Goal: Task Accomplishment & Management: Manage account settings

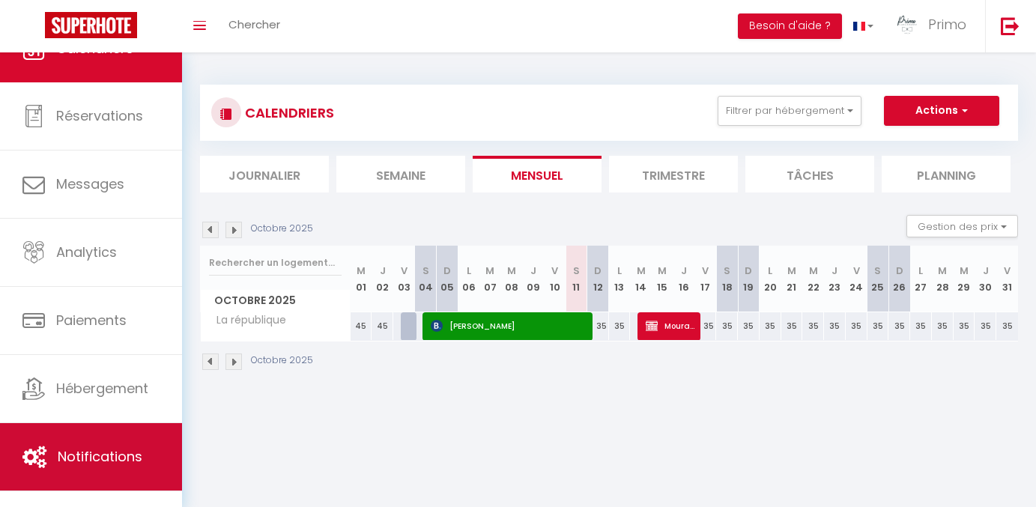
scroll to position [19, 0]
click at [133, 431] on link "Notifications" at bounding box center [91, 456] width 182 height 67
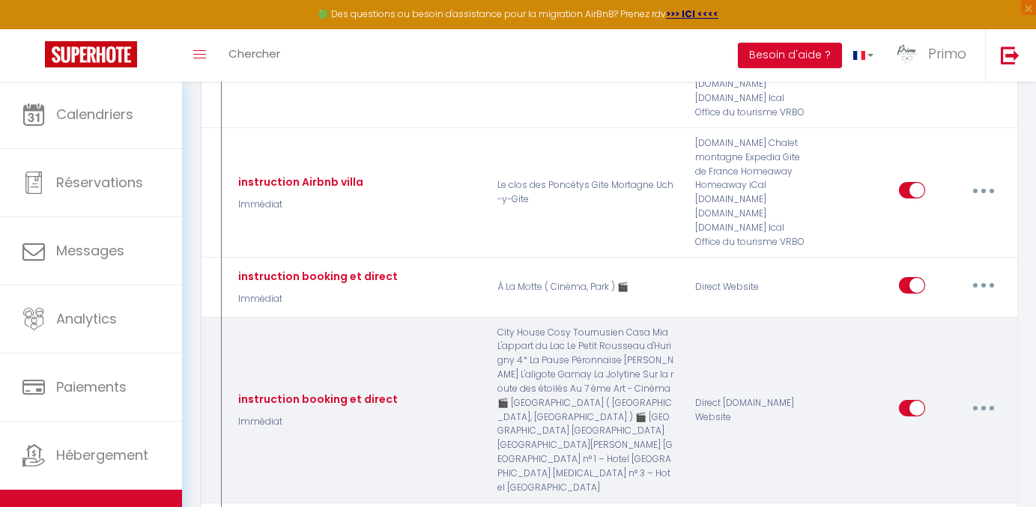
scroll to position [562, 0]
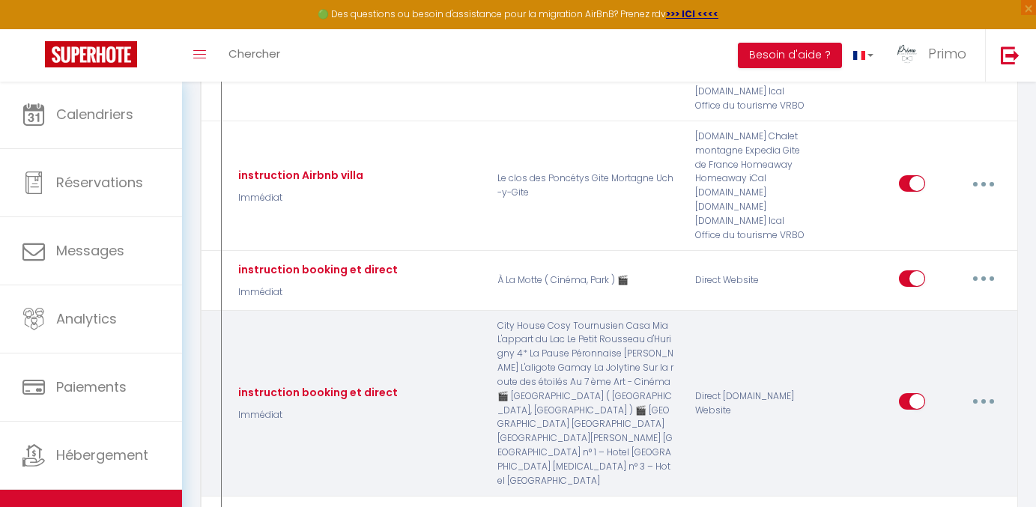
click at [987, 390] on button "button" at bounding box center [984, 402] width 42 height 24
click at [957, 423] on link "Editer" at bounding box center [944, 435] width 111 height 25
type input "instruction booking et direct"
select select "Immédiat"
select select "if_booking_is_paid"
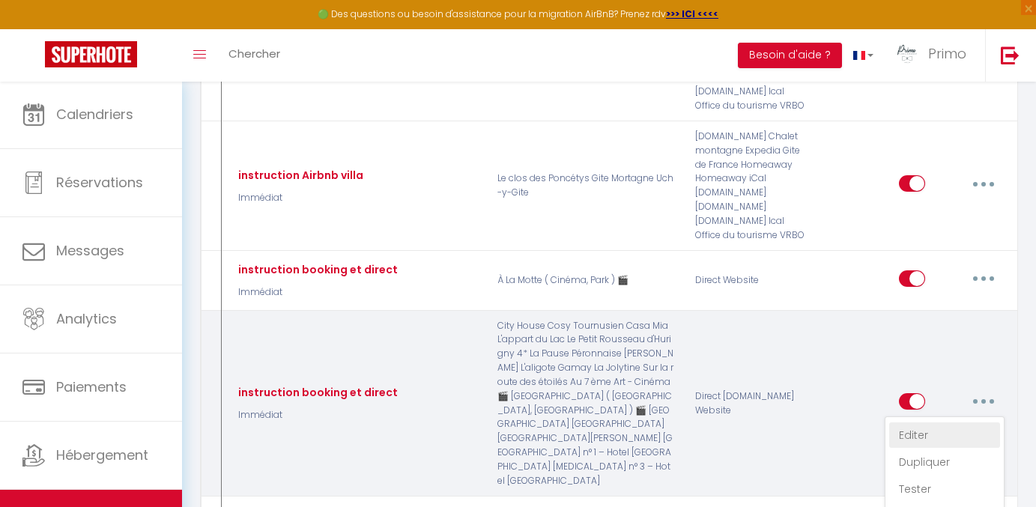
checkbox input "true"
checkbox input "false"
checkbox input "true"
radio input "true"
type input "Merci de confirmer votre réservation - [BOOKING:ID] - [GUEST:FIRST_NAME] [GUEST…"
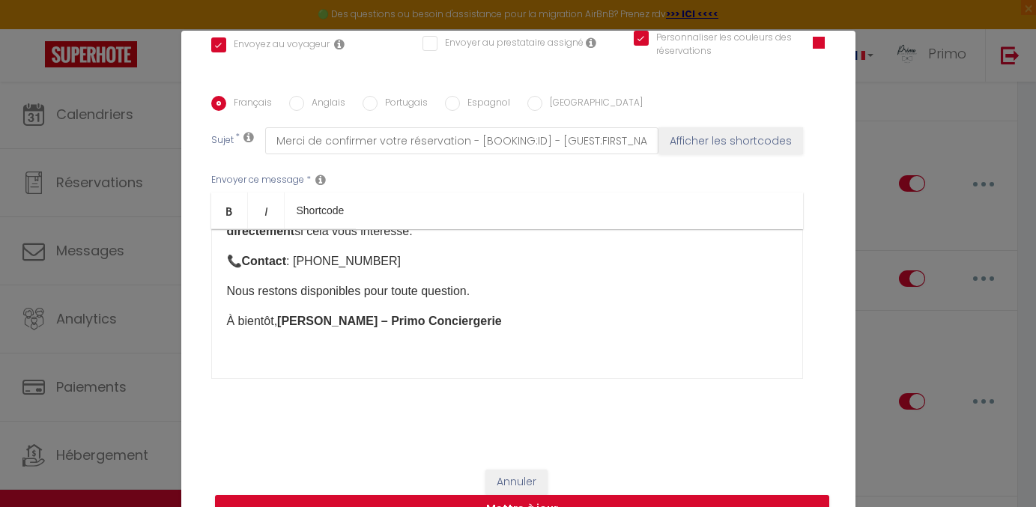
scroll to position [348, 0]
click at [527, 483] on button "Annuler" at bounding box center [516, 482] width 62 height 25
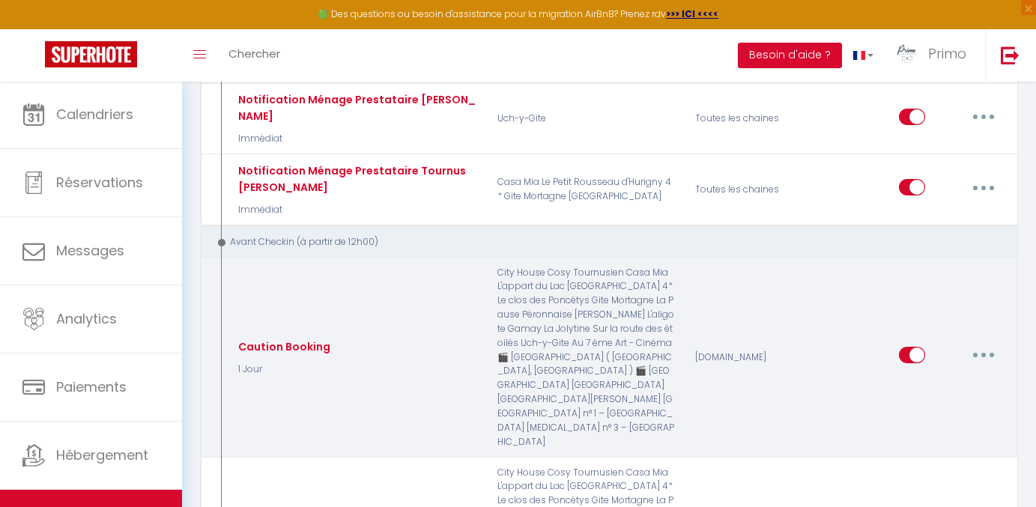
scroll to position [1248, 0]
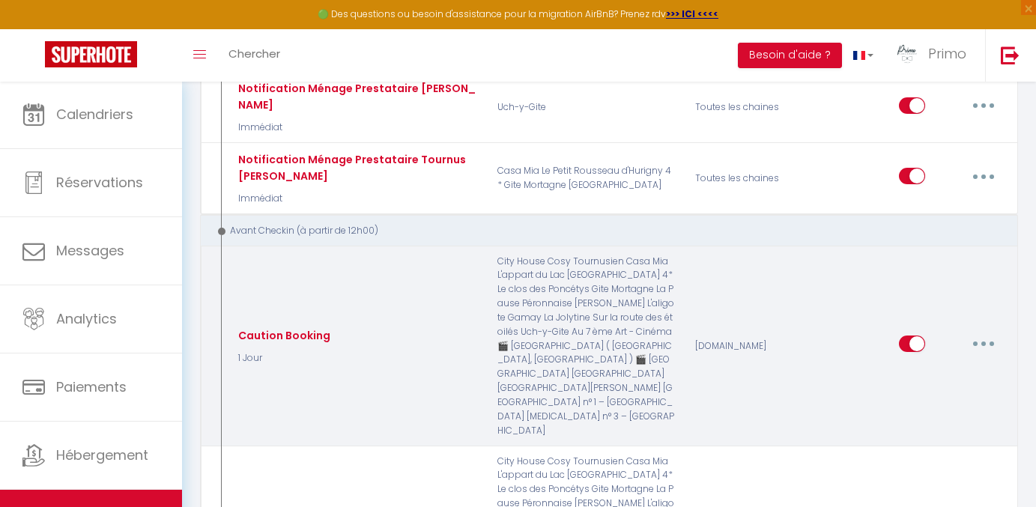
click at [984, 332] on button "button" at bounding box center [984, 344] width 42 height 24
click at [941, 366] on link "Editer" at bounding box center [944, 378] width 111 height 25
type input "Caution Booking"
select select "1 Jour"
select select "if_deposit_not_paid"
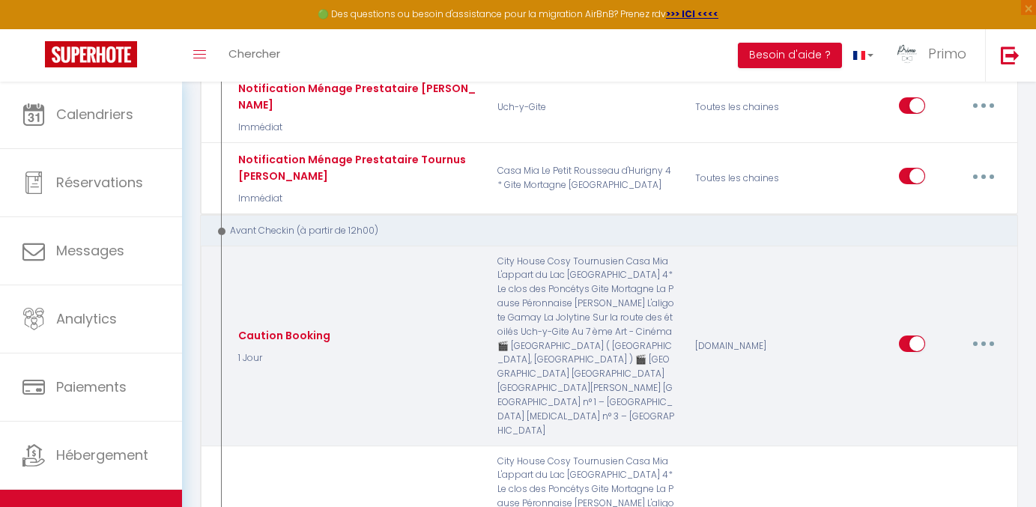
checkbox input "true"
checkbox input "false"
checkbox input "true"
type input "Depot caution reservation [RENTAL:NAME]"
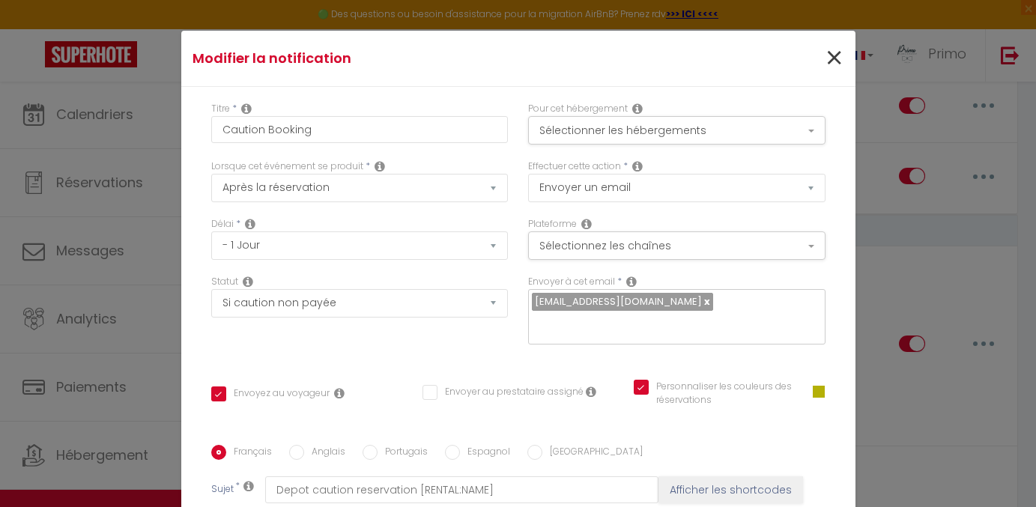
scroll to position [0, 0]
click at [829, 56] on span "×" at bounding box center [834, 58] width 19 height 45
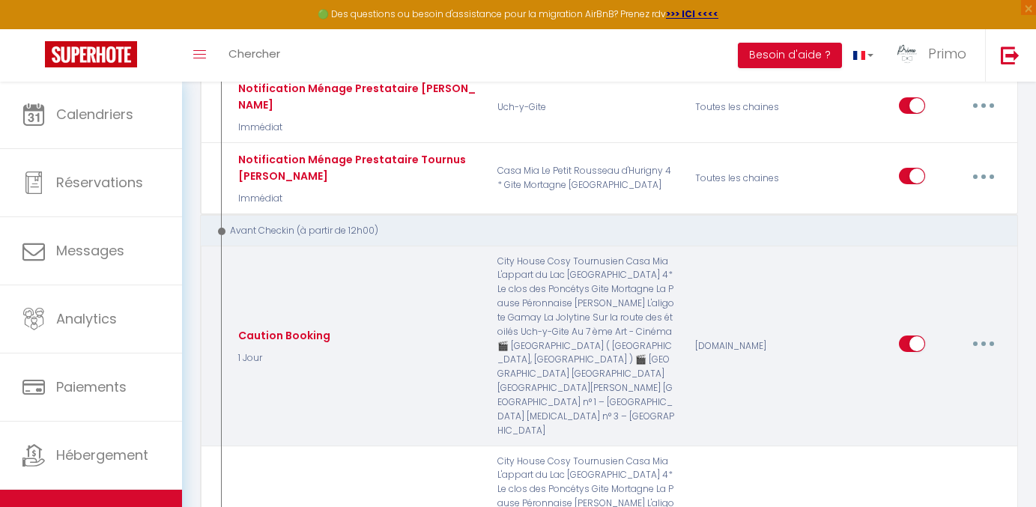
click at [978, 332] on button "button" at bounding box center [984, 344] width 42 height 24
click at [939, 393] on link "Dupliquer" at bounding box center [944, 405] width 111 height 25
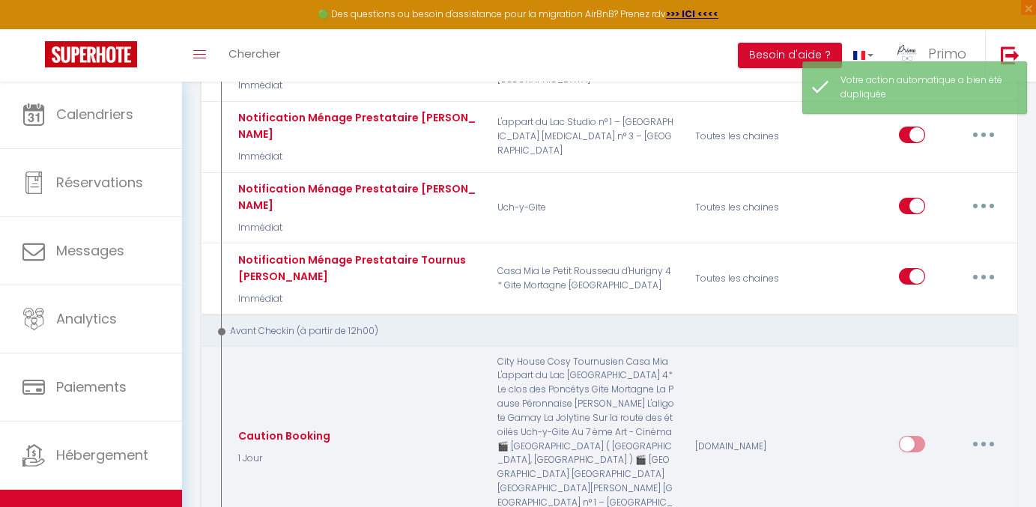
scroll to position [1148, 0]
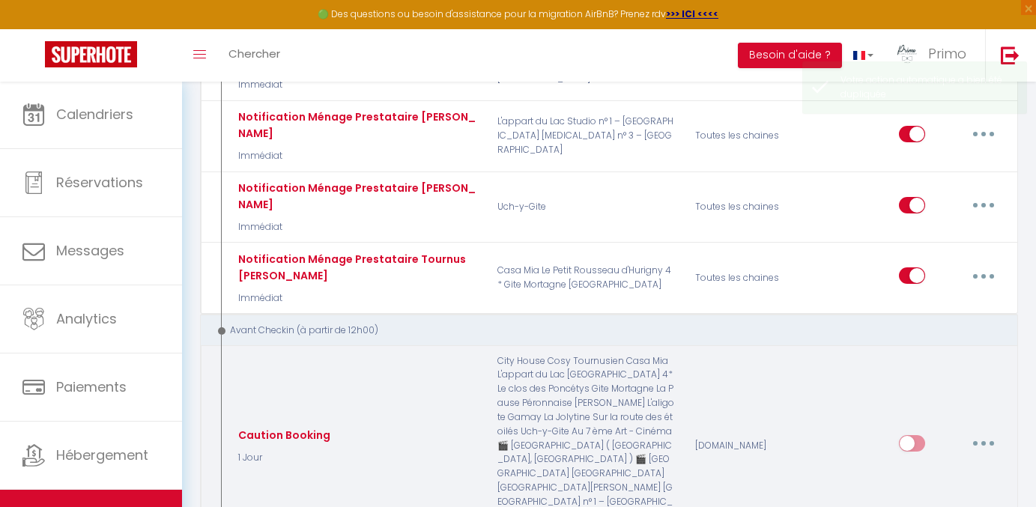
click at [975, 432] on button "button" at bounding box center [984, 444] width 42 height 24
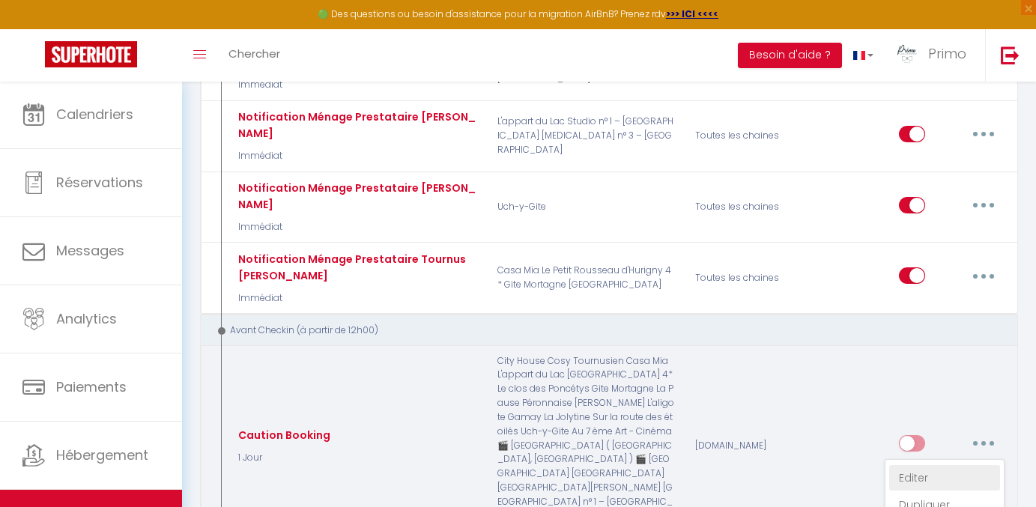
click at [934, 465] on link "Editer" at bounding box center [944, 477] width 111 height 25
type input "Caution Booking"
select select "1 Jour"
select select "if_deposit_not_paid"
checkbox input "true"
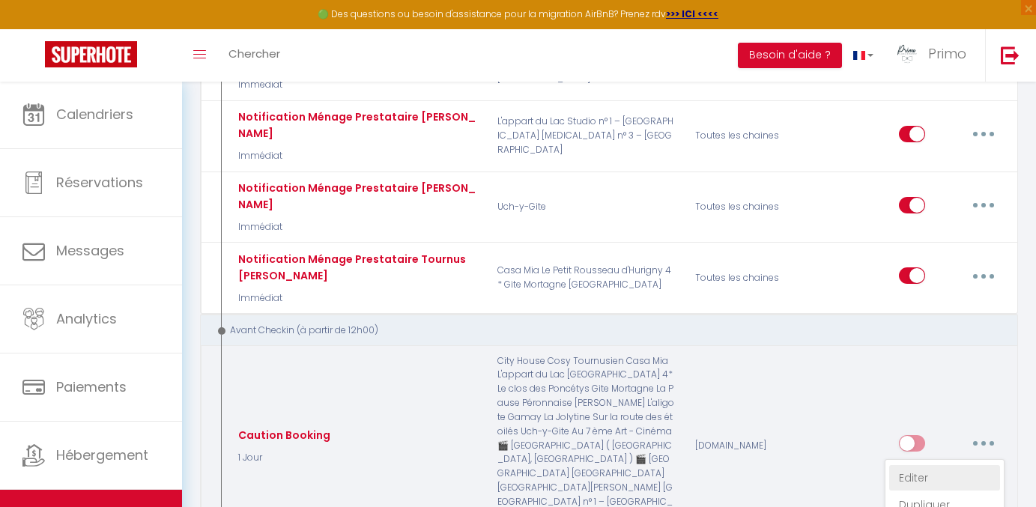
checkbox input "false"
radio input "true"
type input "Depot caution reservation [RENTAL:NAME]"
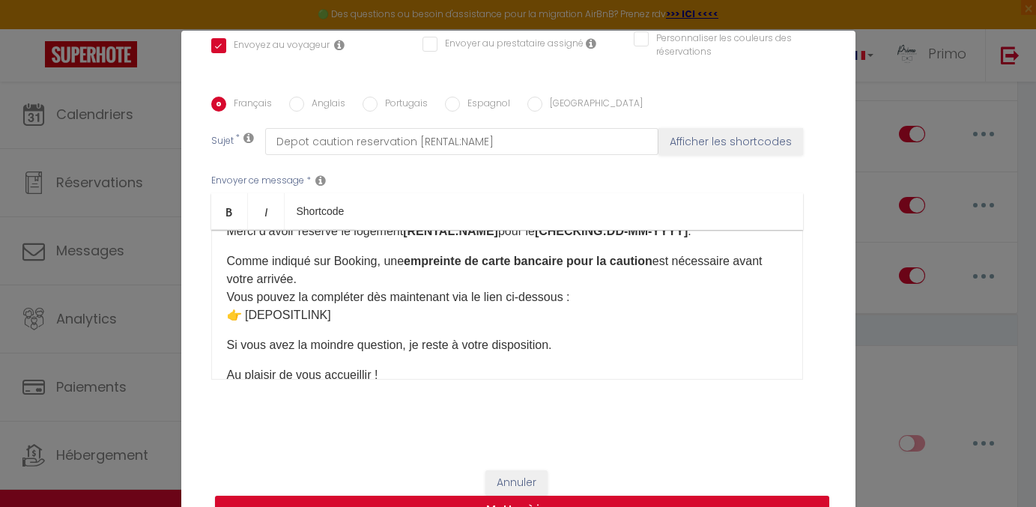
scroll to position [52, 0]
click at [356, 282] on p "Comme indiqué sur Booking, une empreinte de carte bancaire pour la caution est …" at bounding box center [507, 290] width 560 height 72
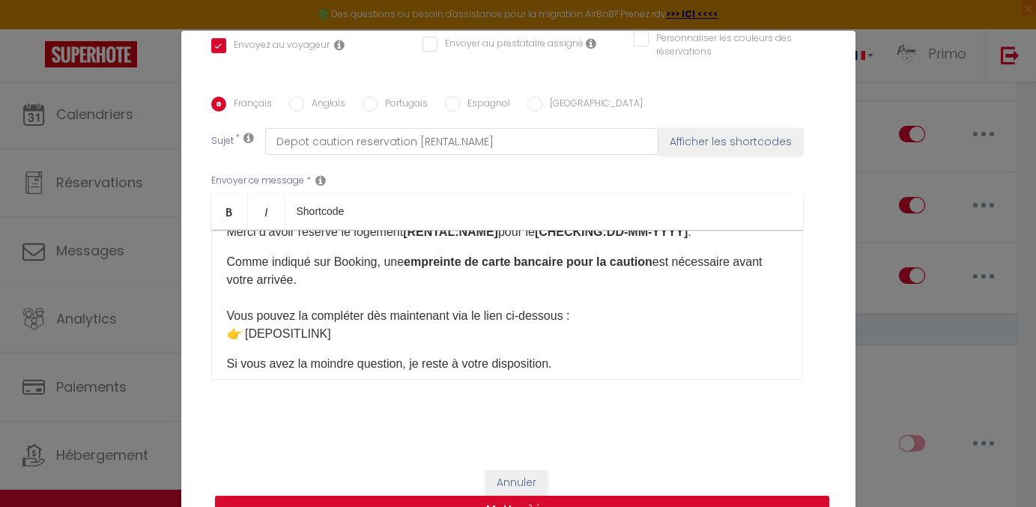
scroll to position [55, 0]
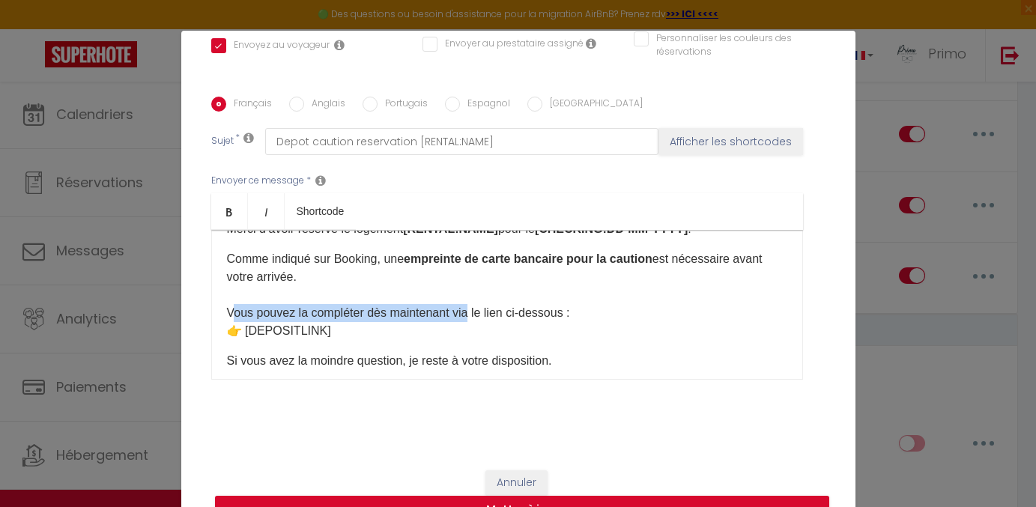
drag, startPoint x: 234, startPoint y: 311, endPoint x: 472, endPoint y: 311, distance: 237.5
click at [472, 311] on p "Comme indiqué sur Booking, une empreinte de carte bancaire pour la caution est …" at bounding box center [507, 295] width 560 height 90
click at [348, 309] on p "Comme indiqué sur Booking, une empreinte de carte bancaire pour la caution est …" at bounding box center [507, 295] width 560 height 90
drag, startPoint x: 378, startPoint y: 311, endPoint x: 488, endPoint y: 315, distance: 111.0
click at [488, 315] on p "Comme indiqué sur Booking, une empreinte de carte bancaire pour la caution est …" at bounding box center [507, 295] width 560 height 90
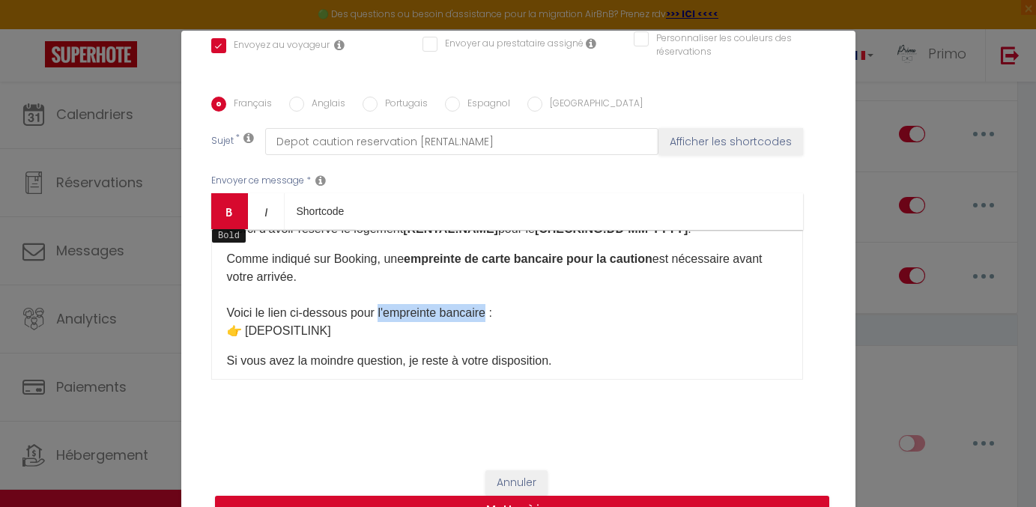
click at [221, 212] on link "Bold" at bounding box center [229, 211] width 37 height 36
click at [518, 336] on p "Comme indiqué sur Booking, une empreinte de carte bancaire pour la caution est …" at bounding box center [507, 295] width 560 height 90
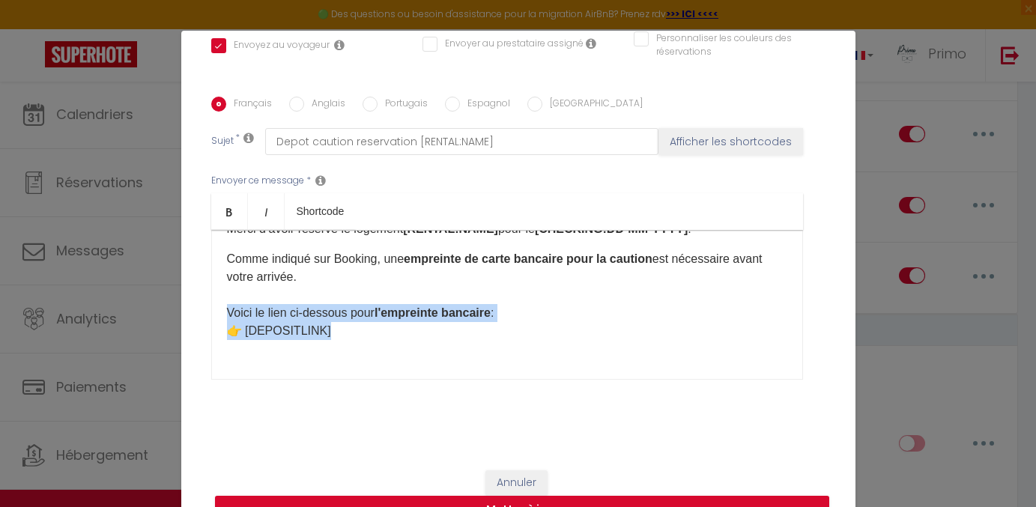
drag, startPoint x: 222, startPoint y: 312, endPoint x: 362, endPoint y: 328, distance: 141.1
click at [362, 328] on div "Bonjour [GUEST:FIRST_NAME], Merci d’avoir réservé le logement [RENTAL:NAME] pou…" at bounding box center [507, 305] width 592 height 150
copy p "Voici le lien ci-dessous pour l'empreinte bancaire : 👉 [DEPOSITLINK]"
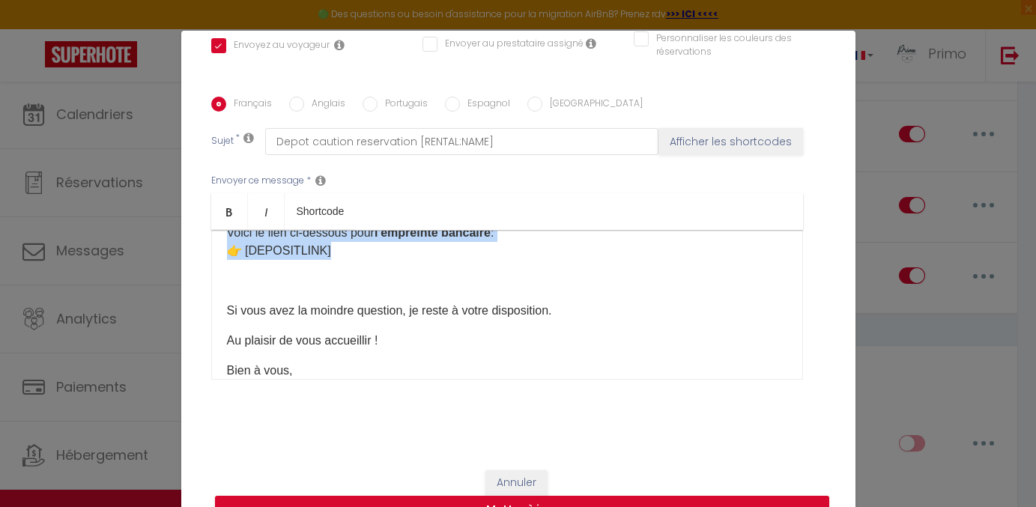
scroll to position [137, 0]
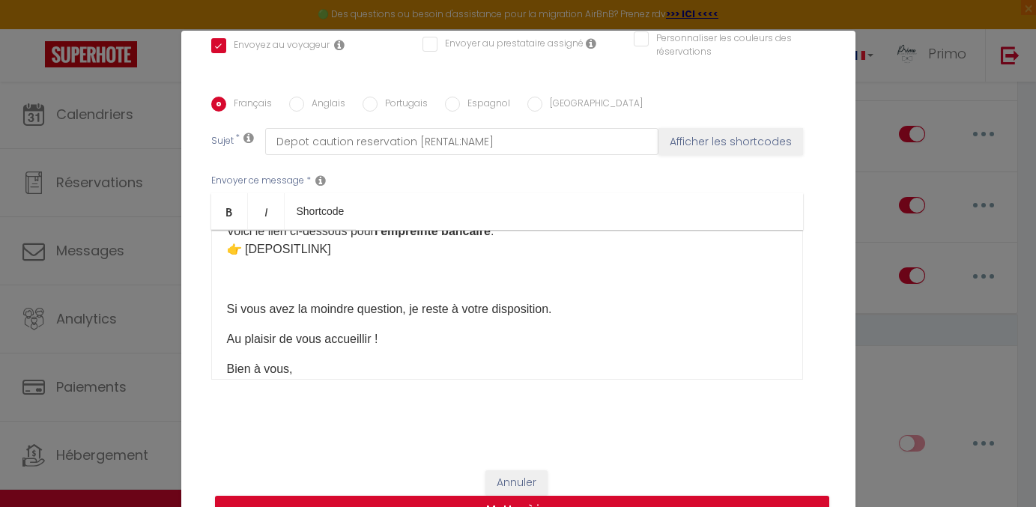
click at [296, 279] on p at bounding box center [507, 279] width 560 height 18
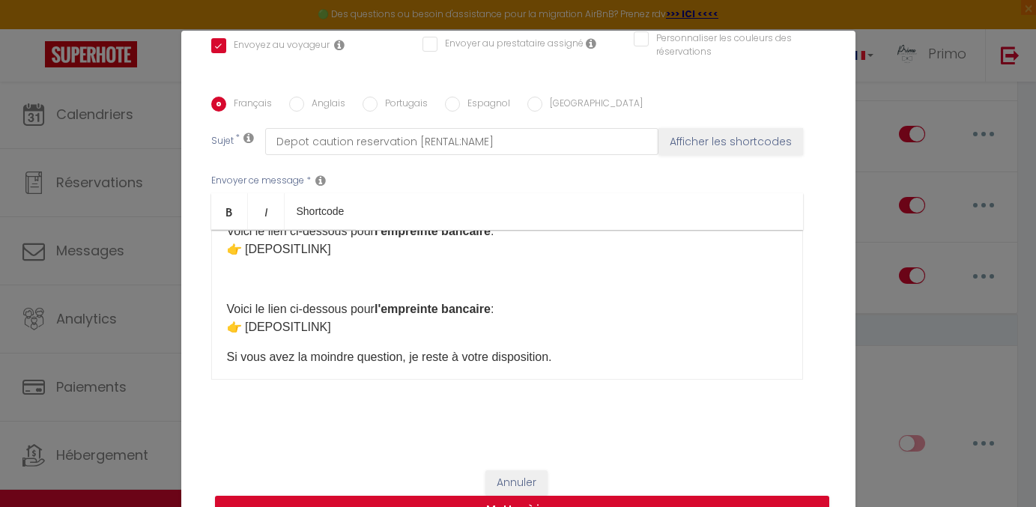
click at [223, 306] on div "Bonjour [GUEST:FIRST_NAME], Merci d’avoir réservé le logement [RENTAL:NAME] pou…" at bounding box center [507, 305] width 592 height 150
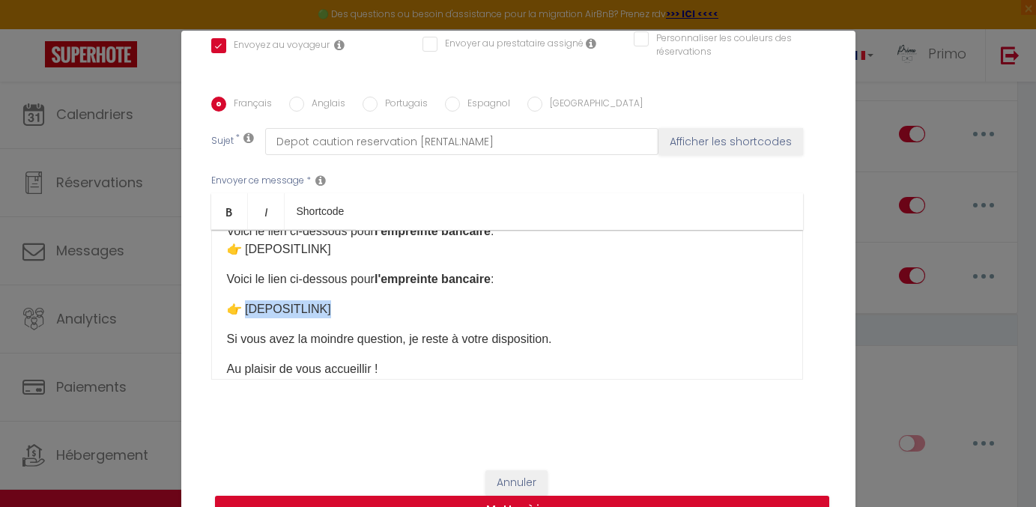
drag, startPoint x: 245, startPoint y: 312, endPoint x: 328, endPoint y: 309, distance: 83.2
click at [328, 309] on p "👉 [DEPOSITLINK]" at bounding box center [507, 309] width 560 height 18
drag, startPoint x: 497, startPoint y: 279, endPoint x: 383, endPoint y: 276, distance: 113.9
click at [382, 276] on p "Voici le lien ci-dessous pour l'empreinte bancaire :" at bounding box center [507, 279] width 560 height 18
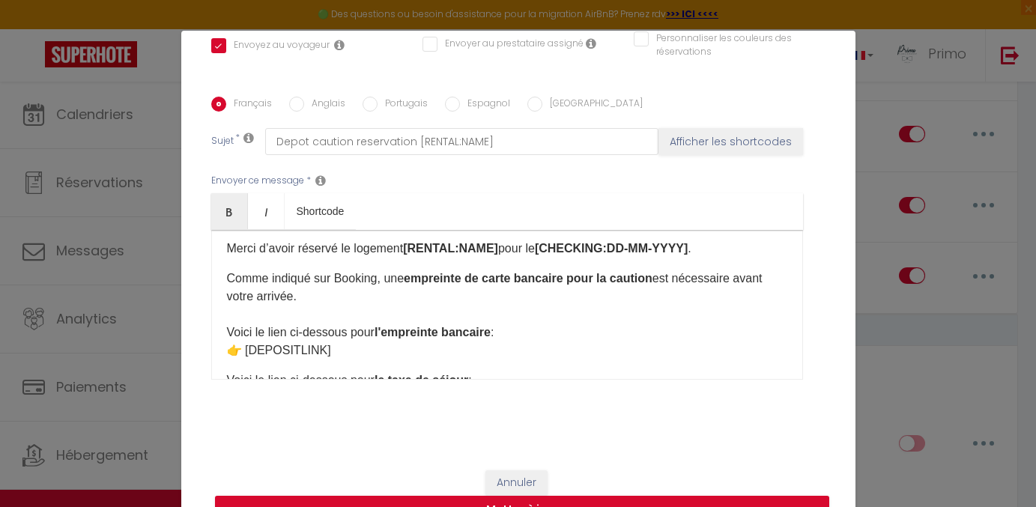
scroll to position [37, 0]
click at [295, 294] on p "Comme indiqué sur Booking, une empreinte de carte bancaire pour la caution est …" at bounding box center [507, 314] width 560 height 90
click at [659, 279] on p "Comme indiqué sur Booking, une empreinte de carte bancaire pour la caution est …" at bounding box center [507, 314] width 560 height 90
click at [375, 273] on p "Comme indiqué sur Booking, une empreinte de carte bancaire pour la caution ains…" at bounding box center [507, 314] width 560 height 90
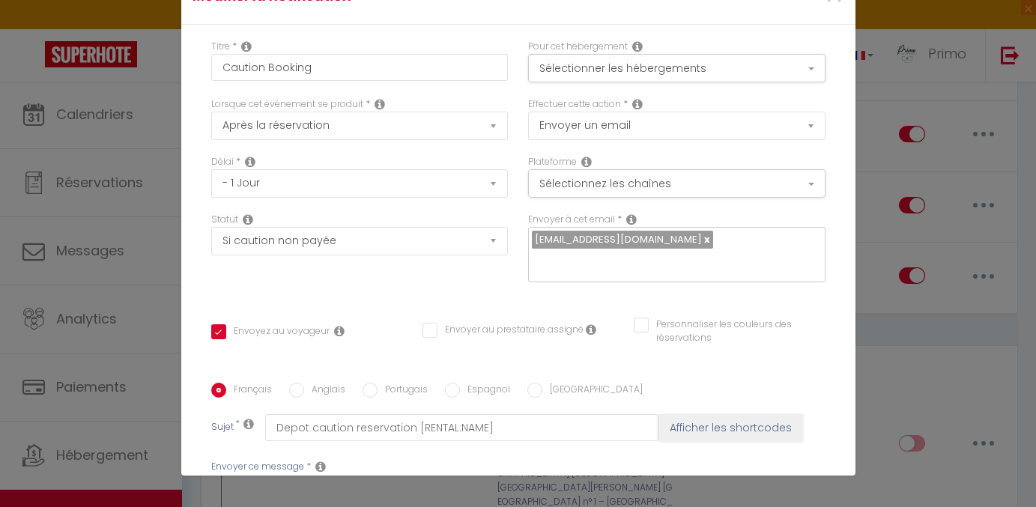
scroll to position [0, 0]
click at [648, 62] on button "Sélectionner les hébergements" at bounding box center [676, 68] width 297 height 28
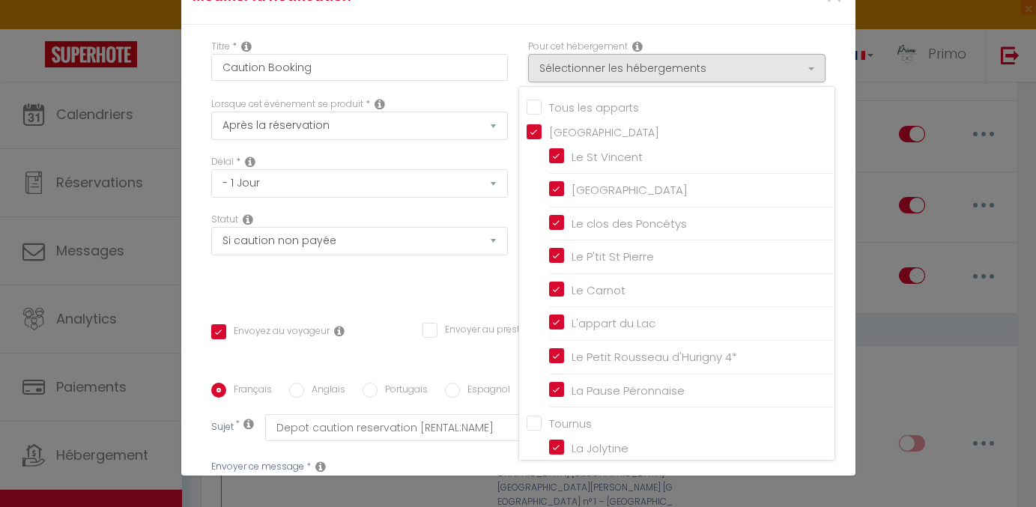
click at [604, 106] on input "Tous les apparts" at bounding box center [681, 105] width 308 height 15
checkbox input "true"
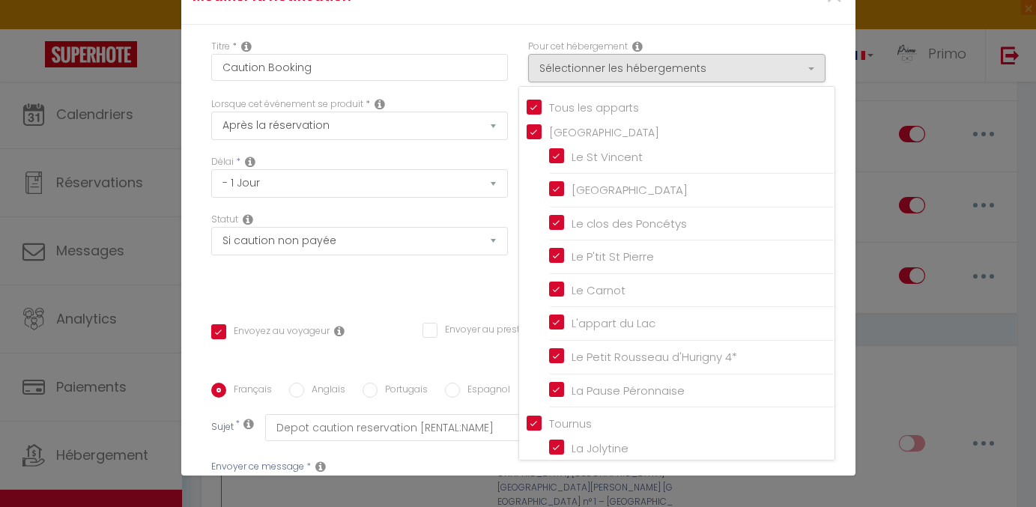
checkbox input "true"
checkbox input "false"
click at [604, 106] on input "Tous les apparts" at bounding box center [681, 105] width 308 height 15
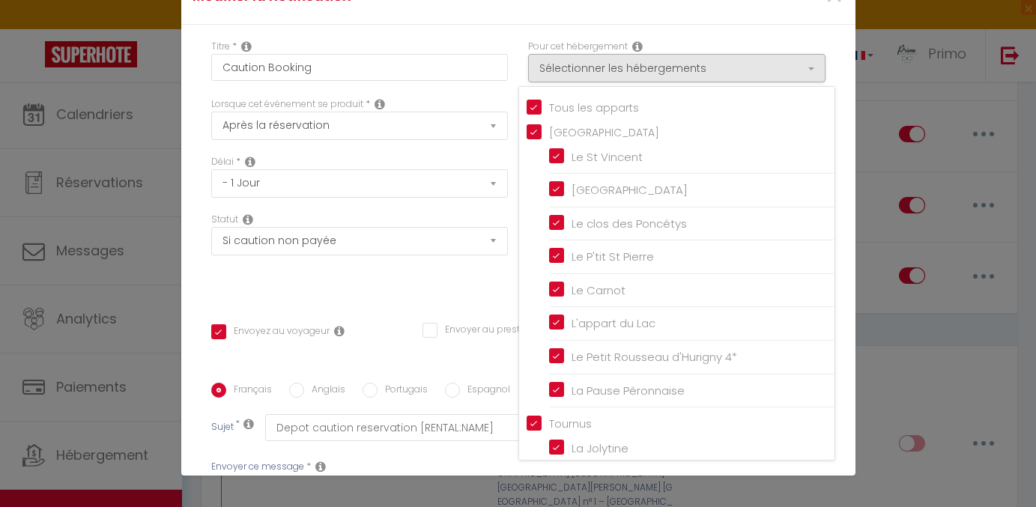
checkbox input "false"
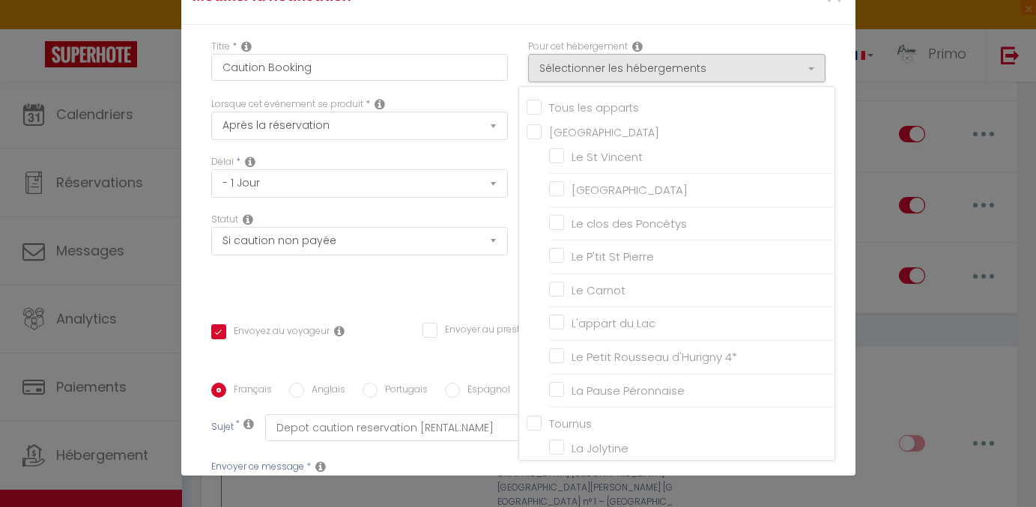
checkbox input "false"
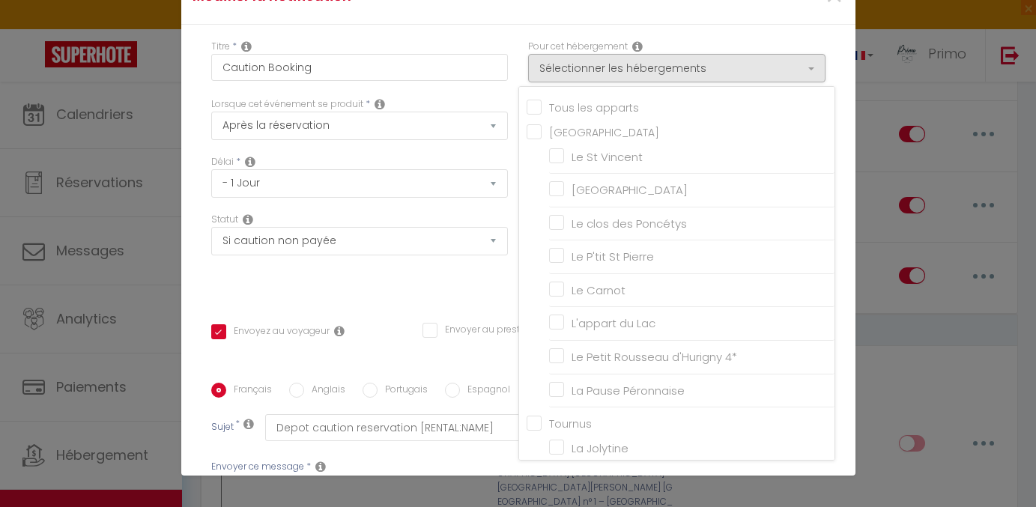
checkbox input "false"
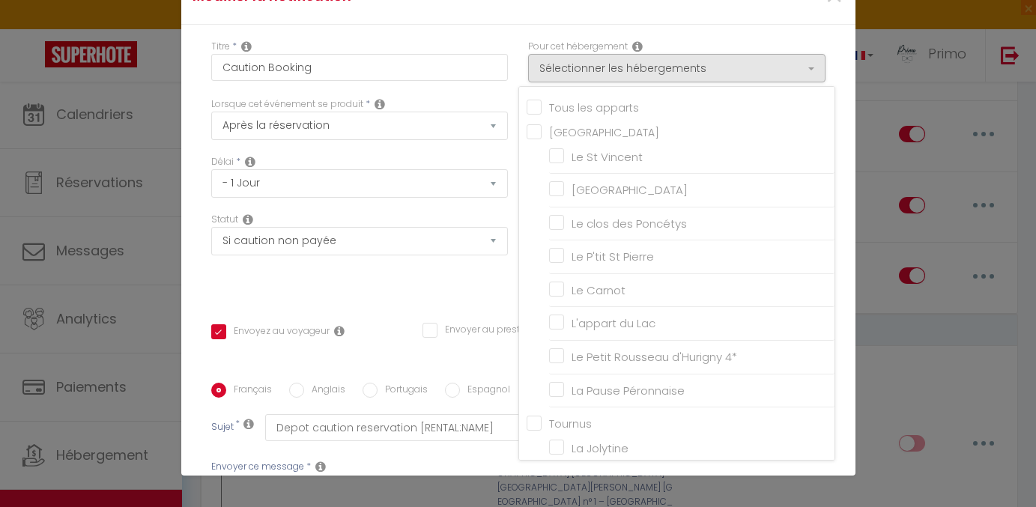
checkbox input "false"
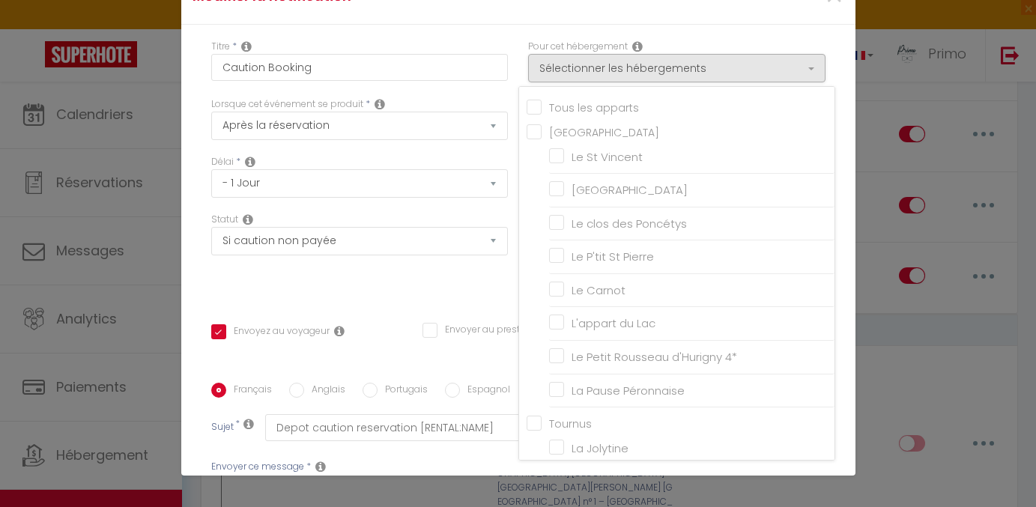
checkbox input "false"
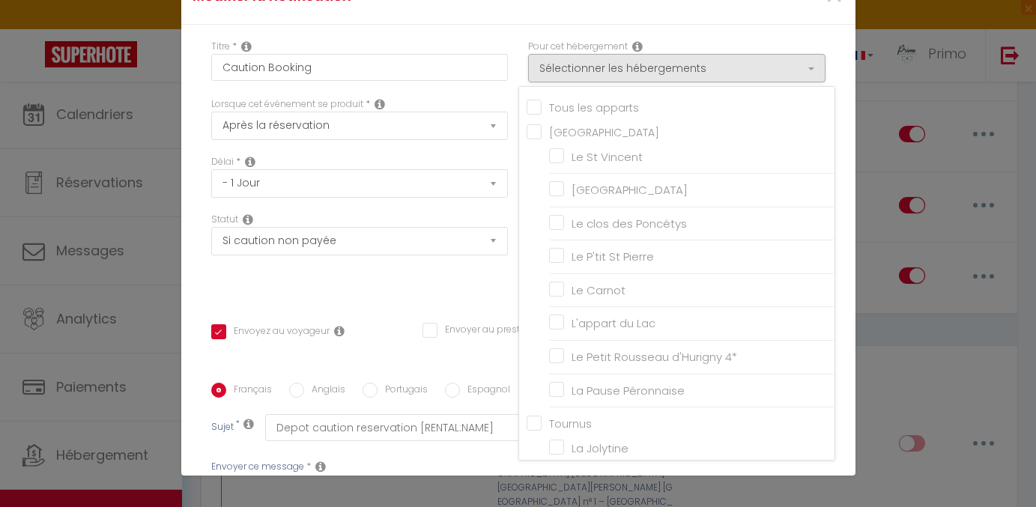
checkbox input "false"
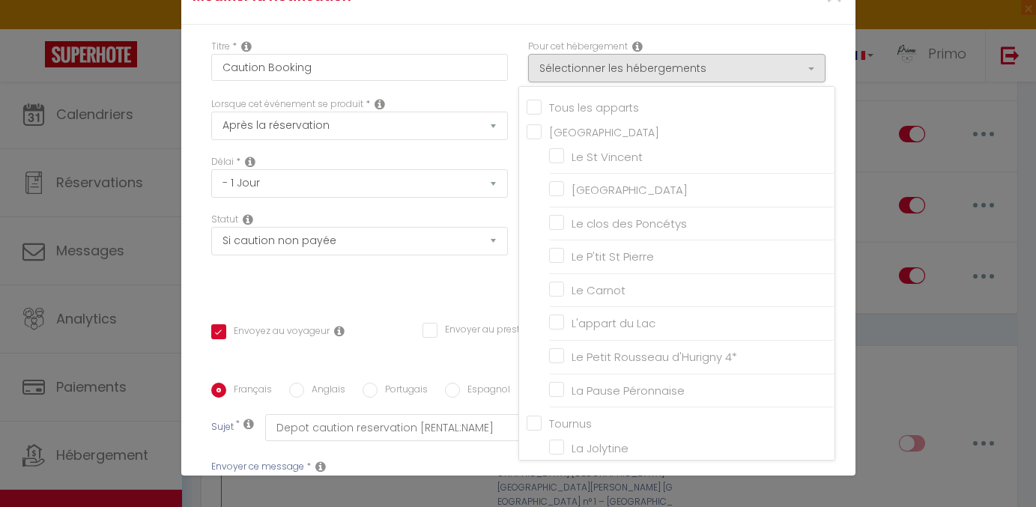
checkbox input "false"
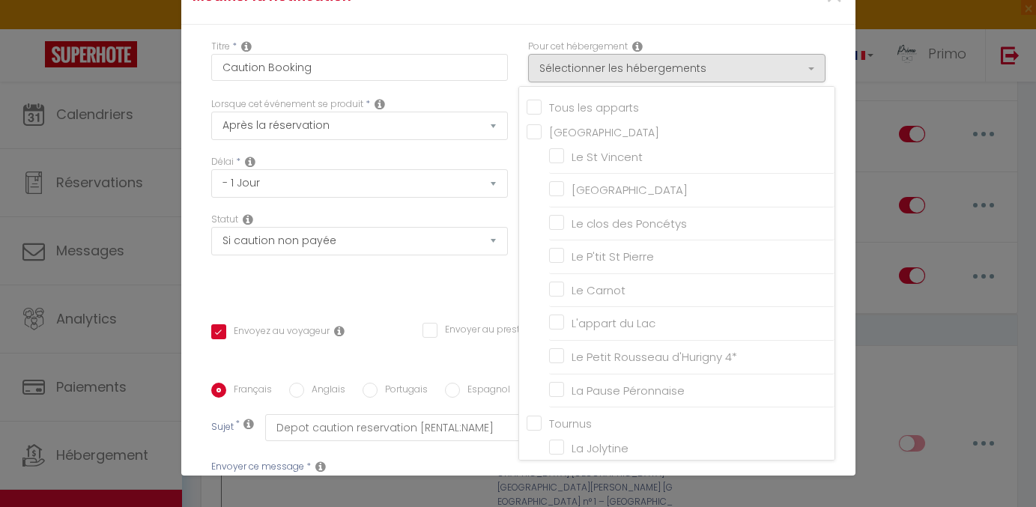
checkbox input "false"
checkbox input "true"
checkbox input "false"
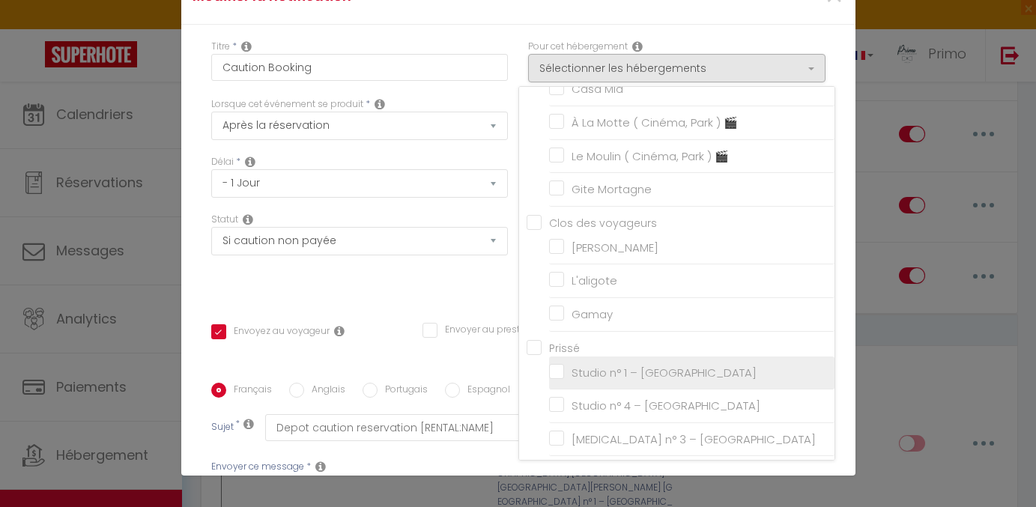
scroll to position [659, 0]
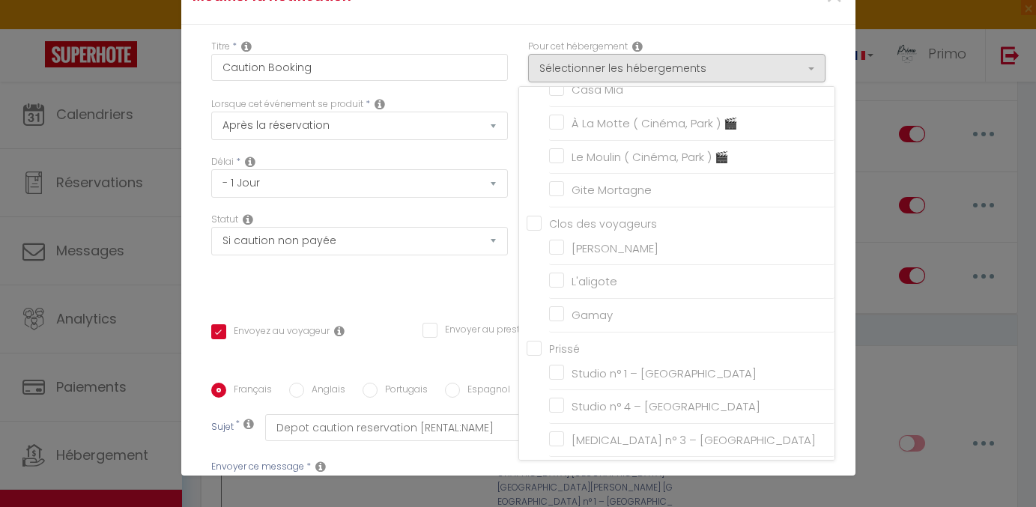
click at [542, 342] on input "Prissé" at bounding box center [681, 347] width 308 height 15
checkbox input "true"
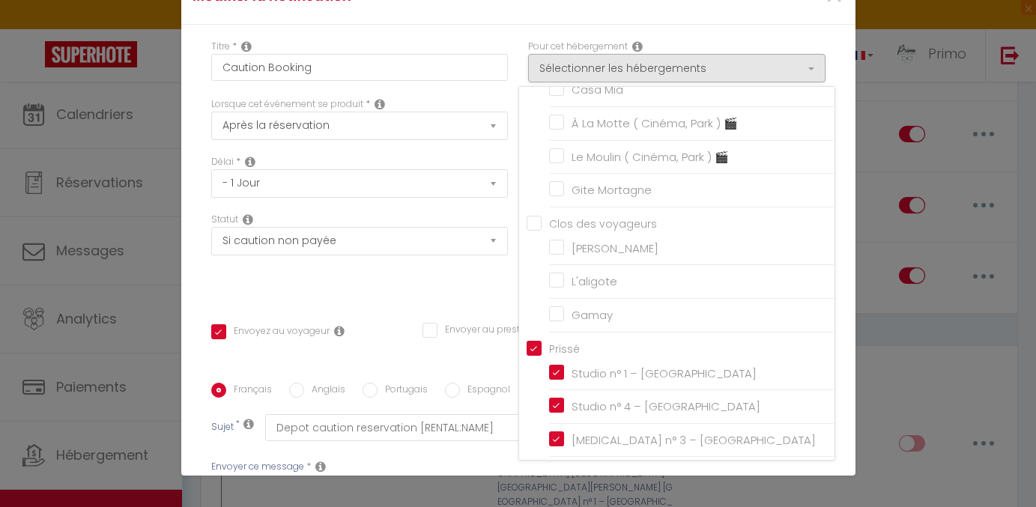
checkbox input "true"
checkbox input "false"
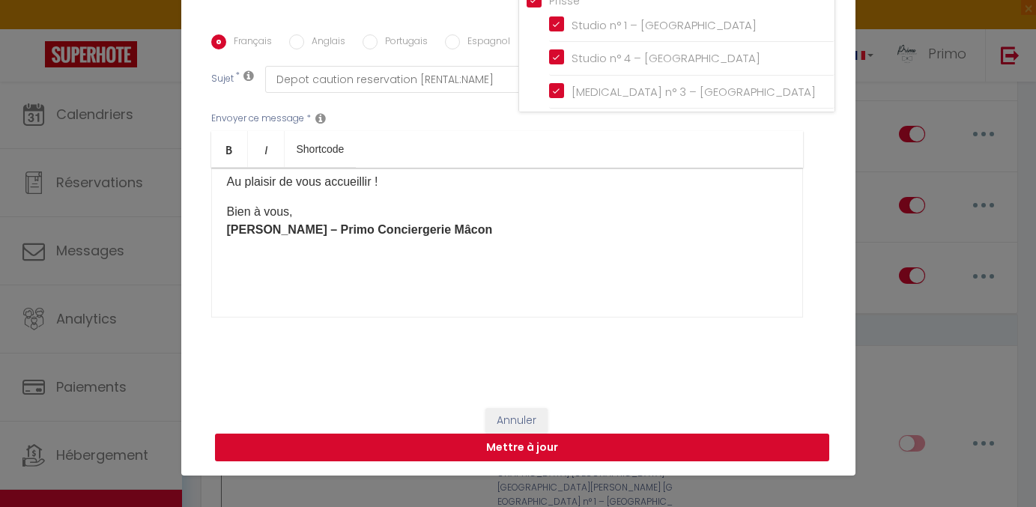
click at [533, 449] on button "Mettre à jour" at bounding box center [522, 448] width 614 height 28
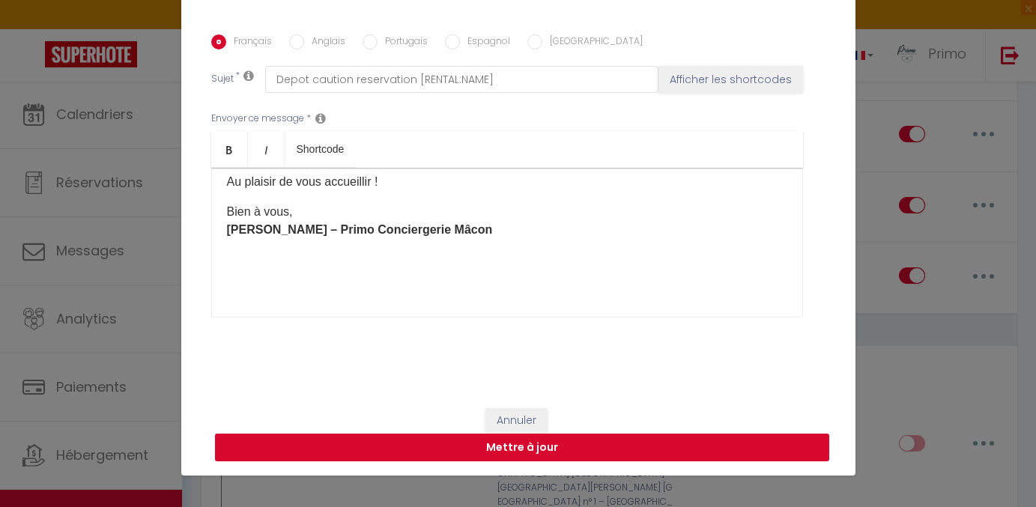
checkbox input "true"
checkbox input "false"
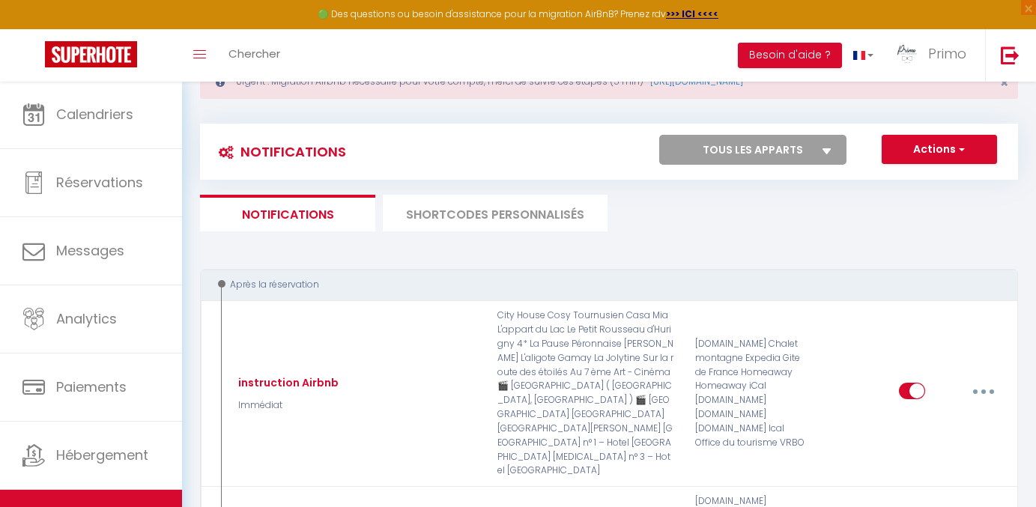
scroll to position [85, 0]
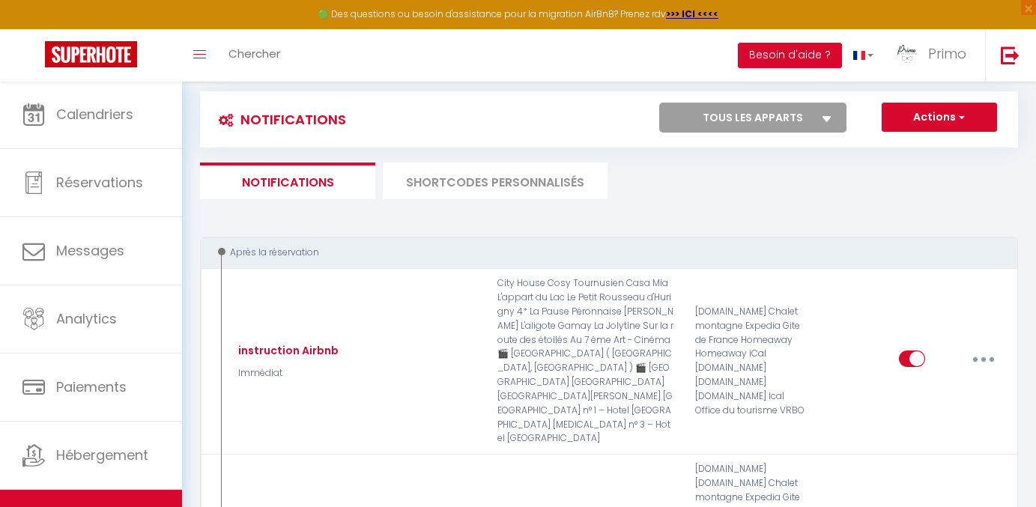
click at [521, 193] on li "SHORTCODES PERSONNALISÉS" at bounding box center [495, 181] width 225 height 37
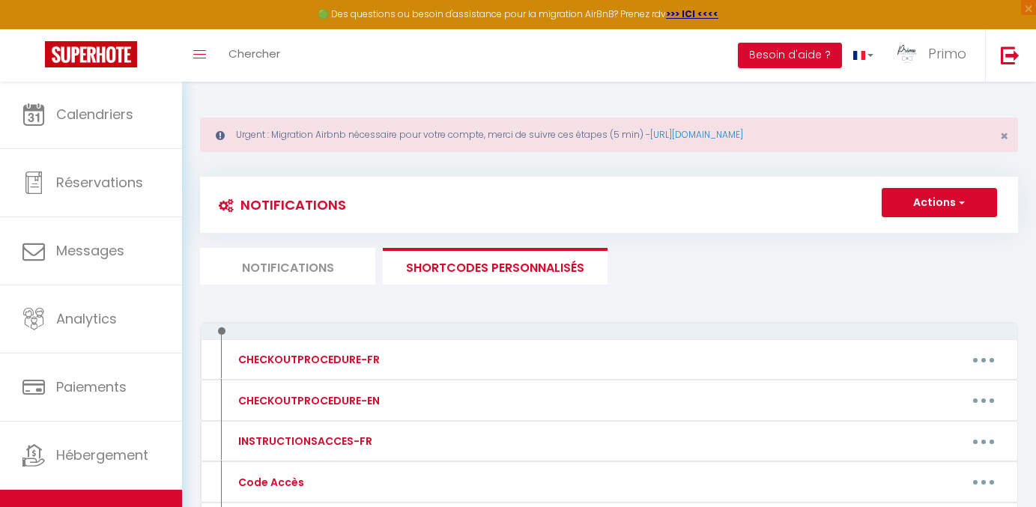
click at [317, 261] on li "Notifications" at bounding box center [287, 266] width 175 height 37
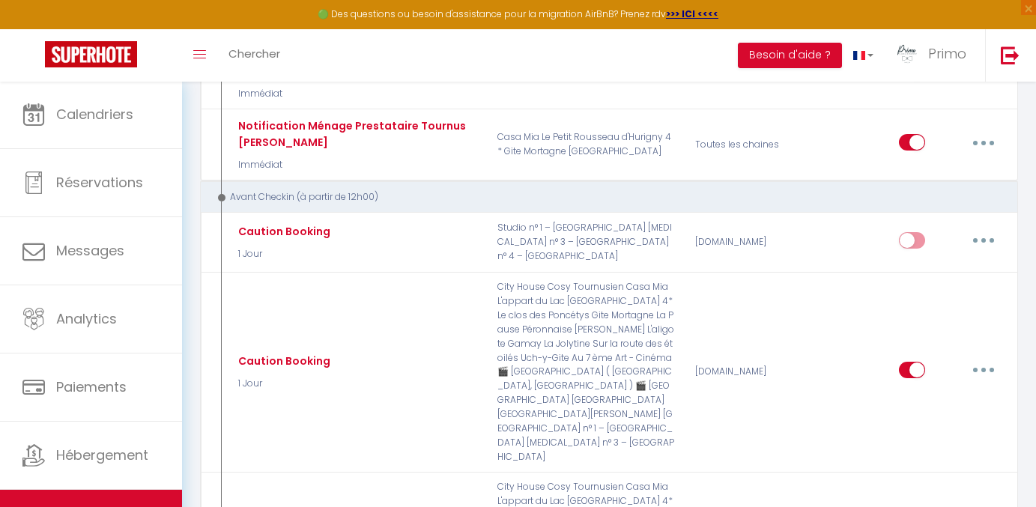
scroll to position [1259, 0]
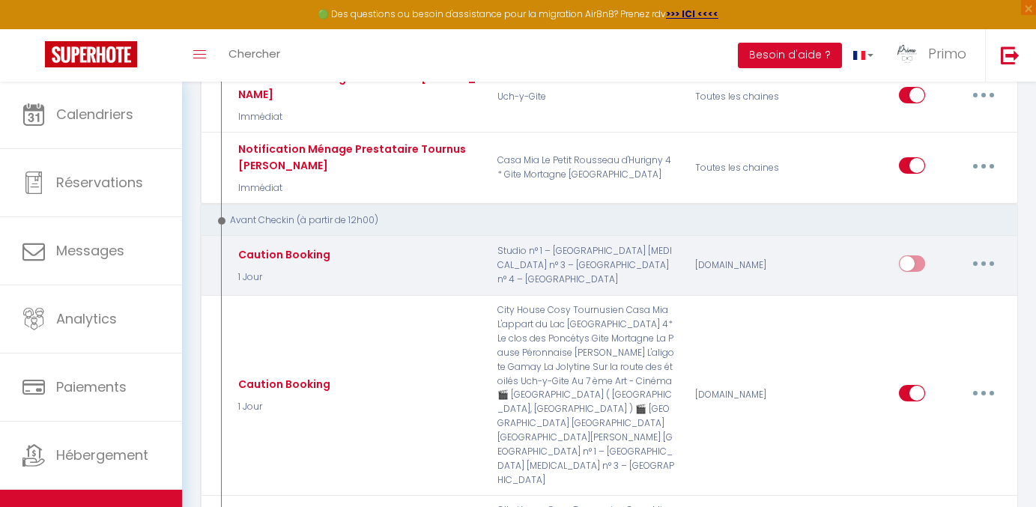
click at [981, 261] on icon "button" at bounding box center [983, 263] width 4 height 4
click at [928, 285] on link "Editer" at bounding box center [944, 297] width 111 height 25
type input "Caution Booking"
select select "1 Jour"
select select "if_deposit_not_paid"
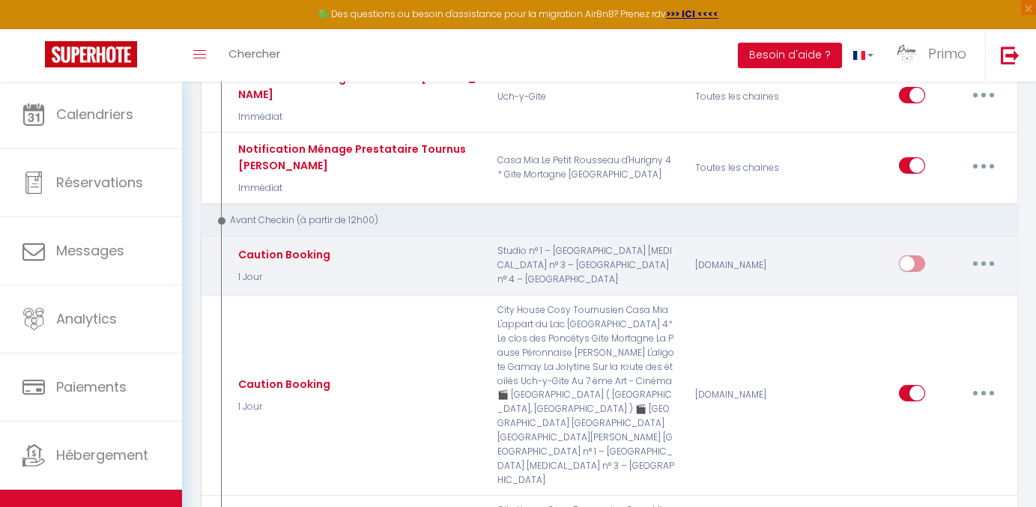
checkbox input "true"
checkbox input "false"
radio input "true"
type input "Depot caution reservation [RENTAL:NAME]"
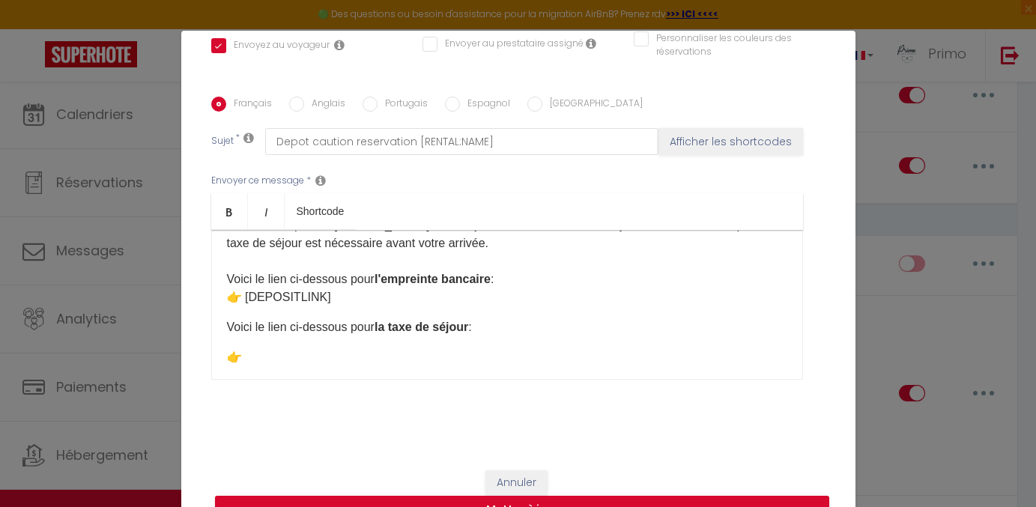
scroll to position [98, 0]
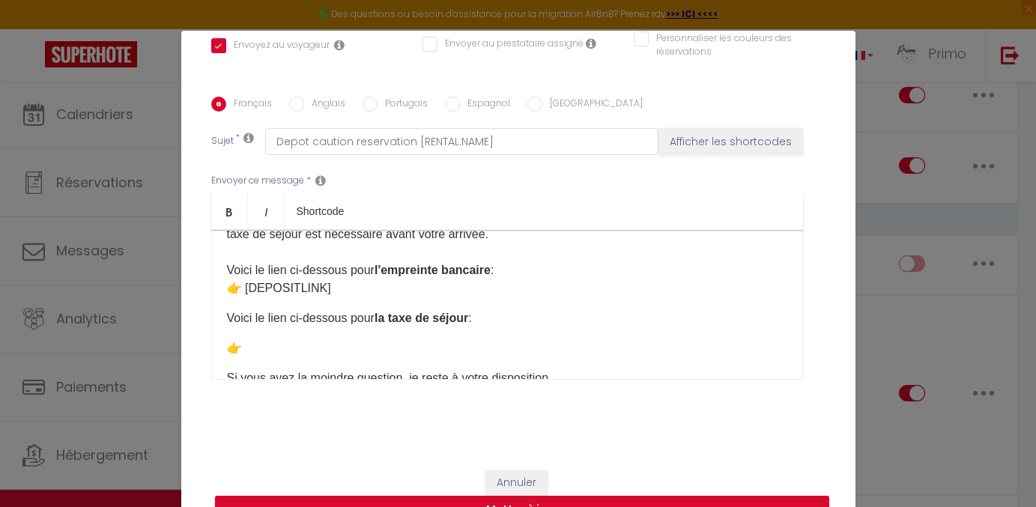
click at [415, 345] on p "👉" at bounding box center [507, 348] width 560 height 18
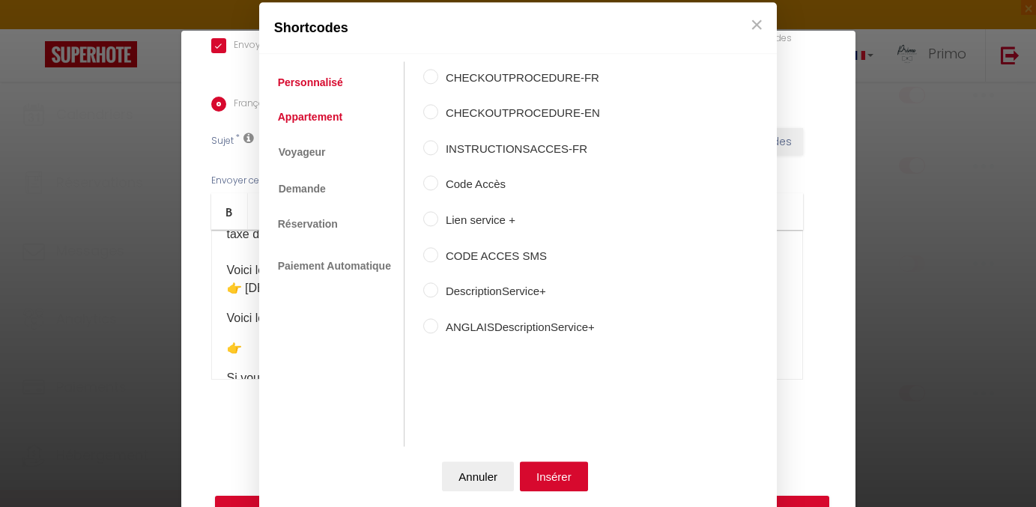
click at [340, 116] on link "Appartement" at bounding box center [309, 116] width 79 height 27
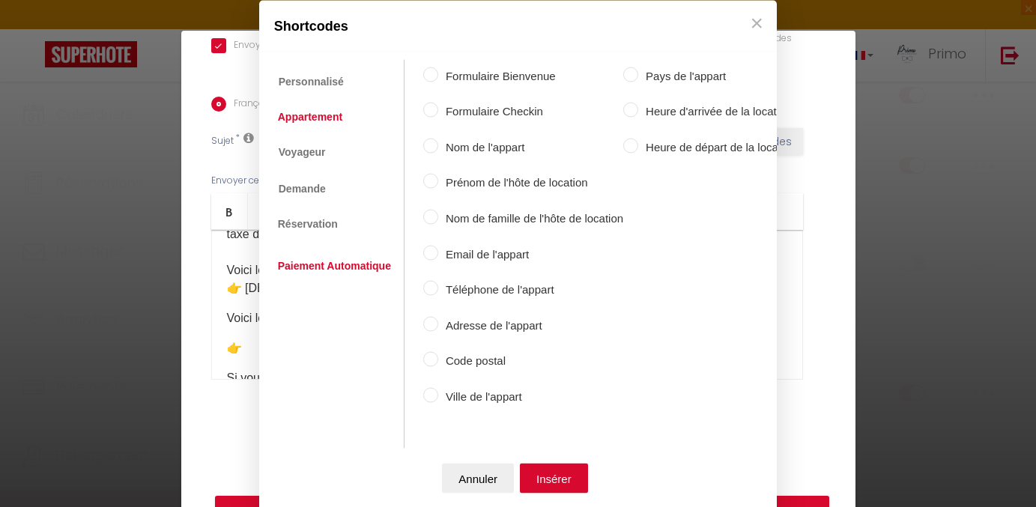
click at [337, 267] on link "Paiement Automatique" at bounding box center [334, 265] width 128 height 27
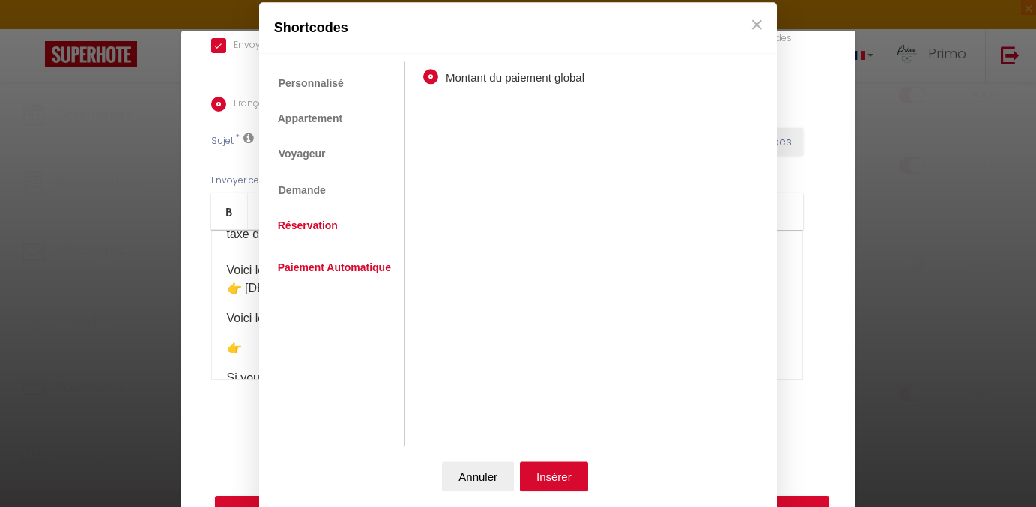
click at [332, 221] on link "Réservation" at bounding box center [307, 225] width 75 height 27
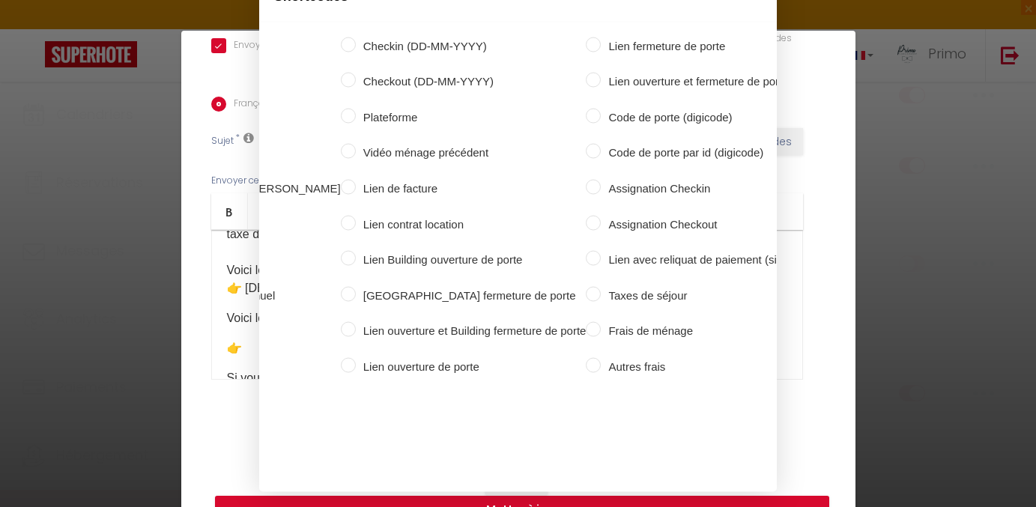
scroll to position [0, 357]
click at [587, 292] on input "Taxes de séjour" at bounding box center [594, 293] width 15 height 15
radio input "true"
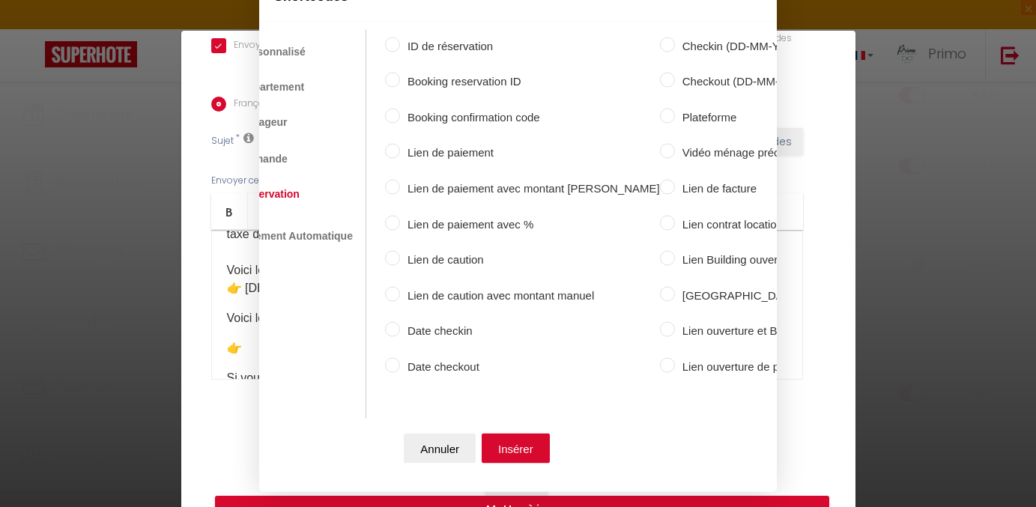
scroll to position [0, 43]
click at [393, 222] on input "Lien de paiement avec %" at bounding box center [388, 222] width 15 height 15
radio input "true"
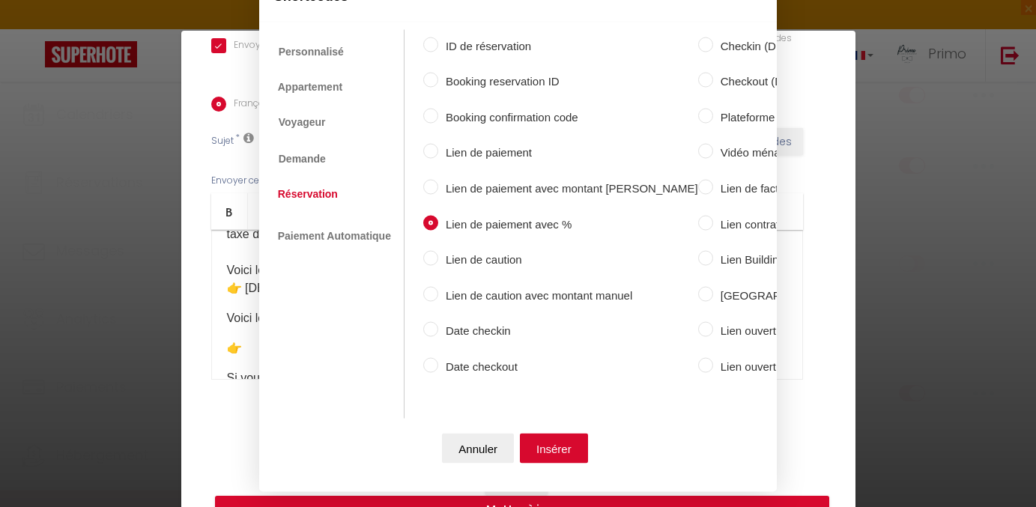
scroll to position [0, 0]
click at [558, 441] on button "Insérer" at bounding box center [554, 449] width 68 height 30
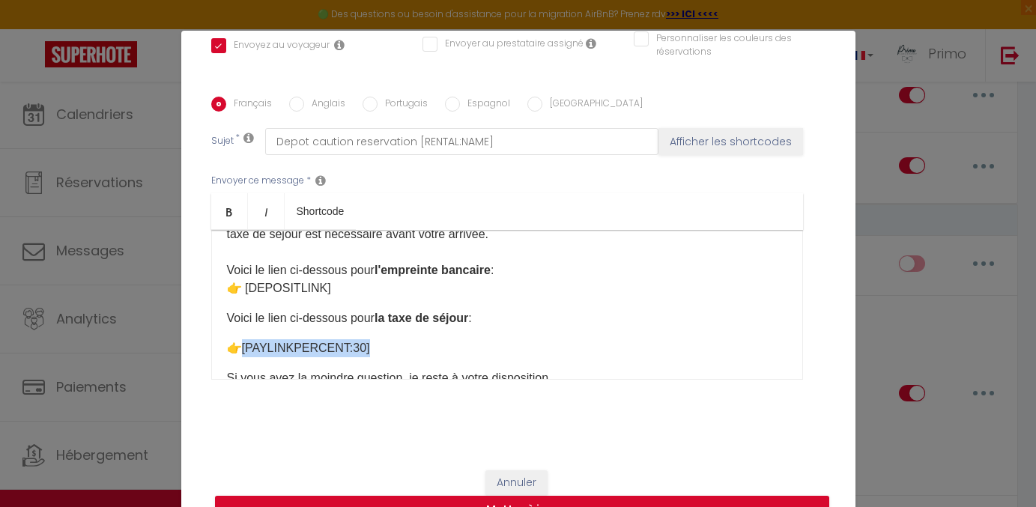
drag, startPoint x: 362, startPoint y: 350, endPoint x: 246, endPoint y: 341, distance: 115.7
click at [246, 341] on p "👉 [PAYLINKPERCENT:30] ​" at bounding box center [507, 348] width 560 height 18
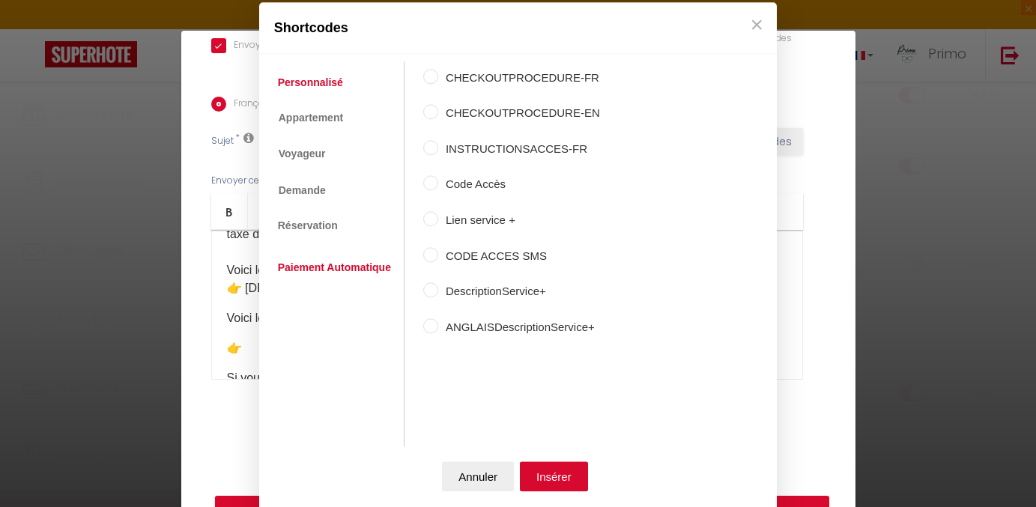
click at [345, 269] on link "Paiement Automatique" at bounding box center [334, 268] width 128 height 27
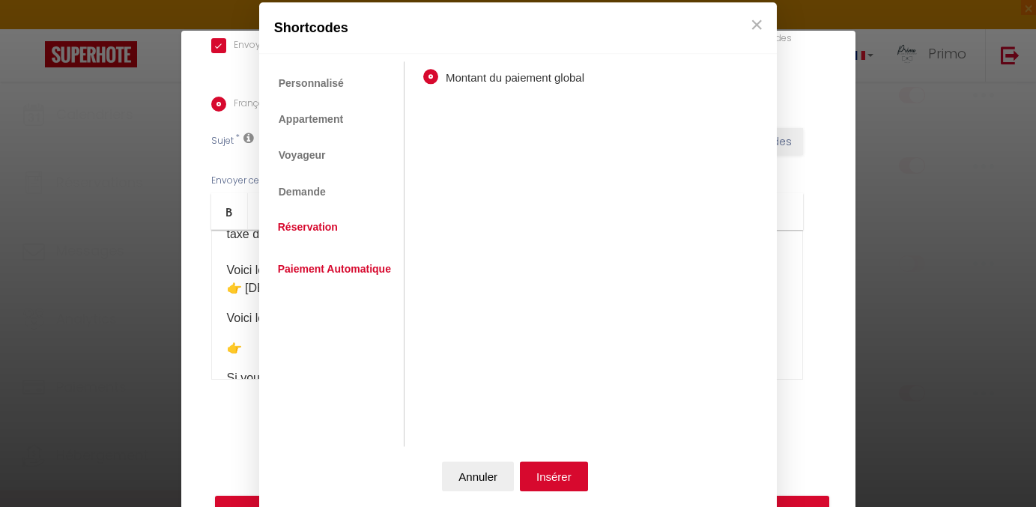
click at [319, 228] on link "Réservation" at bounding box center [307, 227] width 75 height 27
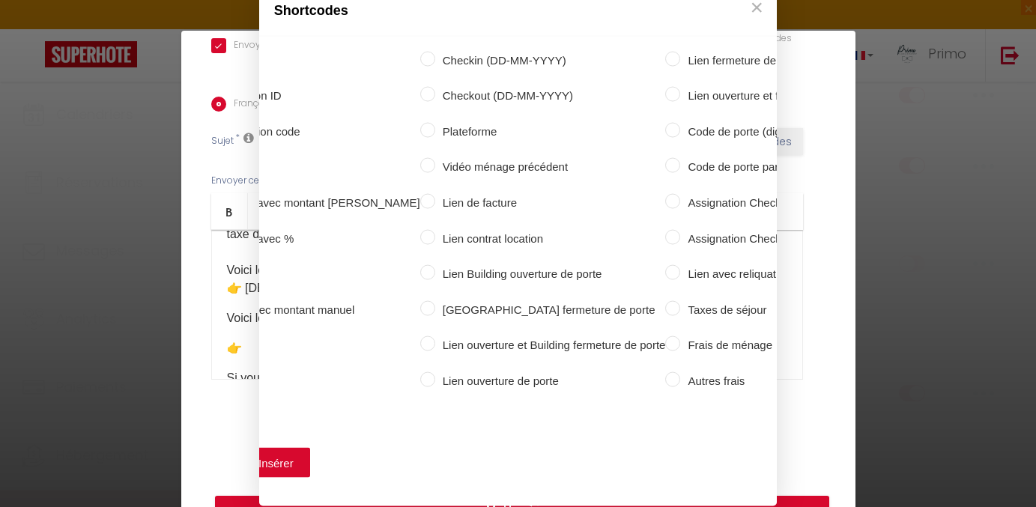
scroll to position [0, 298]
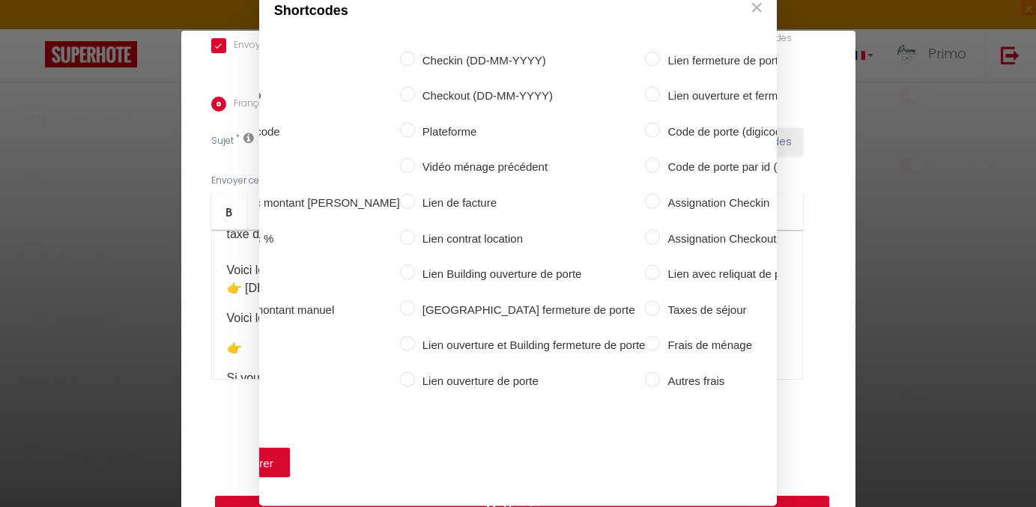
click at [660, 310] on label "Taxes de séjour" at bounding box center [766, 309] width 213 height 18
click at [645, 310] on input "Taxes de séjour" at bounding box center [652, 307] width 15 height 15
radio input "true"
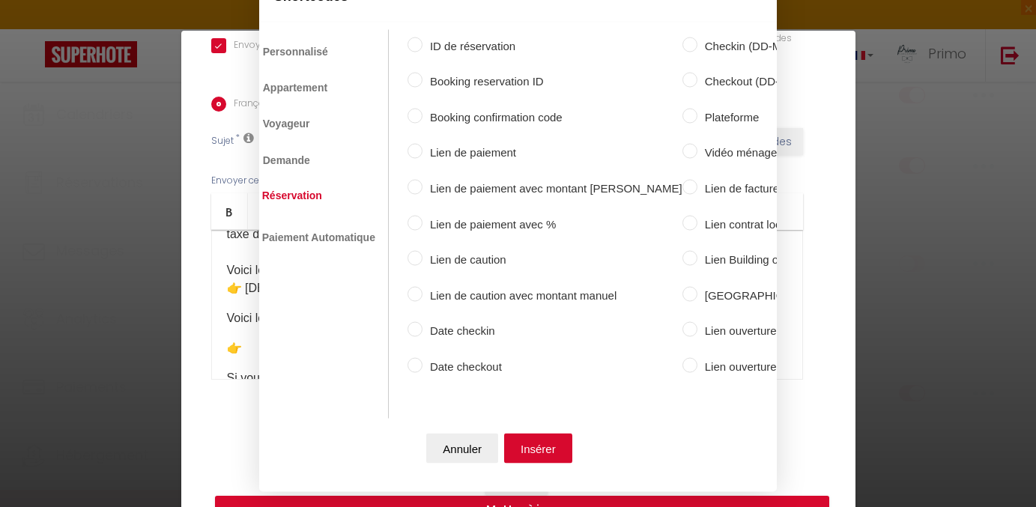
scroll to position [0, 0]
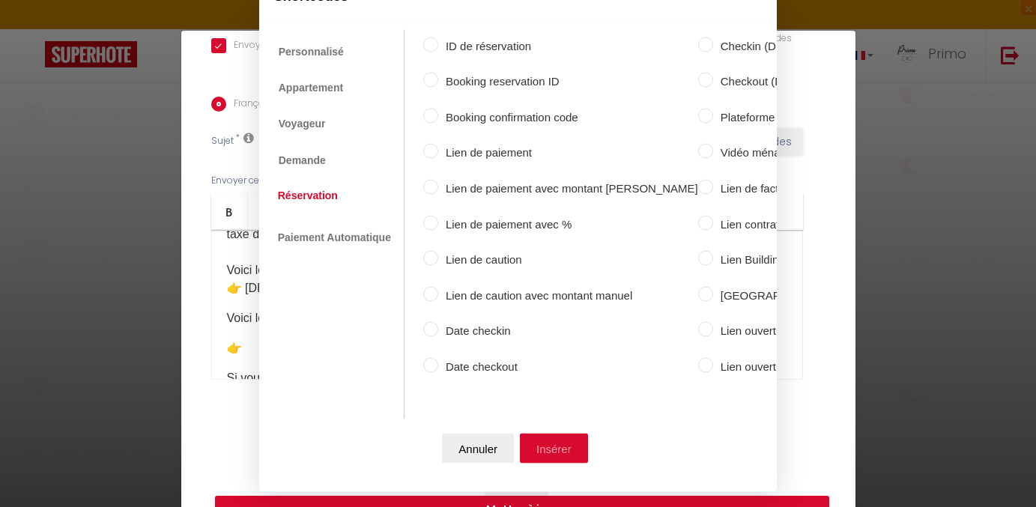
click at [551, 441] on button "Insérer" at bounding box center [554, 449] width 68 height 30
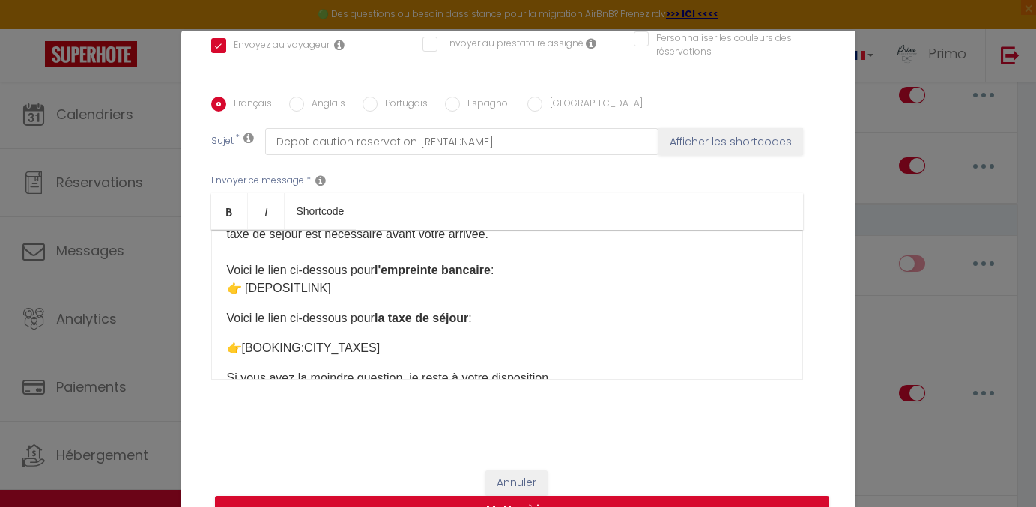
click at [448, 338] on div "Bonjour [GUEST:FIRST_NAME], Merci d’avoir réservé le logement [RENTAL:NAME] pou…" at bounding box center [507, 305] width 592 height 150
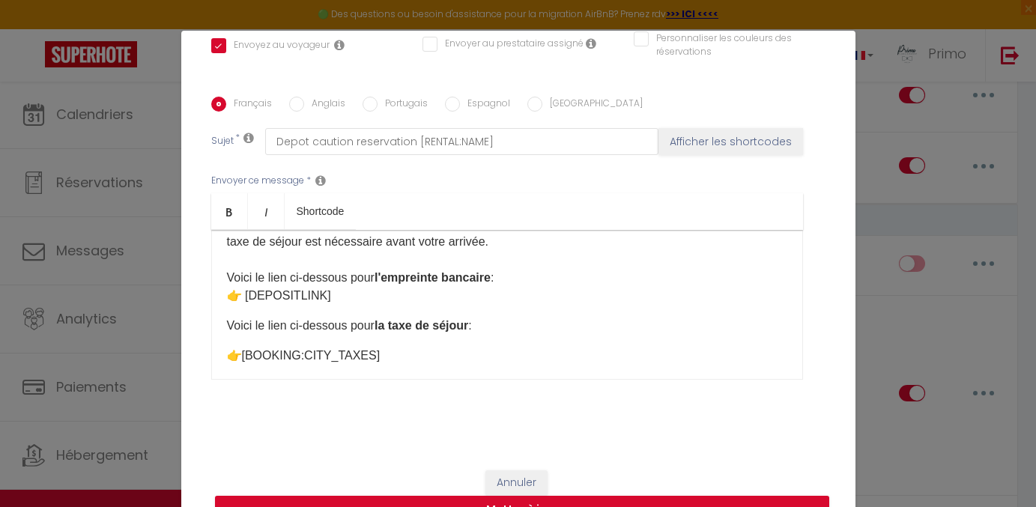
scroll to position [97, 0]
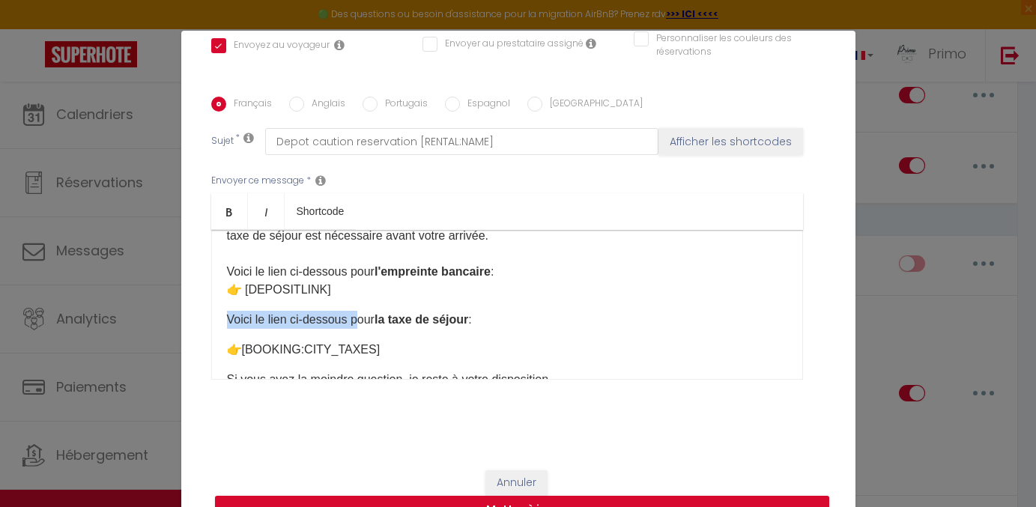
drag, startPoint x: 355, startPoint y: 316, endPoint x: 218, endPoint y: 310, distance: 137.2
click at [218, 310] on div "Bonjour [GUEST:FIRST_NAME], Merci d’avoir réservé le logement [RENTAL:NAME] pou…" at bounding box center [507, 305] width 592 height 150
click at [350, 322] on p "Pour la taxe de séjour :" at bounding box center [507, 320] width 560 height 18
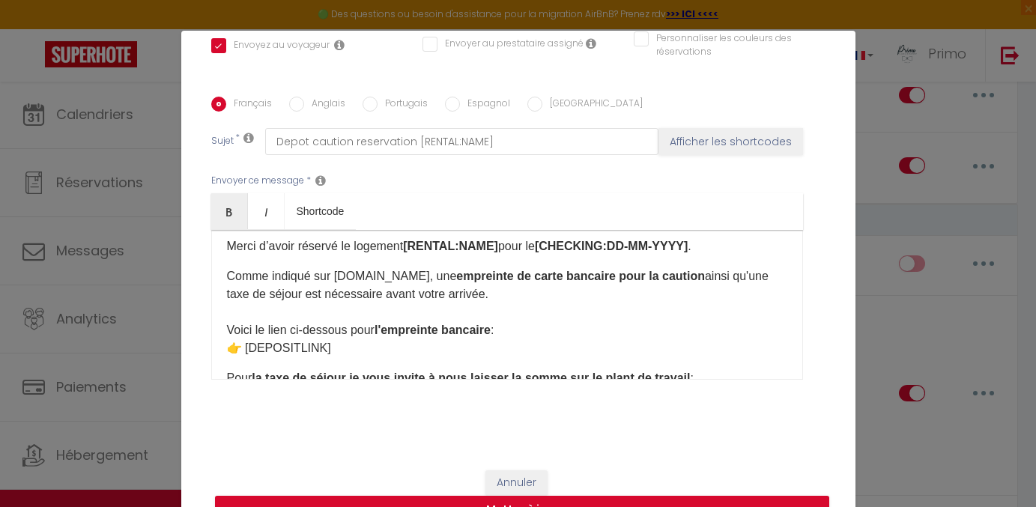
scroll to position [22, 0]
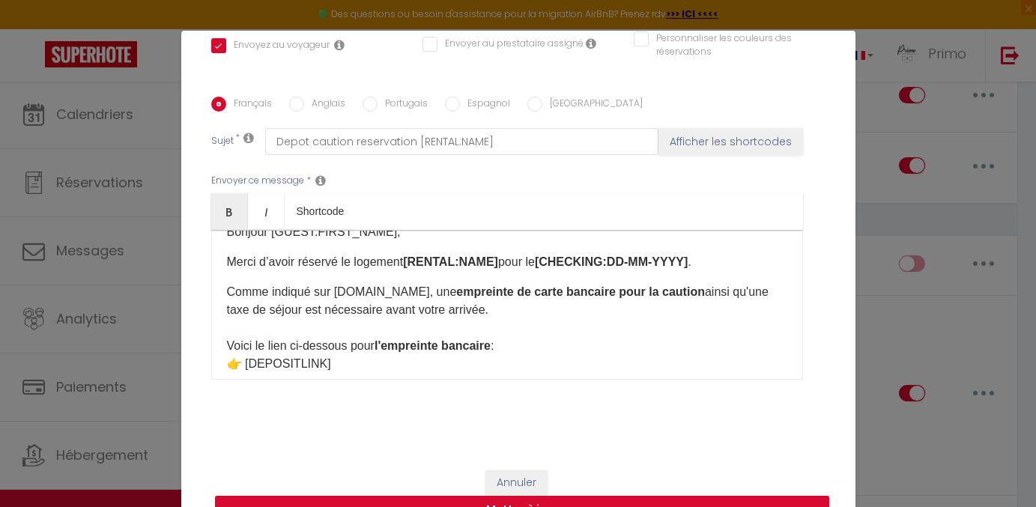
click at [596, 294] on strong "empreinte de carte bancaire pour la caution" at bounding box center [580, 291] width 249 height 13
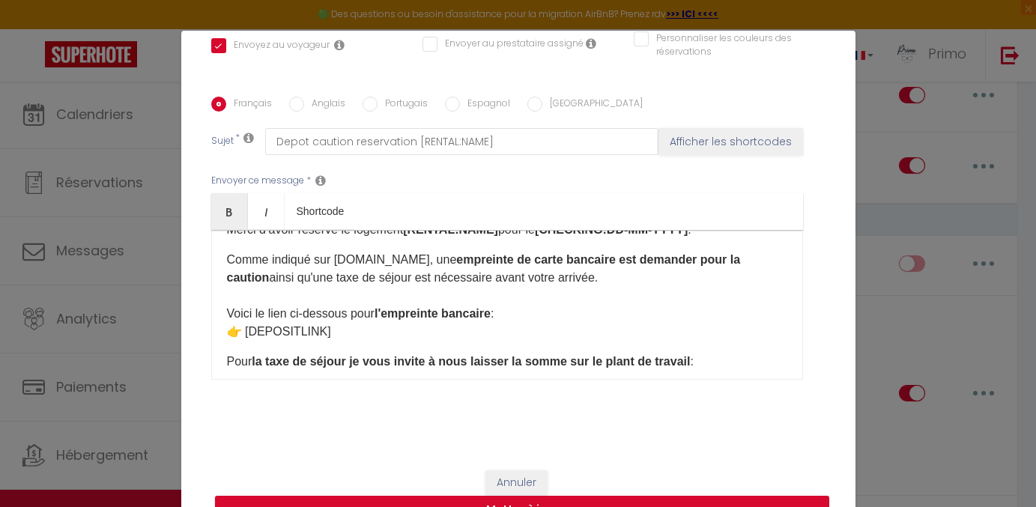
scroll to position [50, 0]
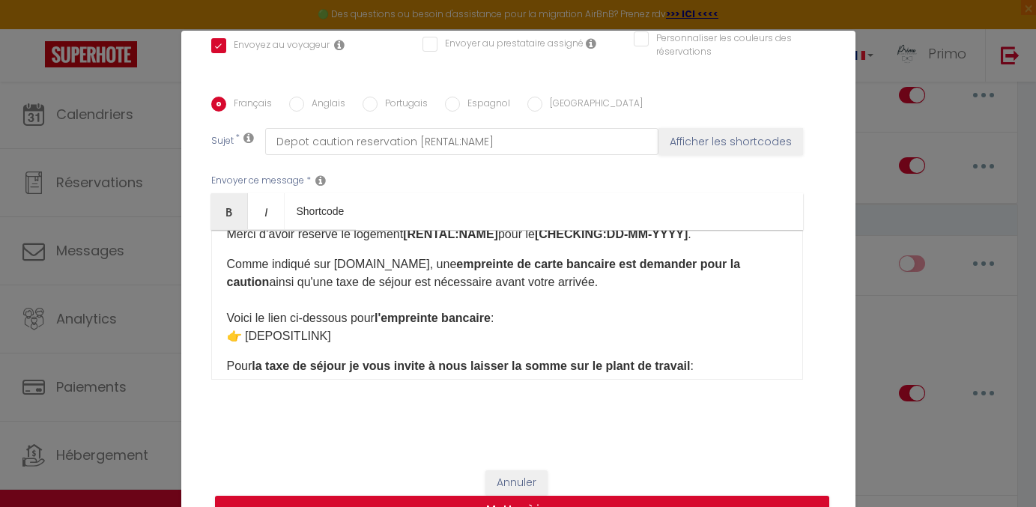
click at [372, 284] on p "Comme indiqué sur [DOMAIN_NAME], une empreinte de carte bancaire est demander p…" at bounding box center [507, 300] width 560 height 90
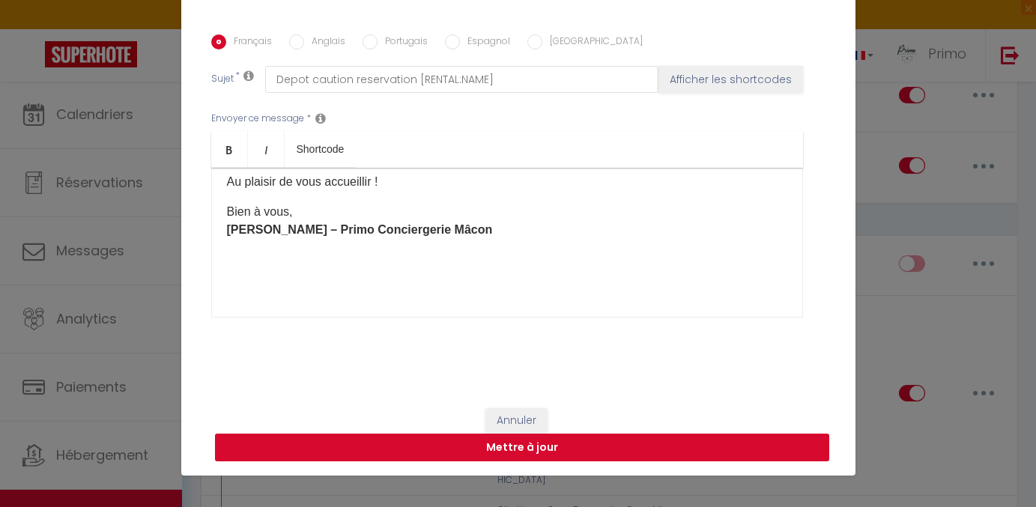
scroll to position [62, 0]
click at [421, 441] on button "Mettre à jour" at bounding box center [522, 448] width 614 height 28
checkbox input "true"
checkbox input "false"
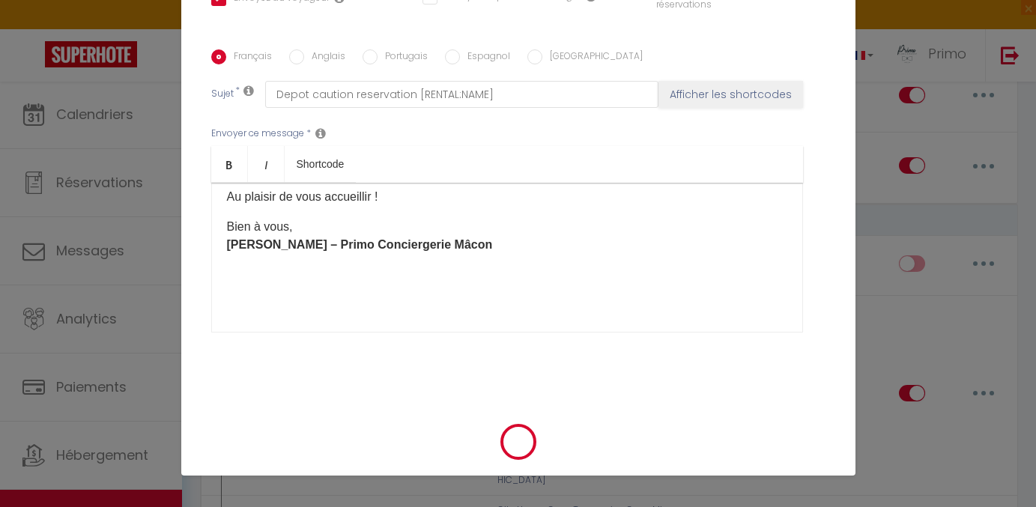
select select "1"
select select
checkbox input "false"
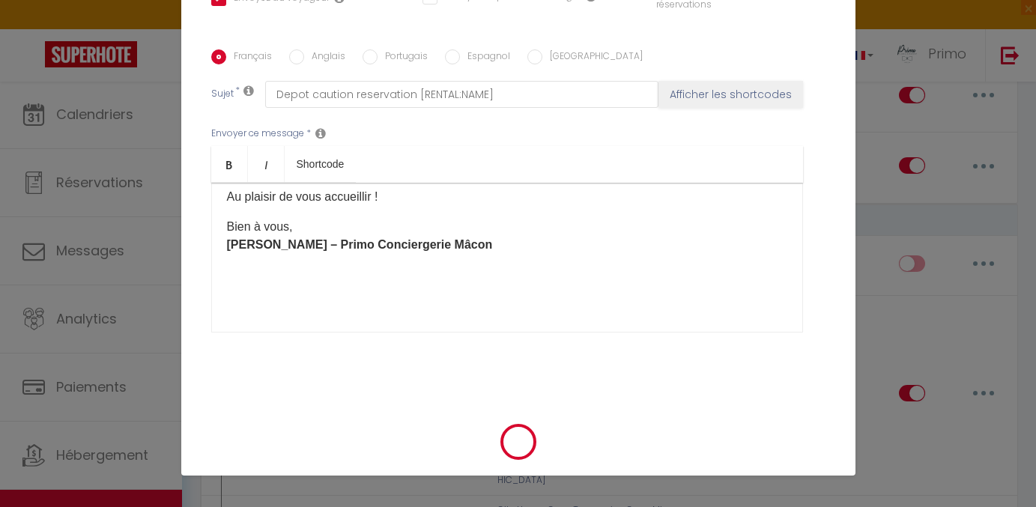
checkbox input "false"
radio input "false"
select select
checkbox input "false"
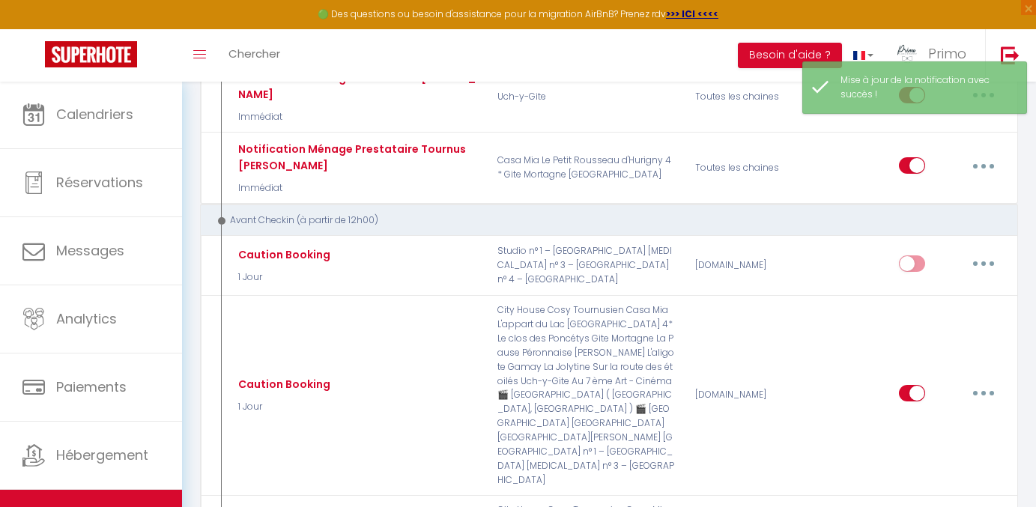
scroll to position [0, 0]
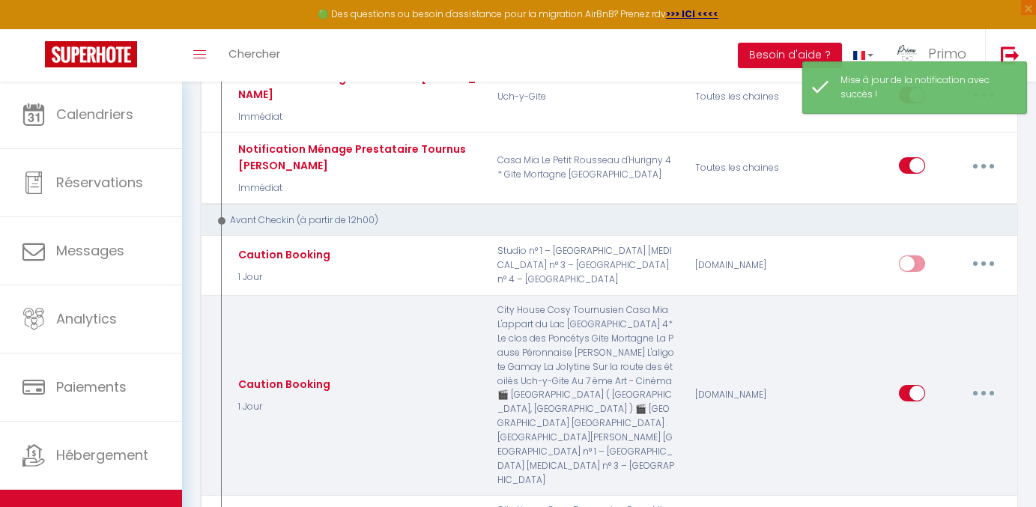
click at [977, 381] on button "button" at bounding box center [984, 393] width 42 height 24
click at [942, 414] on link "Editer" at bounding box center [944, 426] width 111 height 25
type input "Caution Booking"
checkbox input "true"
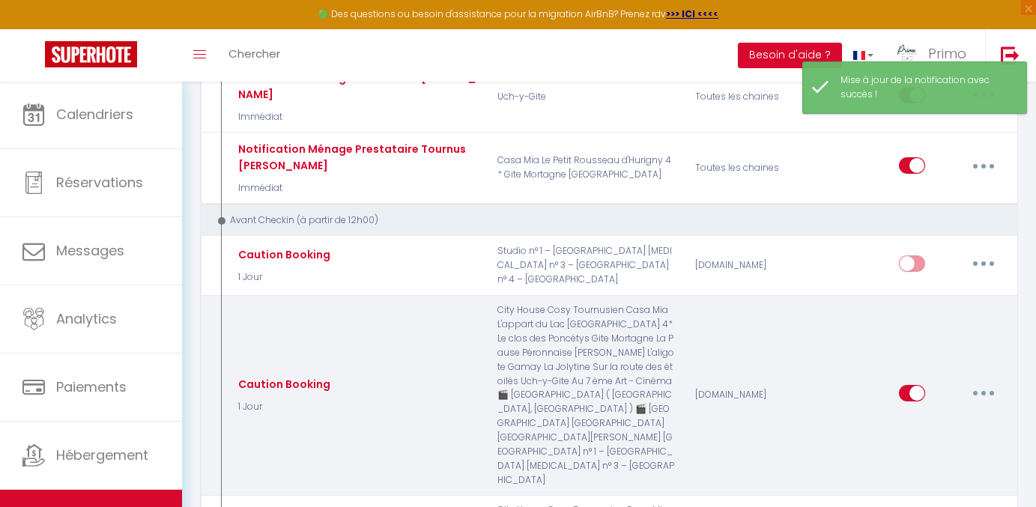
checkbox input "true"
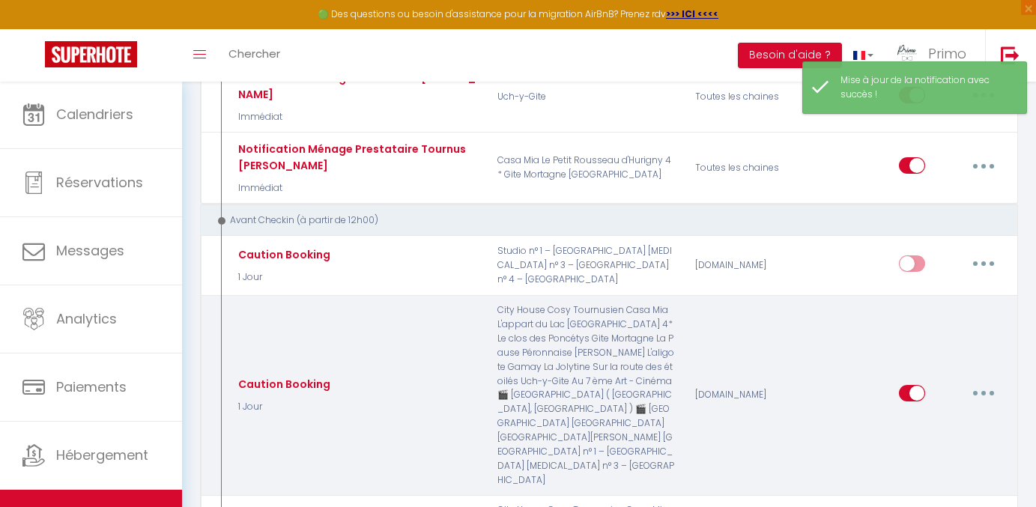
checkbox input "true"
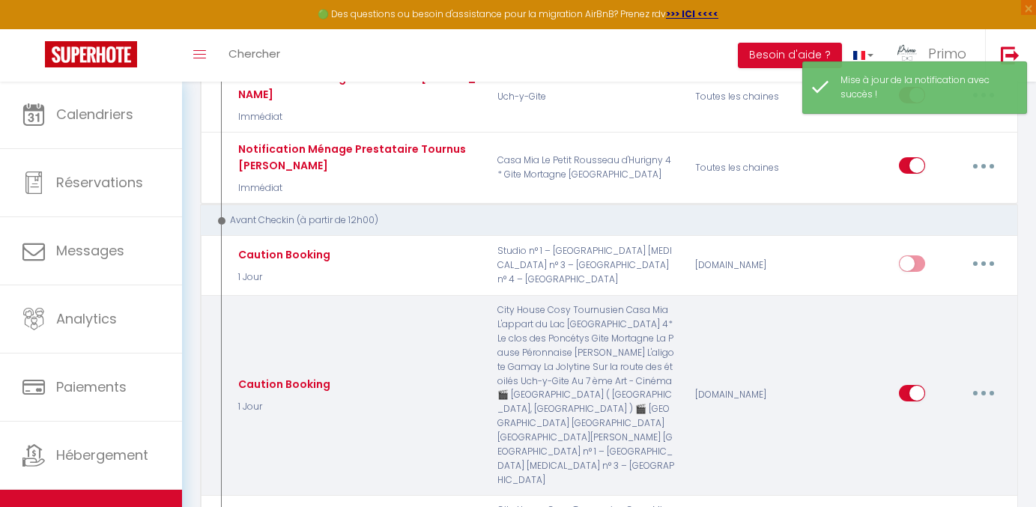
checkbox input "true"
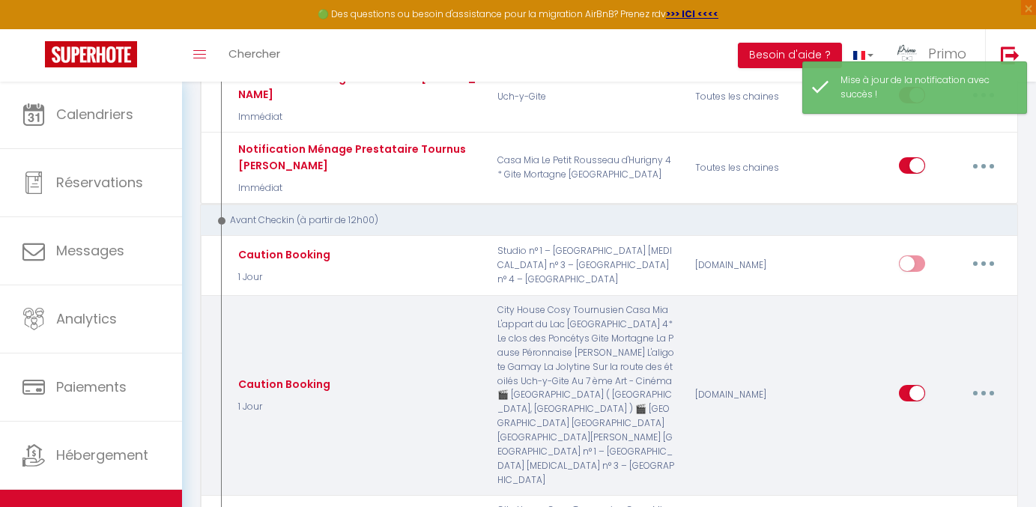
checkbox input "true"
checkbox input "false"
checkbox input "true"
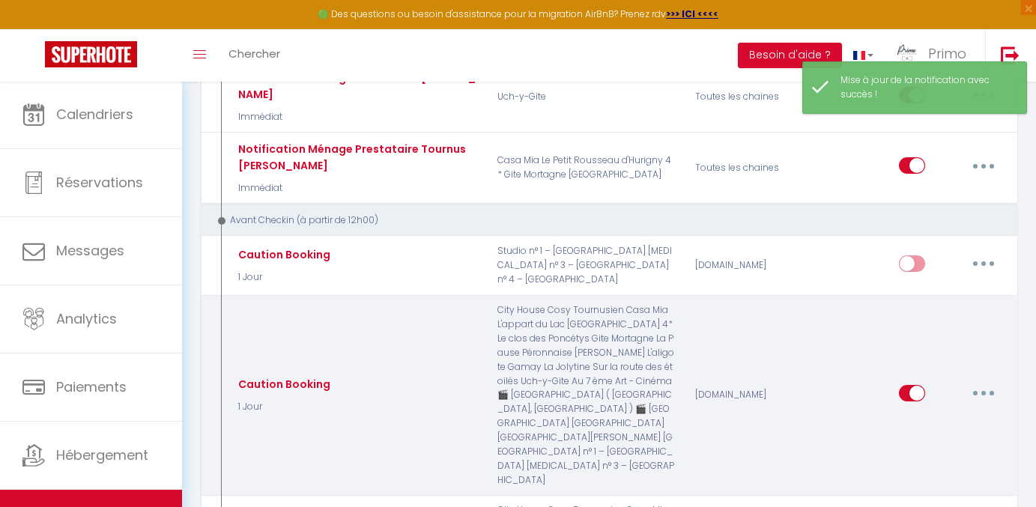
checkbox input "true"
checkbox input "false"
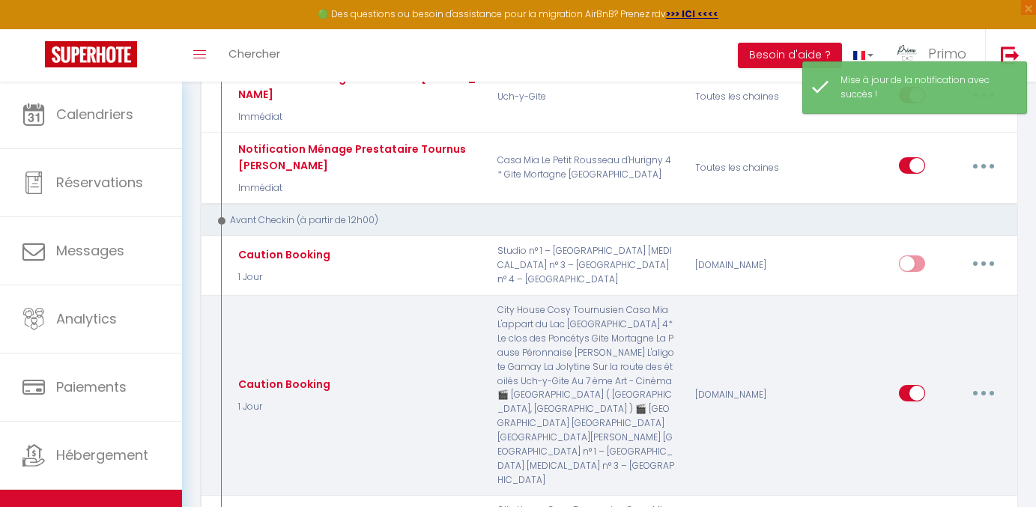
checkbox input "false"
select select "1 Jour"
select select "if_deposit_not_paid"
checkbox input "true"
checkbox input "false"
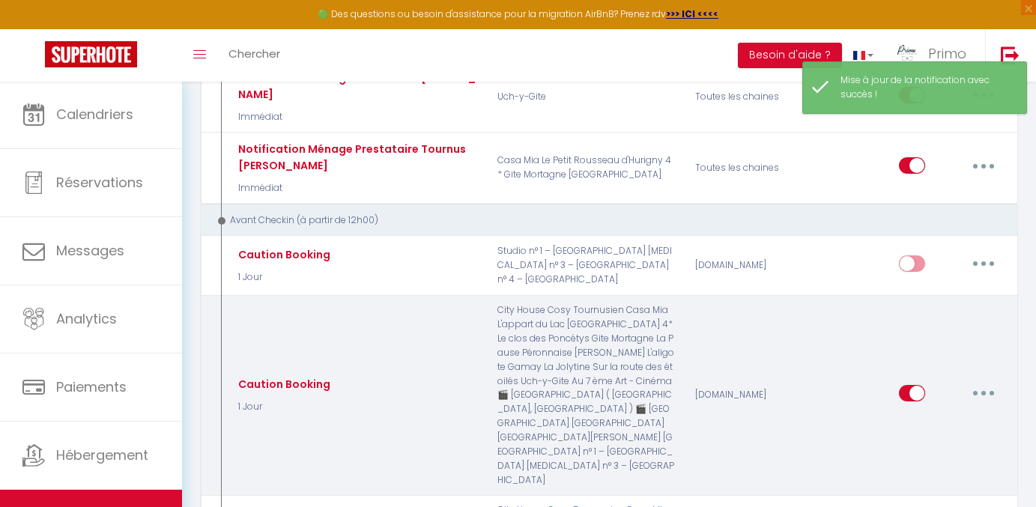
checkbox input "true"
radio input "true"
type input "Depot caution reservation [RENTAL:NAME]"
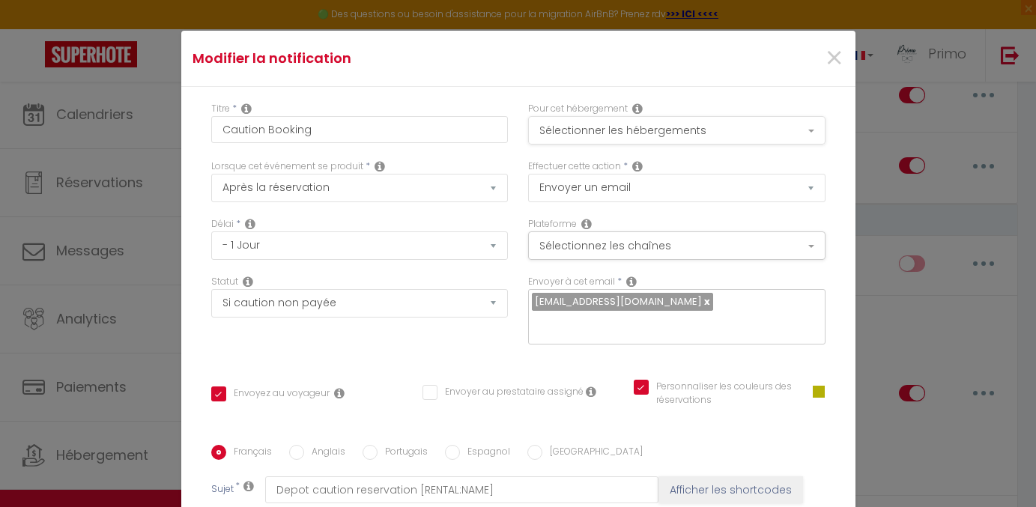
click at [656, 137] on button "Sélectionner les hébergements" at bounding box center [676, 130] width 297 height 28
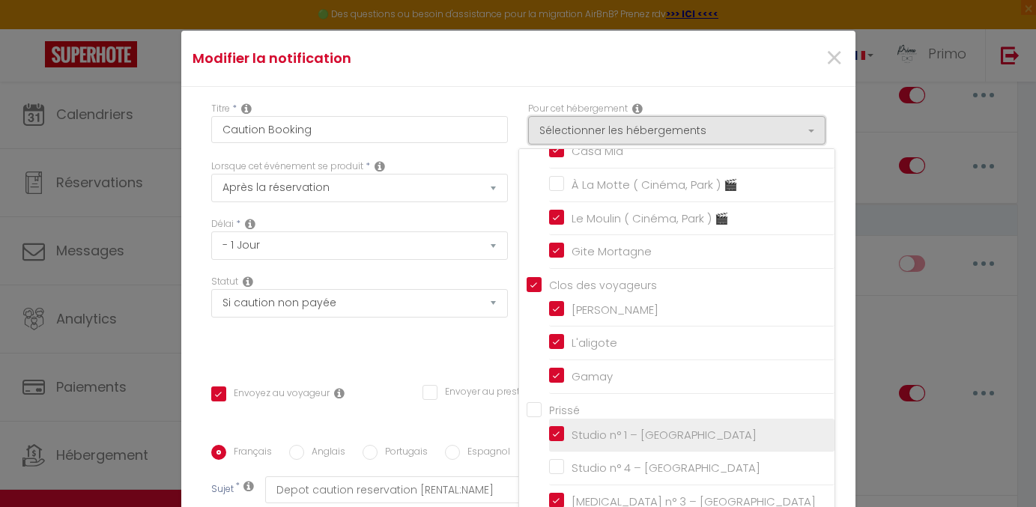
scroll to position [659, 0]
click at [564, 428] on input "Studio n° 1 – [GEOGRAPHIC_DATA]" at bounding box center [691, 435] width 285 height 15
checkbox input "false"
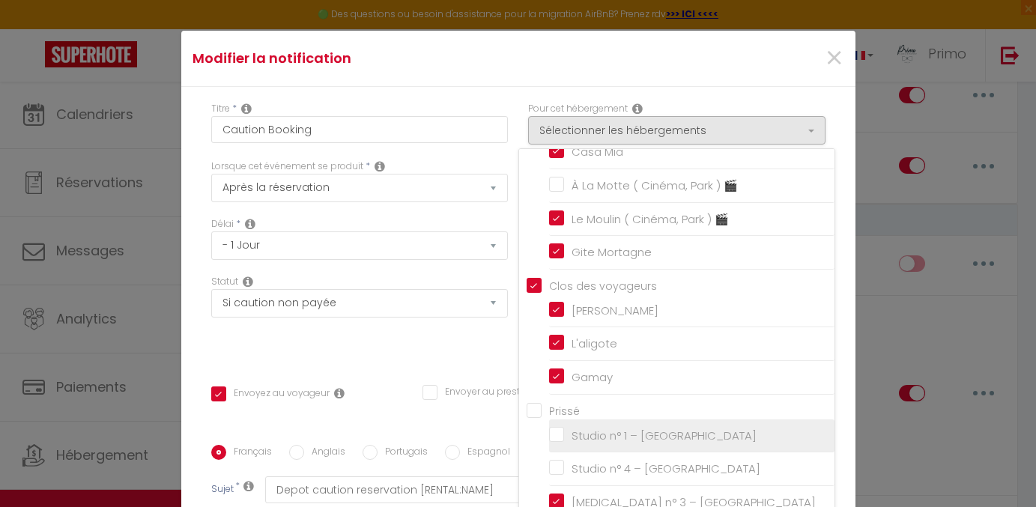
checkbox input "true"
checkbox input "false"
checkbox input "true"
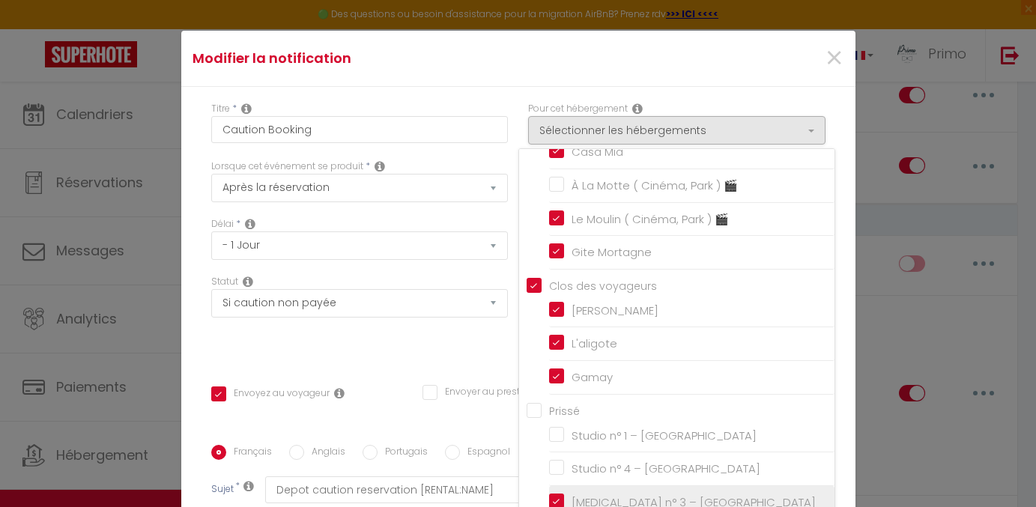
click at [572, 502] on span "[MEDICAL_DATA] n° 3 – [GEOGRAPHIC_DATA]" at bounding box center [694, 502] width 244 height 16
click at [571, 502] on input "[MEDICAL_DATA] n° 3 – [GEOGRAPHIC_DATA]" at bounding box center [691, 502] width 285 height 15
checkbox input "false"
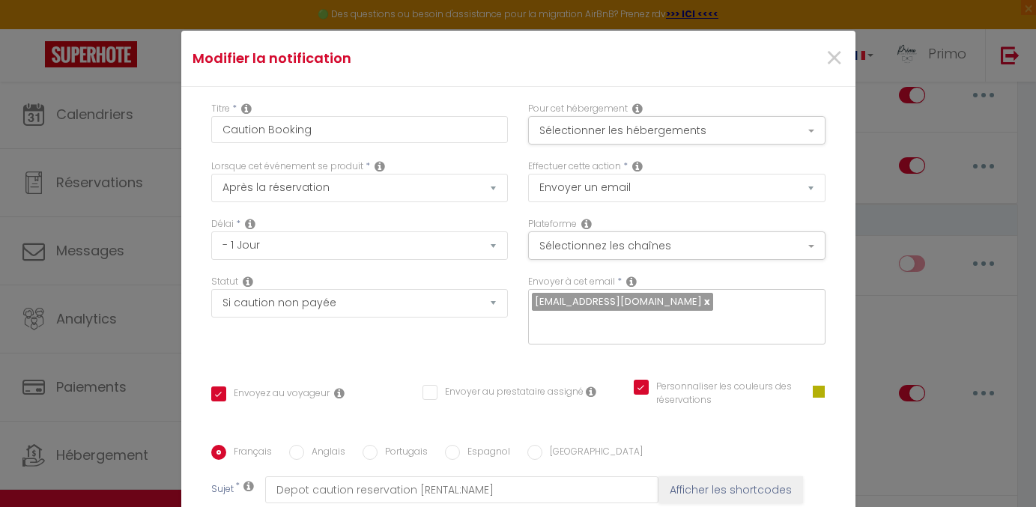
checkbox input "false"
checkbox input "true"
checkbox input "false"
checkbox input "true"
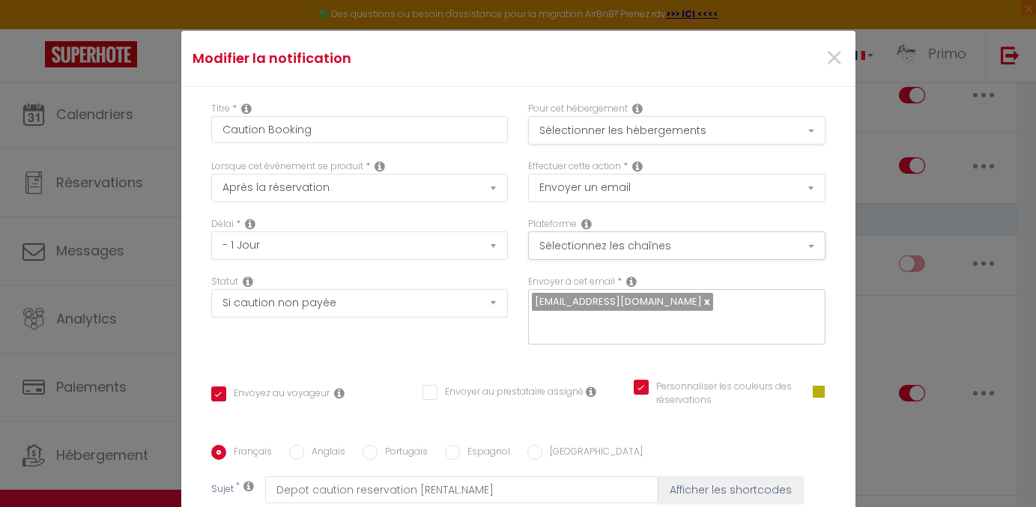
click at [626, 131] on button "Sélectionner les hébergements" at bounding box center [676, 130] width 297 height 28
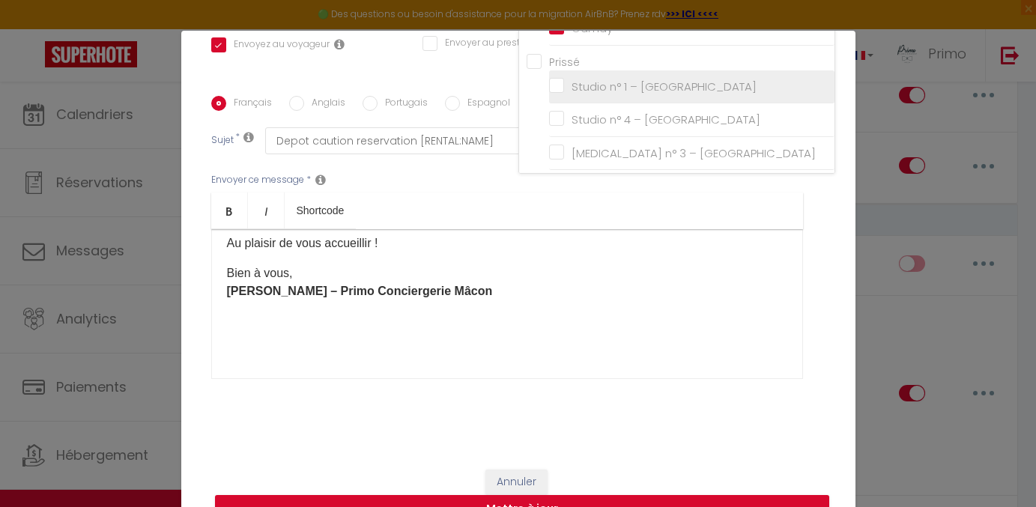
scroll to position [348, 0]
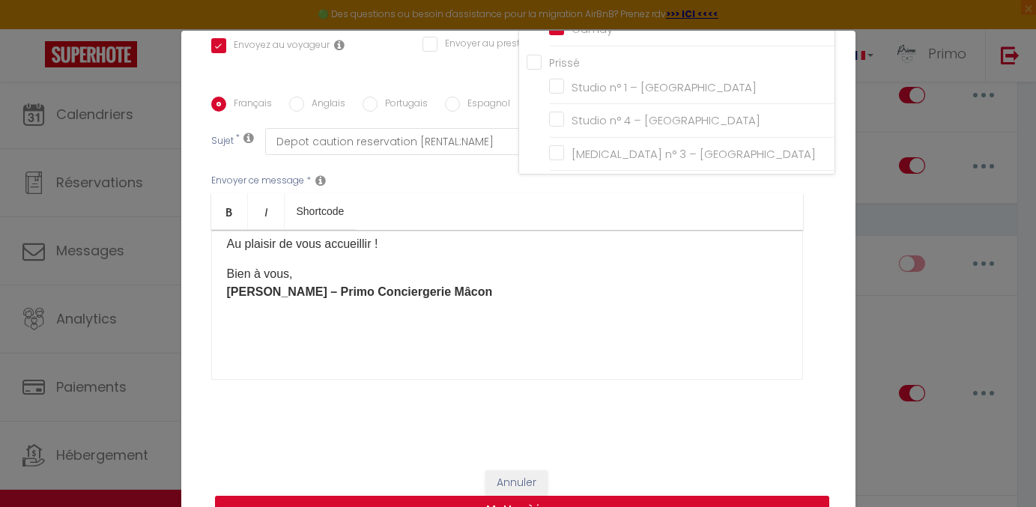
click at [581, 501] on button "Mettre à jour" at bounding box center [522, 510] width 614 height 28
checkbox input "true"
checkbox input "false"
checkbox input "true"
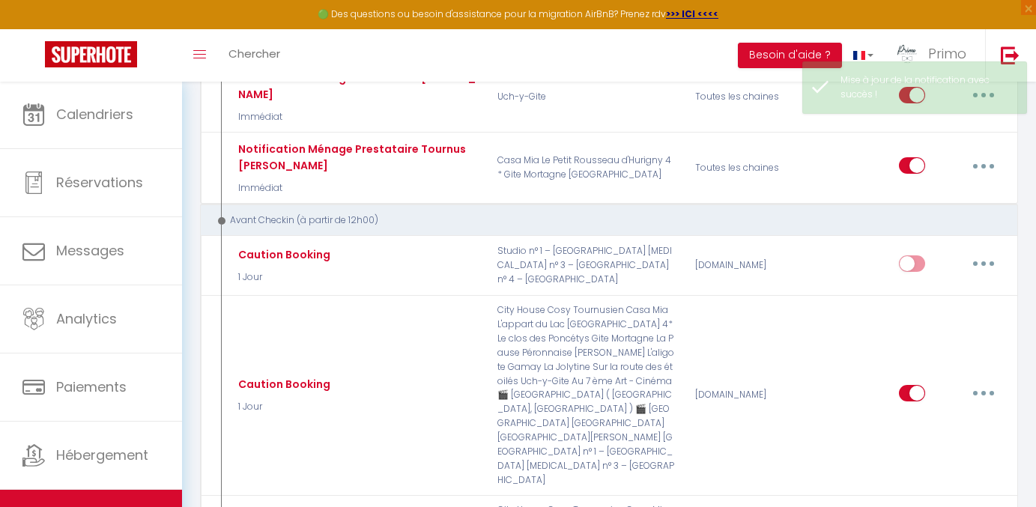
scroll to position [0, 0]
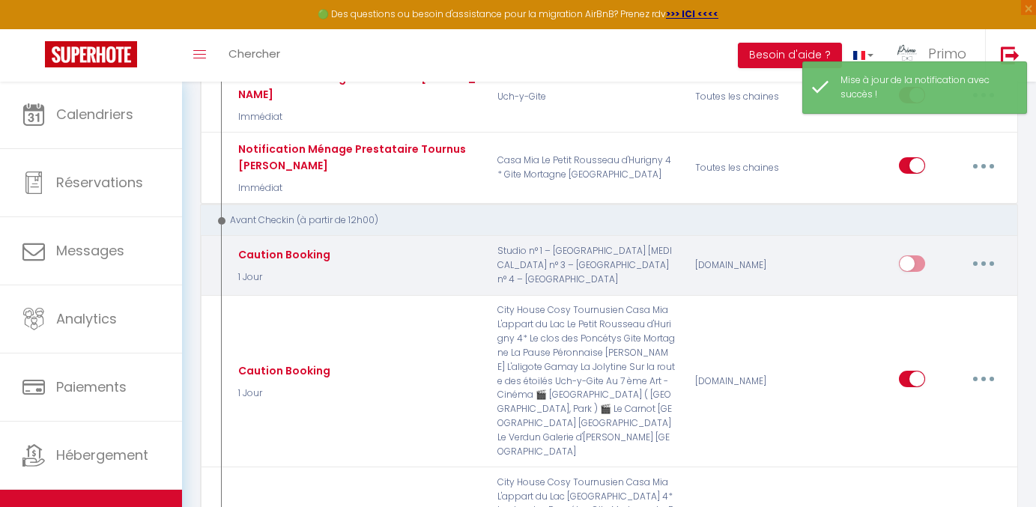
click at [921, 255] on input "checkbox" at bounding box center [912, 266] width 26 height 22
checkbox input "true"
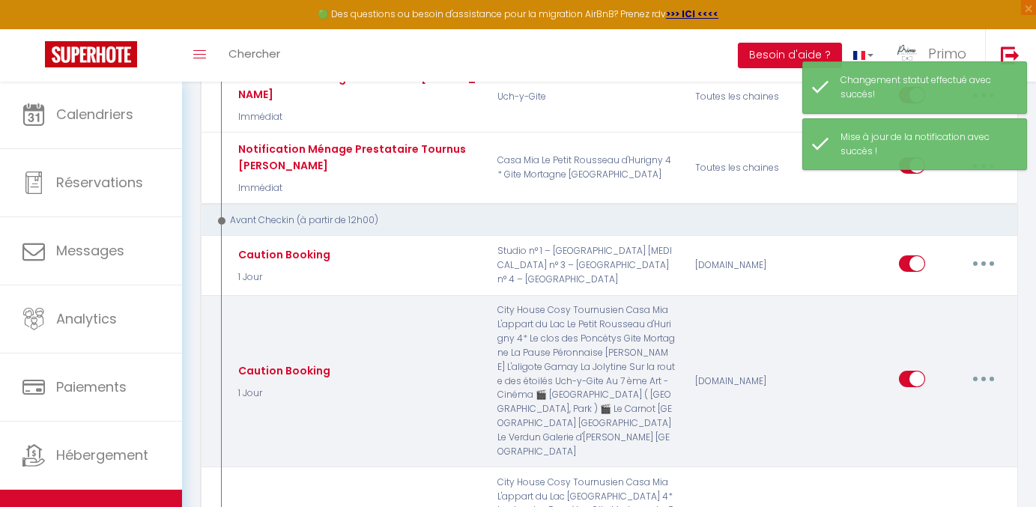
click at [769, 303] on div "[DOMAIN_NAME]" at bounding box center [751, 380] width 132 height 155
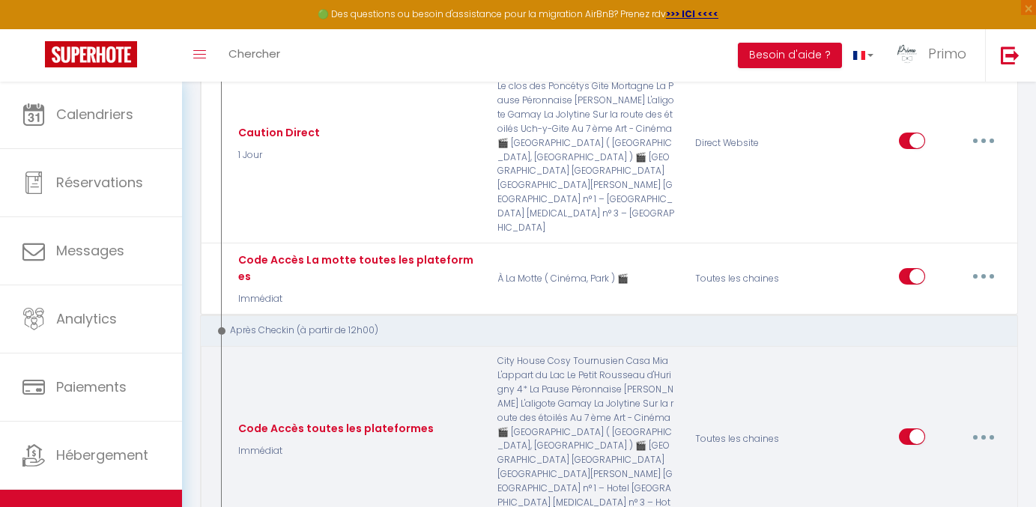
scroll to position [1686, 0]
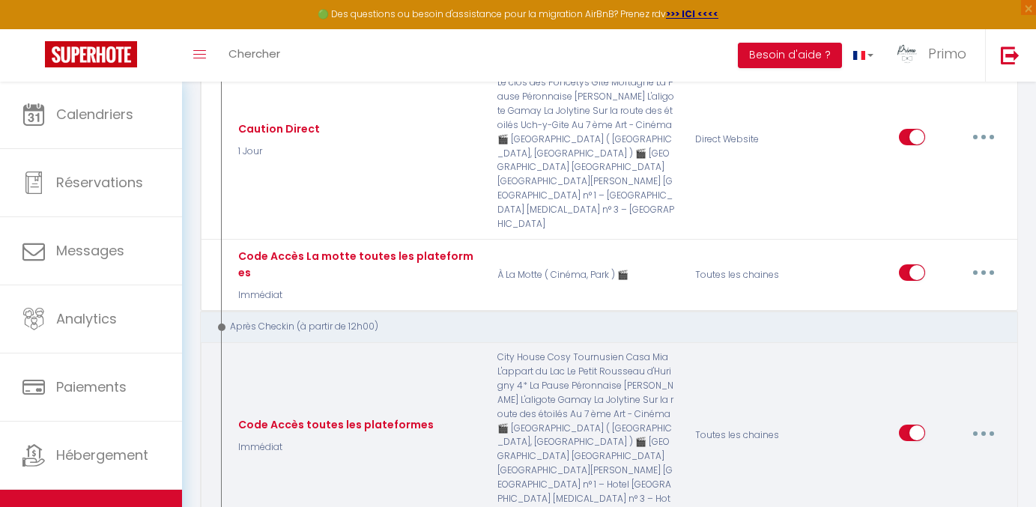
click at [986, 421] on button "button" at bounding box center [984, 433] width 42 height 24
click at [931, 455] on link "Editer" at bounding box center [944, 467] width 111 height 25
type input "Code Accès toutes les plateformes"
select select "3"
select select "Immédiat"
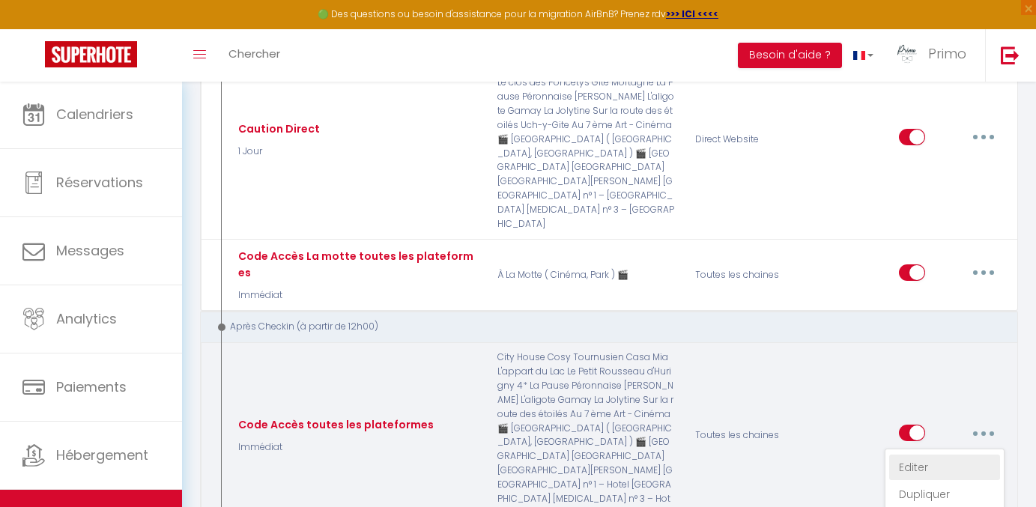
select select "if_deposit_is_paid"
checkbox input "true"
checkbox input "false"
checkbox input "true"
radio input "true"
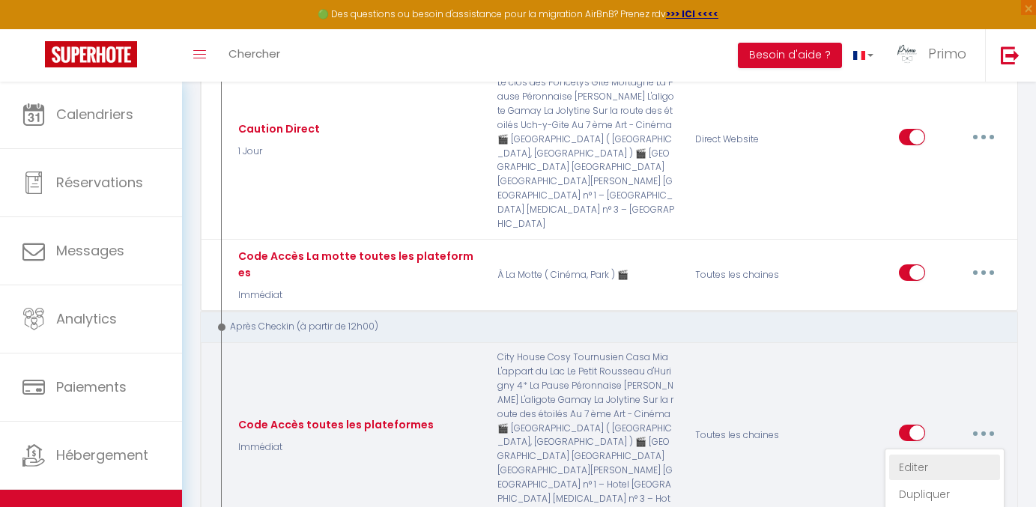
type input "Votre séjour commence ici : voici ce qu’il faut savoir pour entrer dans le loge…"
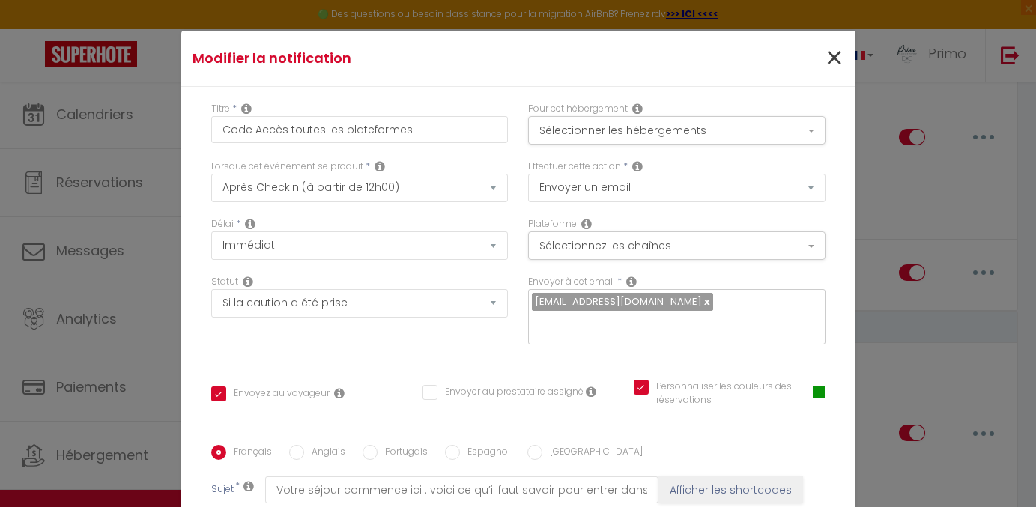
scroll to position [0, 0]
click at [826, 57] on span "×" at bounding box center [834, 58] width 19 height 45
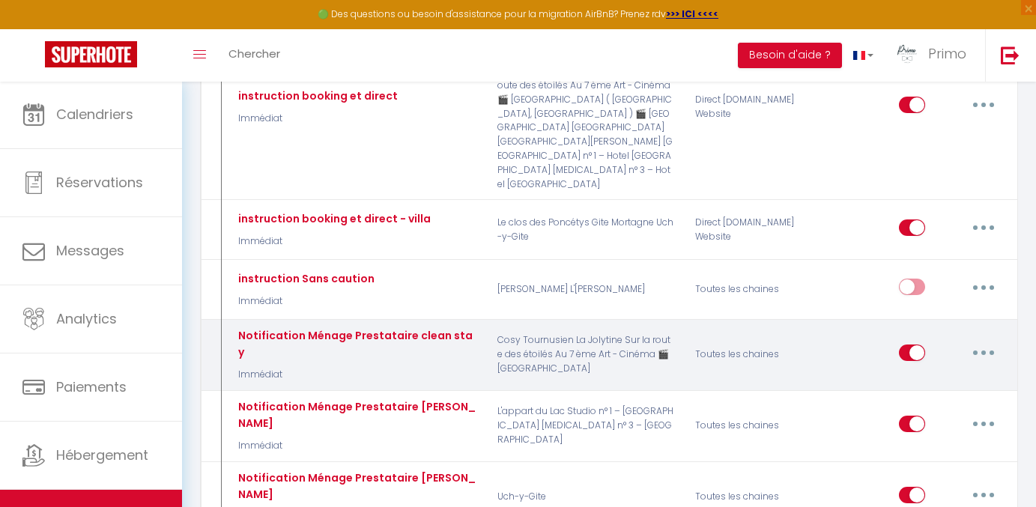
scroll to position [846, 0]
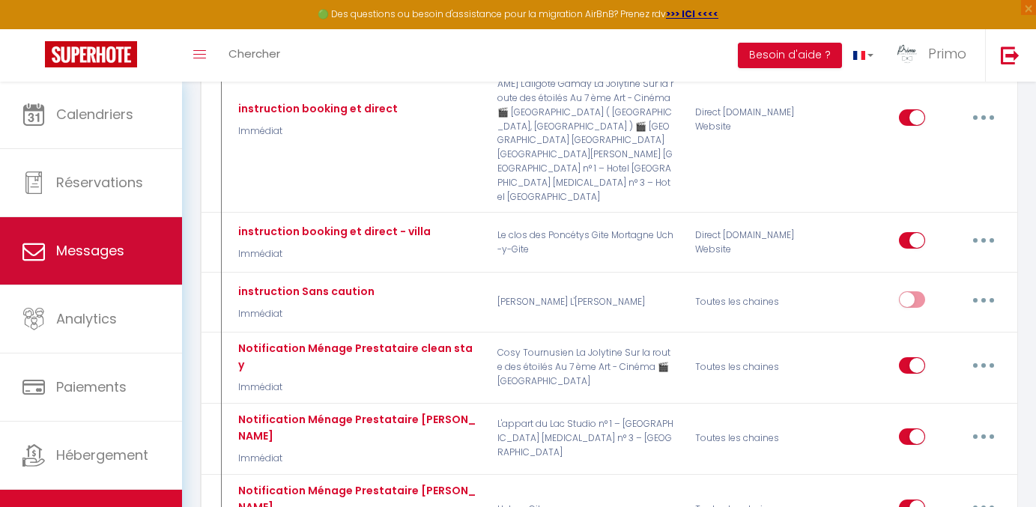
click at [119, 267] on link "Messages" at bounding box center [91, 250] width 182 height 67
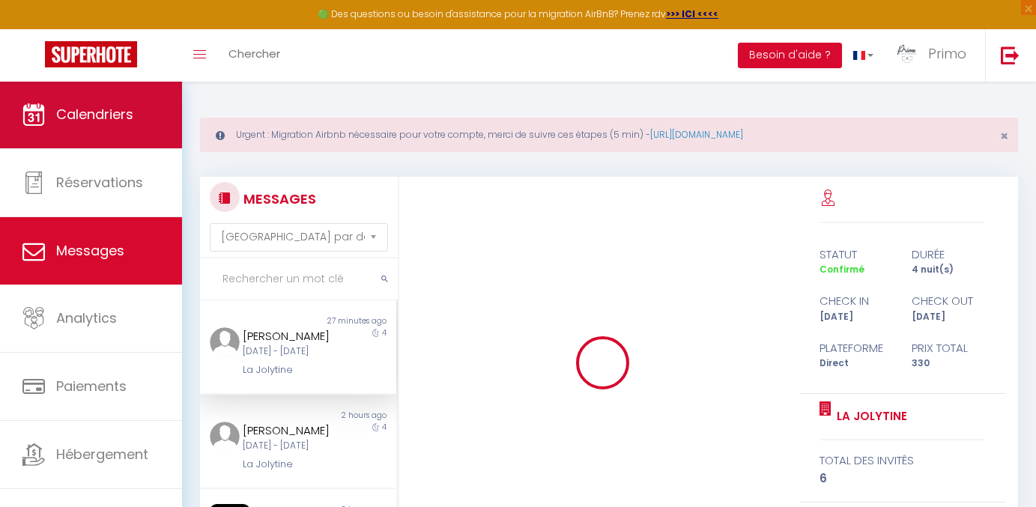
click at [125, 111] on span "Calendriers" at bounding box center [94, 114] width 77 height 19
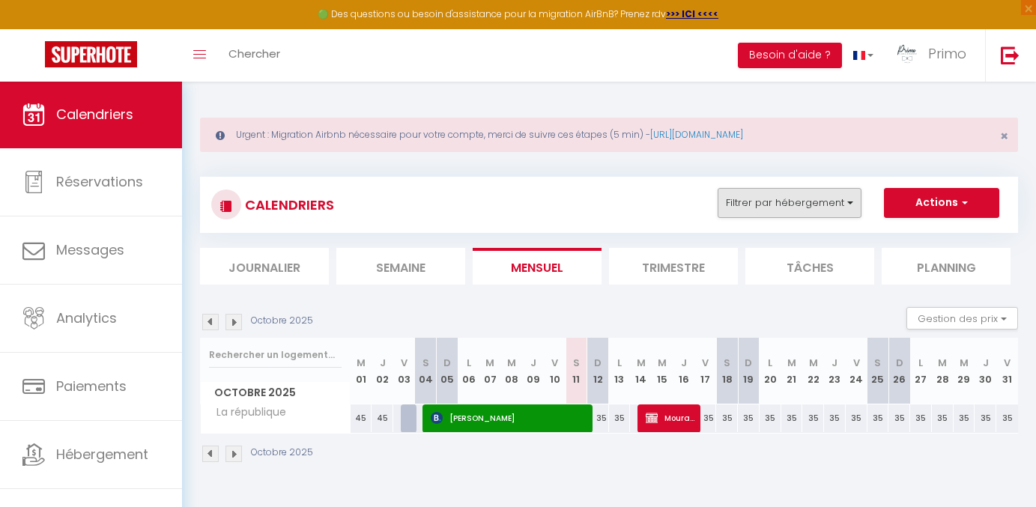
click at [798, 208] on button "Filtrer par hébergement" at bounding box center [790, 203] width 144 height 30
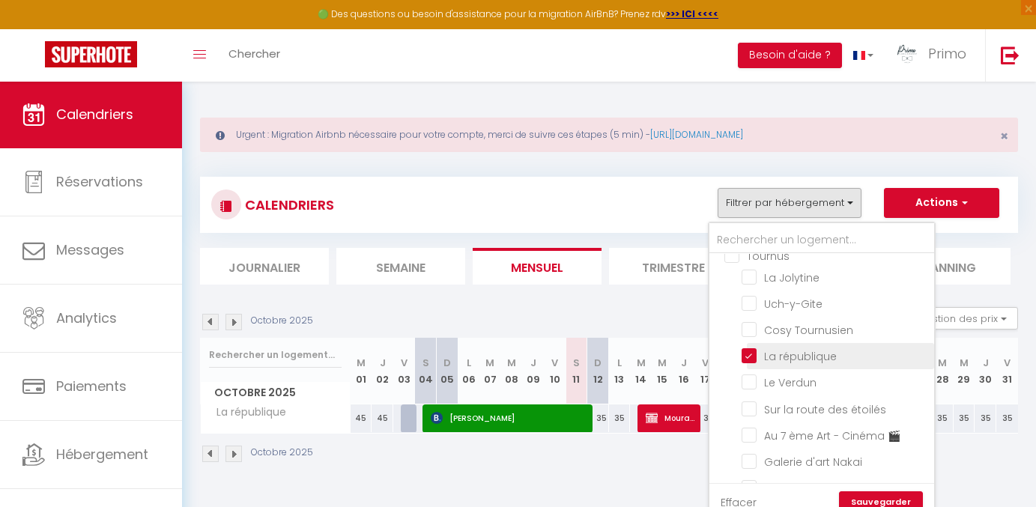
click at [756, 360] on input "La république" at bounding box center [835, 355] width 187 height 15
checkbox input "false"
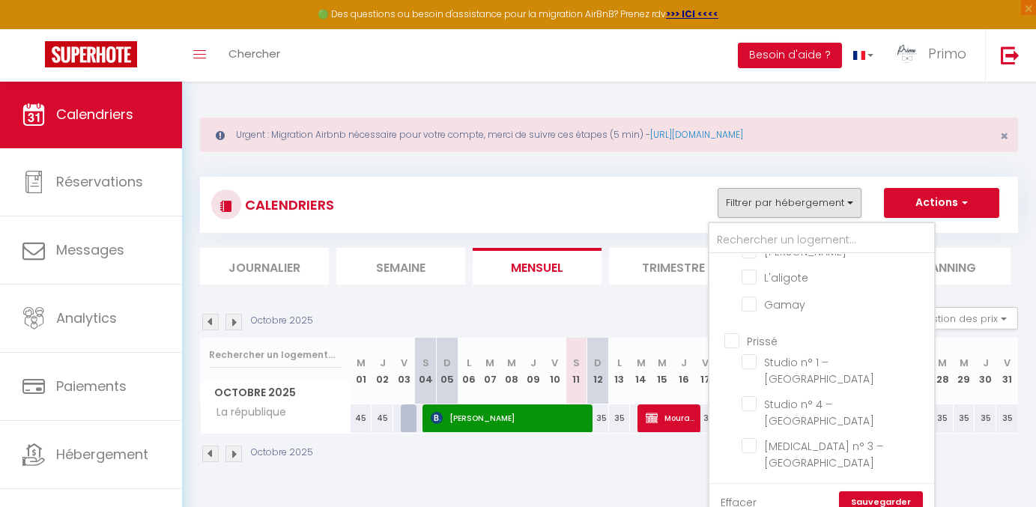
scroll to position [675, 0]
click at [739, 339] on input "Prissé" at bounding box center [836, 340] width 225 height 15
checkbox input "true"
checkbox input "false"
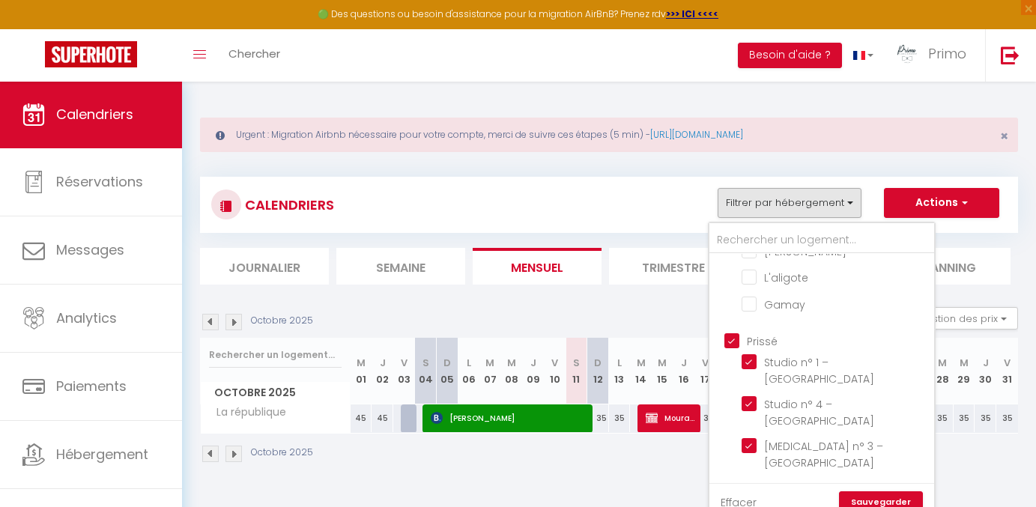
checkbox input "false"
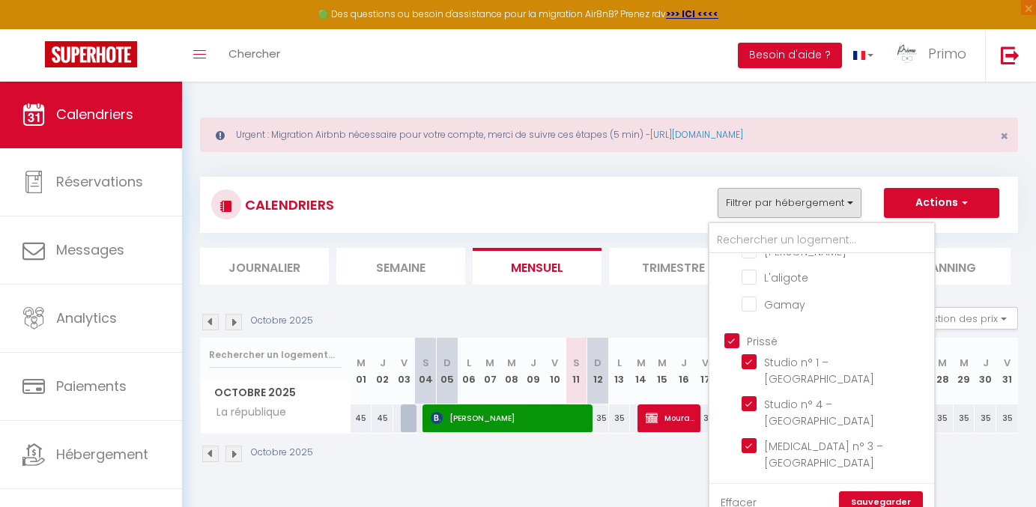
checkbox input "false"
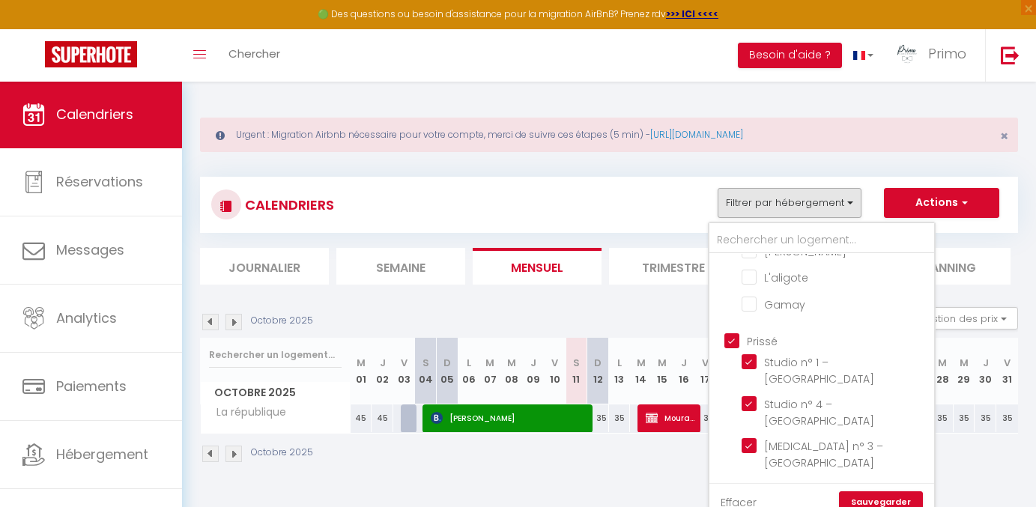
checkbox input "false"
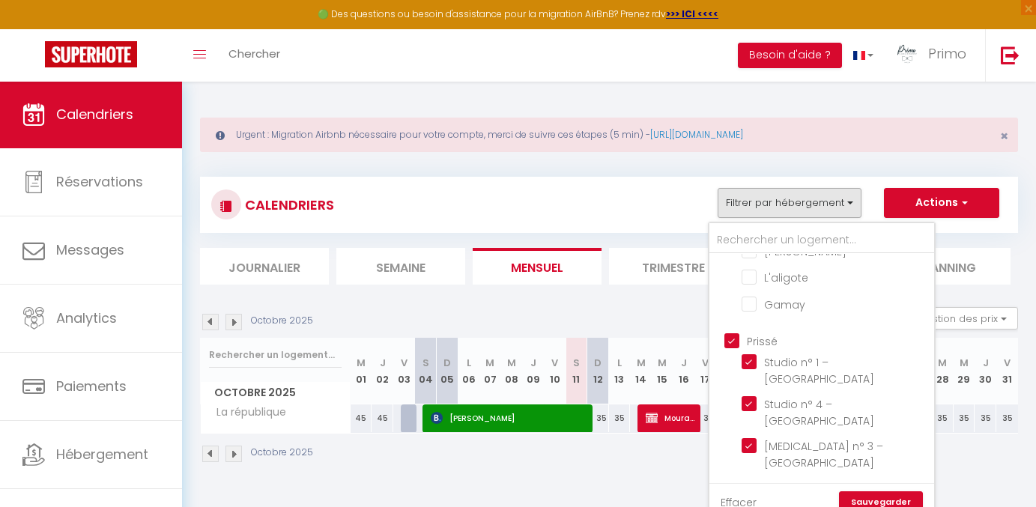
checkbox input "false"
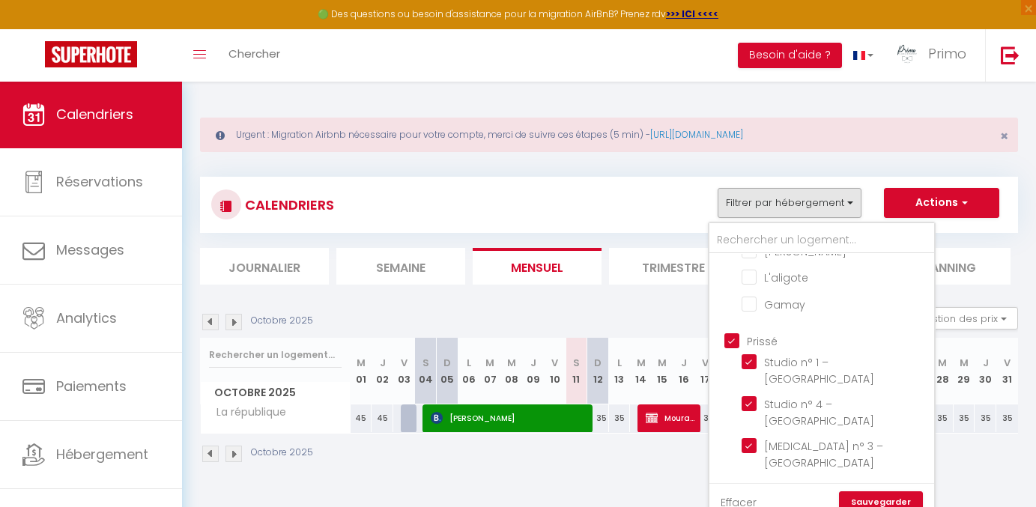
checkbox input "false"
checkbox input "true"
click at [891, 500] on link "Sauvegarder" at bounding box center [881, 502] width 84 height 22
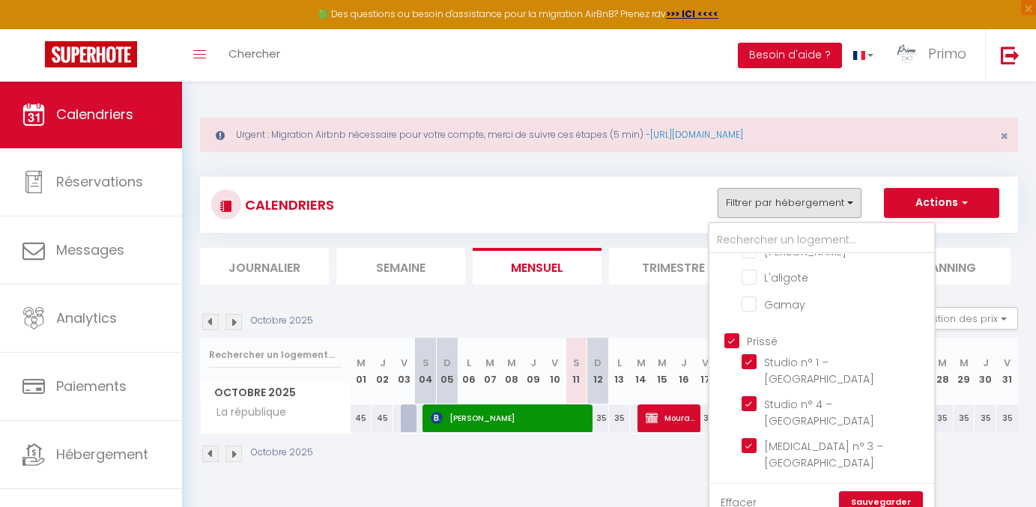
select select
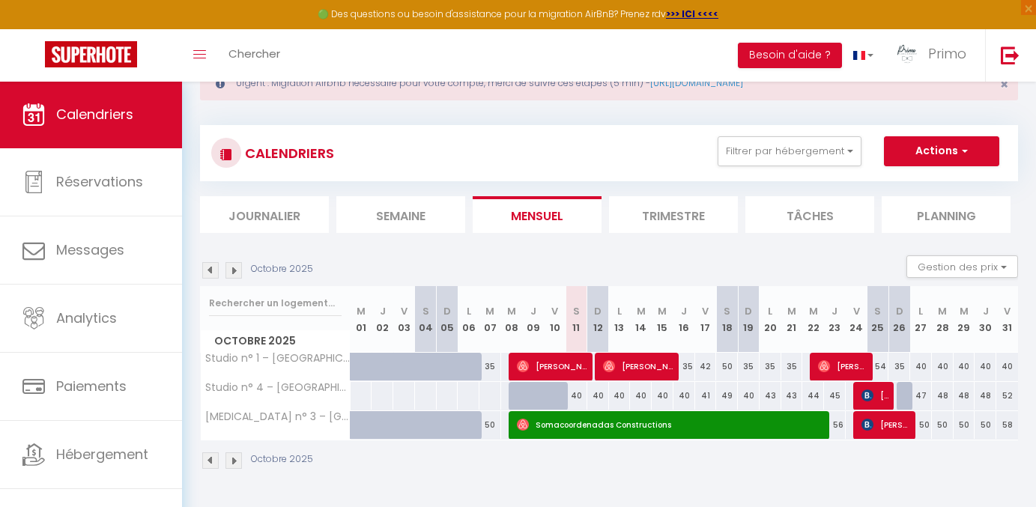
scroll to position [57, 0]
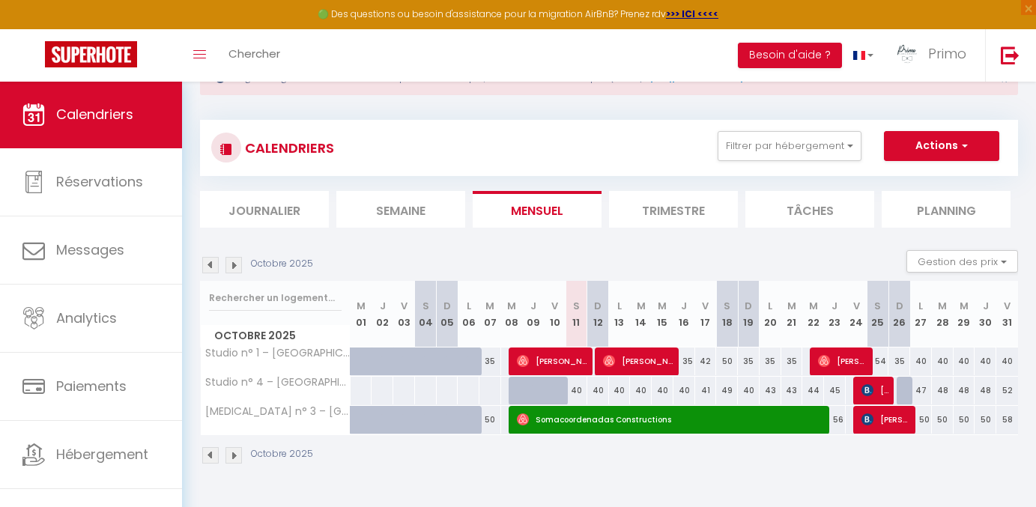
click at [865, 384] on img at bounding box center [868, 390] width 12 height 12
select select "OK"
select select "KO"
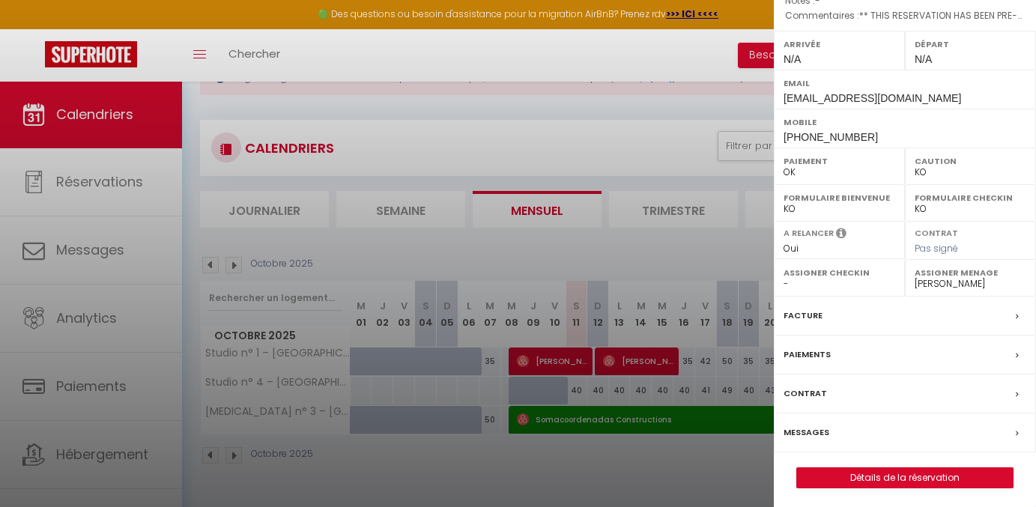
scroll to position [187, 0]
click at [856, 476] on link "Détails de la réservation" at bounding box center [905, 478] width 216 height 19
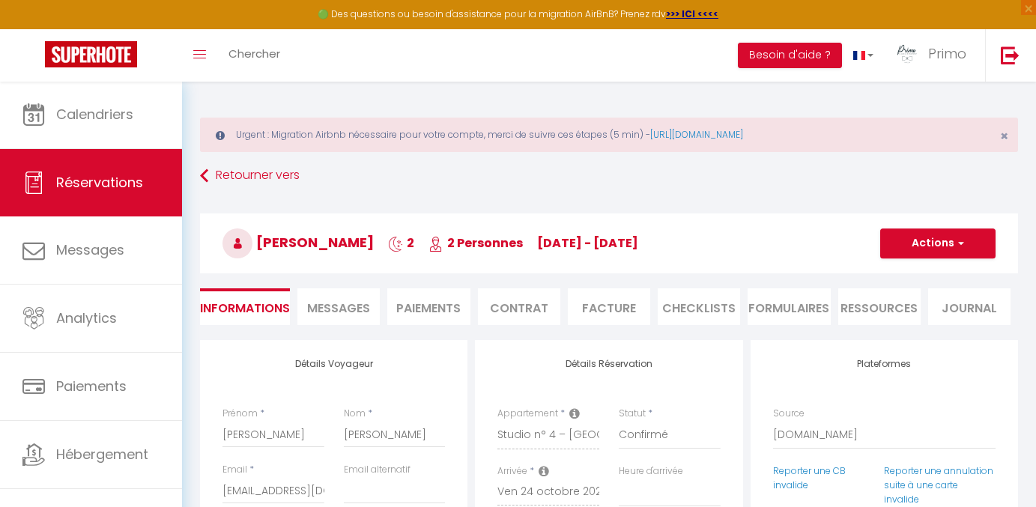
click at [435, 299] on li "Paiements" at bounding box center [428, 306] width 82 height 37
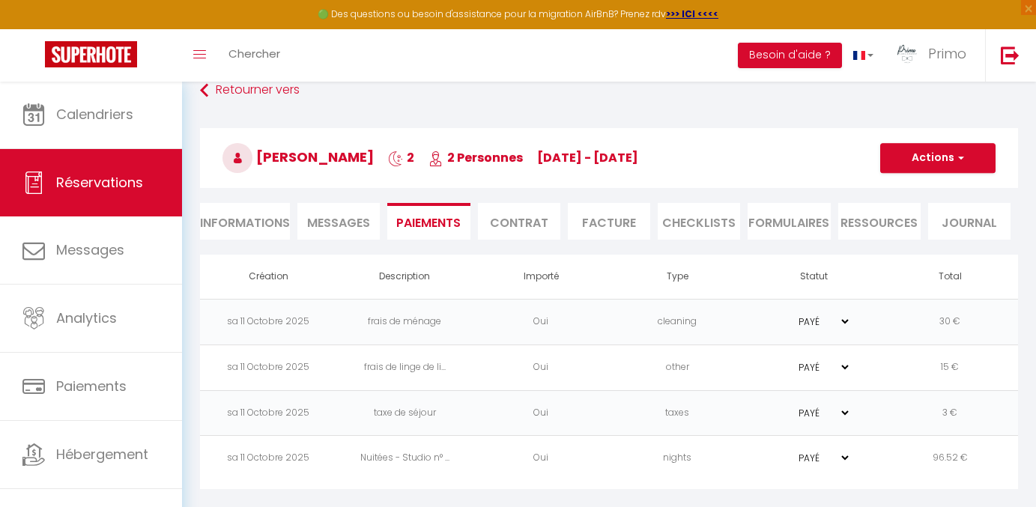
scroll to position [88, 0]
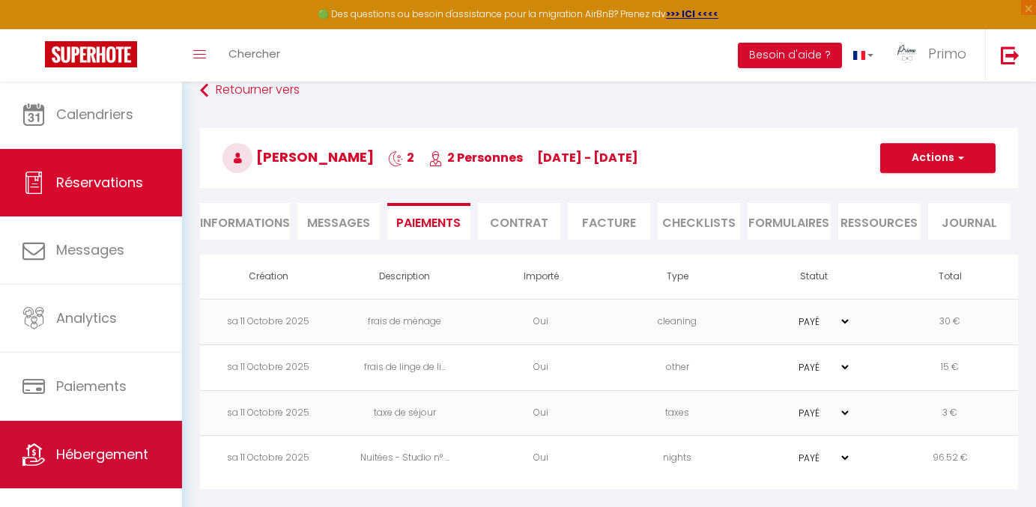
click at [125, 458] on span "Hébergement" at bounding box center [102, 454] width 92 height 19
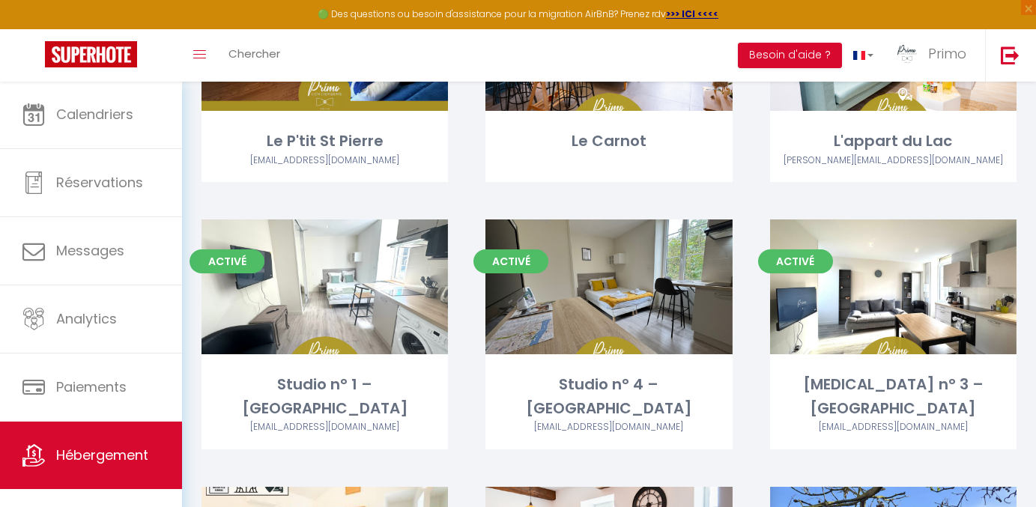
scroll to position [447, 0]
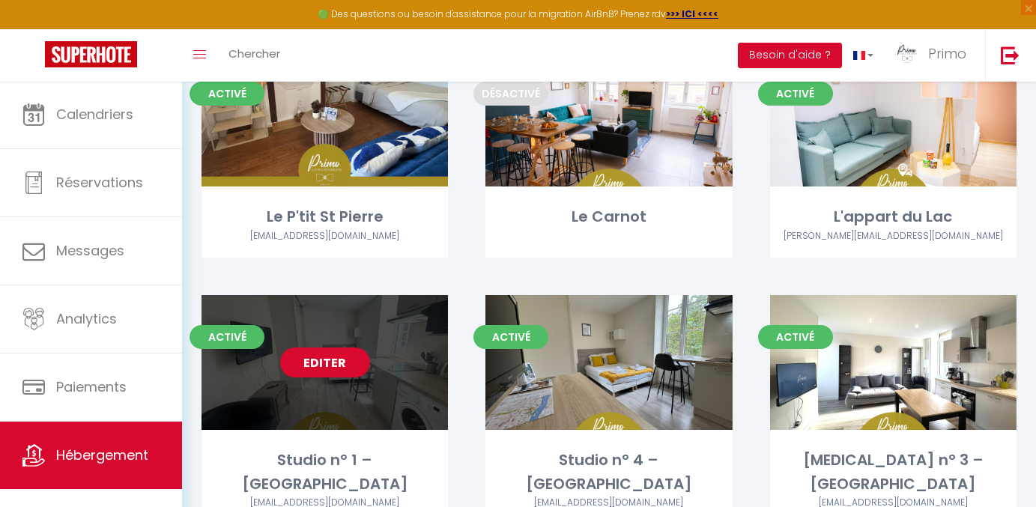
click at [349, 370] on link "Editer" at bounding box center [325, 363] width 90 height 30
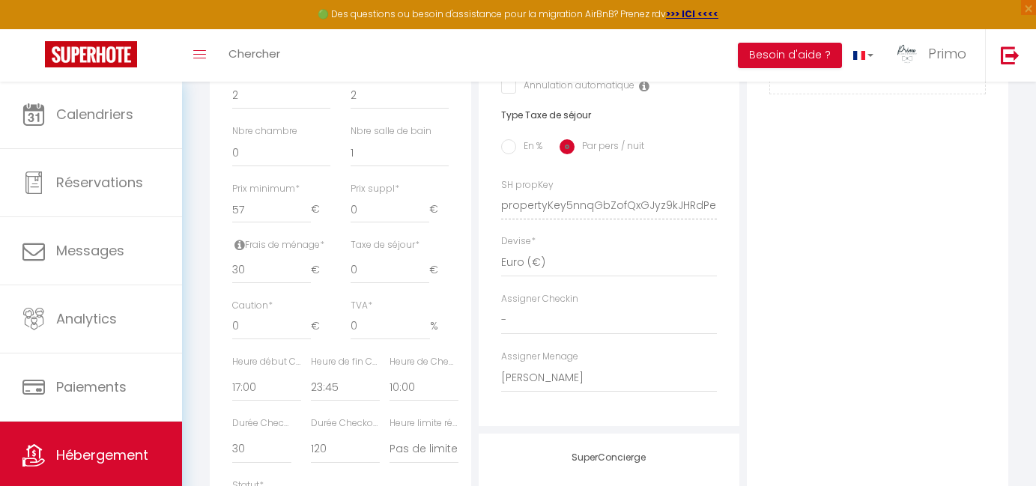
scroll to position [630, 0]
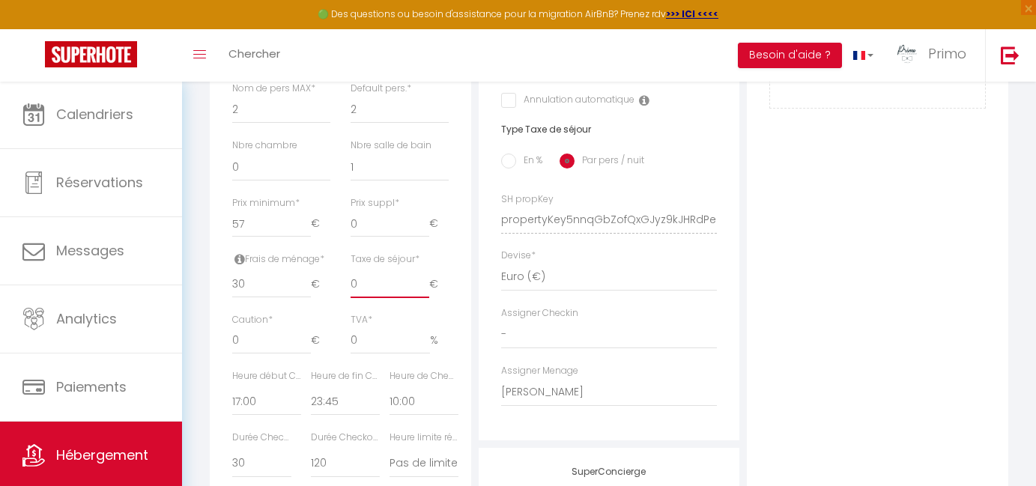
click at [384, 274] on input "0" at bounding box center [390, 284] width 79 height 27
click at [356, 327] on input "0" at bounding box center [390, 340] width 79 height 27
click at [387, 278] on input "0" at bounding box center [390, 284] width 79 height 27
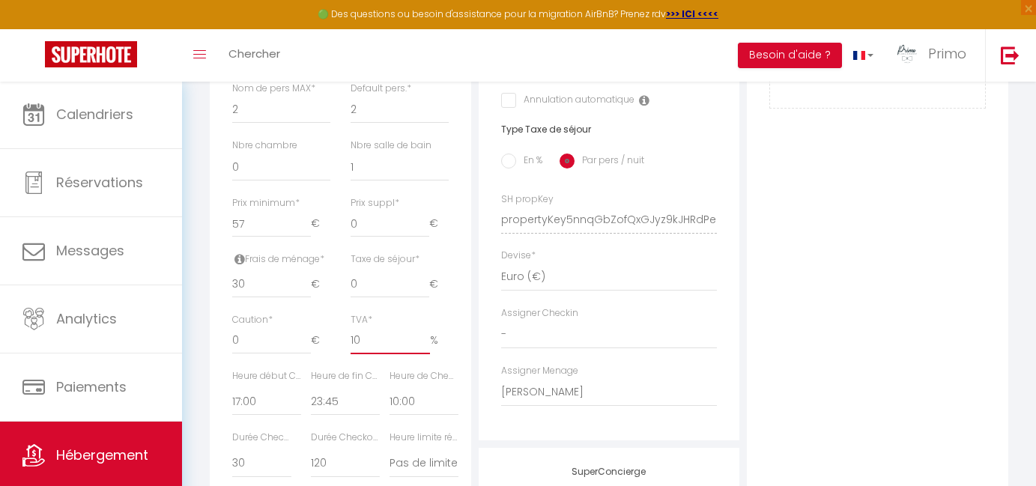
drag, startPoint x: 369, startPoint y: 342, endPoint x: 310, endPoint y: 319, distance: 63.6
click at [311, 321] on div "Caution * 0 € TVA * 10 %" at bounding box center [341, 341] width 236 height 56
click at [373, 279] on input "0" at bounding box center [390, 284] width 79 height 27
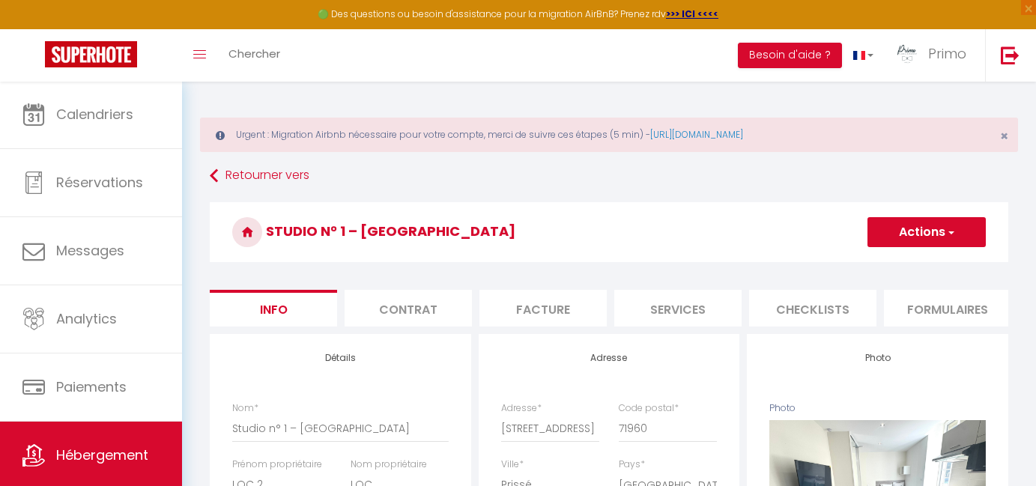
scroll to position [-1, 0]
click at [936, 249] on h3 "Studio n° 1 – [GEOGRAPHIC_DATA]" at bounding box center [609, 232] width 799 height 60
click at [936, 237] on button "Actions" at bounding box center [927, 232] width 118 height 30
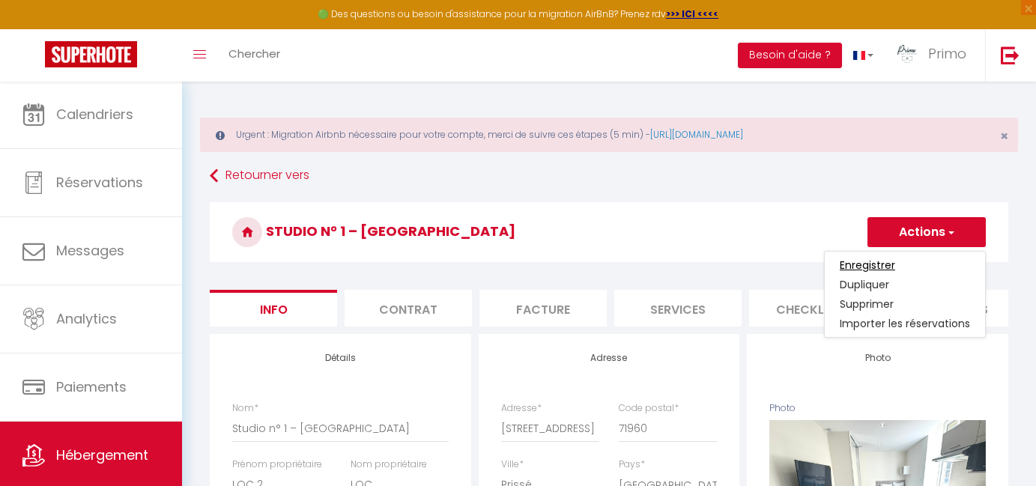
click at [895, 263] on input "Enregistrer" at bounding box center [867, 265] width 55 height 15
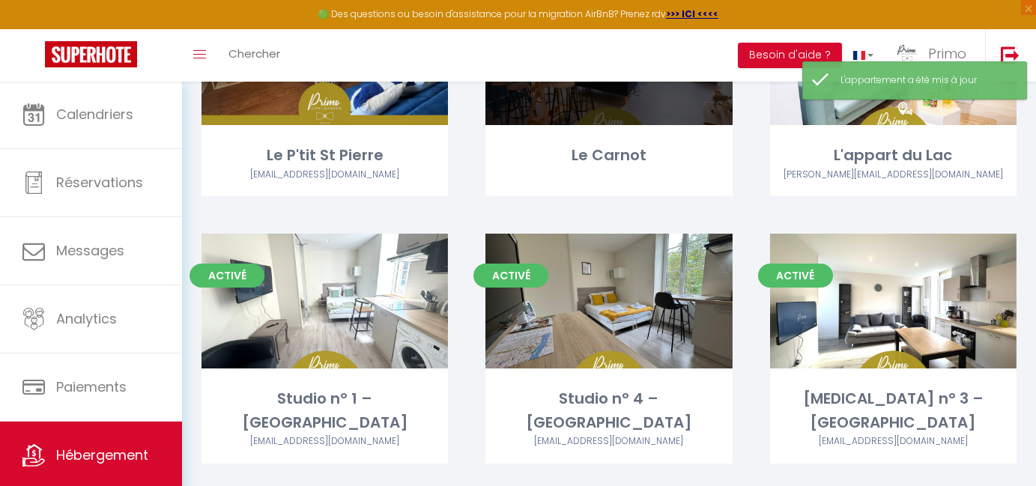
scroll to position [578, 0]
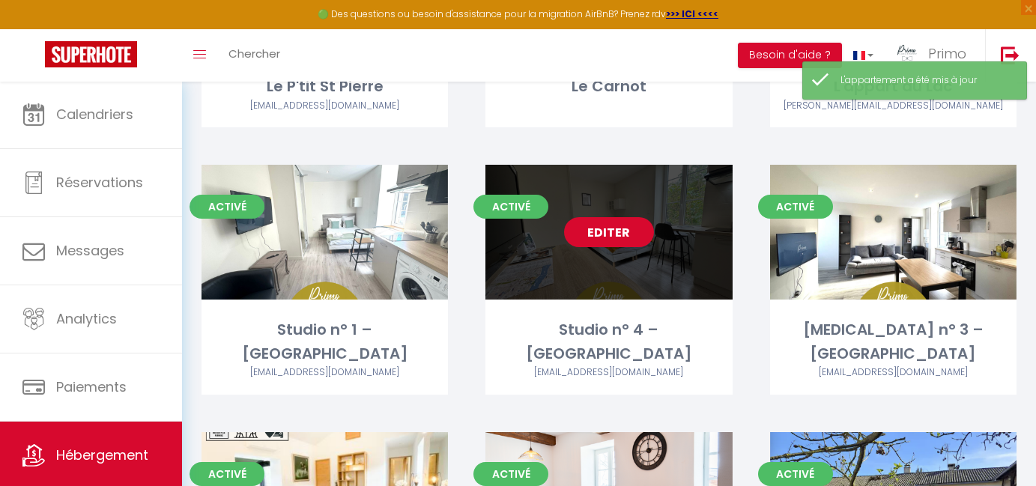
click at [607, 232] on link "Editer" at bounding box center [609, 232] width 90 height 30
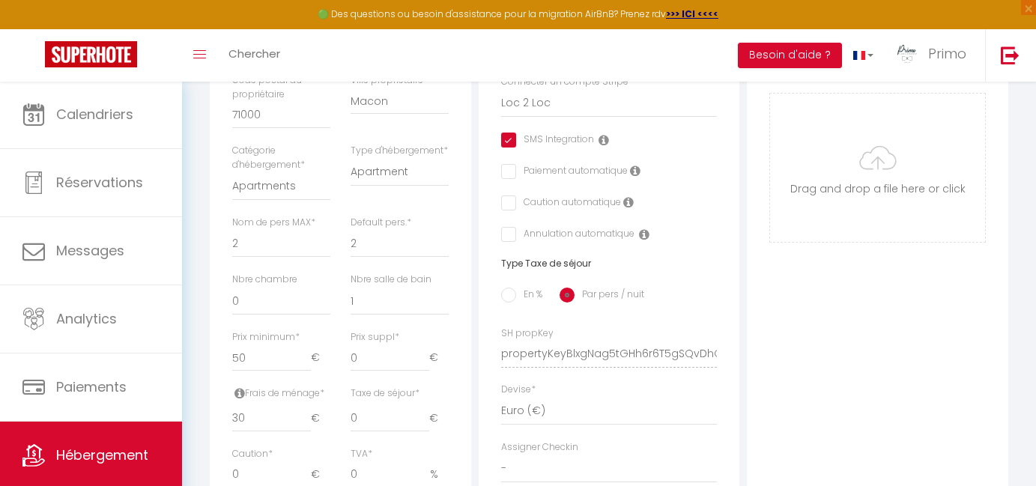
scroll to position [504, 0]
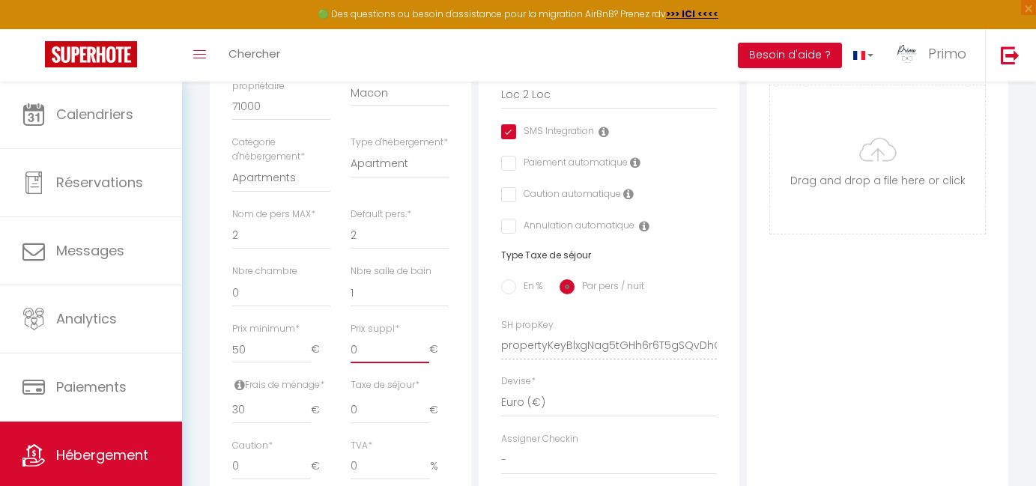
click at [366, 344] on input "0" at bounding box center [390, 349] width 79 height 27
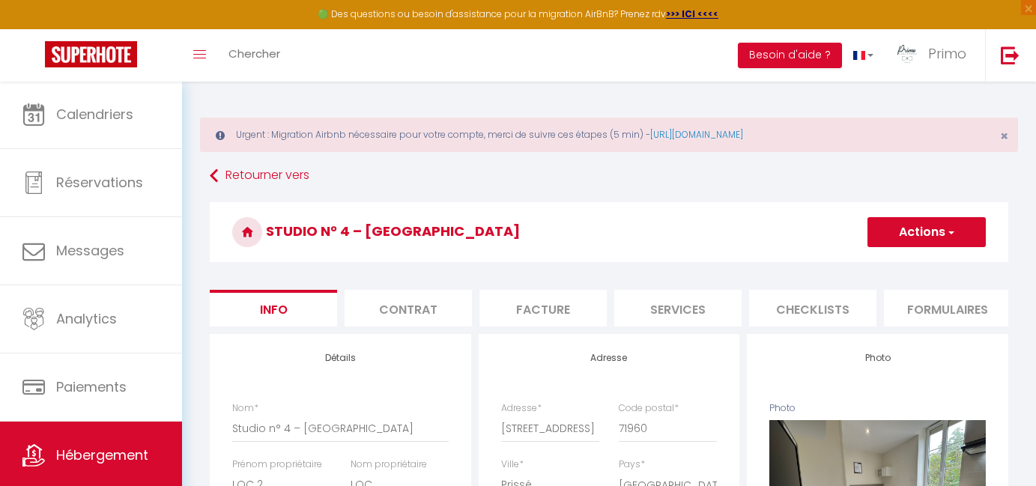
scroll to position [0, 0]
click at [903, 237] on button "Actions" at bounding box center [927, 232] width 118 height 30
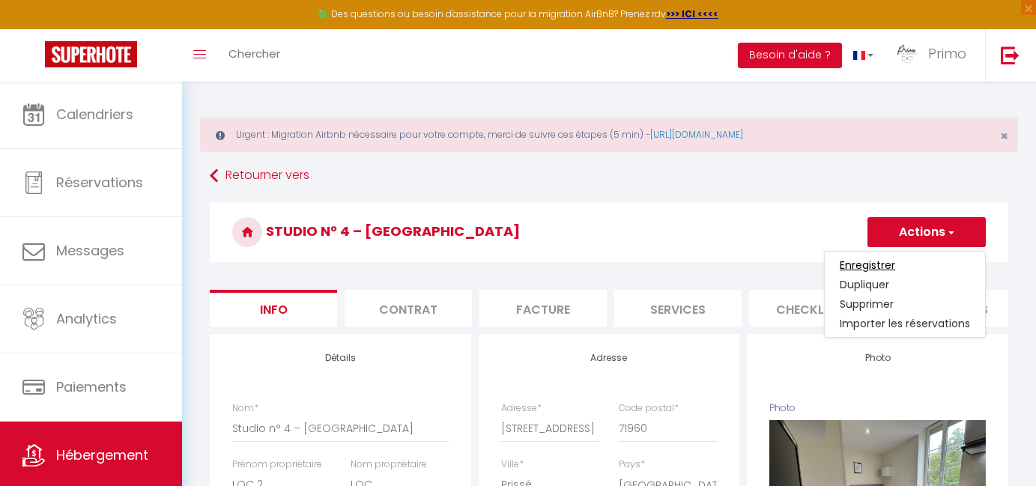
click at [877, 264] on input "Enregistrer" at bounding box center [867, 265] width 55 height 15
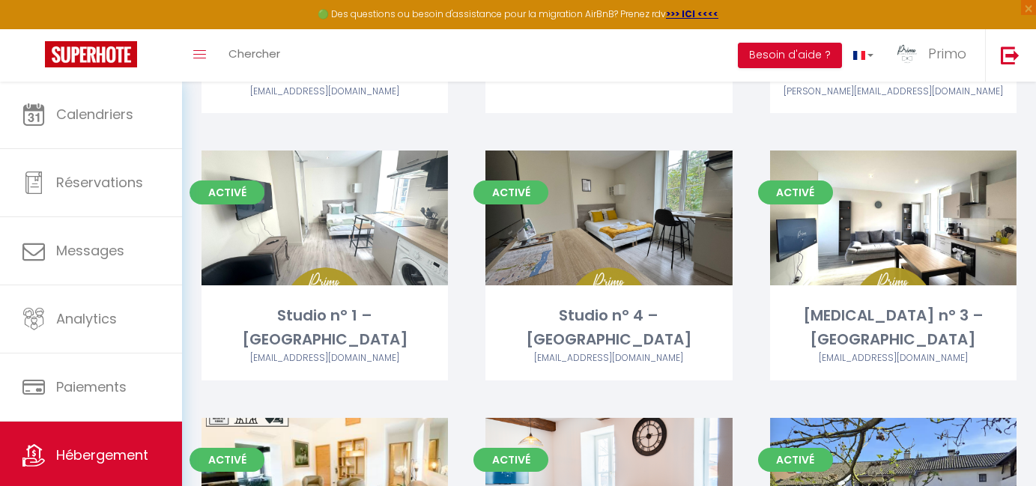
scroll to position [515, 0]
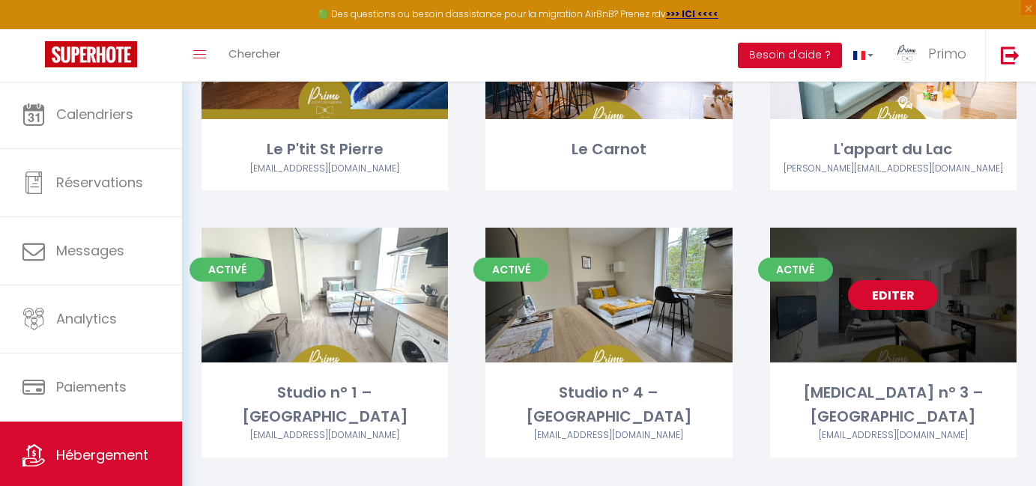
click at [902, 297] on link "Editer" at bounding box center [893, 295] width 90 height 30
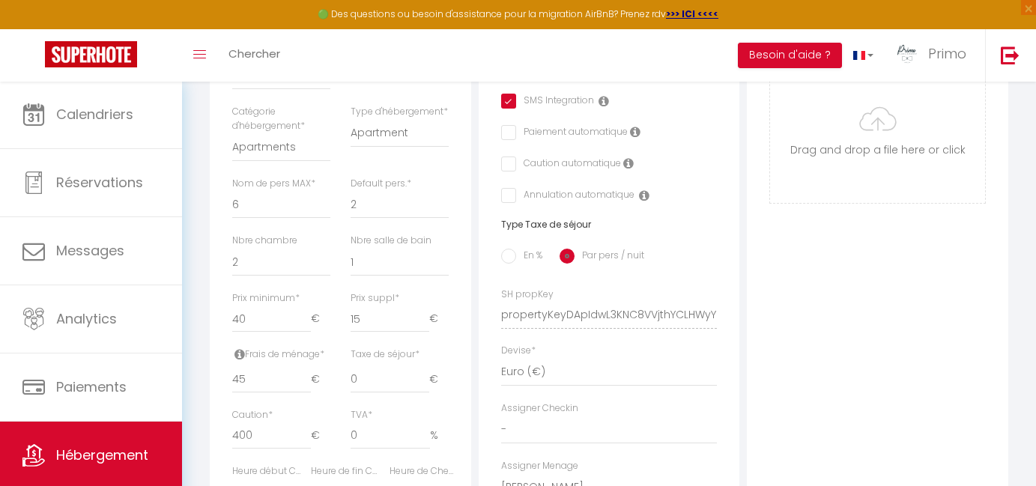
scroll to position [565, 0]
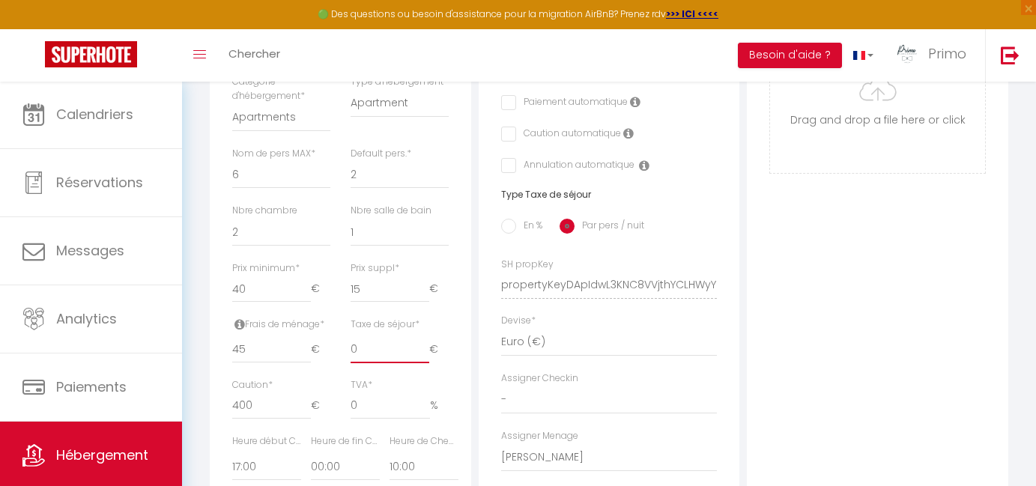
click at [369, 338] on input "0" at bounding box center [390, 349] width 79 height 27
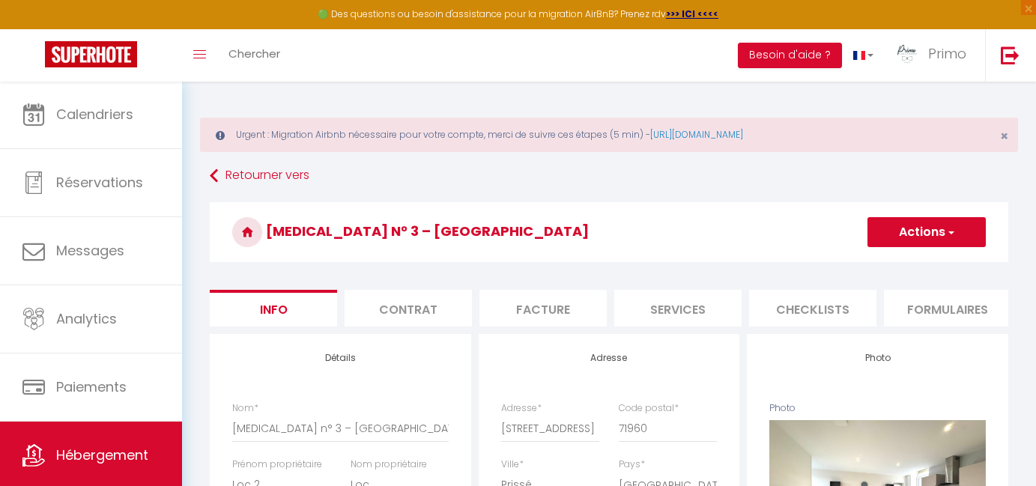
scroll to position [0, 0]
click at [917, 237] on button "Actions" at bounding box center [927, 232] width 118 height 30
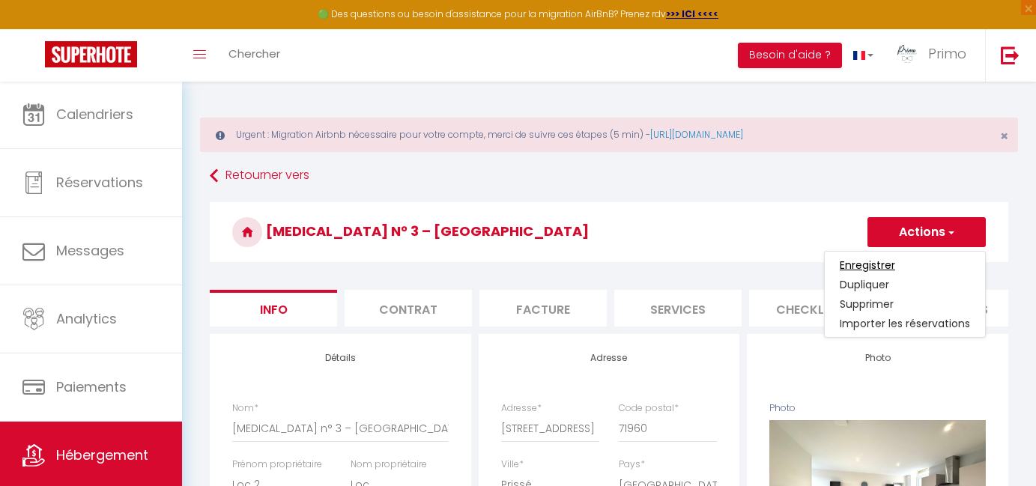
click at [879, 265] on input "Enregistrer" at bounding box center [867, 265] width 55 height 15
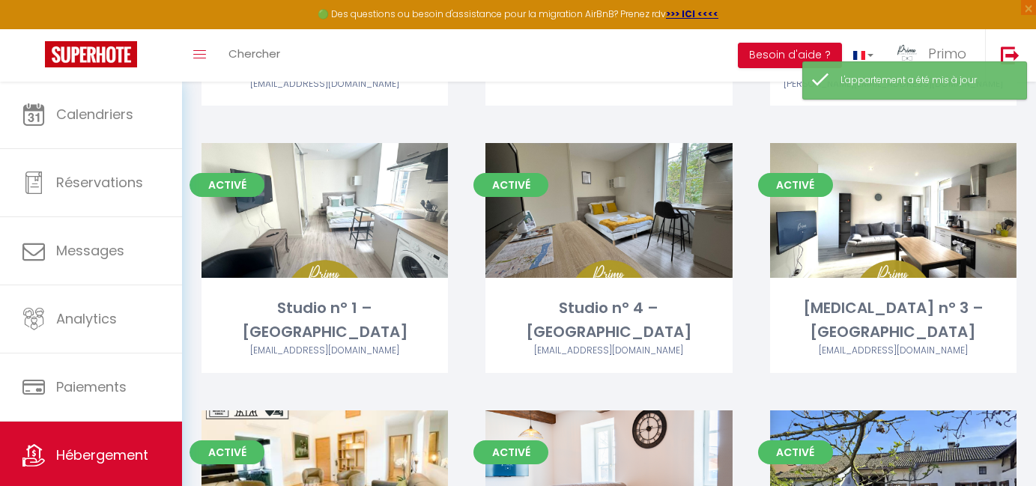
scroll to position [611, 0]
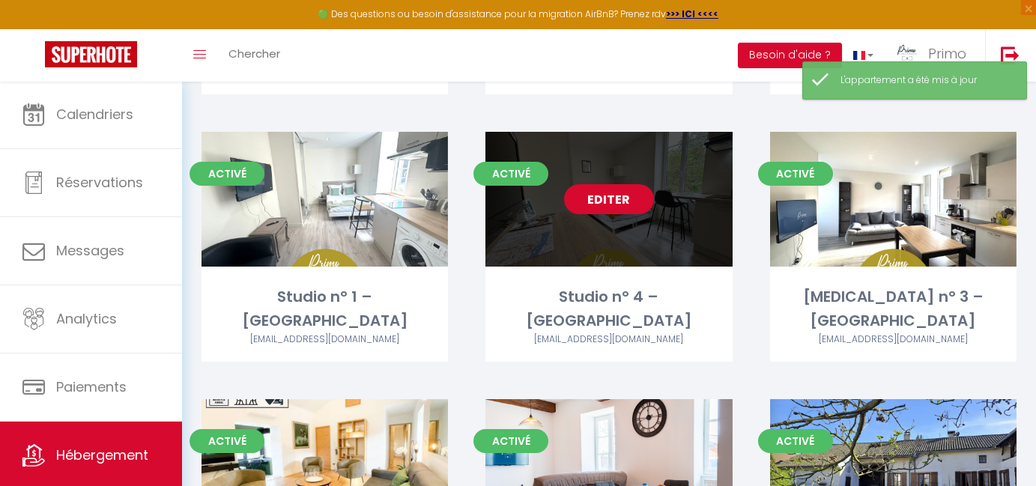
click at [617, 195] on link "Editer" at bounding box center [609, 199] width 90 height 30
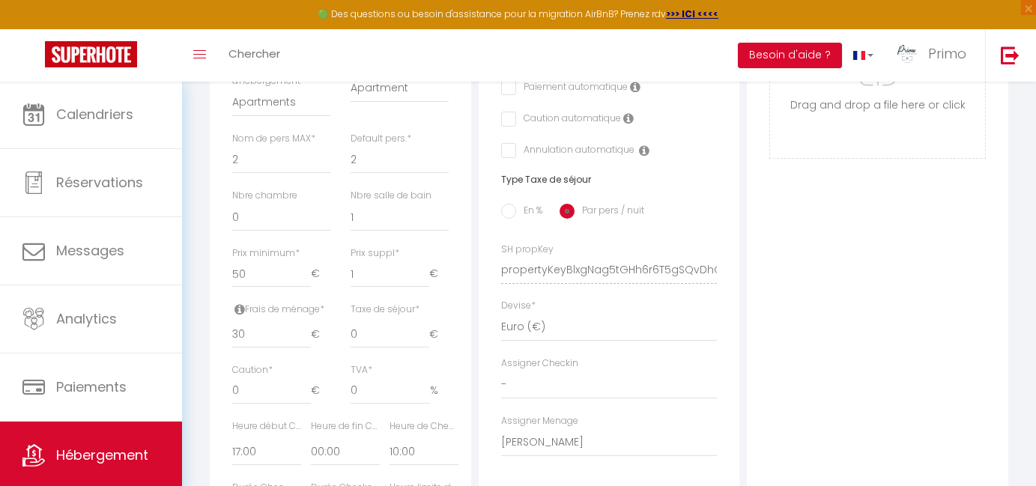
scroll to position [591, 0]
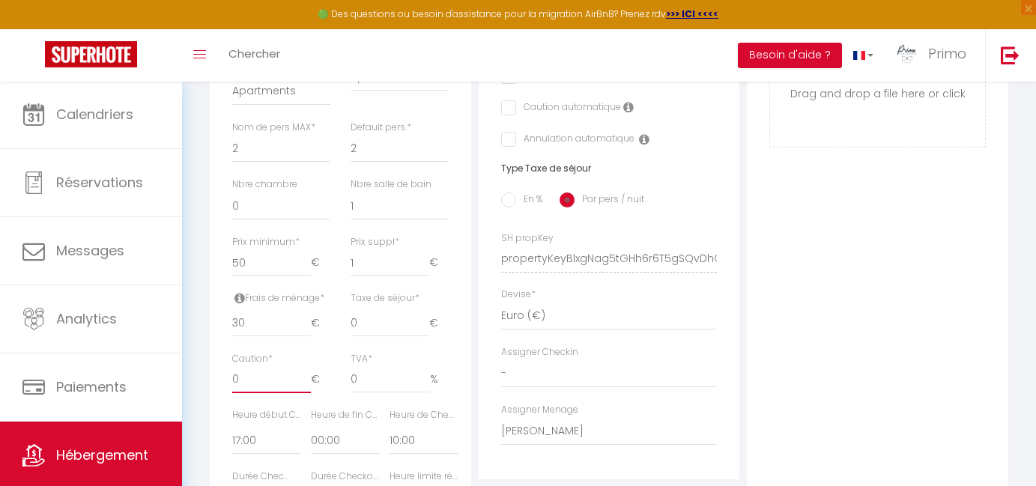
click at [264, 381] on input "0" at bounding box center [271, 379] width 79 height 27
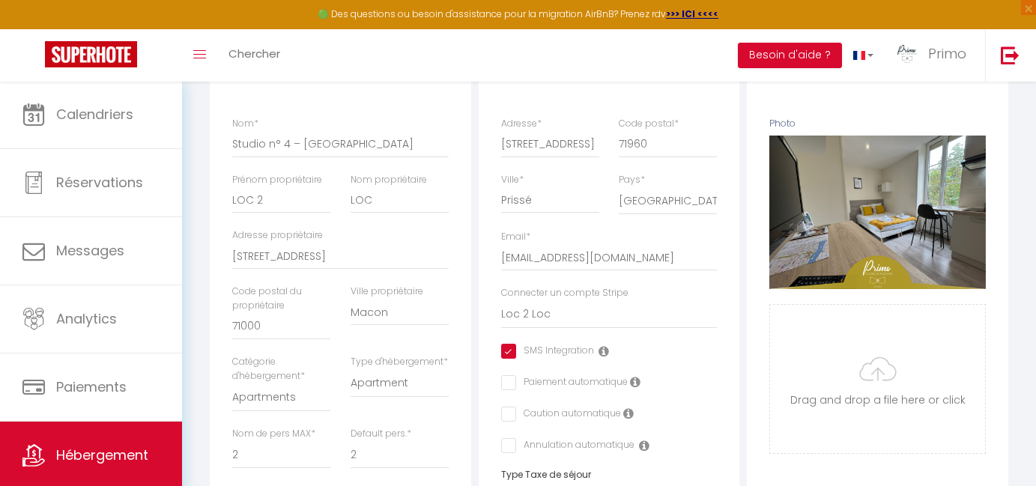
scroll to position [146, 0]
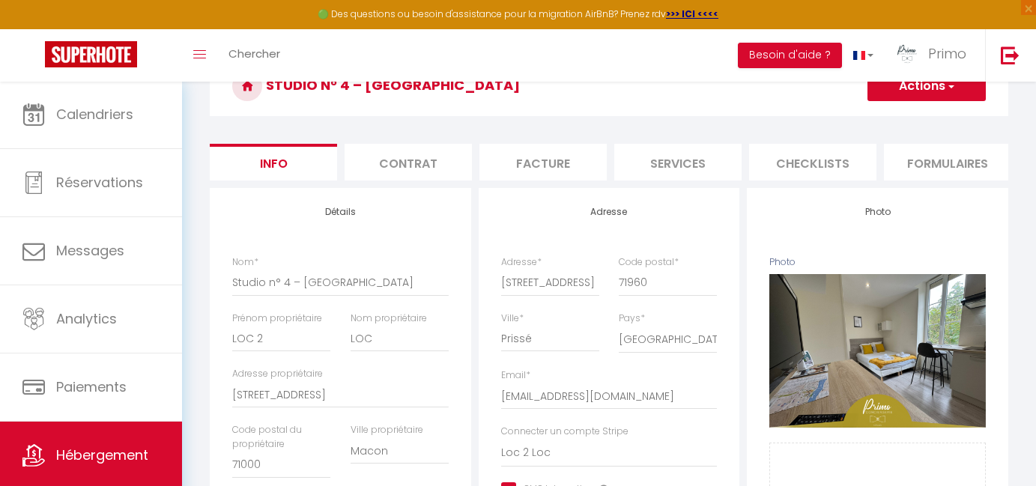
click at [928, 86] on button "Actions" at bounding box center [927, 86] width 118 height 30
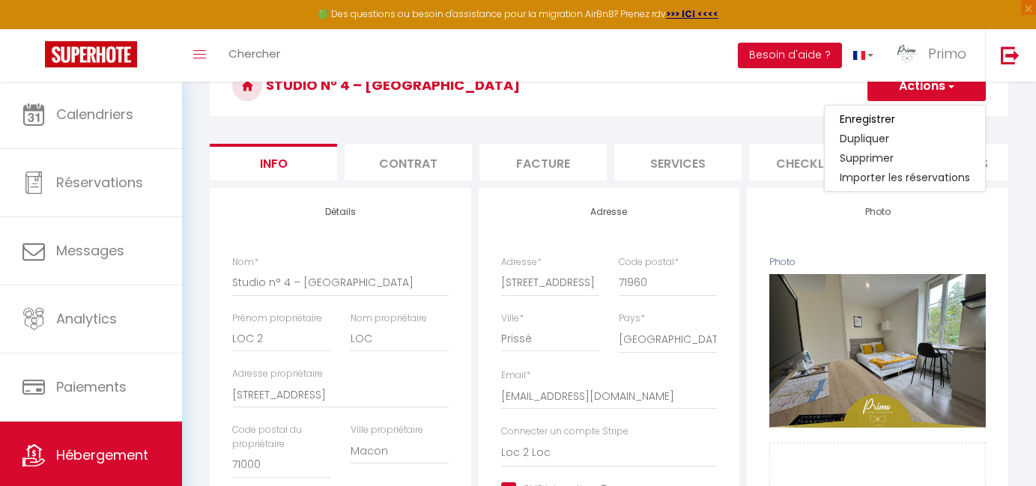
click at [900, 113] on link "Enregistrer" at bounding box center [905, 118] width 160 height 19
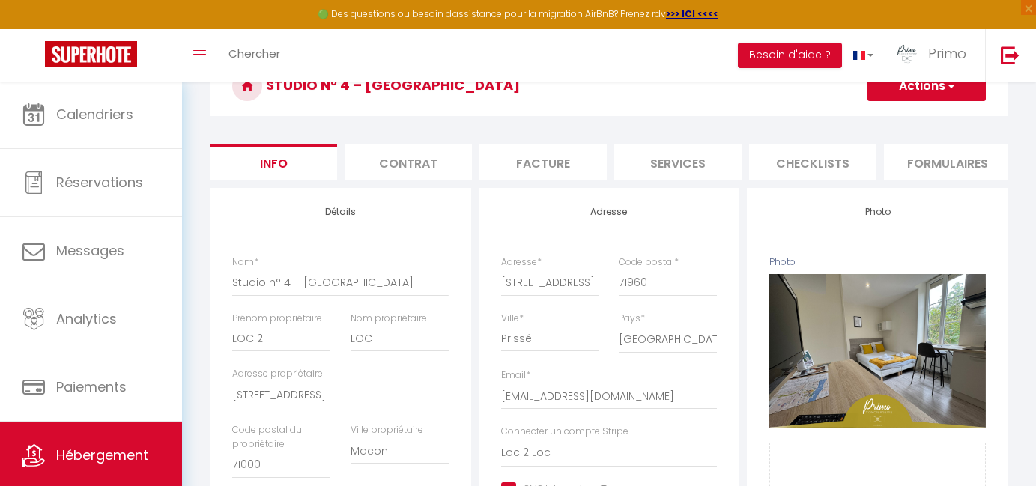
click at [905, 91] on button "Actions" at bounding box center [927, 86] width 118 height 30
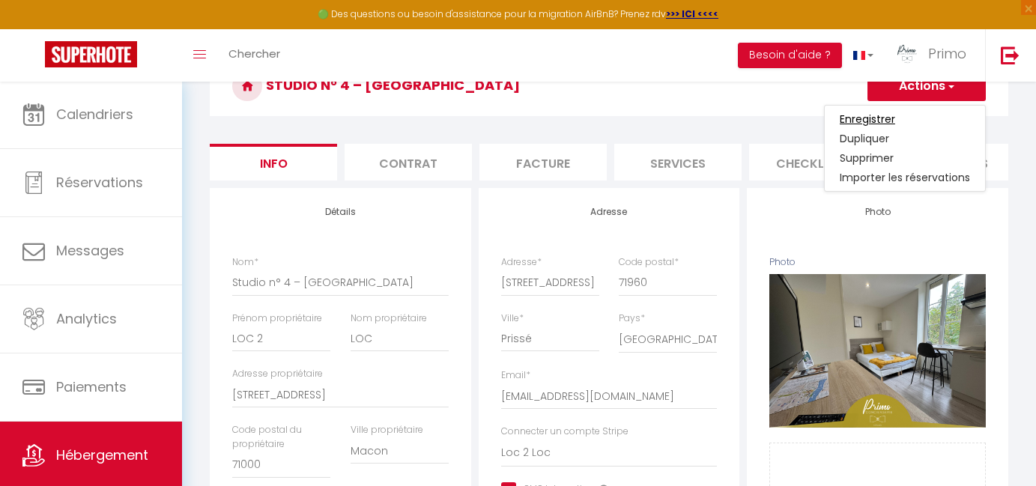
click at [882, 115] on input "Enregistrer" at bounding box center [867, 119] width 55 height 15
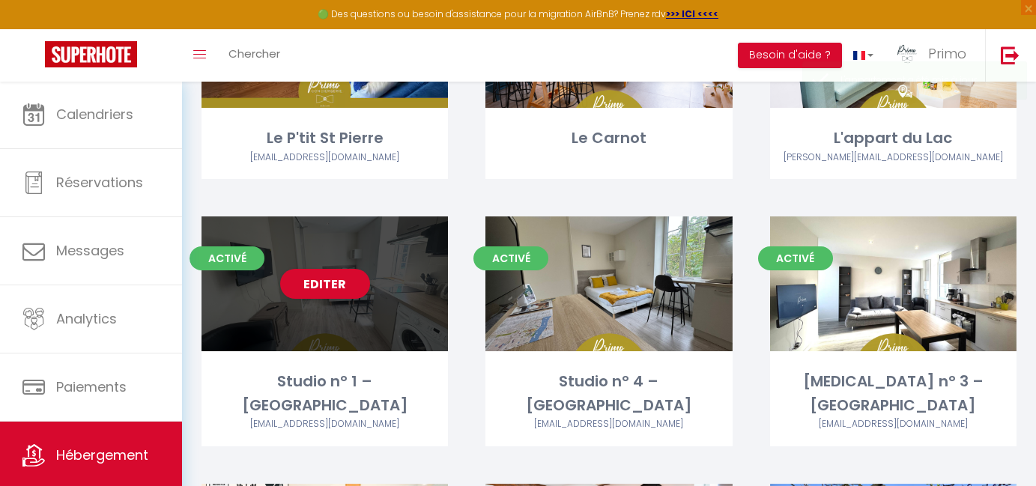
scroll to position [524, 0]
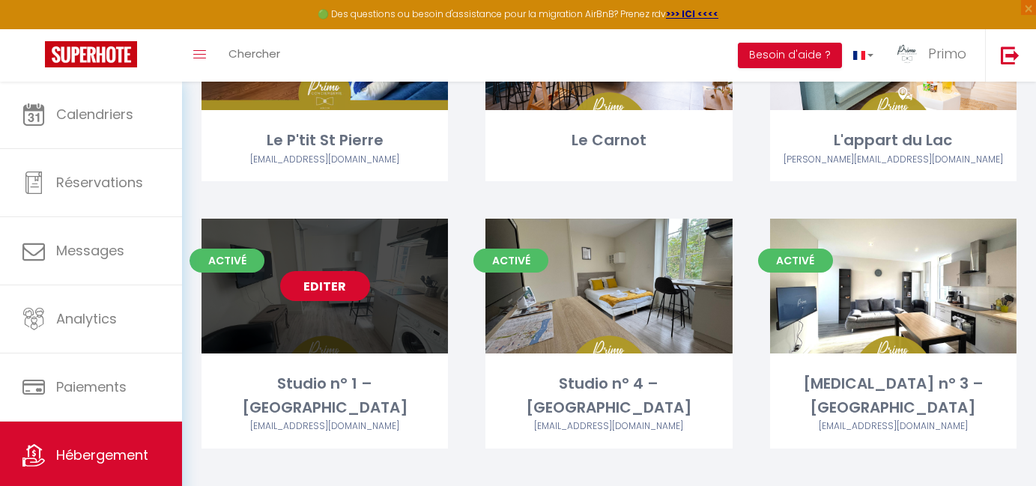
click at [363, 285] on link "Editer" at bounding box center [325, 286] width 90 height 30
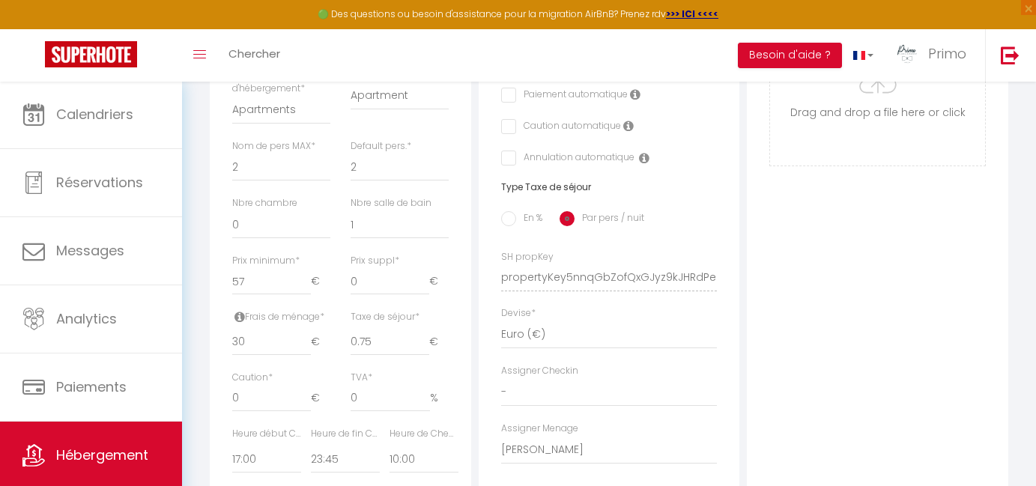
scroll to position [595, 0]
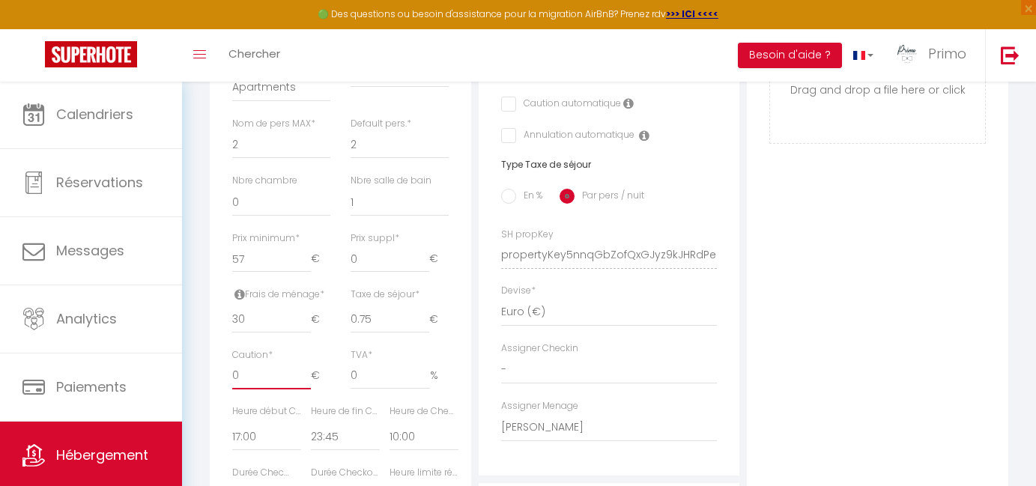
click at [243, 369] on input "0" at bounding box center [271, 376] width 79 height 27
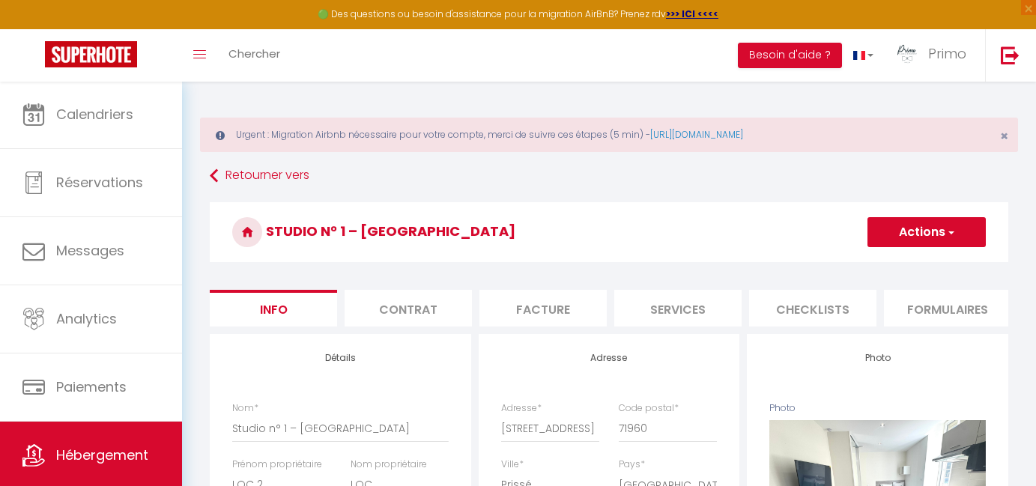
scroll to position [0, 0]
click at [895, 233] on button "Actions" at bounding box center [927, 232] width 118 height 30
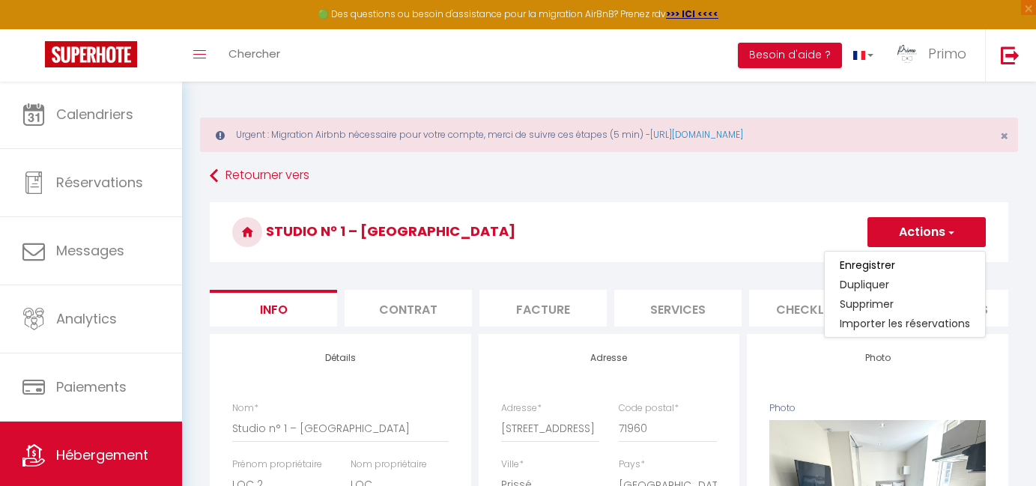
click at [869, 273] on link "Enregistrer" at bounding box center [905, 264] width 160 height 19
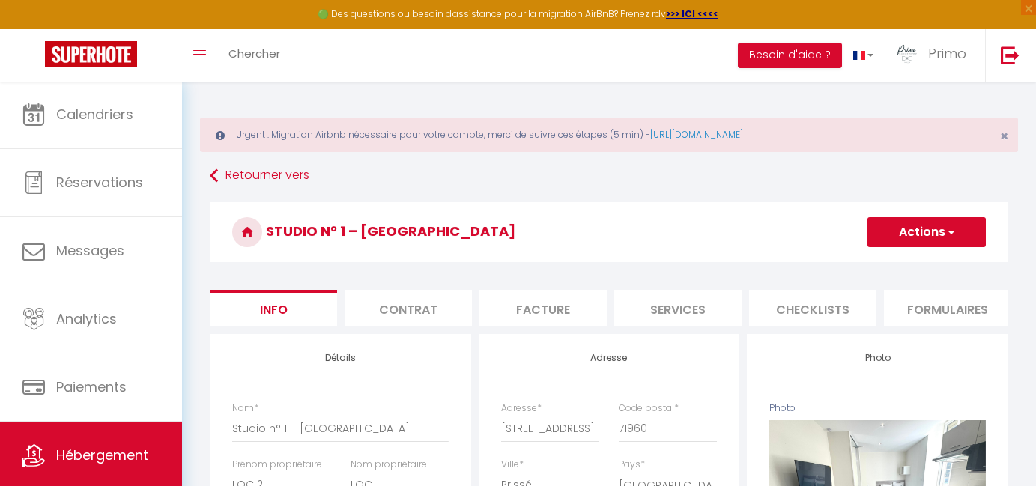
click at [896, 231] on button "Actions" at bounding box center [927, 232] width 118 height 30
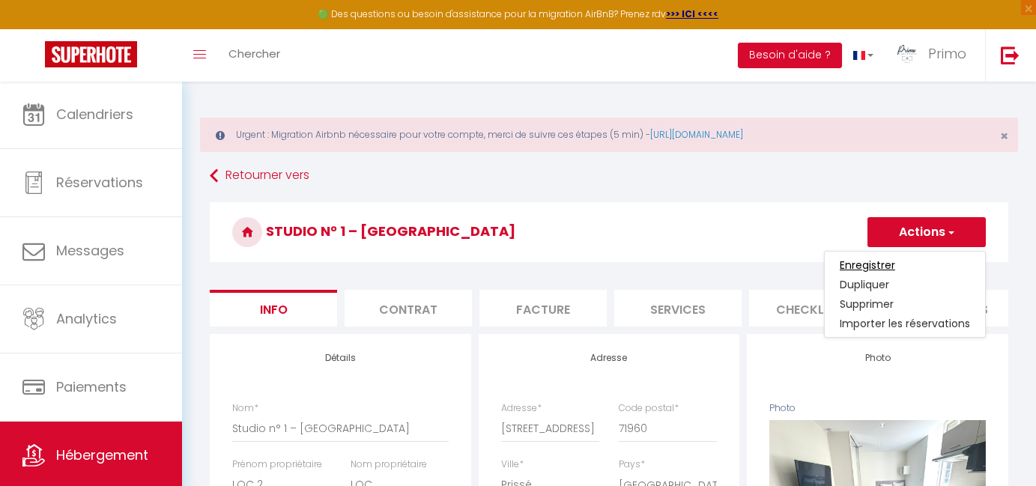
click at [878, 262] on input "Enregistrer" at bounding box center [867, 265] width 55 height 15
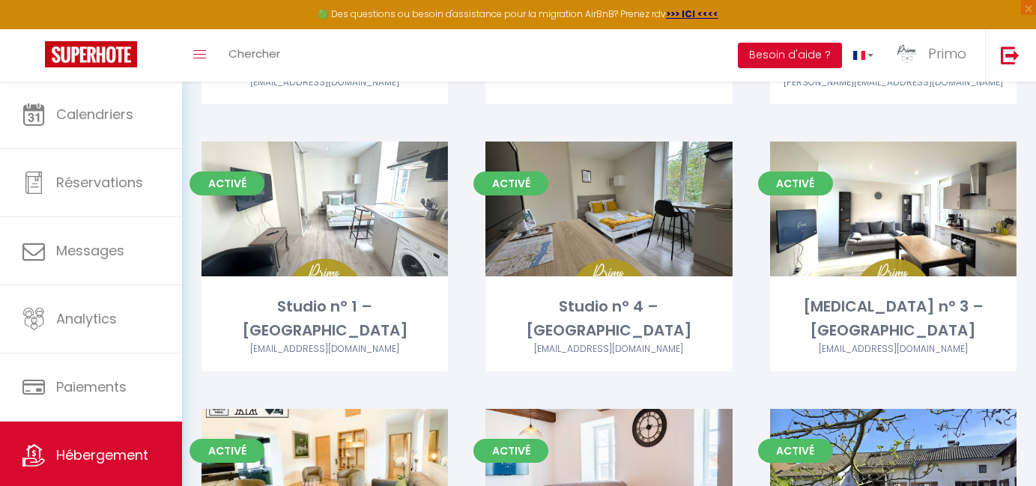
scroll to position [643, 0]
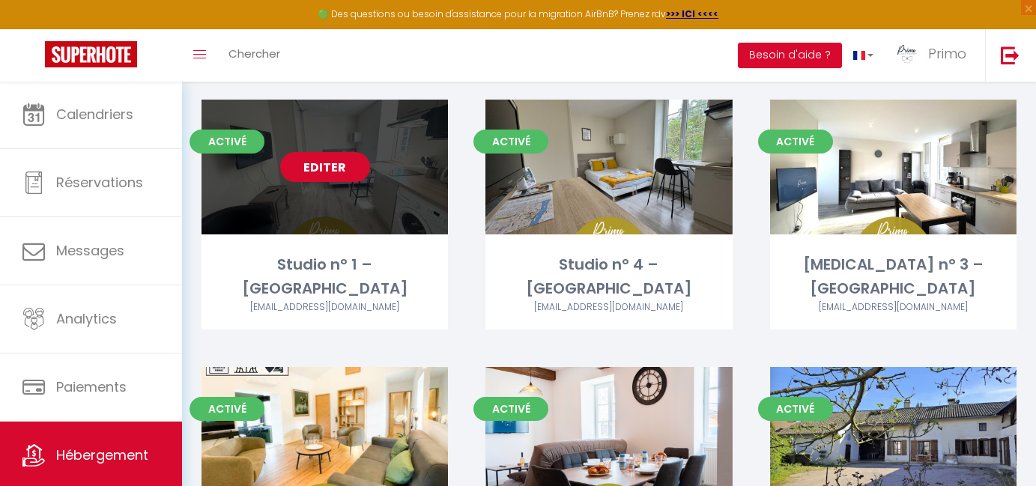
click at [304, 160] on link "Editer" at bounding box center [325, 167] width 90 height 30
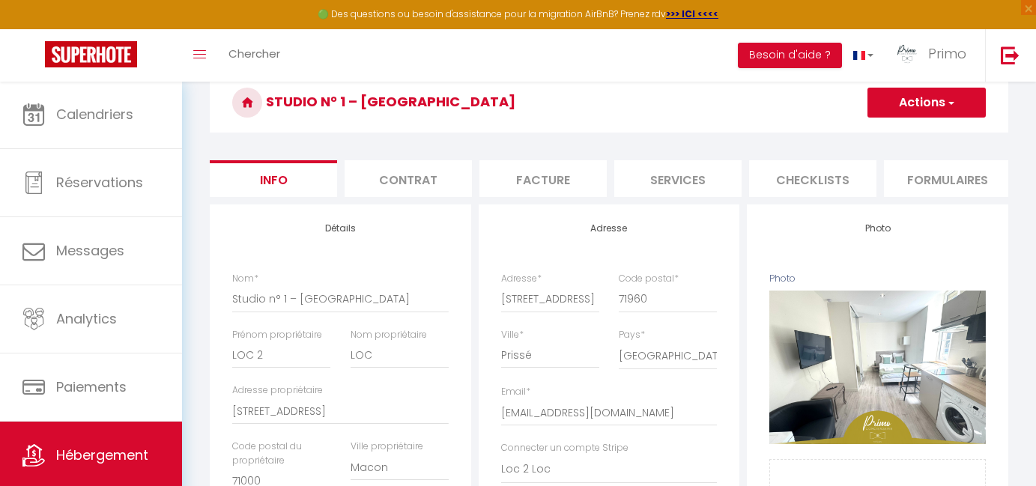
scroll to position [129, 0]
click at [423, 172] on li "Contrat" at bounding box center [408, 179] width 127 height 37
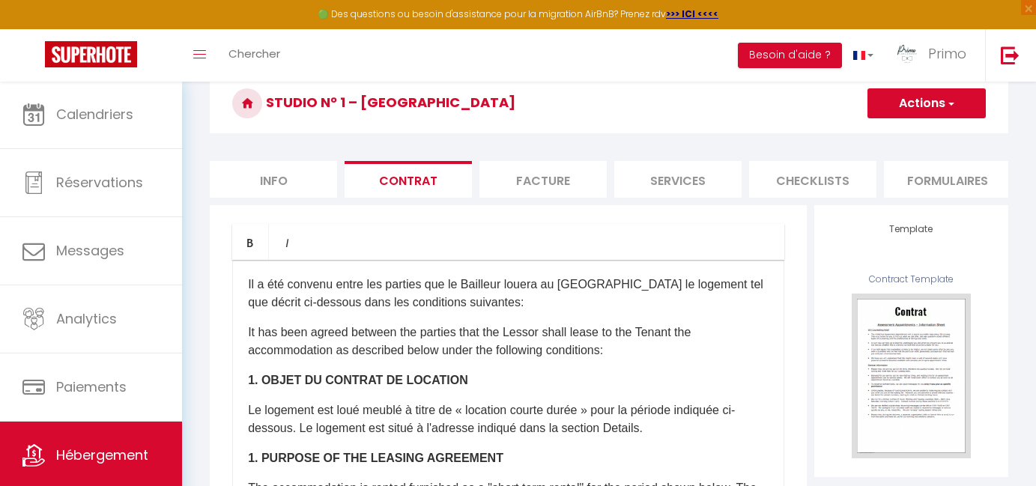
click at [557, 181] on li "Facture" at bounding box center [542, 179] width 127 height 37
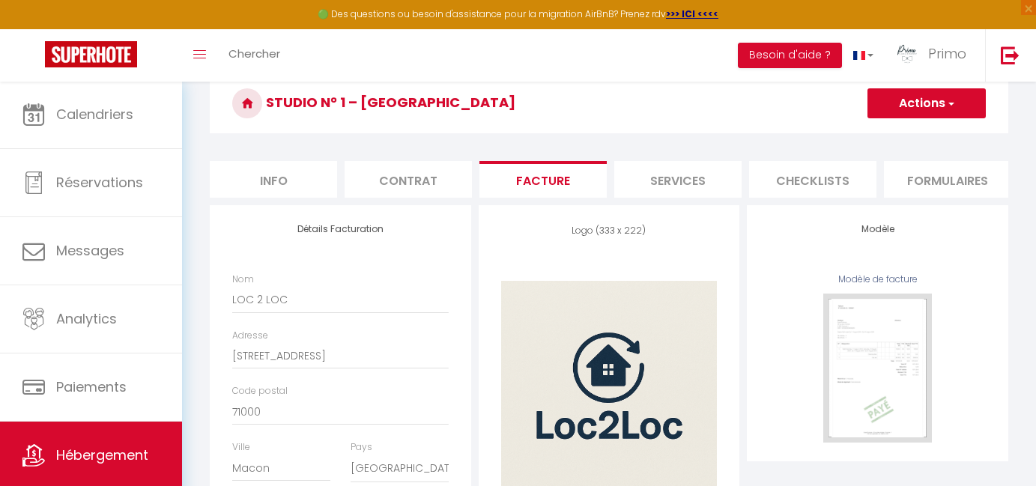
click at [673, 191] on li "Services" at bounding box center [677, 179] width 127 height 37
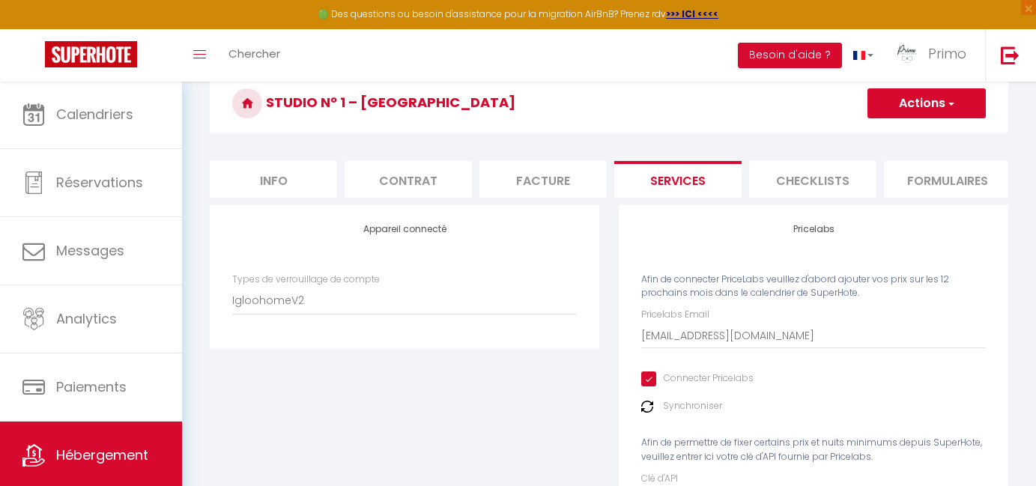
click at [813, 183] on li "Checklists" at bounding box center [812, 179] width 127 height 37
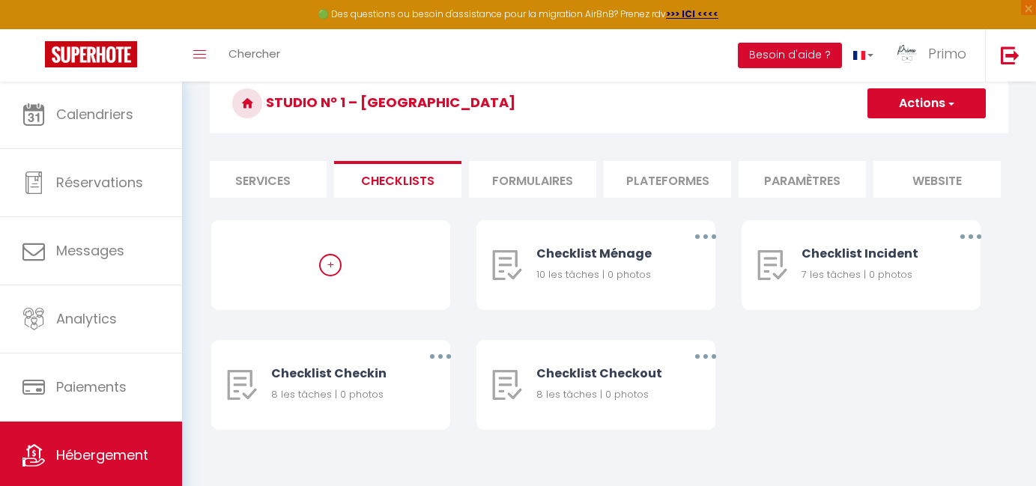
scroll to position [0, 467]
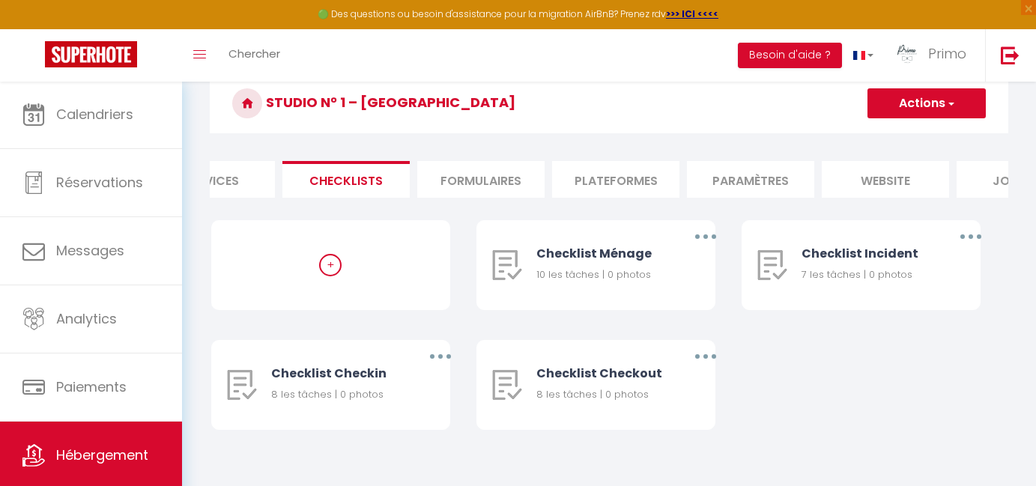
click at [654, 180] on li "Plateformes" at bounding box center [615, 179] width 127 height 37
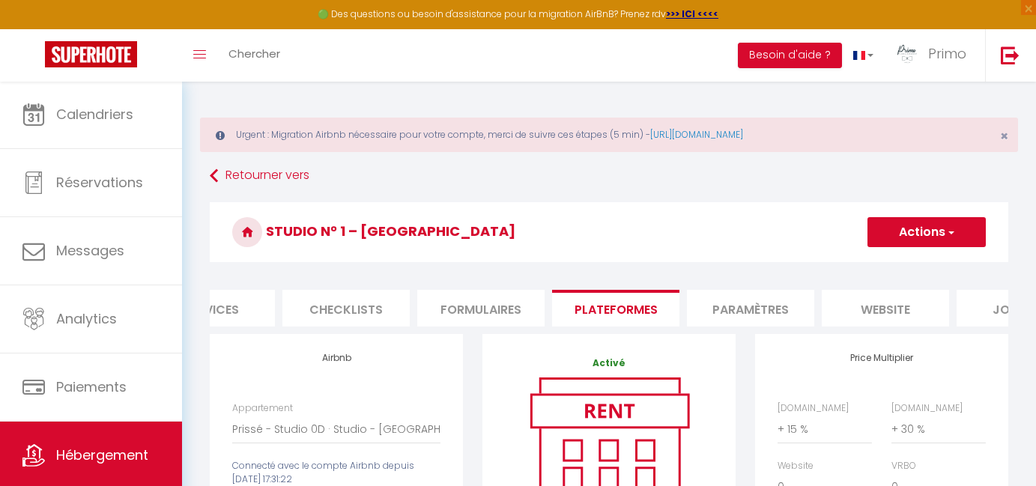
click at [742, 300] on li "Paramètres" at bounding box center [750, 308] width 127 height 37
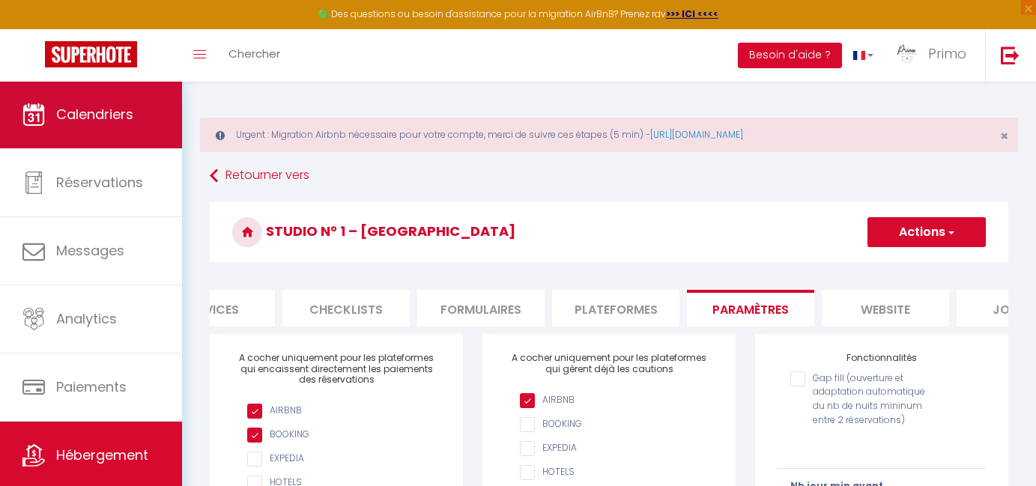
click at [106, 108] on span "Calendriers" at bounding box center [94, 114] width 77 height 19
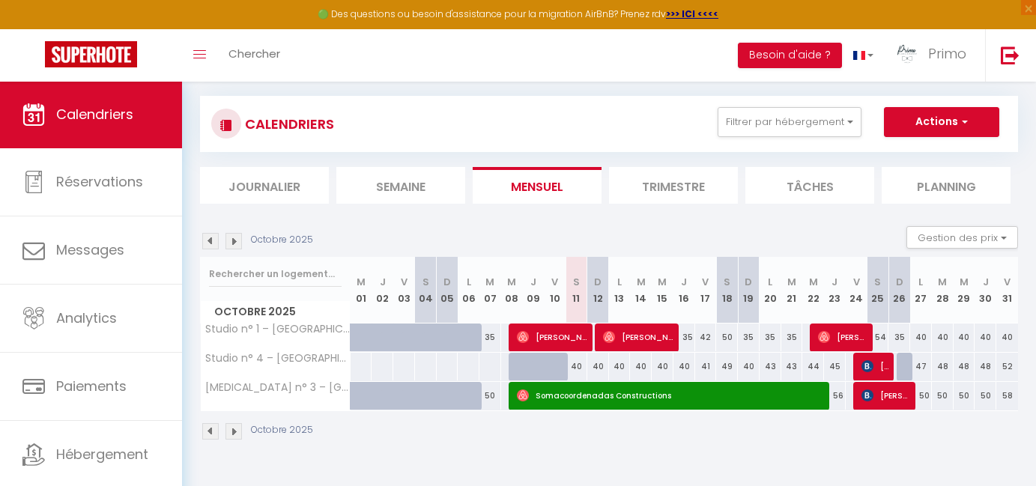
scroll to position [81, 0]
click at [876, 360] on span "[PERSON_NAME]" at bounding box center [876, 366] width 29 height 28
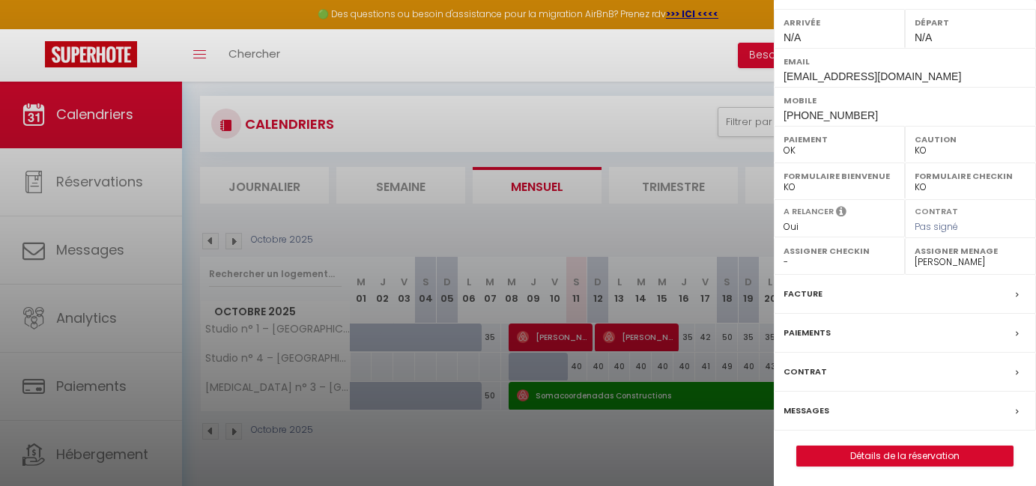
scroll to position [208, 0]
click at [820, 405] on label "Messages" at bounding box center [807, 413] width 46 height 16
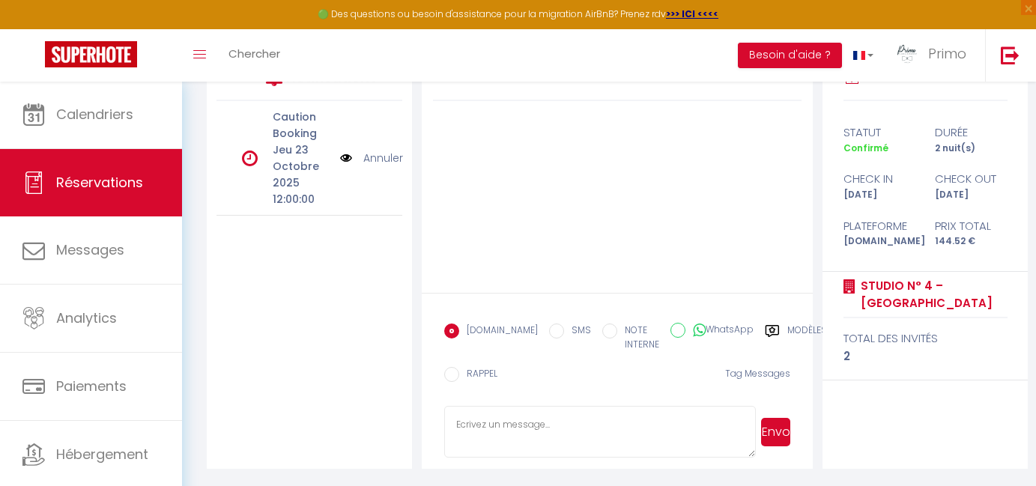
scroll to position [285, 0]
click at [787, 327] on label "Modèles" at bounding box center [807, 339] width 40 height 31
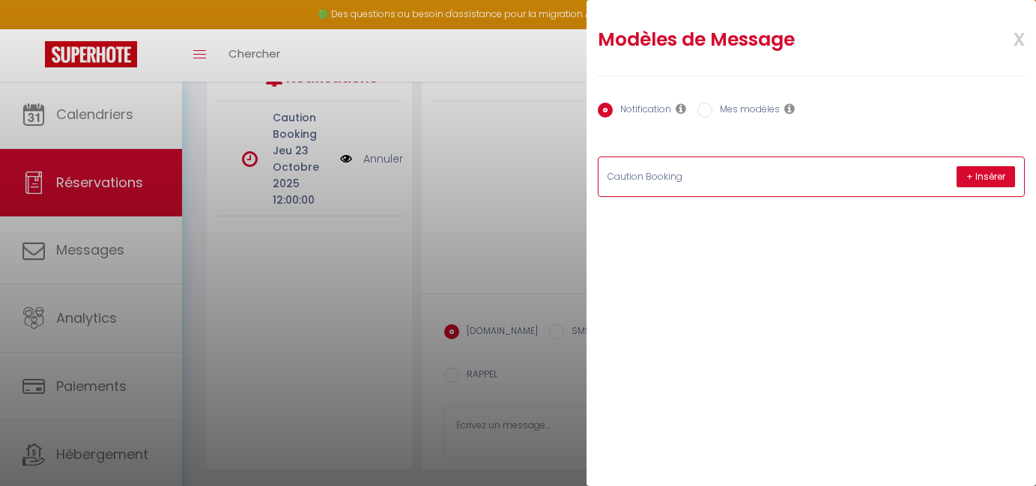
click at [678, 177] on p "Caution Booking" at bounding box center [720, 177] width 225 height 14
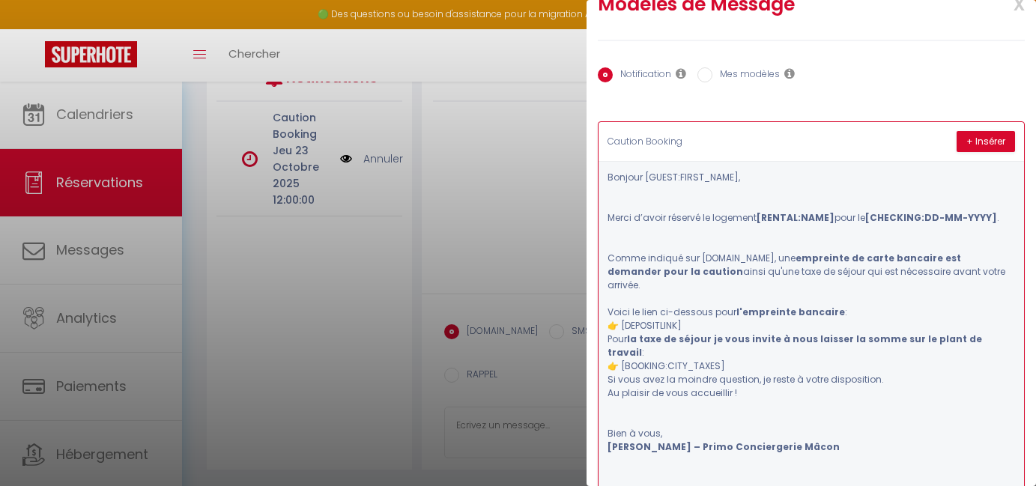
scroll to position [34, 0]
click at [981, 144] on button "+ Insérer" at bounding box center [986, 142] width 58 height 21
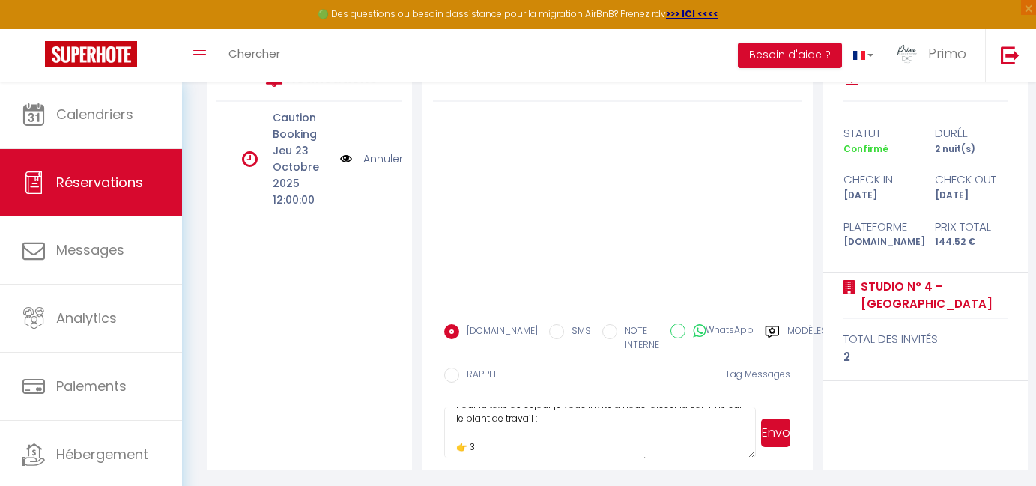
scroll to position [209, 0]
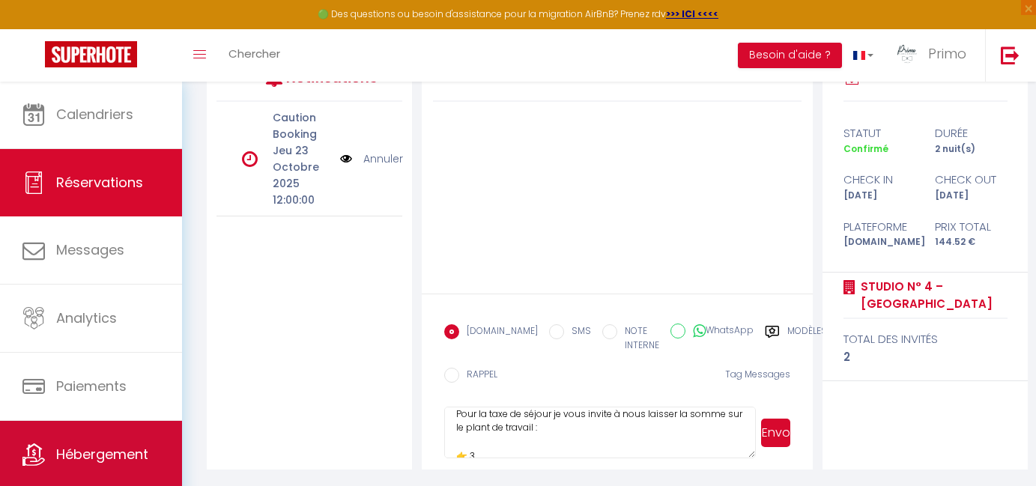
click at [106, 437] on link "Hébergement" at bounding box center [91, 454] width 182 height 67
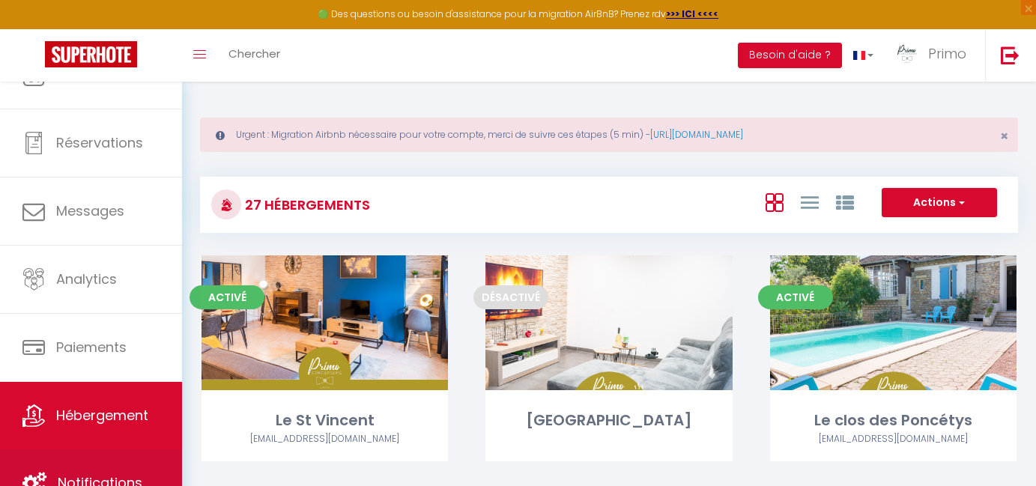
scroll to position [40, 0]
click at [109, 460] on link "Notifications" at bounding box center [91, 483] width 182 height 67
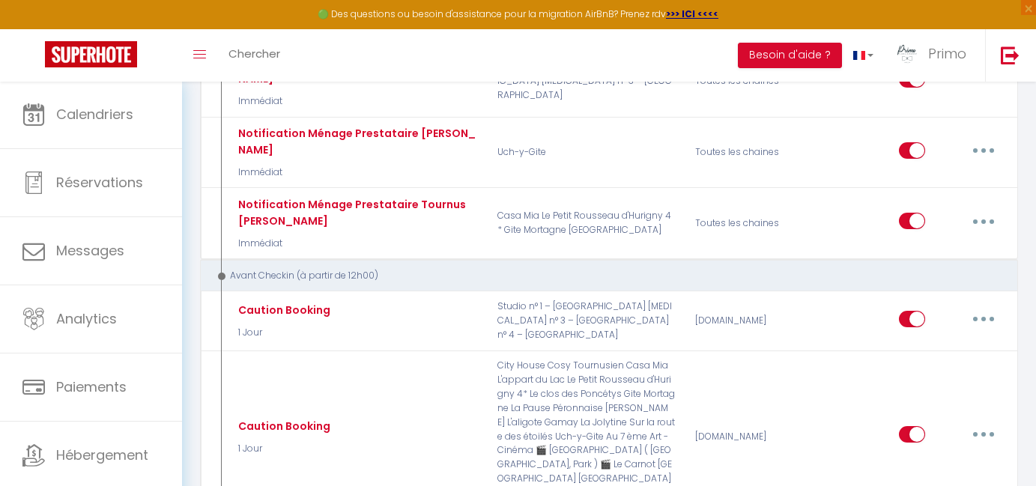
scroll to position [1219, 0]
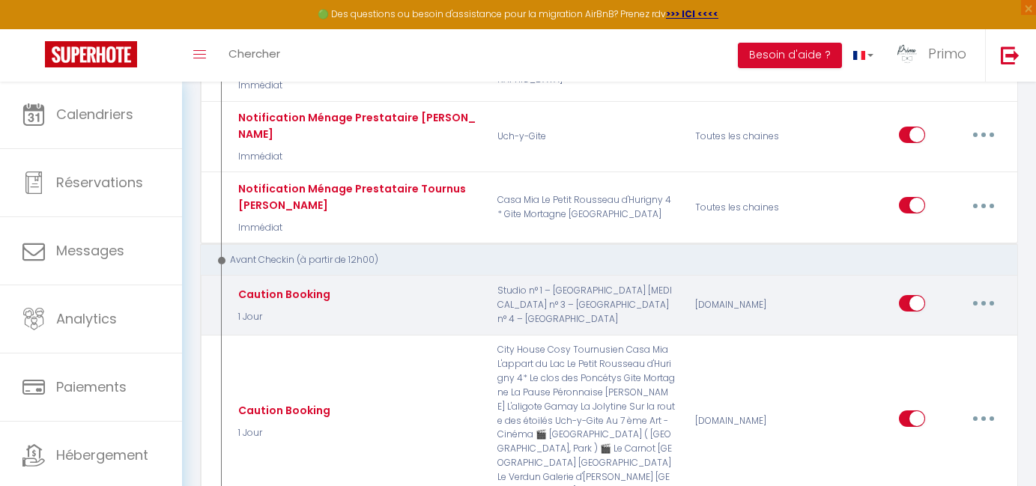
click at [967, 291] on button "button" at bounding box center [984, 303] width 42 height 24
click at [934, 324] on link "Editer" at bounding box center [944, 336] width 111 height 25
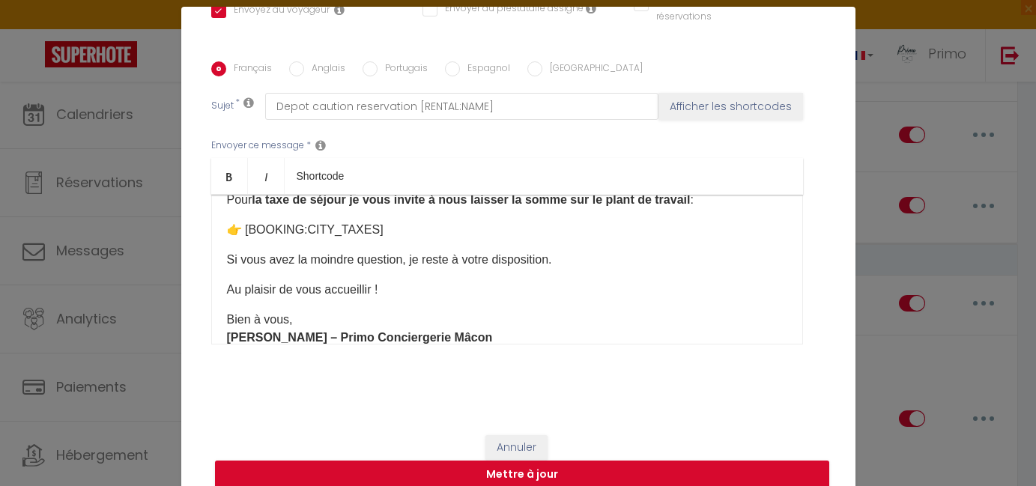
scroll to position [183, 0]
click at [402, 235] on p "👉 [BOOKING:CITY_TAXES]​" at bounding box center [507, 229] width 560 height 18
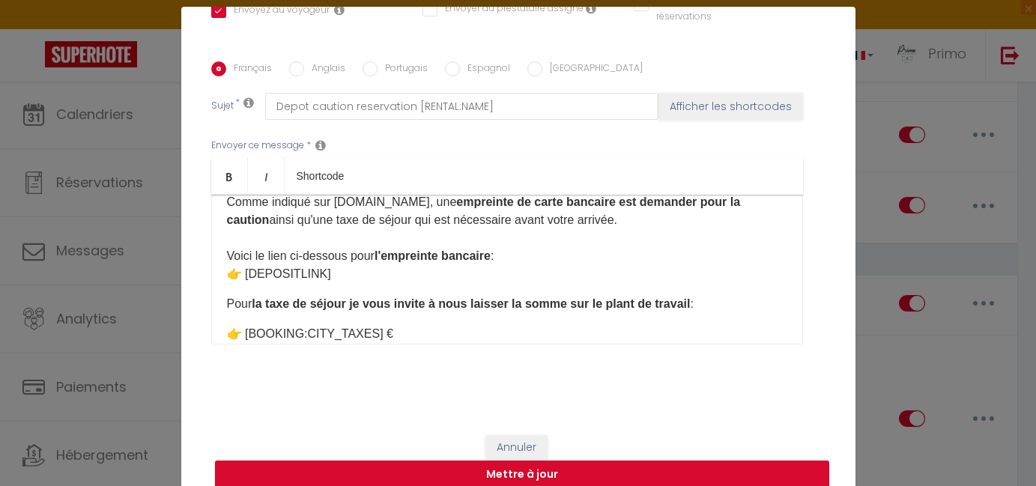
scroll to position [70, 0]
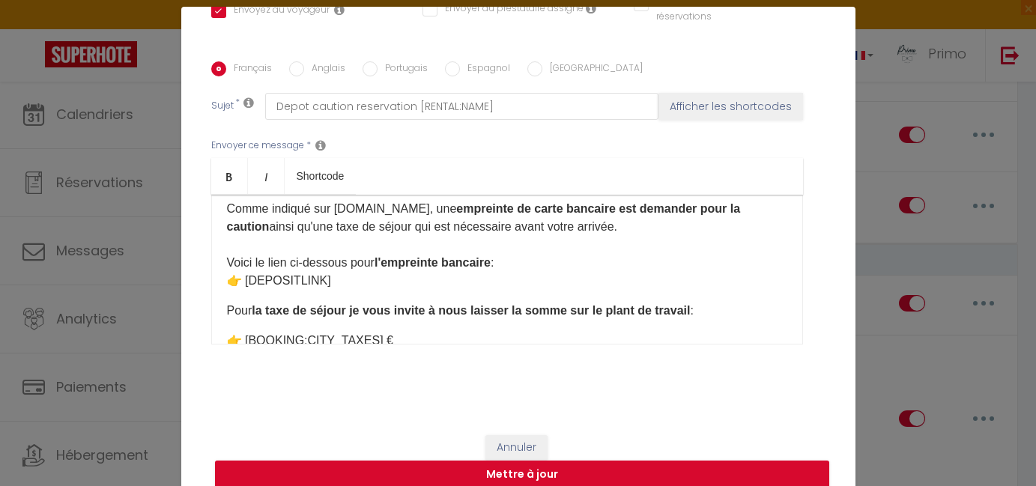
click at [688, 309] on p "Pour la taxe de séjour je vous invite à nous laisser la somme sur le plant de t…" at bounding box center [507, 311] width 560 height 18
click at [221, 281] on div "Bonjour [GUEST:FIRST_NAME], Merci d’avoir réservé le logement [RENTAL:NAME] pou…" at bounding box center [507, 270] width 592 height 150
click at [221, 334] on div "Bonjour [GUEST:FIRST_NAME], Merci d’avoir réservé le logement [RENTAL:NAME] pou…" at bounding box center [507, 270] width 592 height 150
click at [481, 339] on div "Bonjour [GUEST:FIRST_NAME], Merci d’avoir réservé le logement [RENTAL:NAME] pou…" at bounding box center [507, 270] width 592 height 150
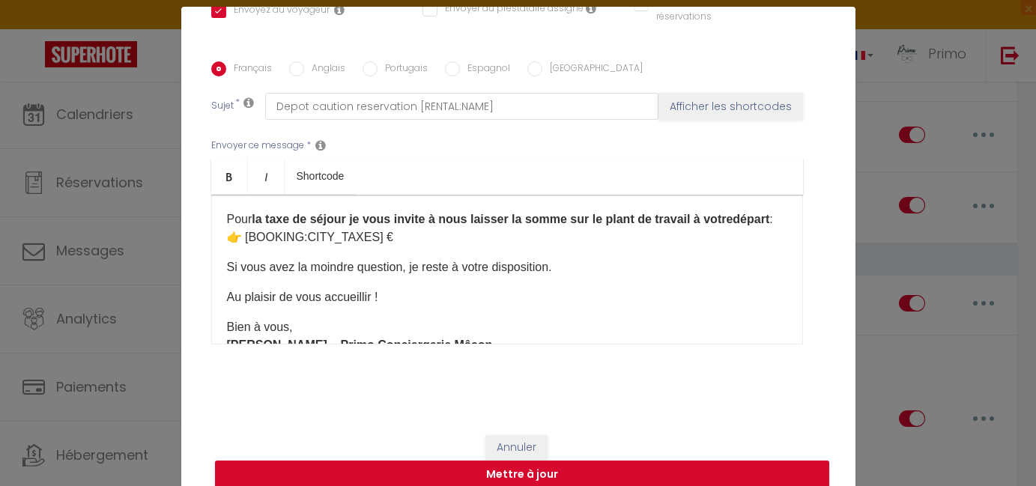
scroll to position [166, 0]
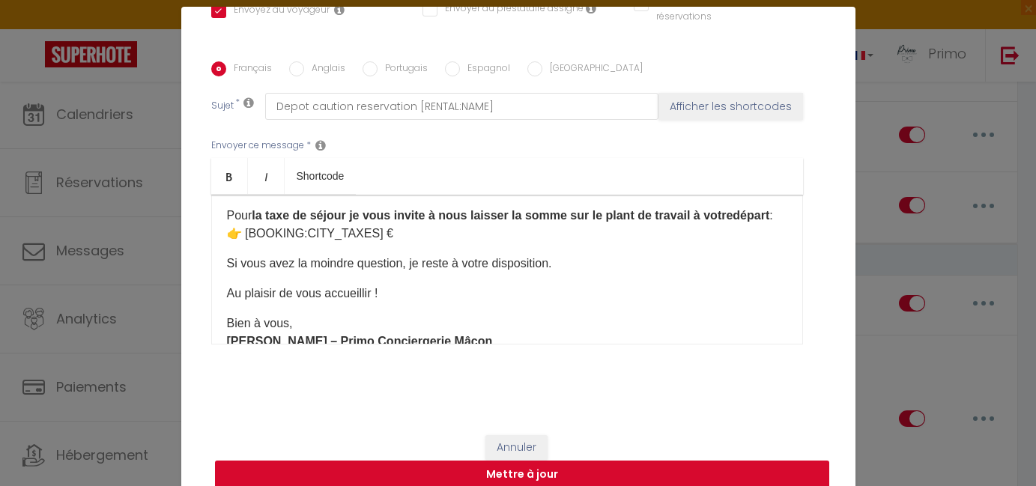
click at [469, 477] on button "Mettre à jour" at bounding box center [522, 475] width 614 height 28
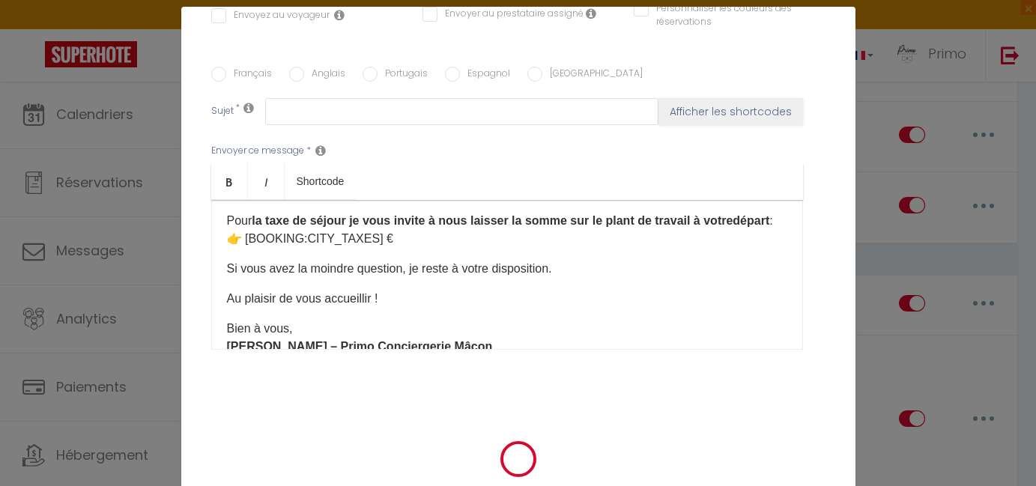
scroll to position [0, 0]
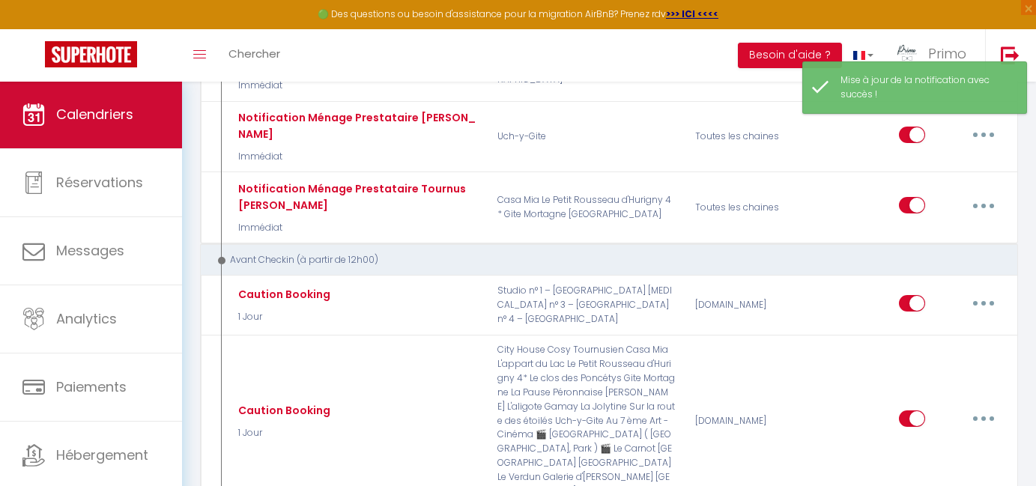
click at [105, 116] on span "Calendriers" at bounding box center [94, 114] width 77 height 19
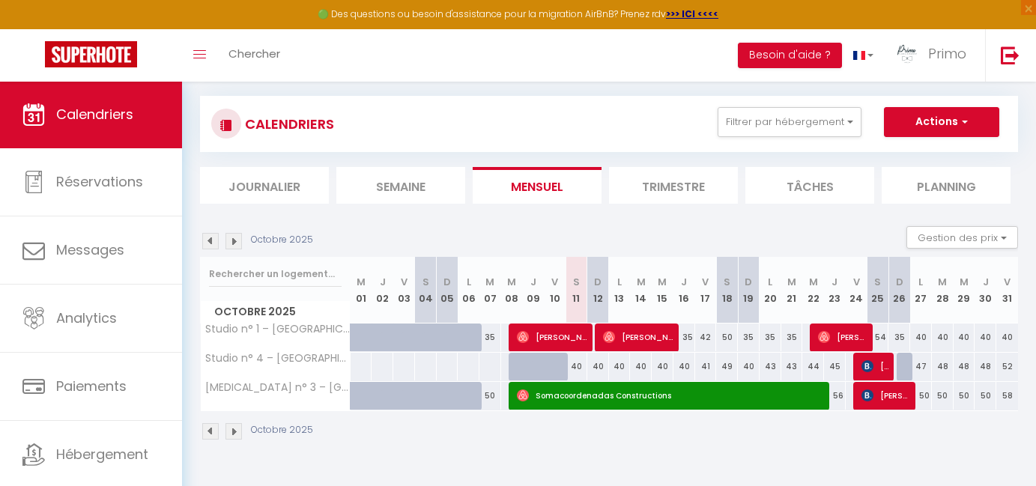
scroll to position [81, 0]
click at [871, 360] on img at bounding box center [868, 366] width 12 height 12
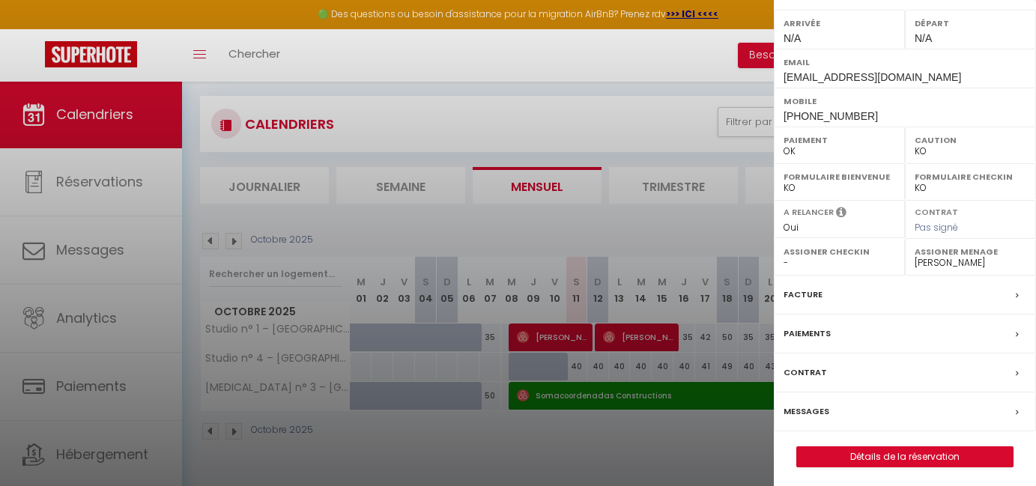
scroll to position [208, 0]
click at [804, 405] on label "Messages" at bounding box center [807, 413] width 46 height 16
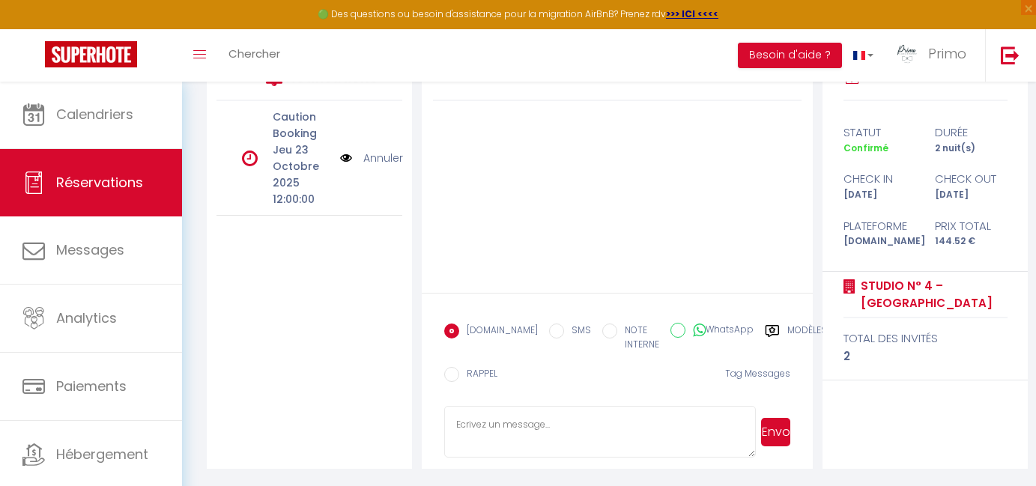
scroll to position [285, 0]
click at [787, 327] on label "Modèles" at bounding box center [807, 339] width 40 height 31
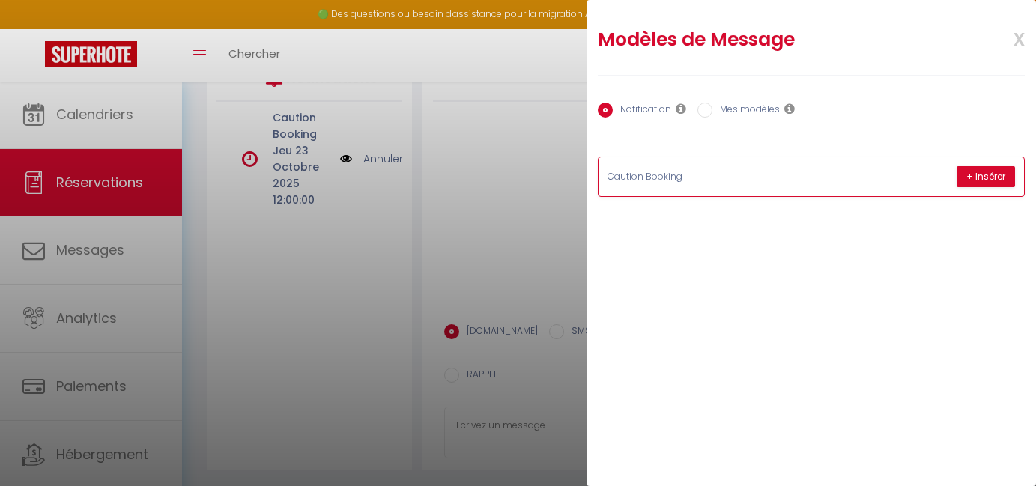
click at [726, 173] on p "Caution Booking" at bounding box center [720, 177] width 225 height 14
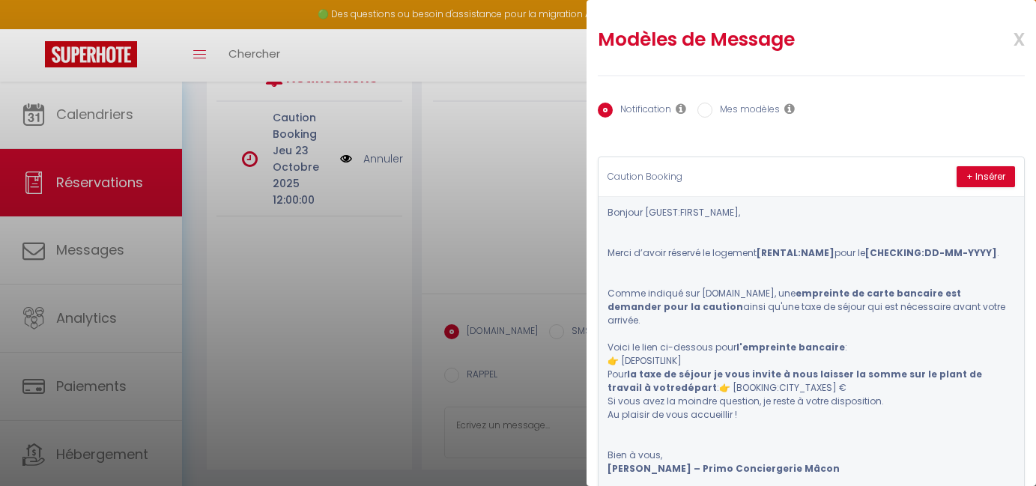
click at [512, 209] on div at bounding box center [518, 243] width 1036 height 486
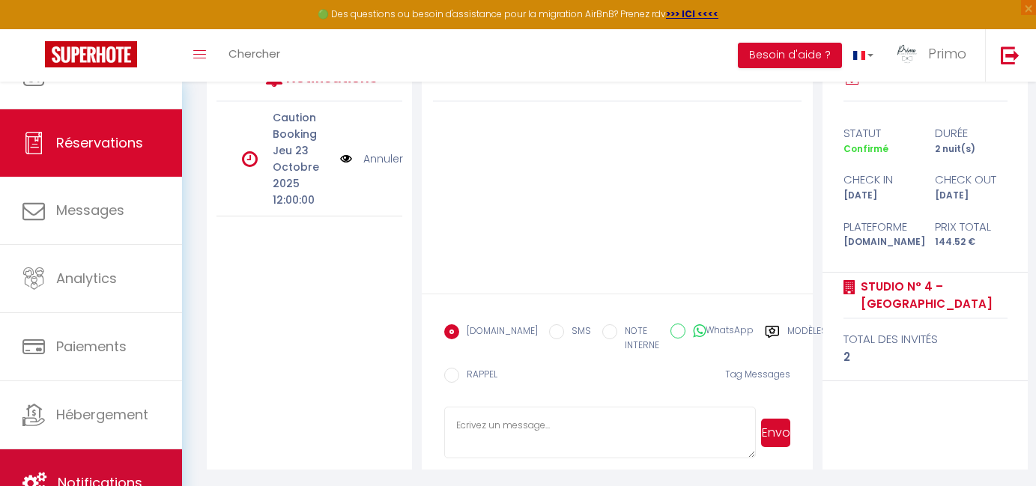
scroll to position [40, 0]
click at [109, 459] on link "Notifications" at bounding box center [91, 483] width 182 height 67
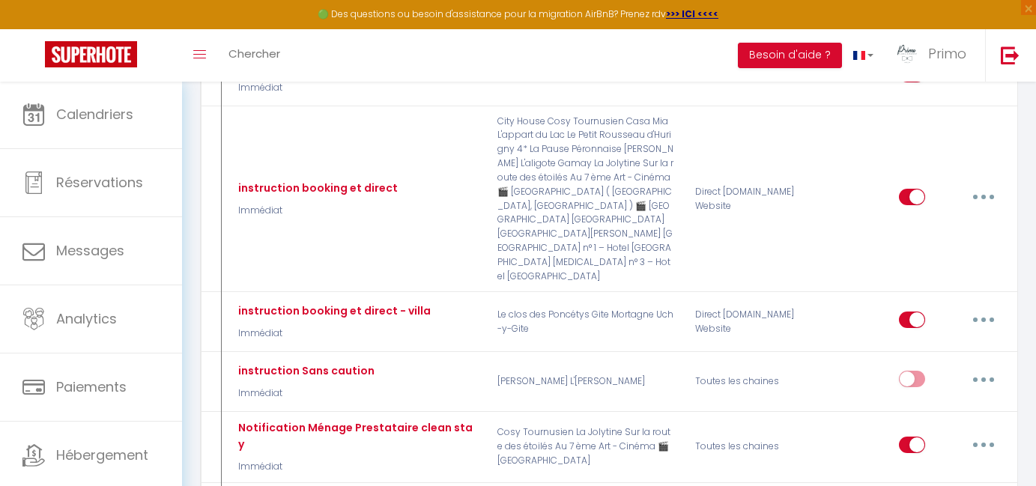
scroll to position [1195, 0]
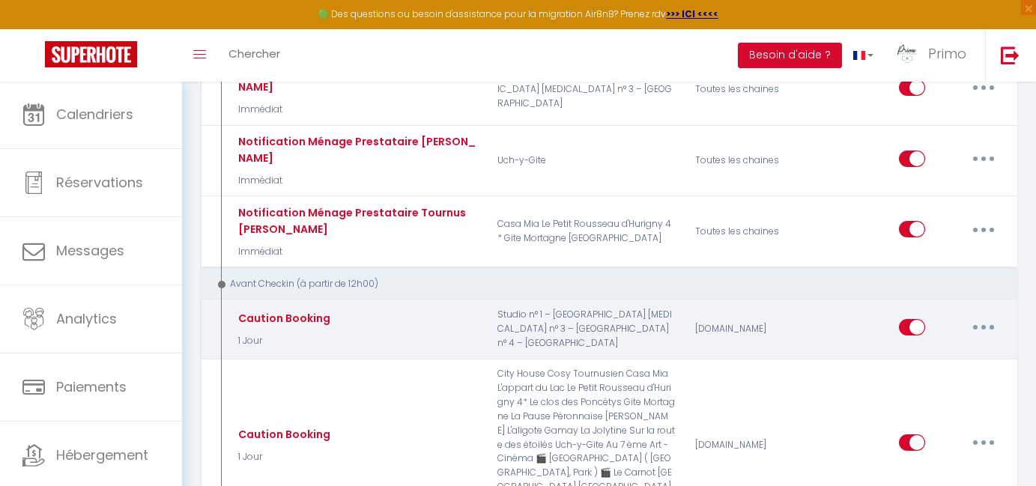
click at [969, 315] on button "button" at bounding box center [984, 327] width 42 height 24
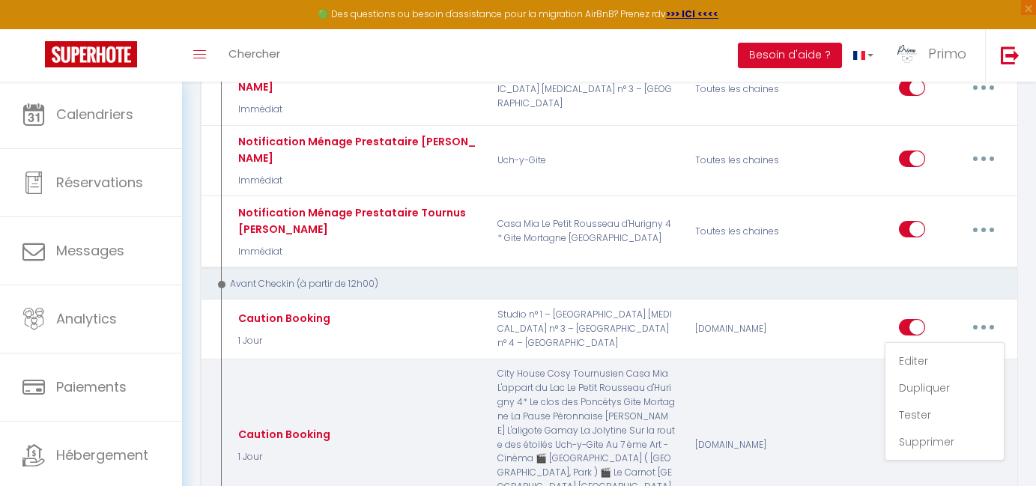
click at [923, 348] on link "Editer" at bounding box center [944, 360] width 111 height 25
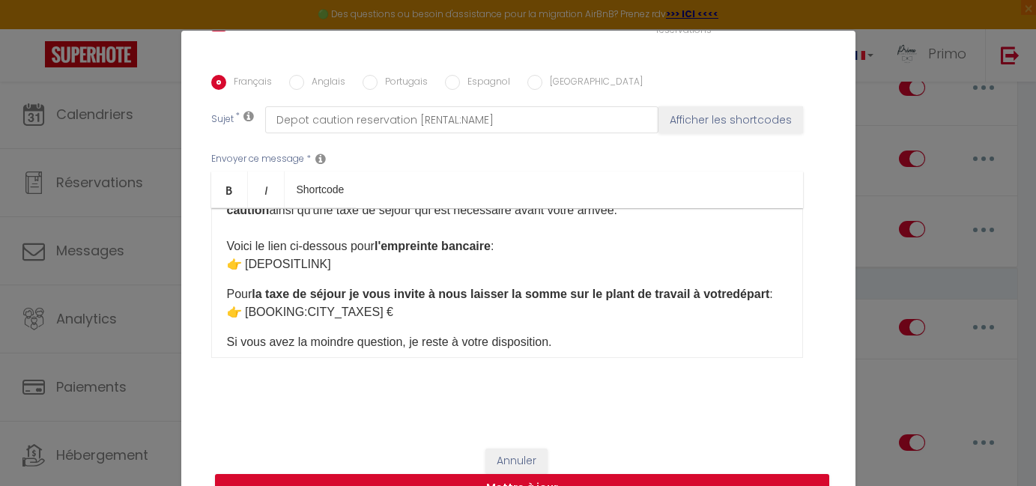
scroll to position [369, 0]
click at [526, 462] on button "Annuler" at bounding box center [516, 462] width 62 height 25
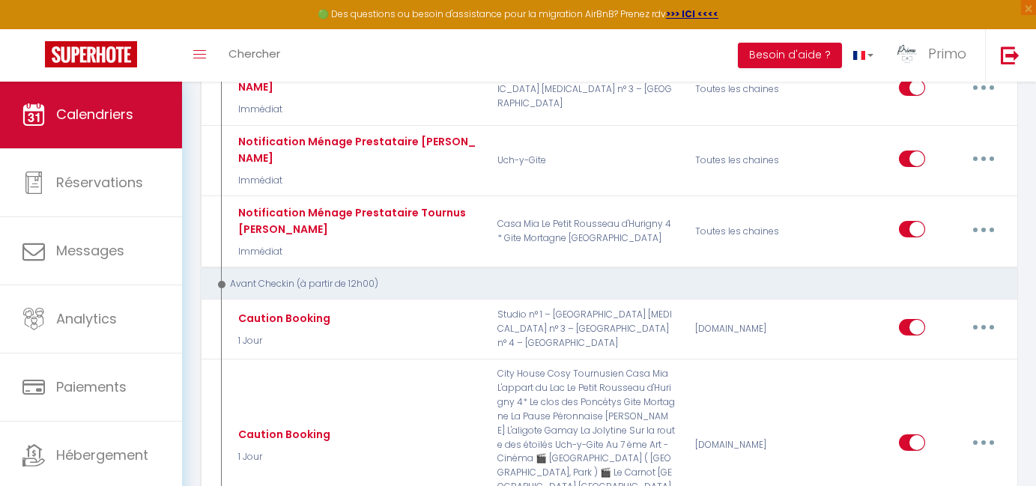
scroll to position [-1, 0]
click at [100, 113] on span "Calendriers" at bounding box center [94, 114] width 77 height 19
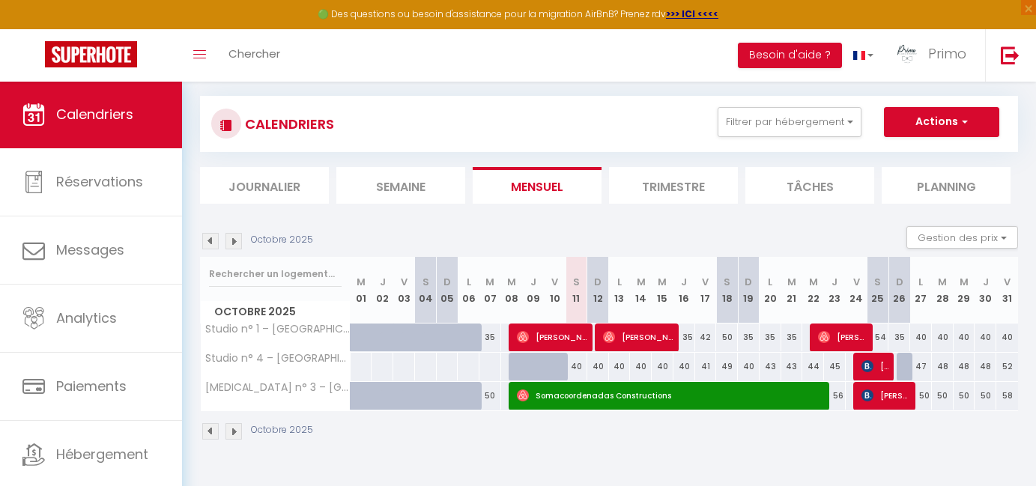
scroll to position [81, 0]
click at [886, 364] on span "[PERSON_NAME]" at bounding box center [876, 366] width 29 height 28
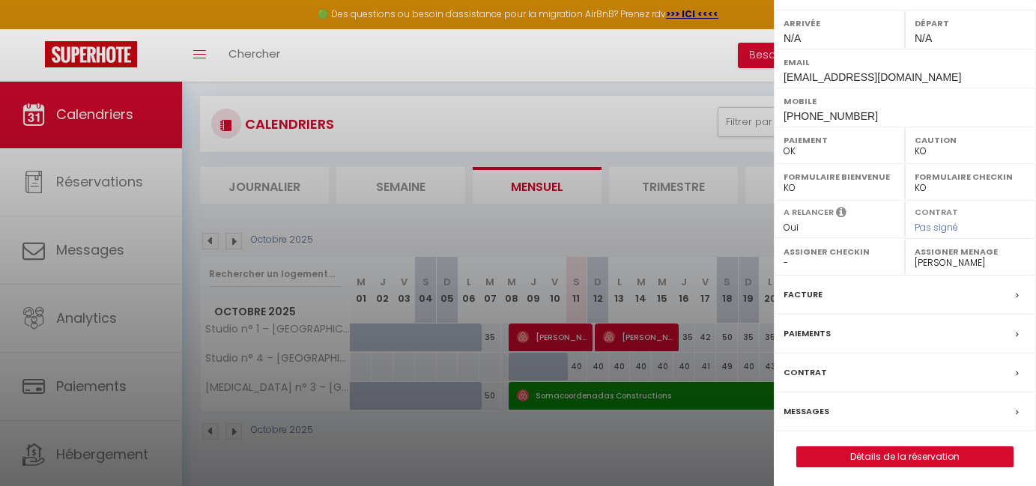
scroll to position [208, 0]
click at [809, 406] on label "Messages" at bounding box center [807, 413] width 46 height 16
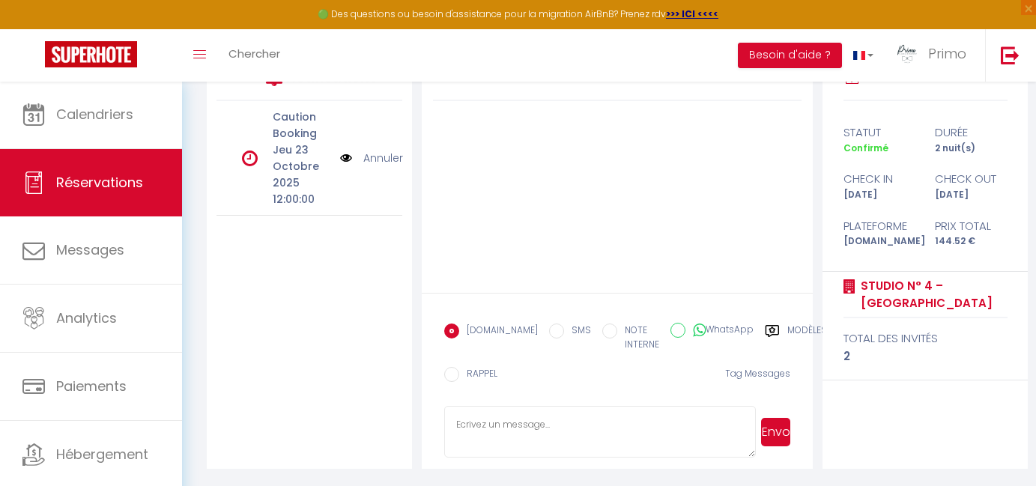
scroll to position [285, 0]
click at [787, 327] on label "Modèles" at bounding box center [807, 339] width 40 height 31
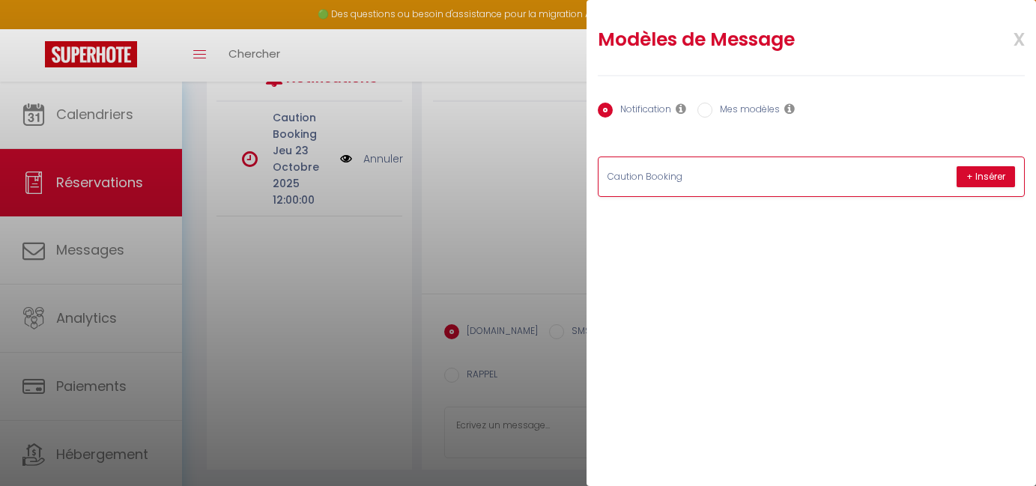
click at [683, 178] on p "Caution Booking" at bounding box center [720, 177] width 225 height 14
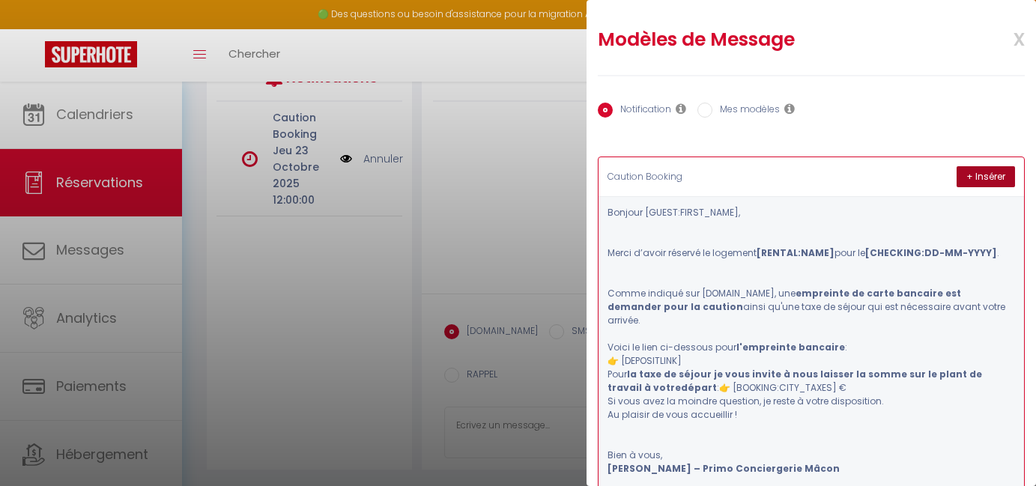
click at [969, 173] on button "+ Insérer" at bounding box center [986, 176] width 58 height 21
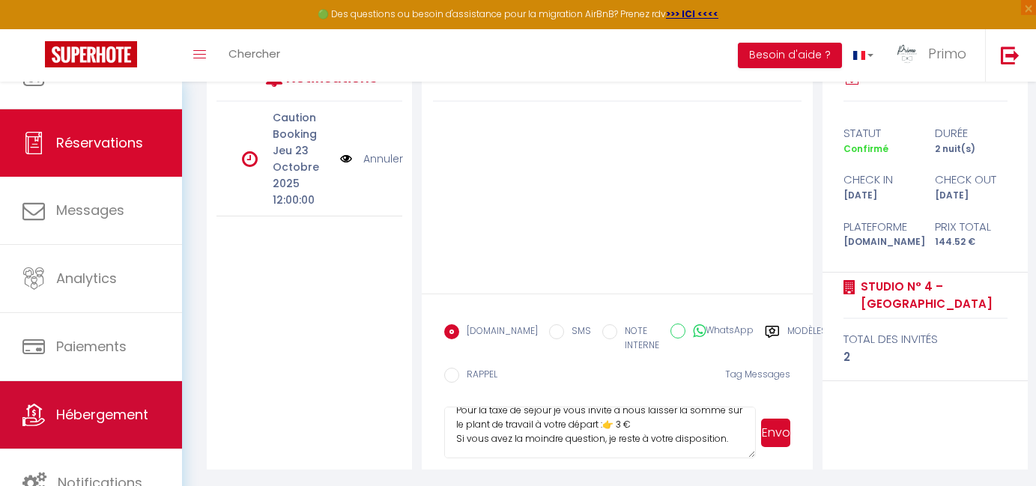
scroll to position [40, 0]
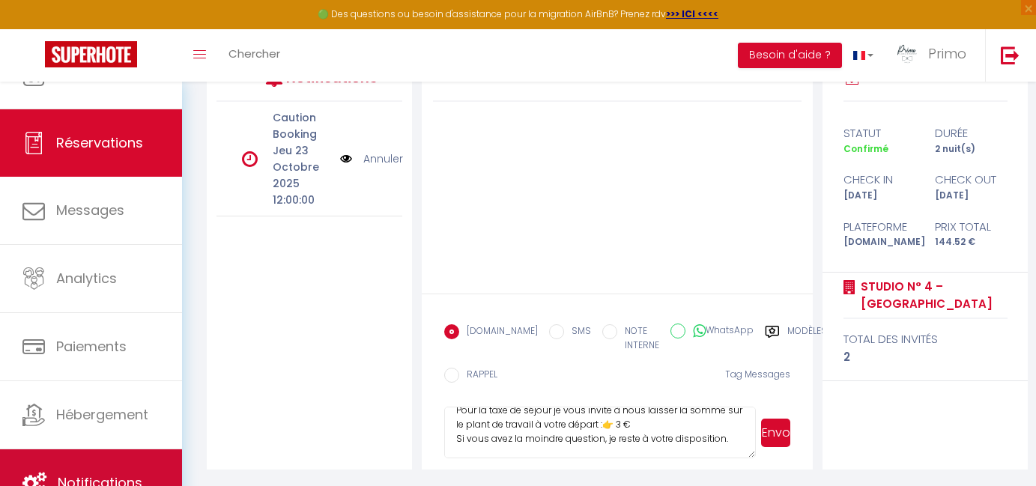
click at [134, 458] on link "Notifications" at bounding box center [91, 483] width 182 height 67
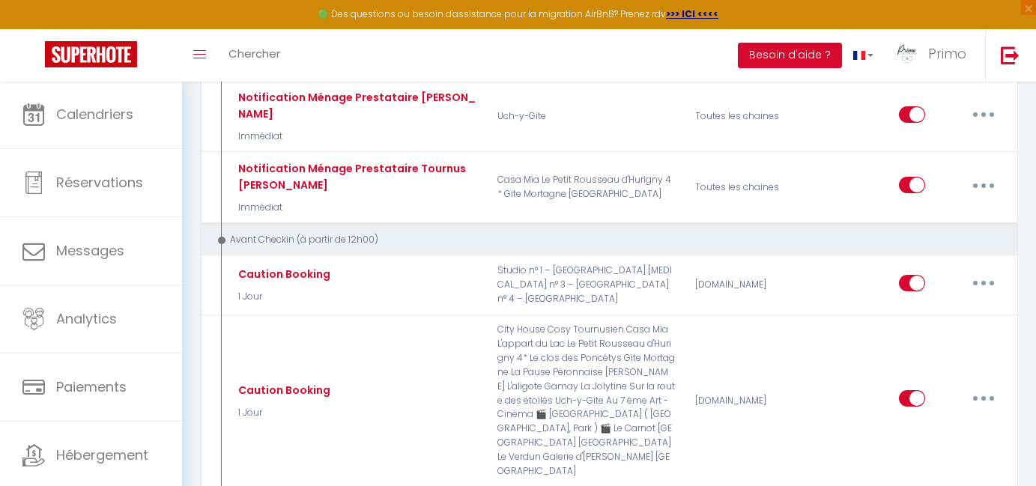
scroll to position [1238, 0]
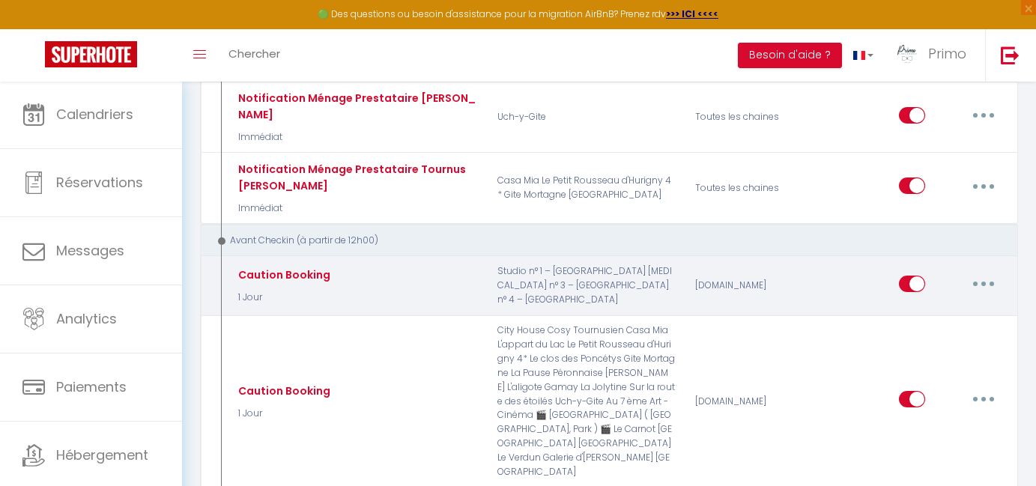
click at [987, 272] on button "button" at bounding box center [984, 284] width 42 height 24
click at [929, 305] on link "Editer" at bounding box center [944, 317] width 111 height 25
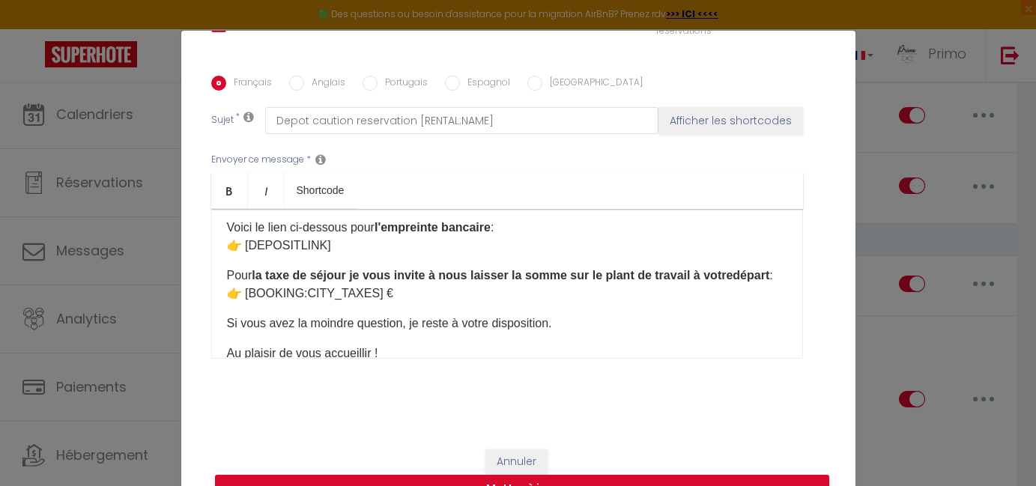
scroll to position [125, 0]
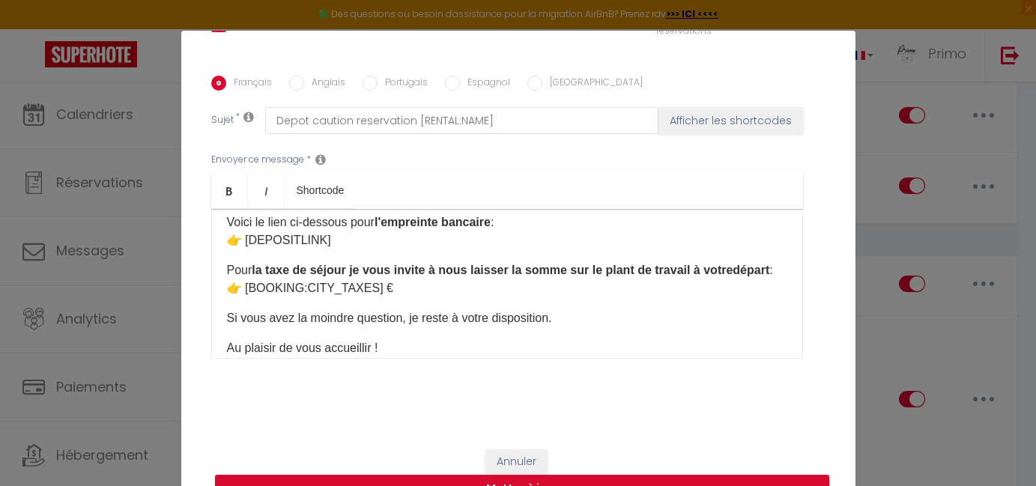
click at [444, 298] on div "Bonjour [GUEST:FIRST_NAME], Merci d’avoir réservé le logement [RENTAL:NAME] pou…" at bounding box center [507, 284] width 592 height 150
click at [470, 482] on button "Mettre à jour" at bounding box center [522, 489] width 614 height 28
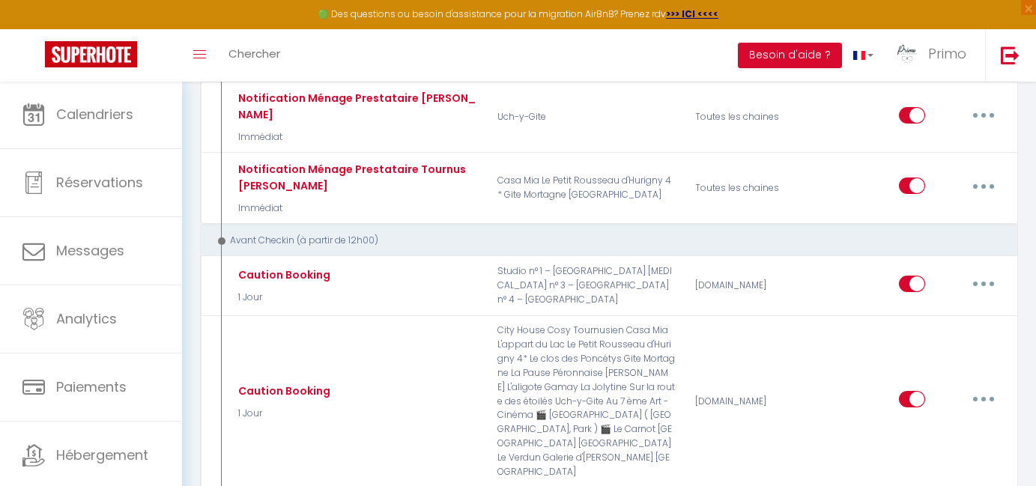
scroll to position [0, 0]
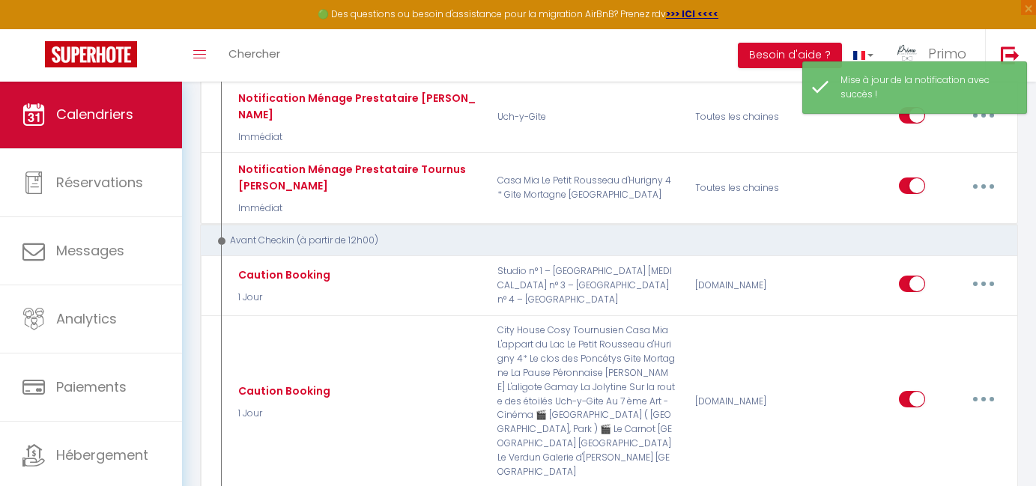
click at [125, 125] on link "Calendriers" at bounding box center [91, 114] width 182 height 67
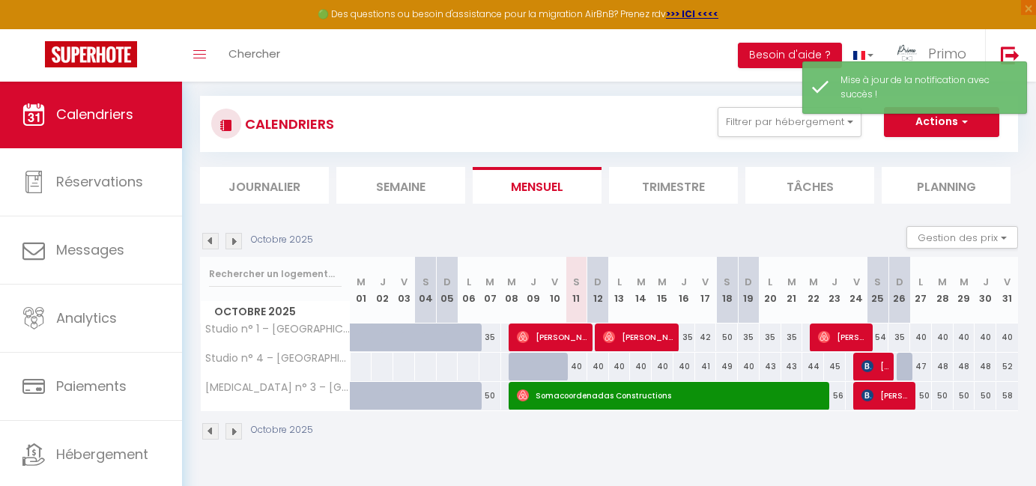
scroll to position [81, 0]
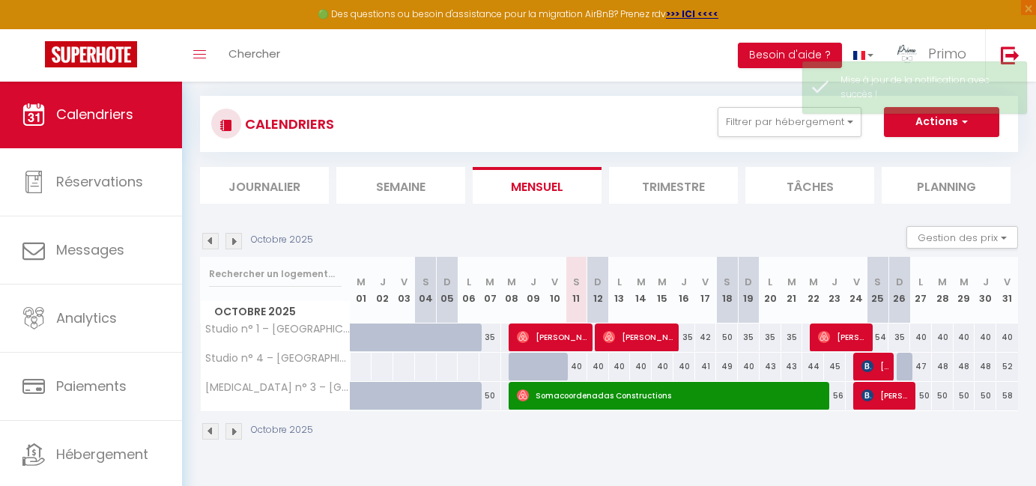
click at [885, 365] on span "[PERSON_NAME]" at bounding box center [876, 366] width 29 height 28
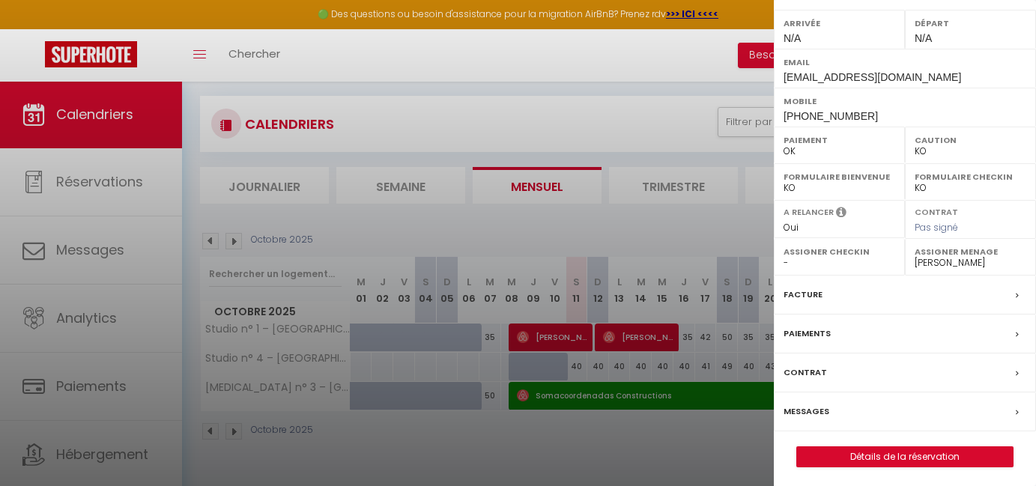
scroll to position [208, 0]
click at [812, 408] on label "Messages" at bounding box center [807, 413] width 46 height 16
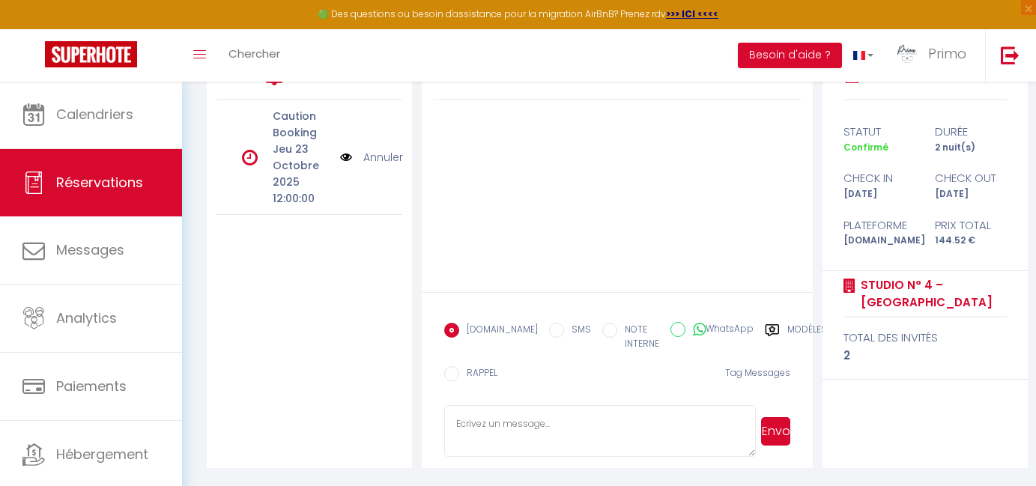
scroll to position [285, 0]
click at [787, 326] on label "Modèles" at bounding box center [807, 339] width 40 height 31
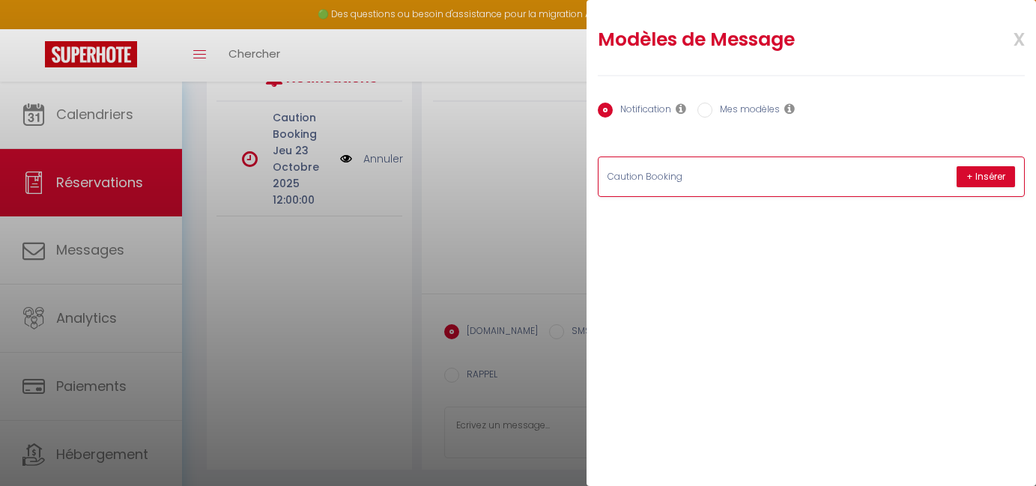
click at [733, 171] on p "Caution Booking" at bounding box center [720, 177] width 225 height 14
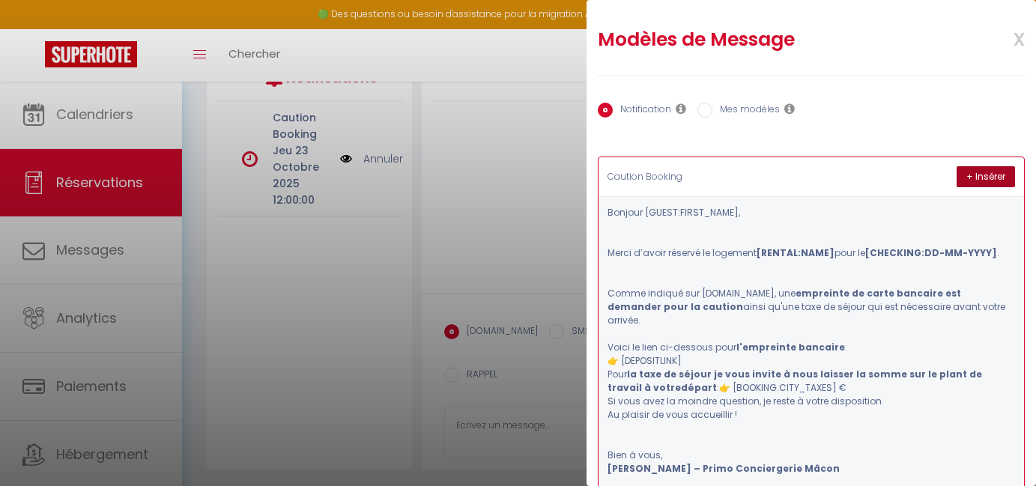
click at [975, 180] on button "+ Insérer" at bounding box center [986, 176] width 58 height 21
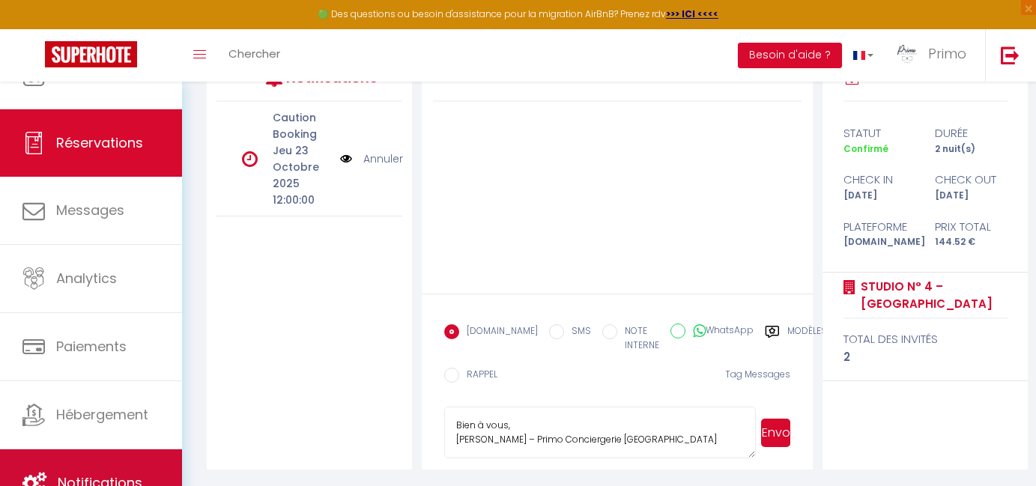
scroll to position [40, 0]
click at [85, 467] on link "Notifications" at bounding box center [91, 483] width 182 height 67
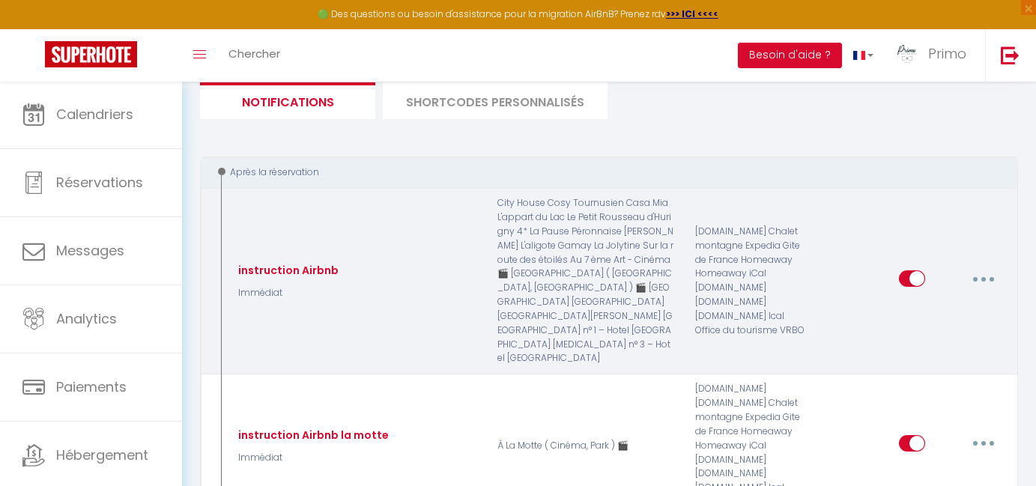
scroll to position [167, 0]
click at [976, 265] on button "button" at bounding box center [984, 277] width 42 height 24
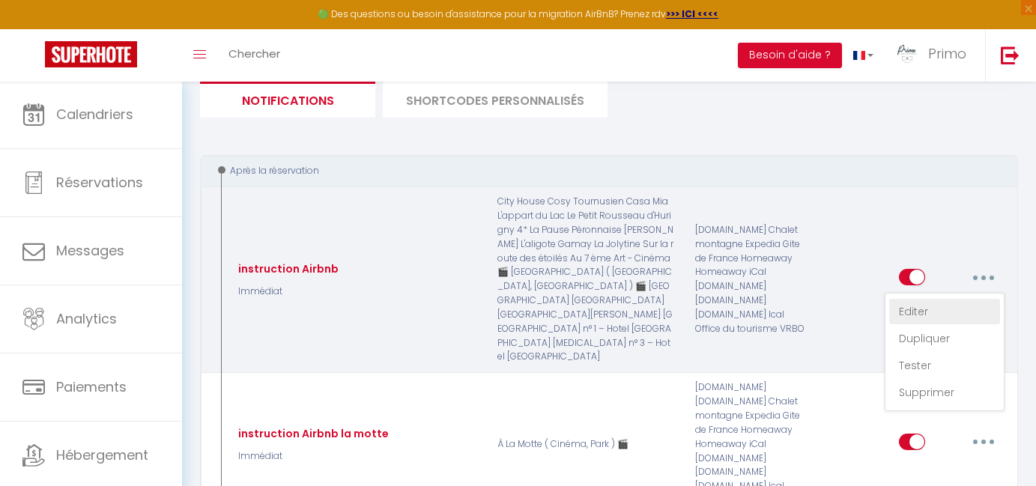
click at [930, 299] on link "Editer" at bounding box center [944, 311] width 111 height 25
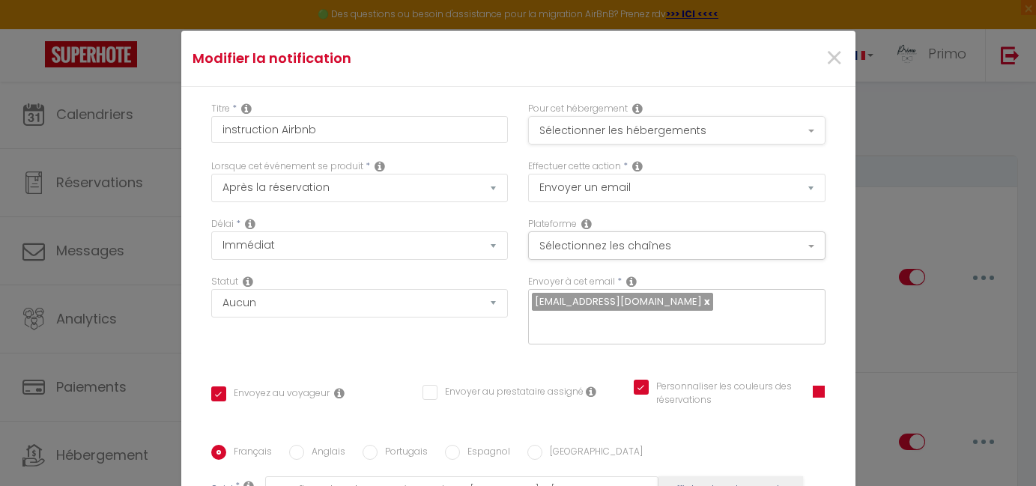
click at [691, 135] on button "Sélectionner les hébergements" at bounding box center [676, 130] width 297 height 28
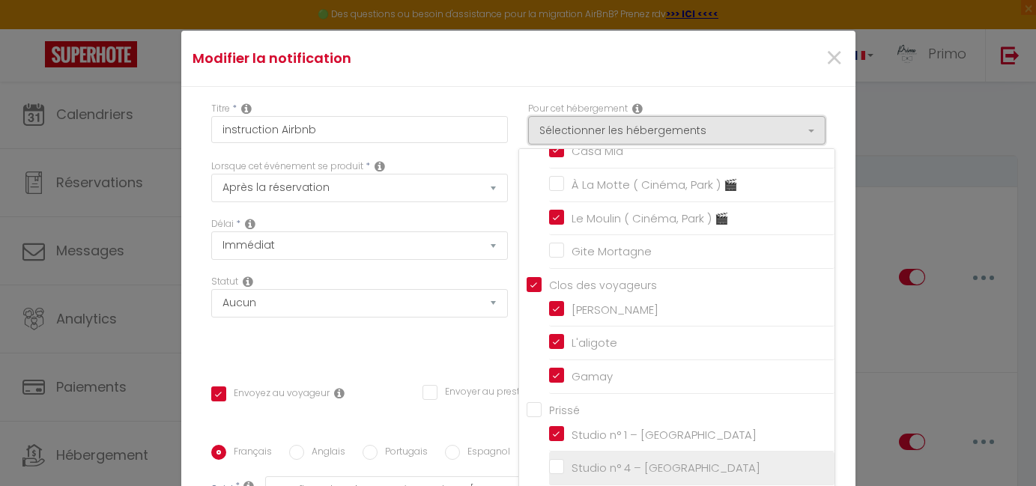
scroll to position [659, 0]
click at [620, 461] on input "Studio n° 4 – [GEOGRAPHIC_DATA]" at bounding box center [691, 468] width 285 height 15
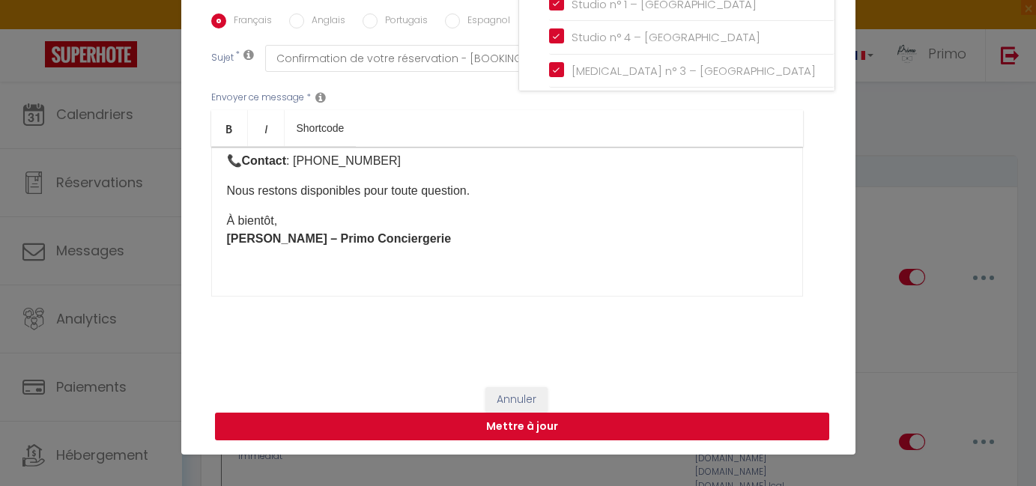
scroll to position [62, 0]
click at [590, 423] on button "Mettre à jour" at bounding box center [522, 427] width 614 height 28
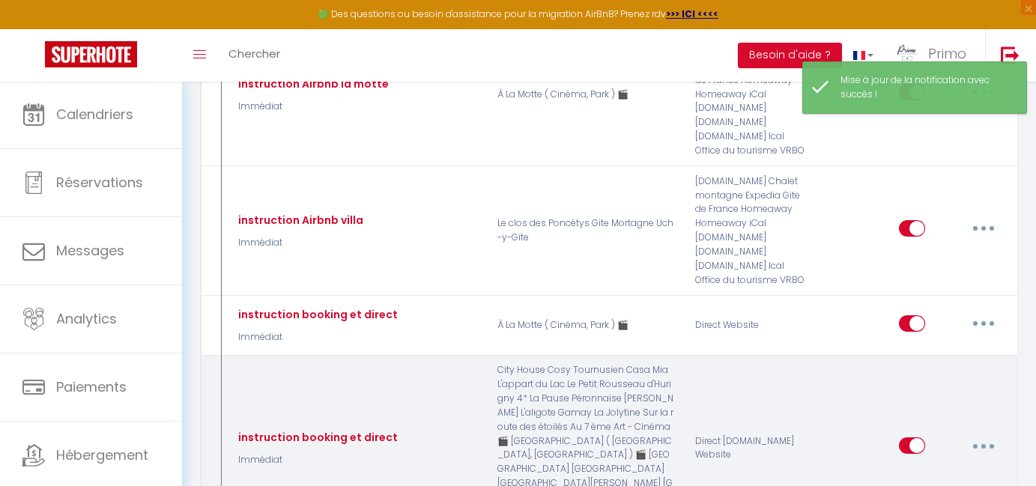
scroll to position [560, 0]
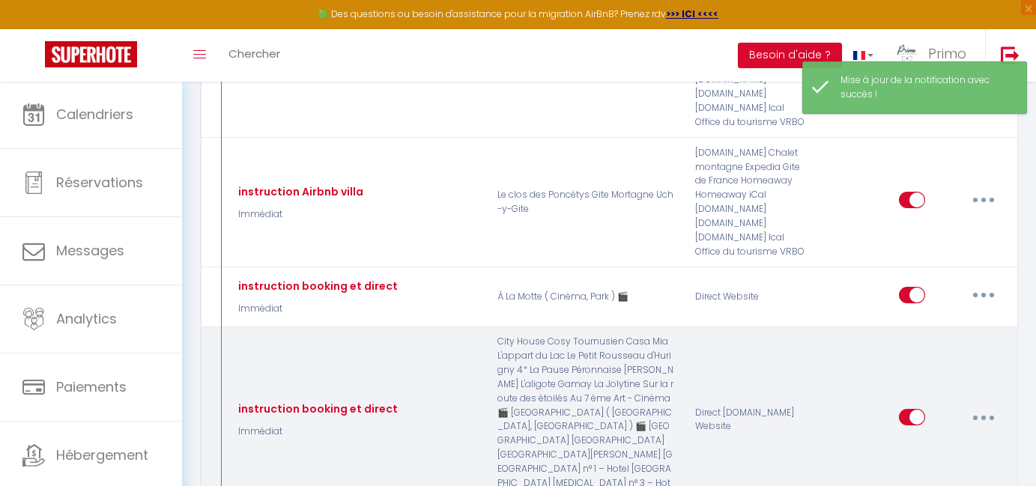
click at [973, 405] on button "button" at bounding box center [984, 417] width 42 height 24
click at [925, 439] on link "Editer" at bounding box center [944, 451] width 111 height 25
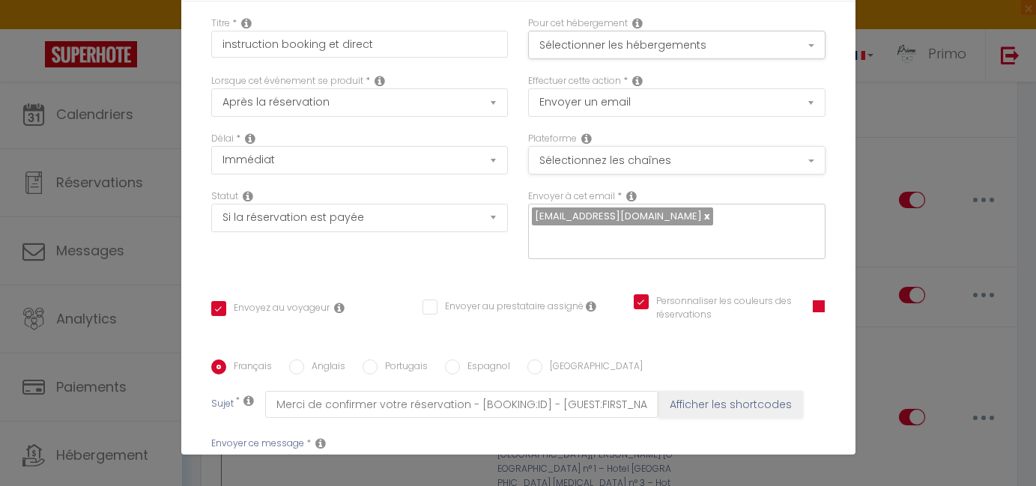
scroll to position [24, 0]
click at [654, 39] on button "Sélectionner les hébergements" at bounding box center [676, 44] width 297 height 28
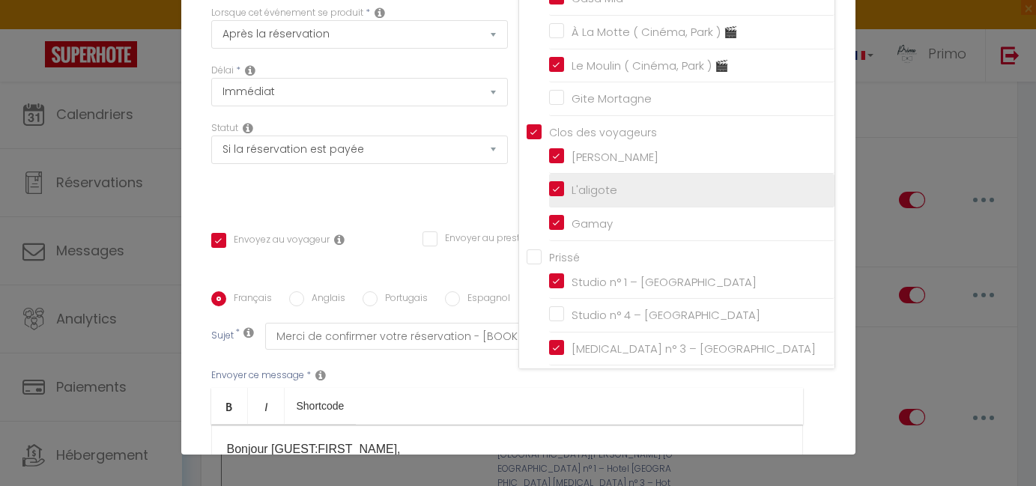
scroll to position [105, 0]
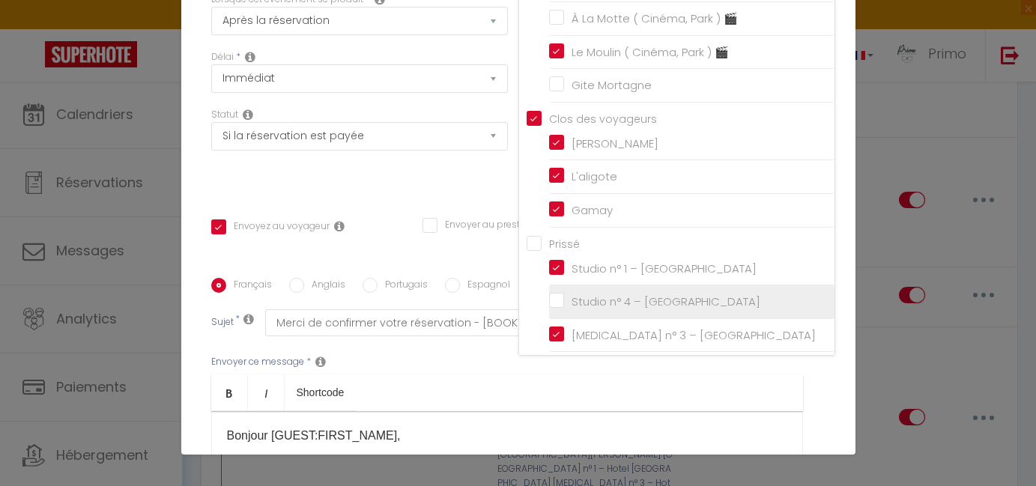
click at [623, 297] on input "Studio n° 4 – [GEOGRAPHIC_DATA]" at bounding box center [691, 301] width 285 height 15
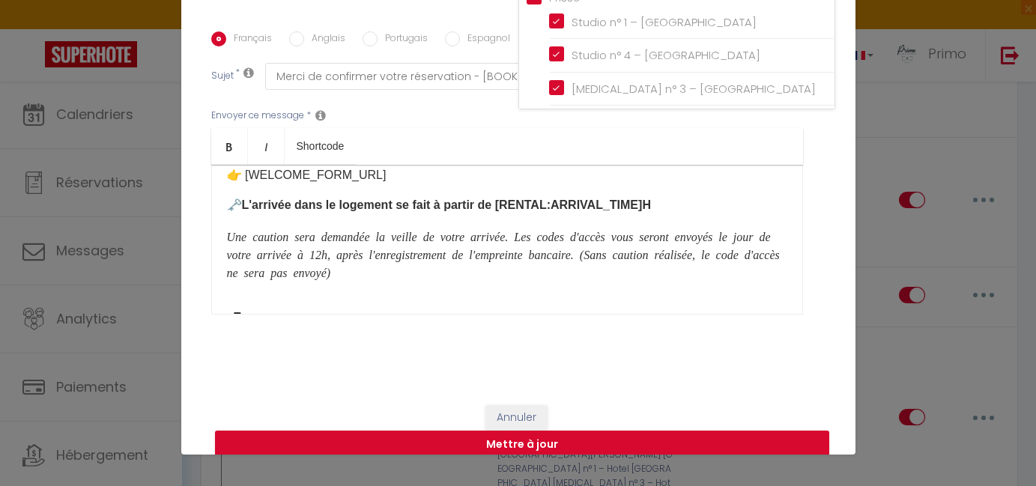
scroll to position [143, 0]
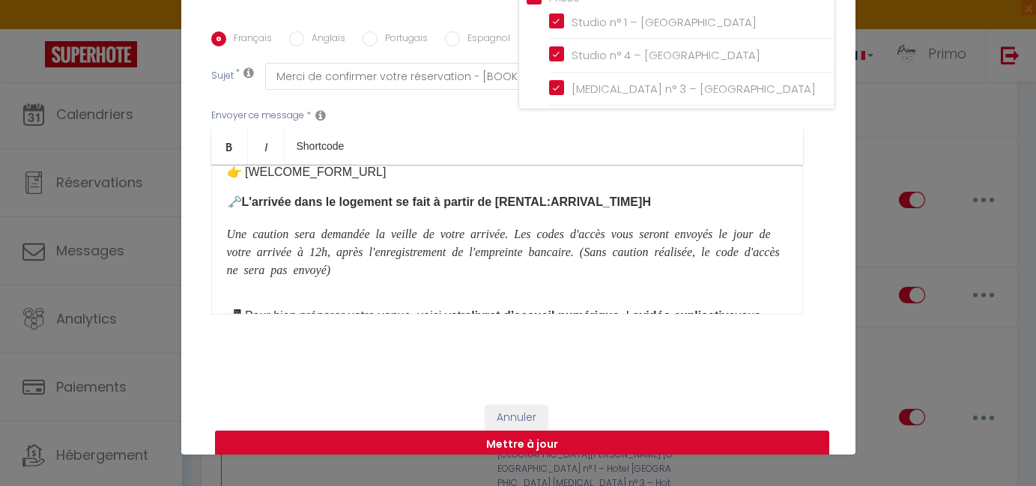
click at [563, 441] on button "Mettre à jour" at bounding box center [522, 445] width 614 height 28
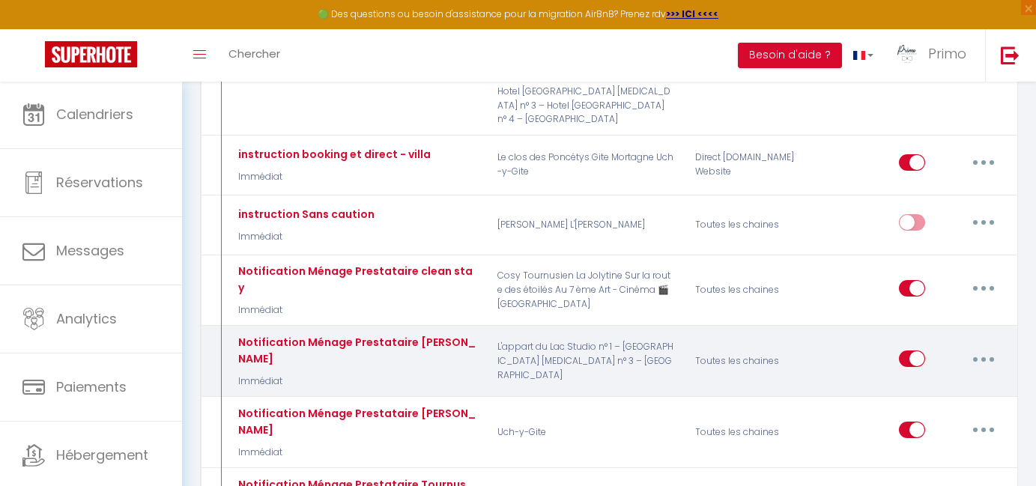
scroll to position [954, 0]
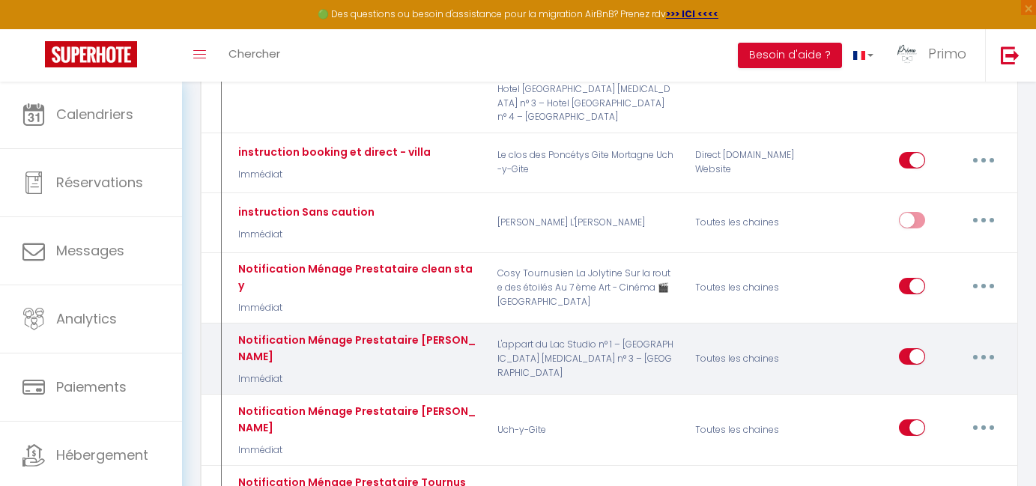
click at [981, 345] on button "button" at bounding box center [984, 357] width 42 height 24
click at [925, 378] on link "Editer" at bounding box center [944, 390] width 111 height 25
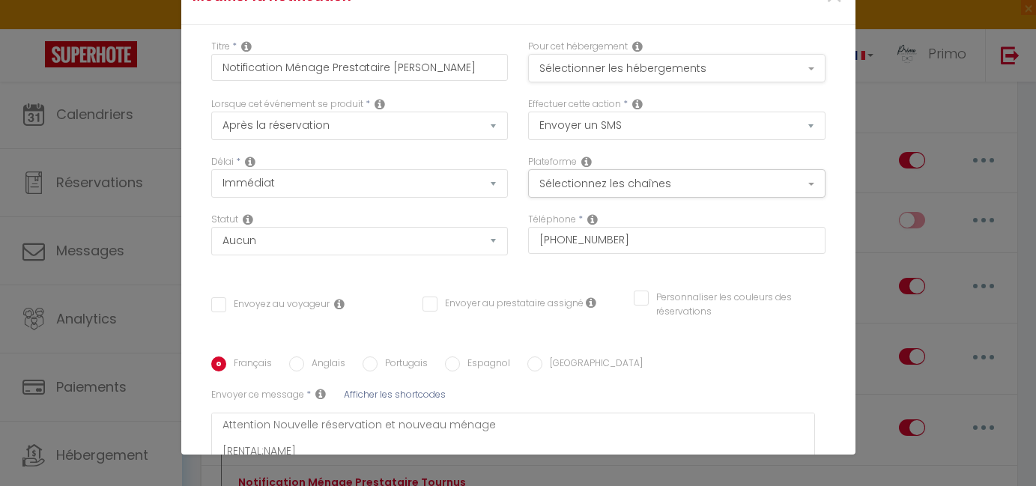
scroll to position [0, 0]
click at [684, 71] on button "Sélectionner les hébergements" at bounding box center [676, 68] width 297 height 28
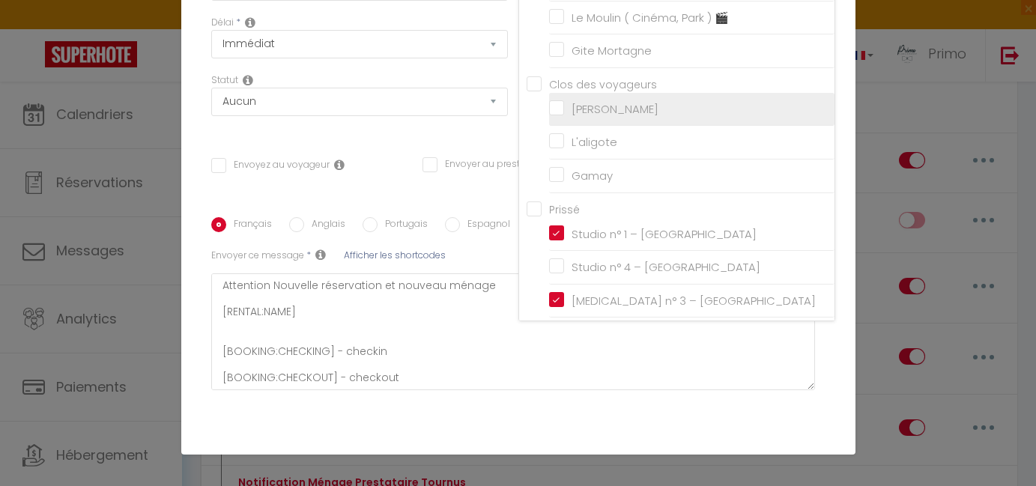
scroll to position [180, 0]
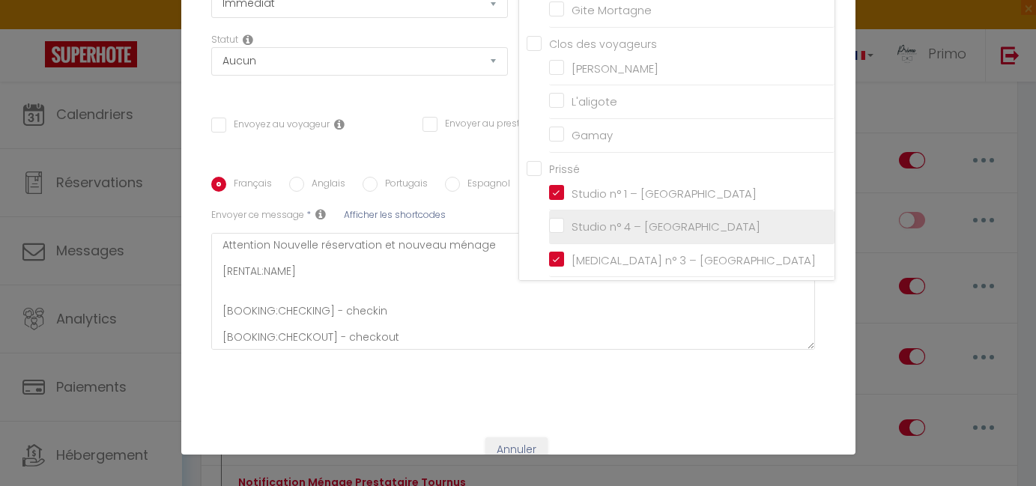
click at [667, 220] on input "Studio n° 4 – [GEOGRAPHIC_DATA]" at bounding box center [691, 227] width 285 height 15
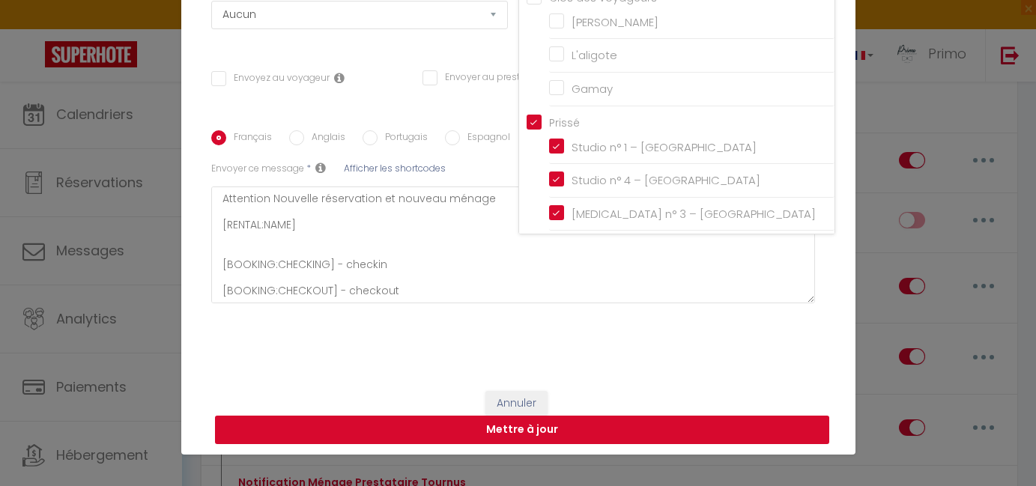
scroll to position [225, 0]
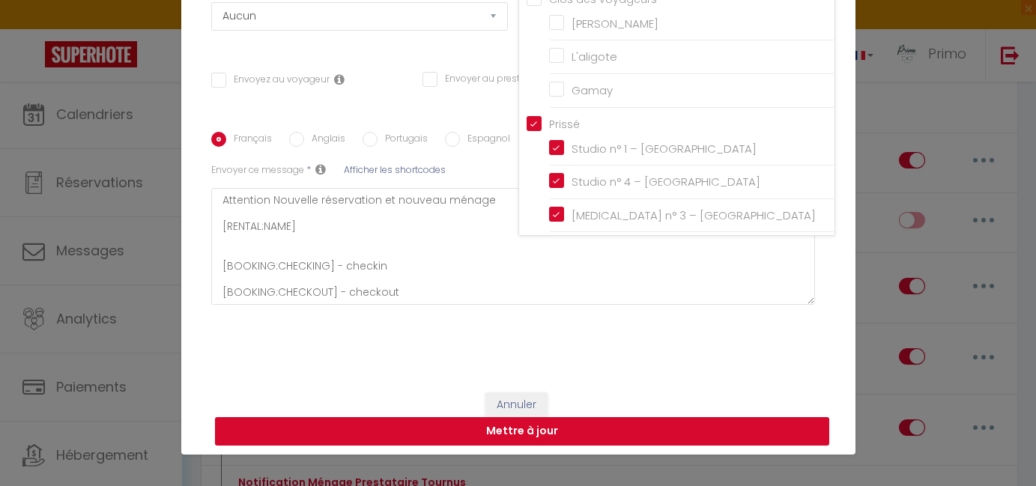
click at [543, 429] on button "Mettre à jour" at bounding box center [522, 431] width 614 height 28
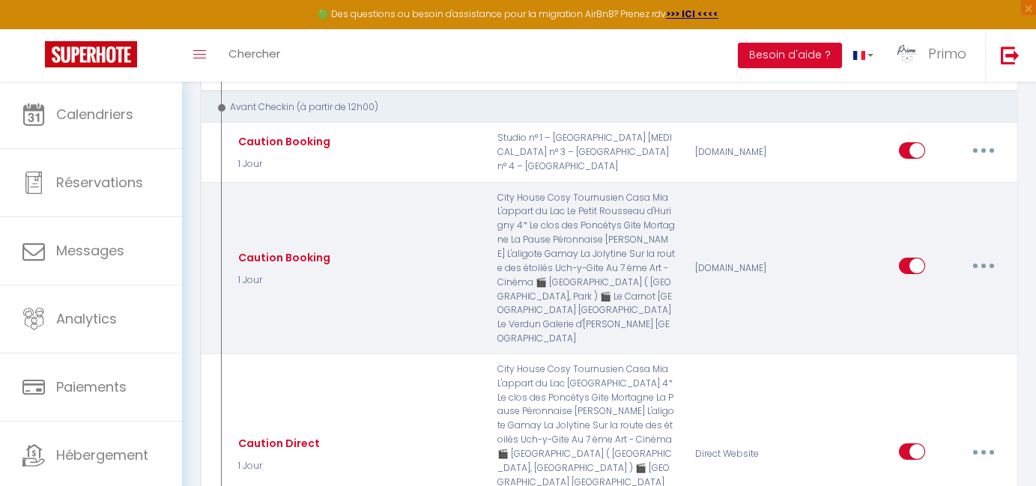
scroll to position [1417, 0]
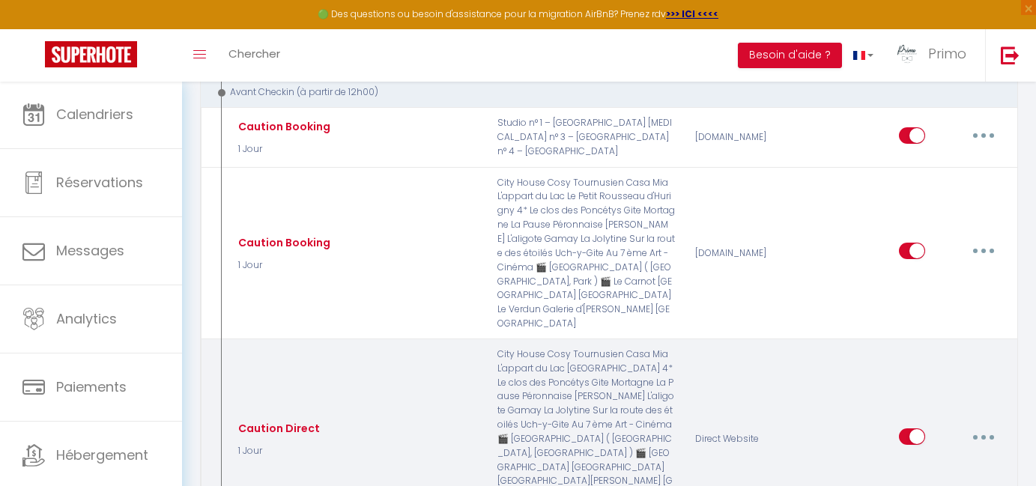
click at [981, 425] on button "button" at bounding box center [984, 437] width 42 height 24
click at [927, 458] on link "Editer" at bounding box center [944, 470] width 111 height 25
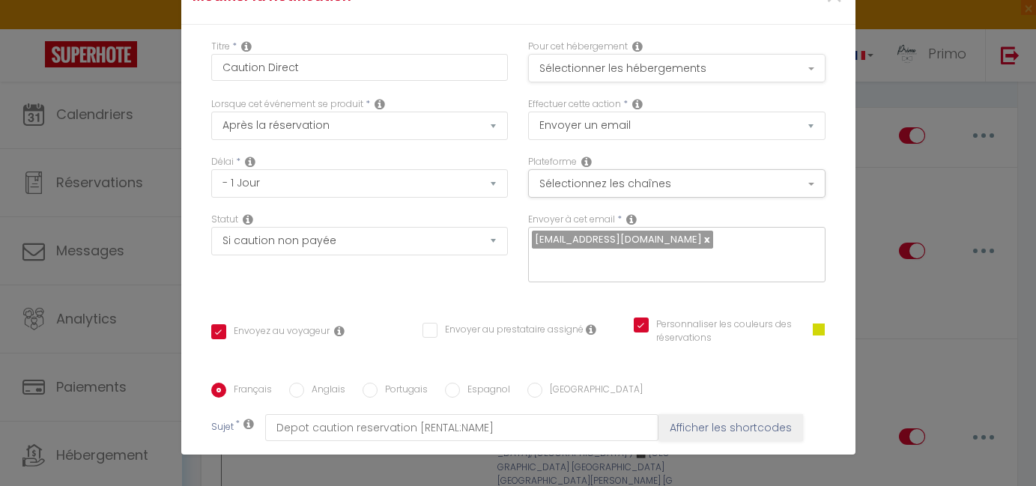
scroll to position [0, 0]
click at [654, 77] on button "Sélectionner les hébergements" at bounding box center [676, 68] width 297 height 28
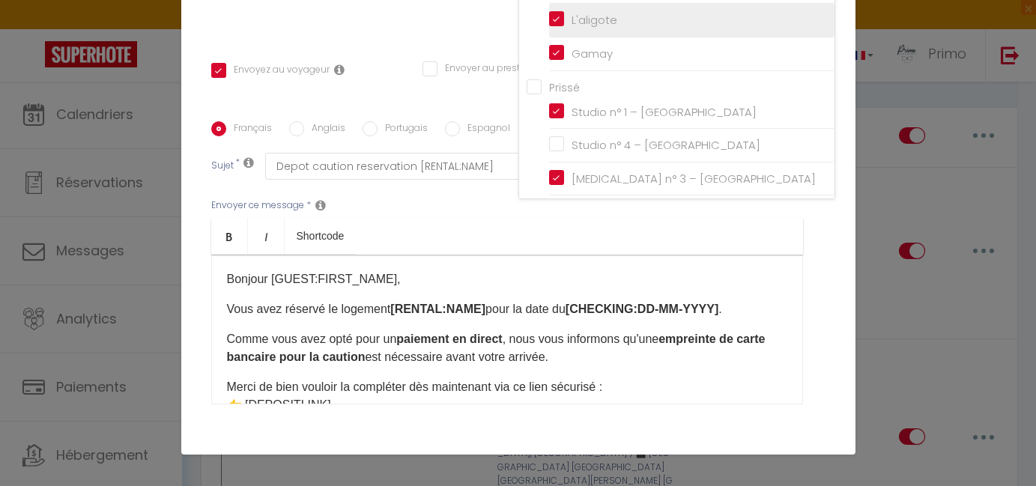
scroll to position [241, 0]
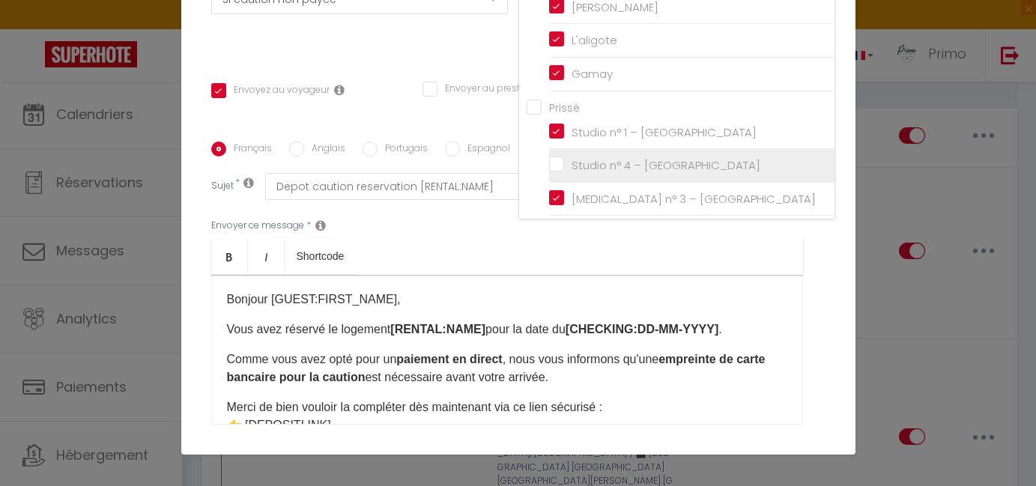
click at [647, 158] on input "Studio n° 4 – [GEOGRAPHIC_DATA]" at bounding box center [691, 165] width 285 height 15
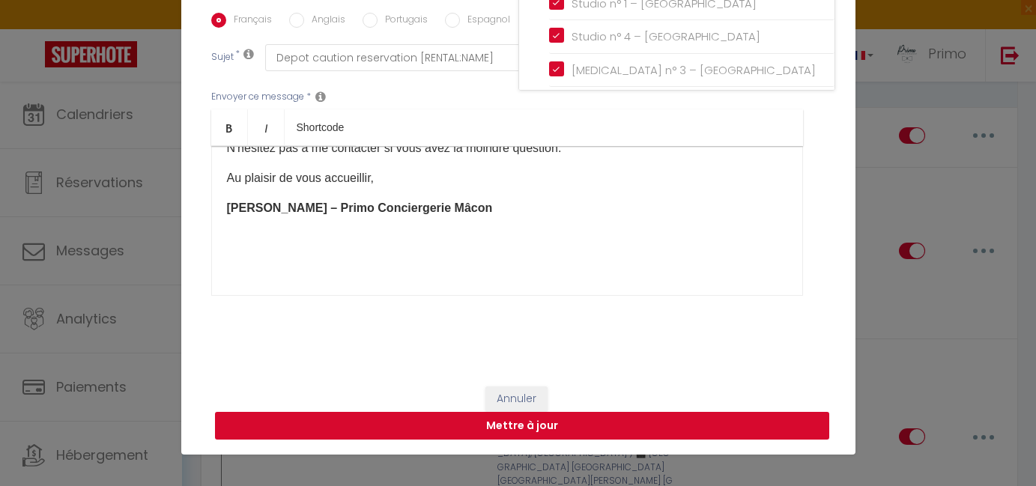
scroll to position [369, 0]
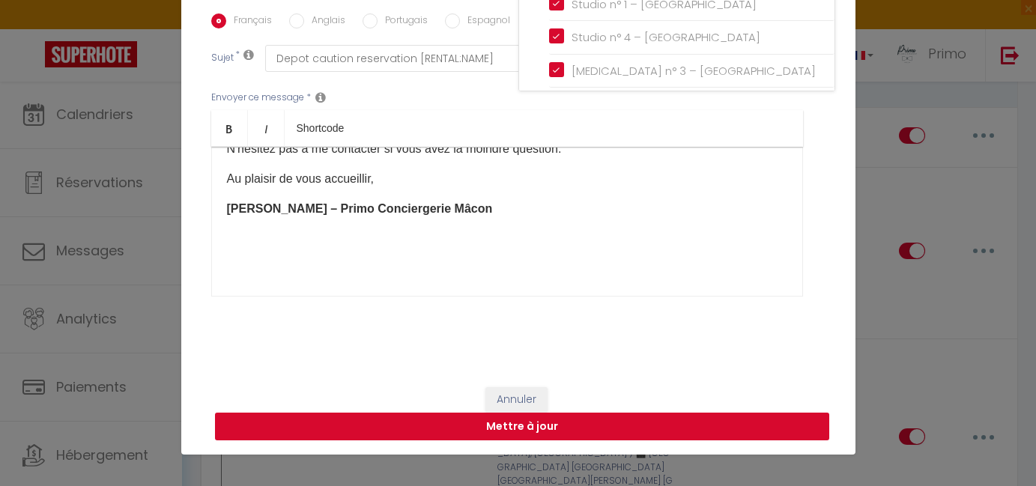
click at [589, 424] on button "Mettre à jour" at bounding box center [522, 427] width 614 height 28
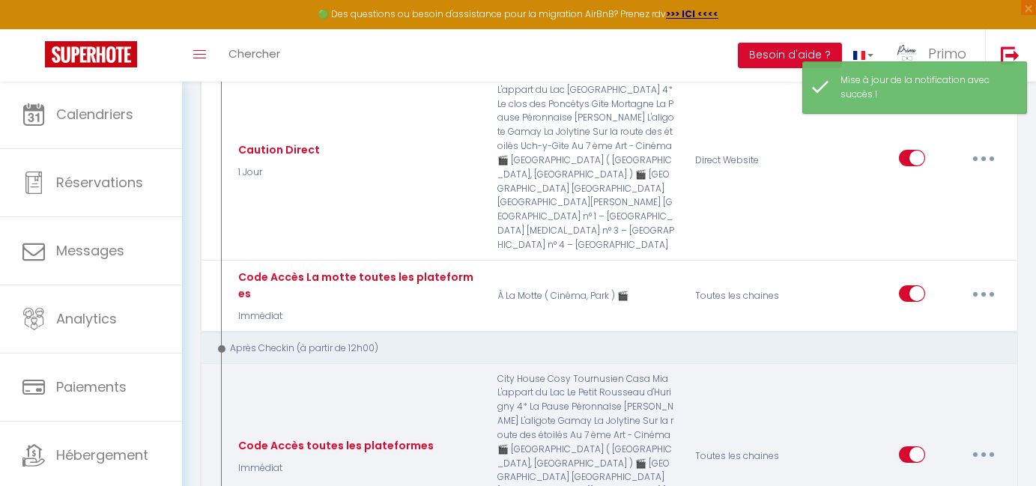
scroll to position [1700, 0]
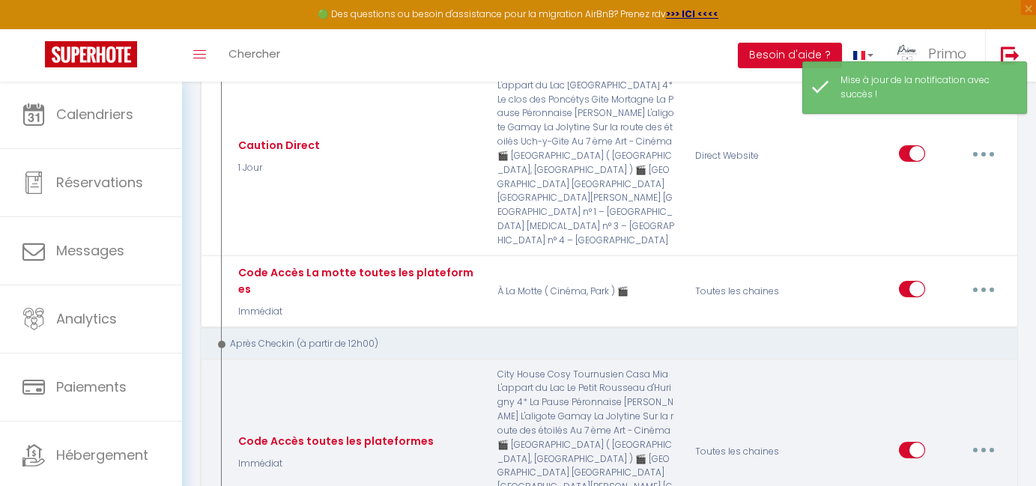
click at [979, 438] on button "button" at bounding box center [984, 450] width 42 height 24
click at [927, 471] on link "Editer" at bounding box center [944, 483] width 111 height 25
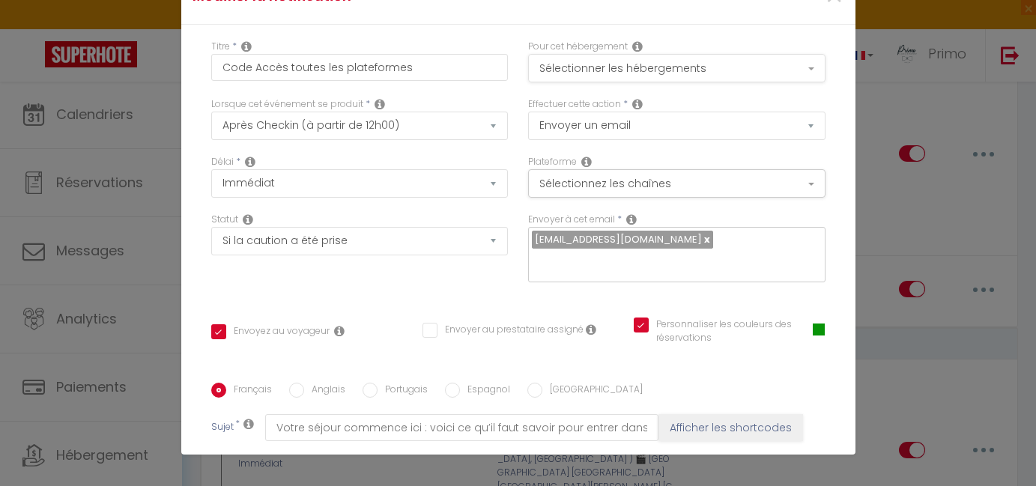
scroll to position [0, 0]
click at [710, 67] on button "Sélectionner les hébergements" at bounding box center [676, 68] width 297 height 28
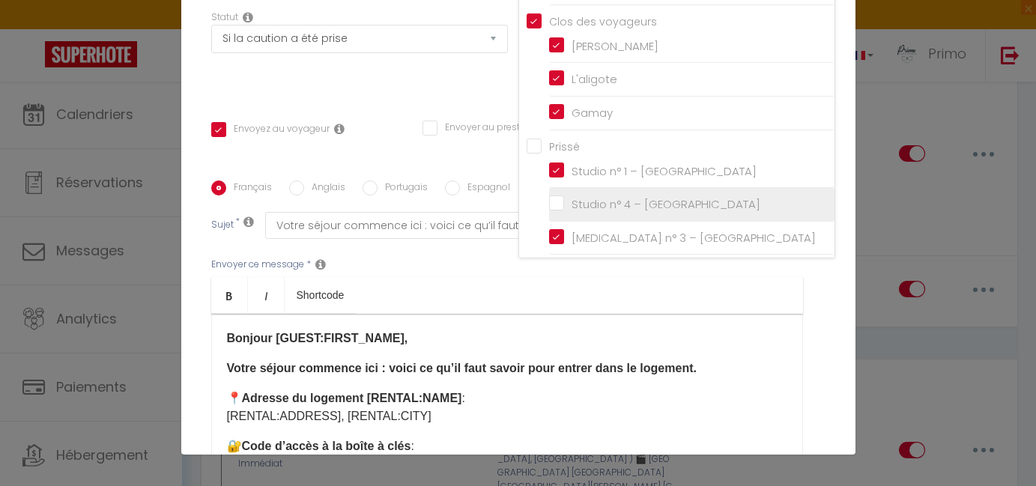
click at [676, 197] on input "Studio n° 4 – [GEOGRAPHIC_DATA]" at bounding box center [691, 204] width 285 height 15
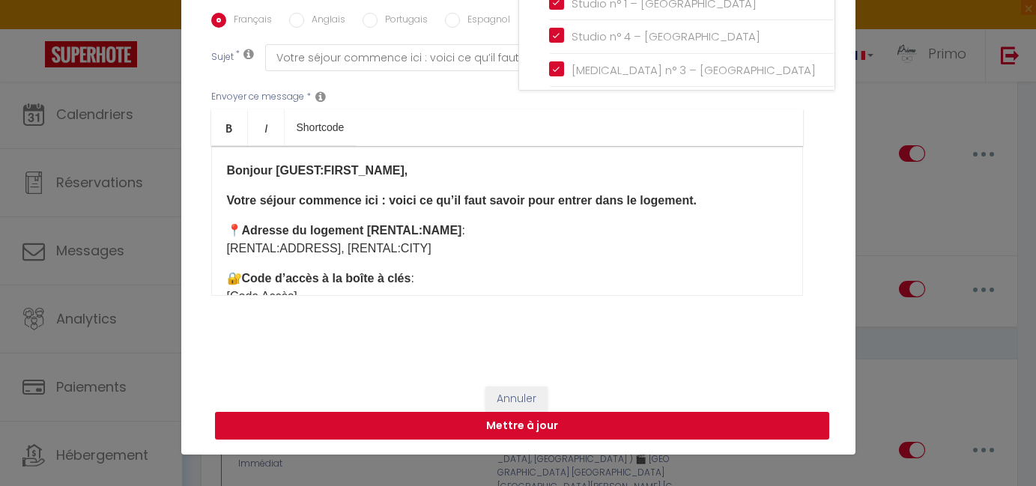
scroll to position [369, 0]
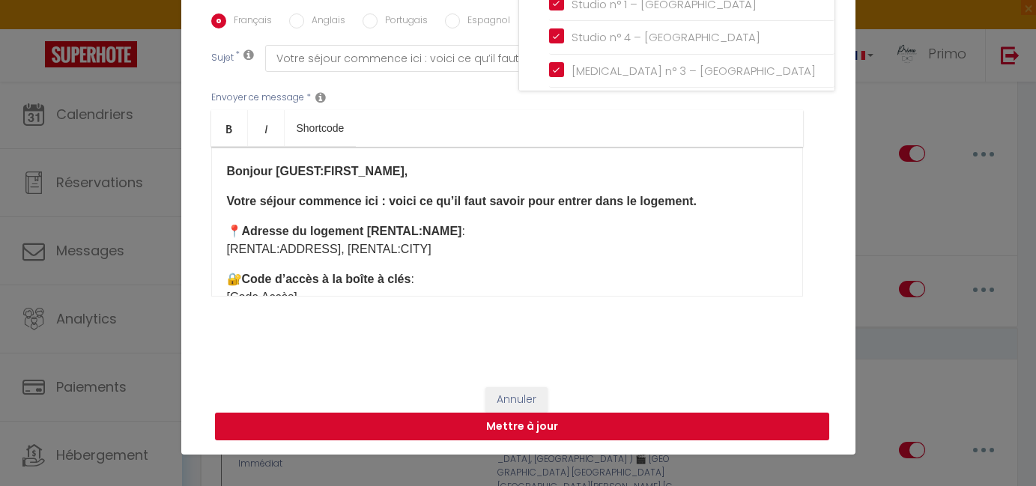
click at [582, 432] on button "Mettre à jour" at bounding box center [522, 427] width 614 height 28
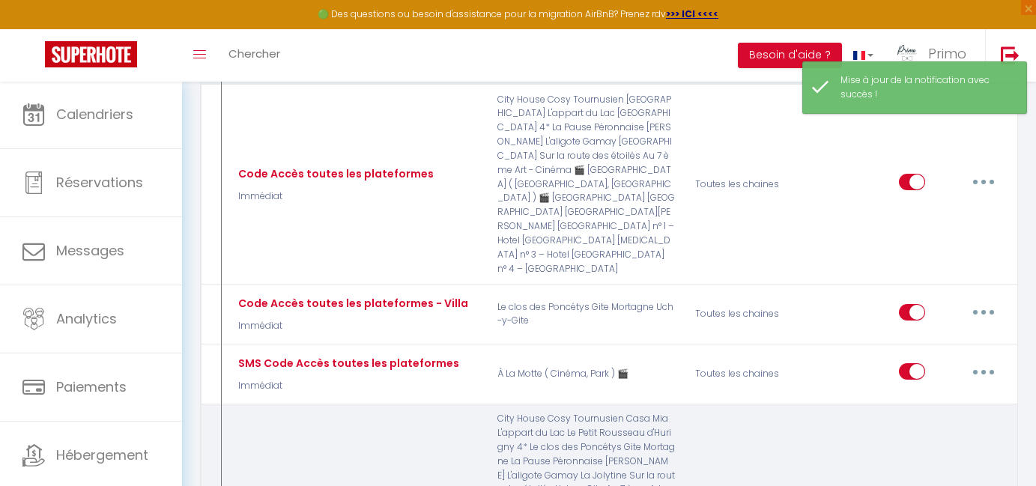
scroll to position [1987, 0]
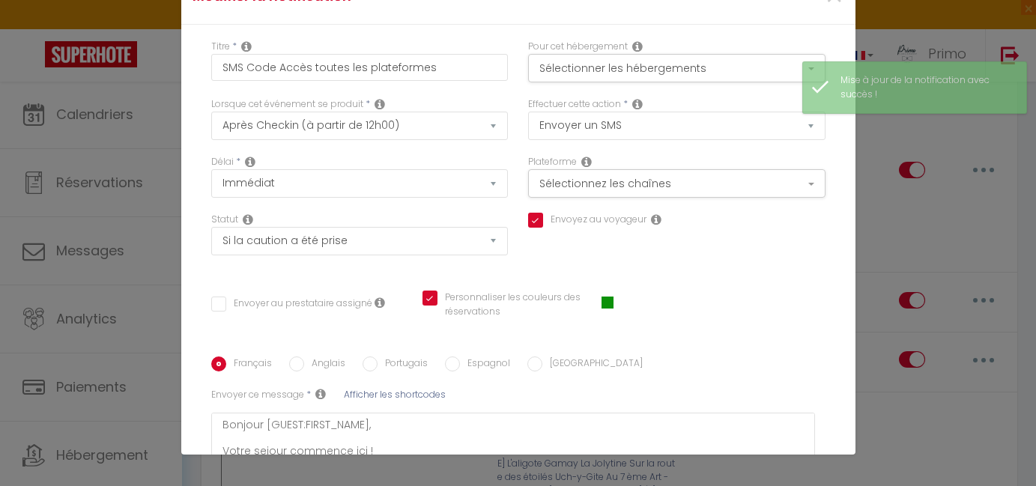
scroll to position [-1, 0]
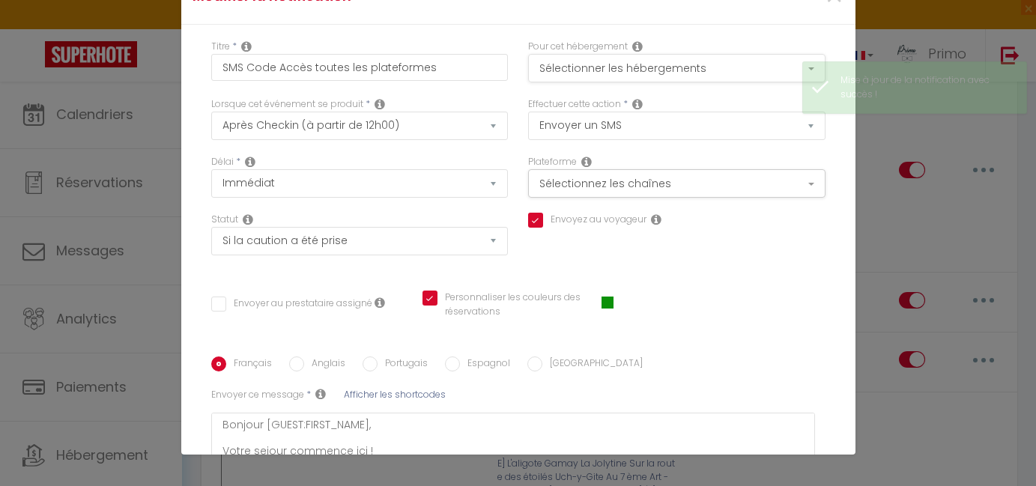
click at [620, 72] on button "Sélectionner les hébergements" at bounding box center [676, 68] width 297 height 28
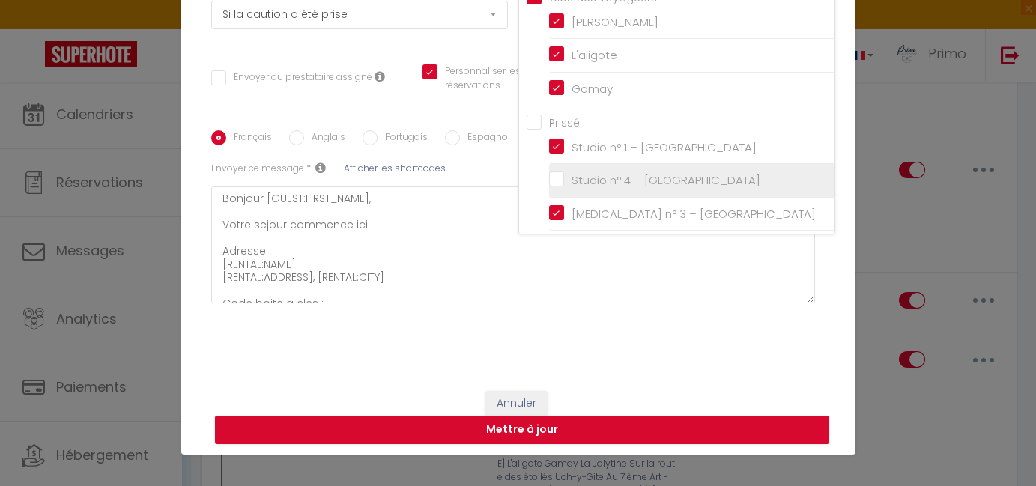
scroll to position [225, 0]
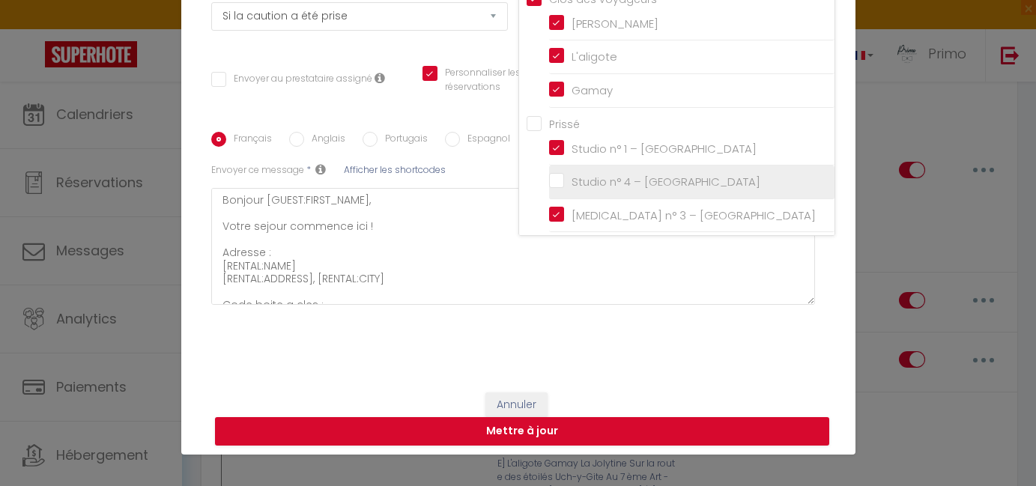
click at [620, 175] on input "Studio n° 4 – [GEOGRAPHIC_DATA]" at bounding box center [691, 182] width 285 height 15
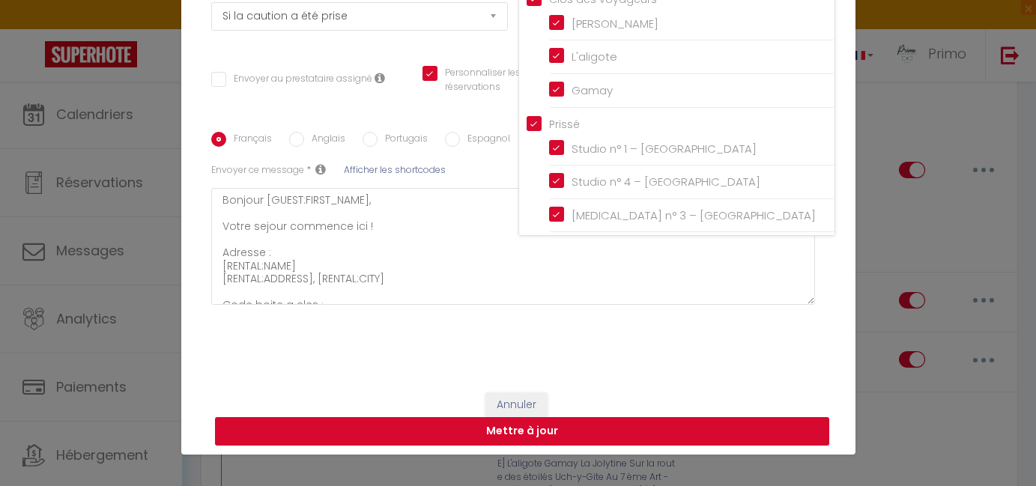
click at [605, 421] on button "Mettre à jour" at bounding box center [522, 431] width 614 height 28
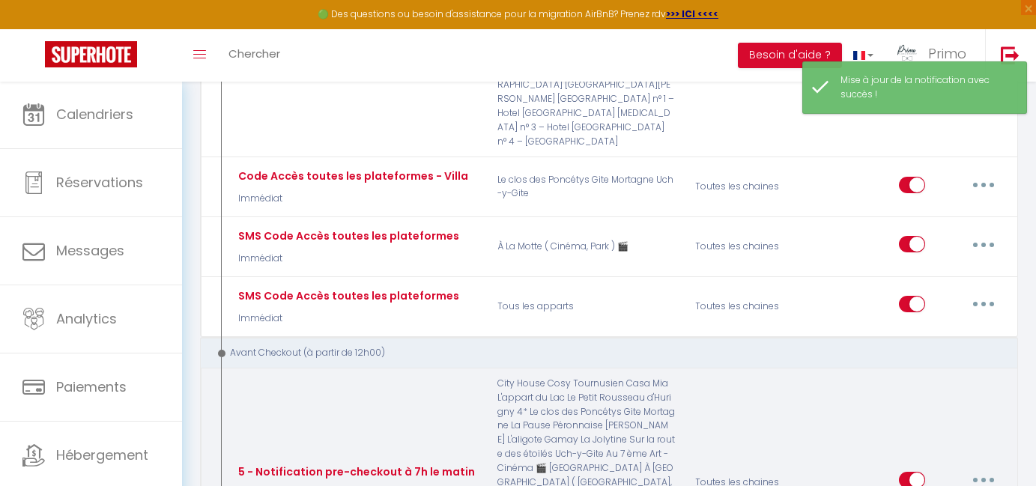
click at [974, 468] on button "button" at bounding box center [984, 480] width 42 height 24
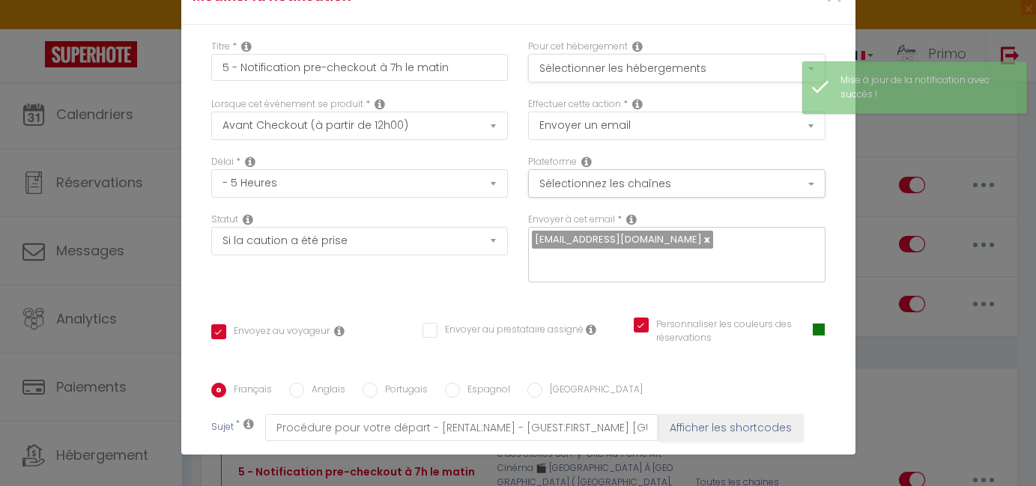
click at [694, 76] on button "Sélectionner les hébergements" at bounding box center [676, 68] width 297 height 28
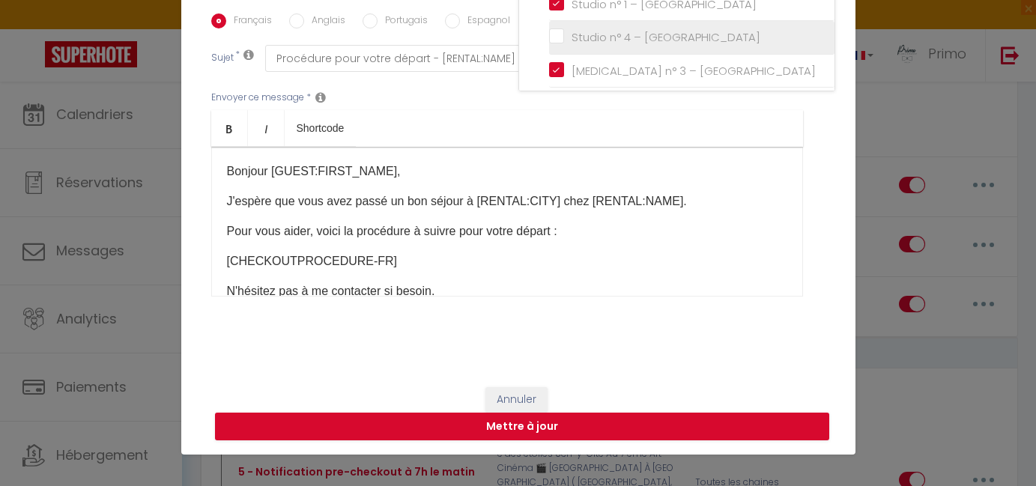
click at [620, 31] on input "Studio n° 4 – [GEOGRAPHIC_DATA]" at bounding box center [691, 37] width 285 height 15
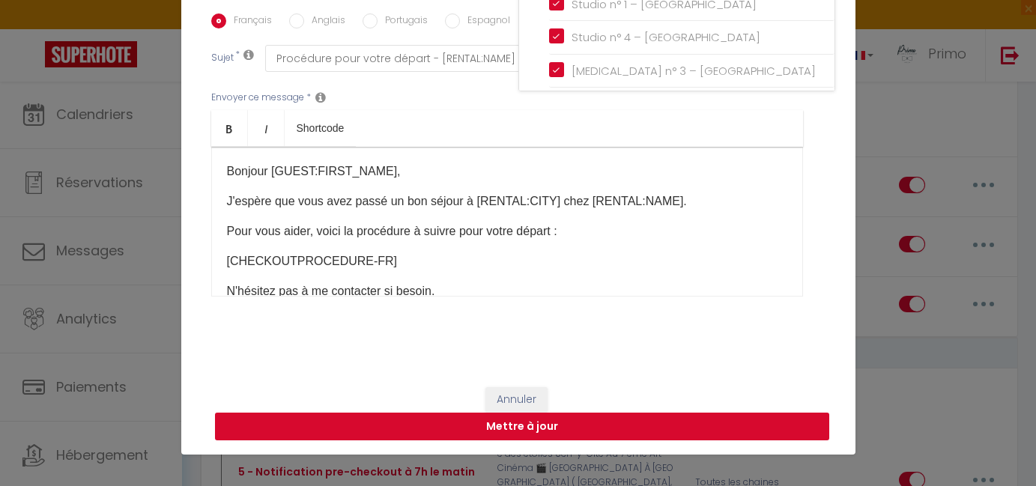
click at [593, 429] on button "Mettre à jour" at bounding box center [522, 427] width 614 height 28
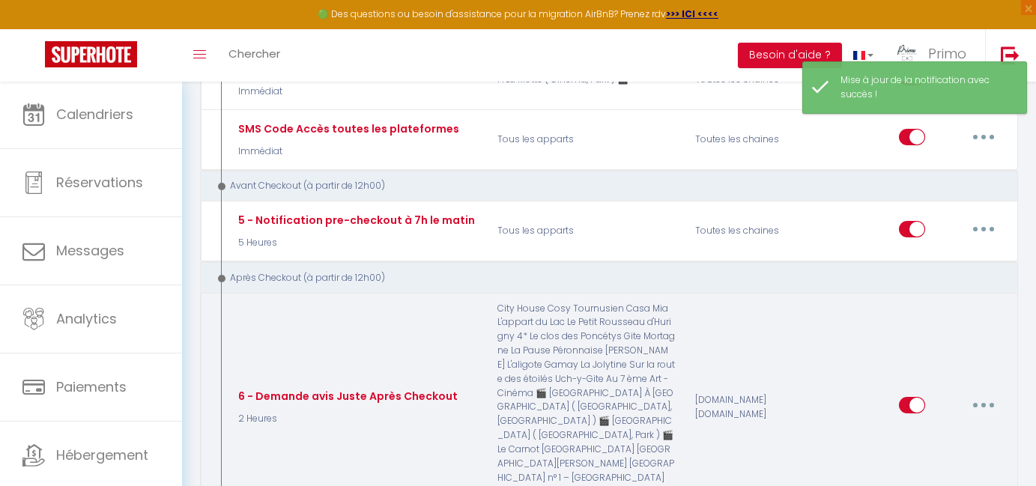
click at [987, 393] on button "button" at bounding box center [984, 405] width 42 height 24
click at [945, 426] on link "Editer" at bounding box center [944, 438] width 111 height 25
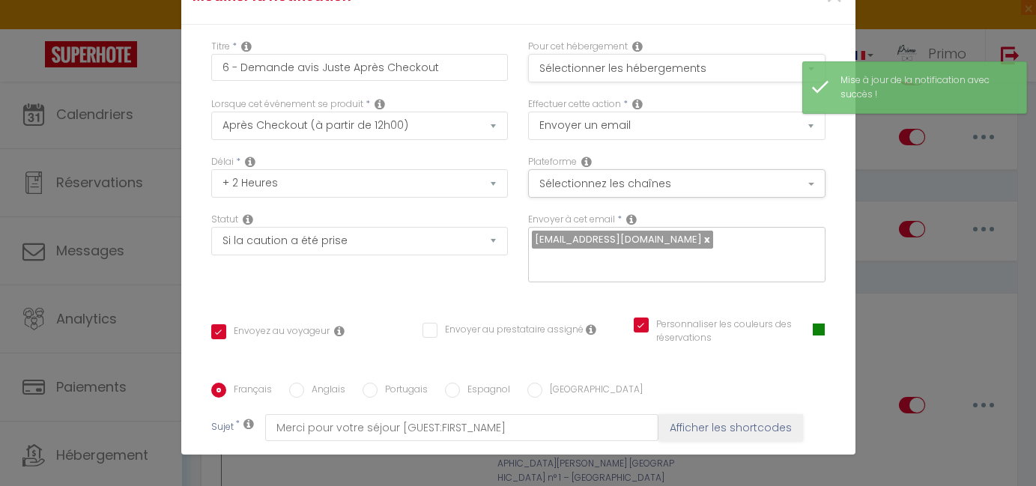
click at [597, 76] on button "Sélectionner les hébergements" at bounding box center [676, 68] width 297 height 28
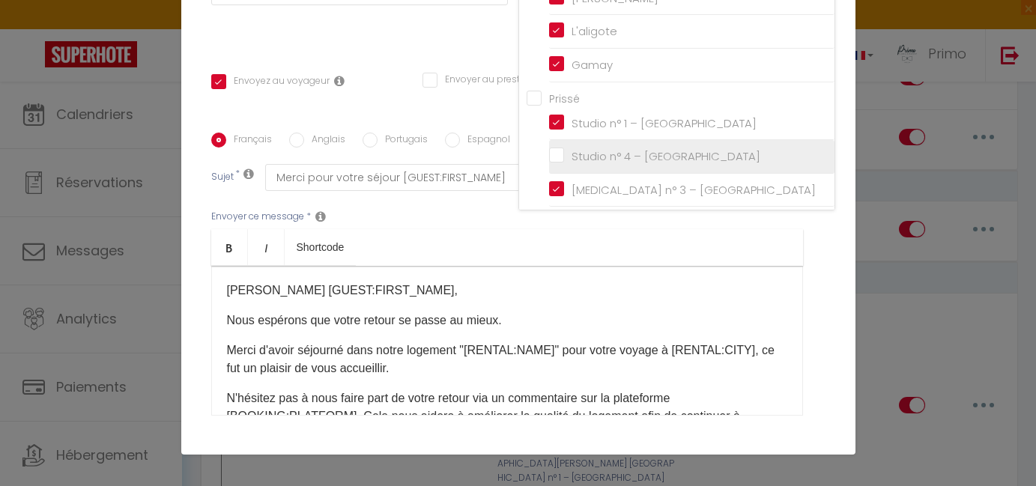
click at [575, 149] on input "Studio n° 4 – [GEOGRAPHIC_DATA]" at bounding box center [691, 156] width 285 height 15
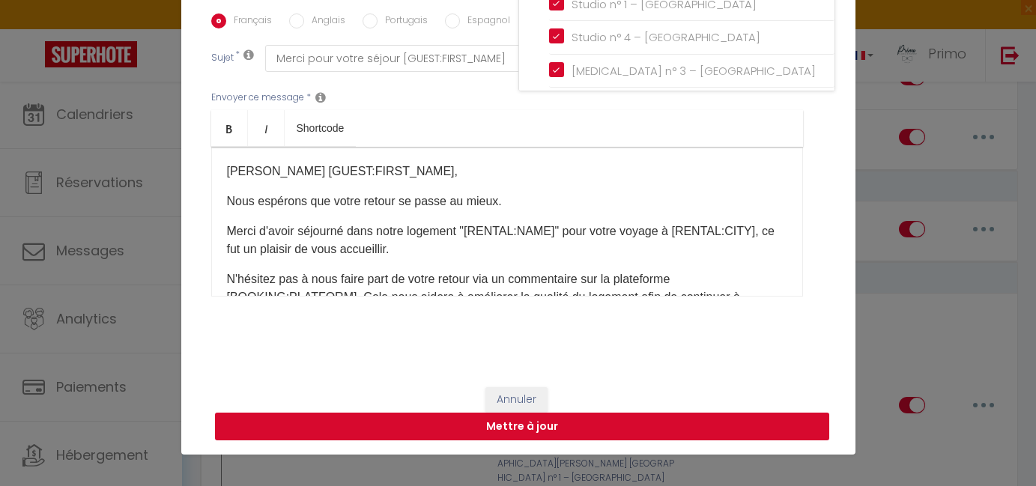
click at [540, 426] on button "Mettre à jour" at bounding box center [522, 427] width 614 height 28
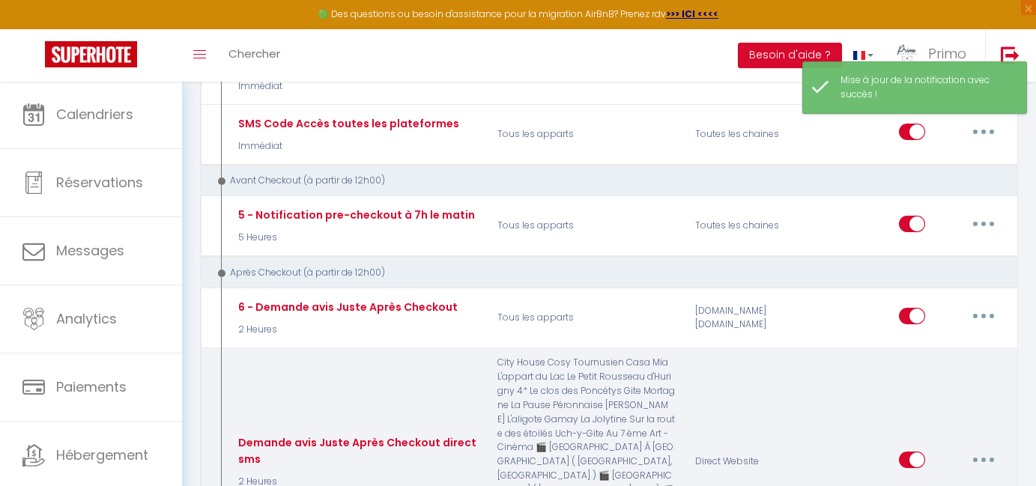
click at [977, 448] on button "button" at bounding box center [984, 460] width 42 height 24
click at [940, 481] on link "Editer" at bounding box center [944, 493] width 111 height 25
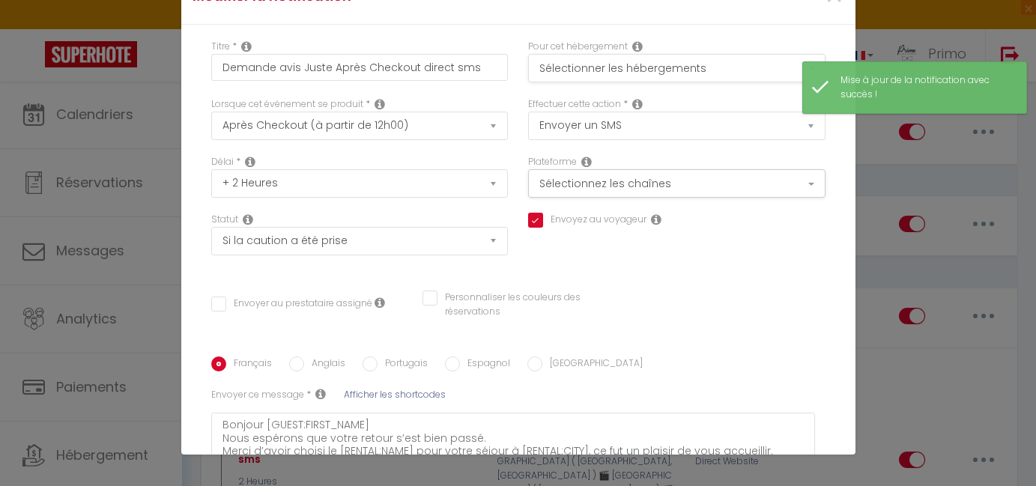
click at [665, 66] on button "Sélectionner les hébergements" at bounding box center [676, 68] width 297 height 28
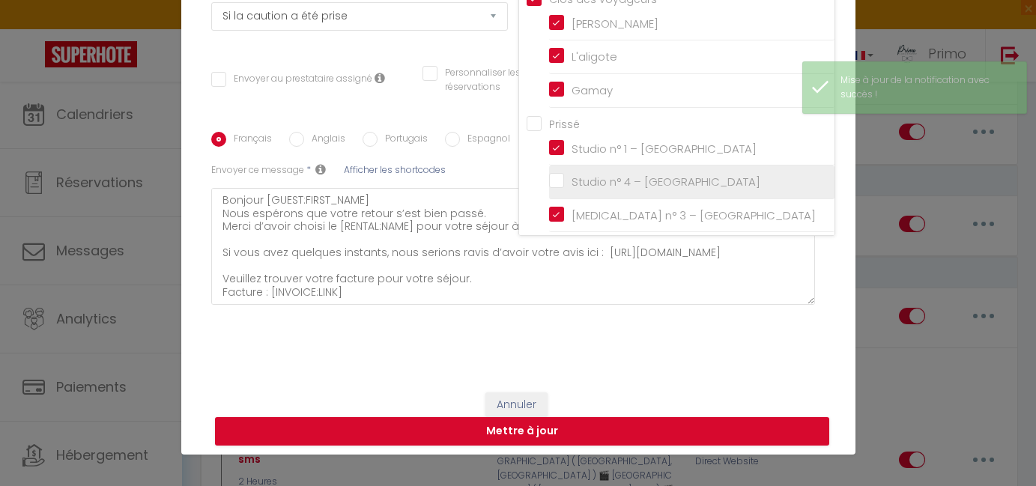
click at [636, 178] on input "Studio n° 4 – [GEOGRAPHIC_DATA]" at bounding box center [691, 182] width 285 height 15
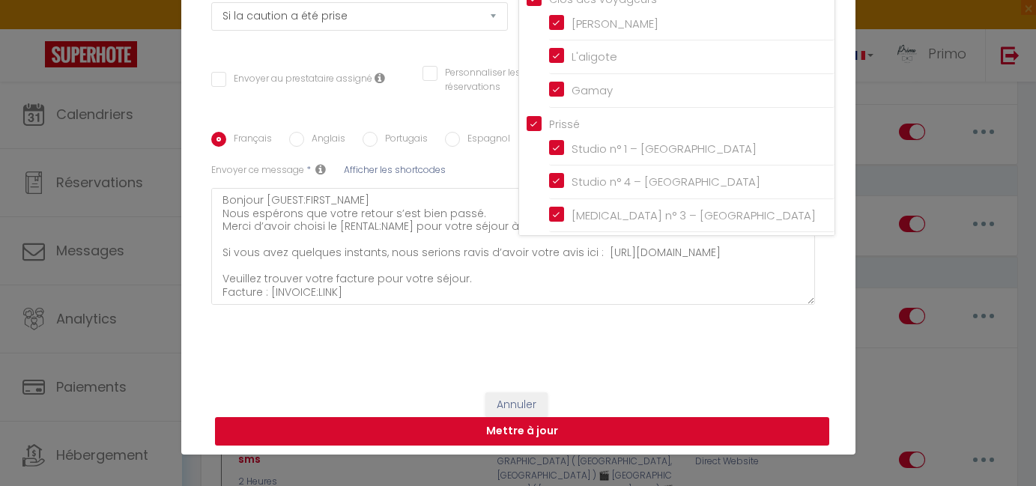
click at [618, 420] on button "Mettre à jour" at bounding box center [522, 431] width 614 height 28
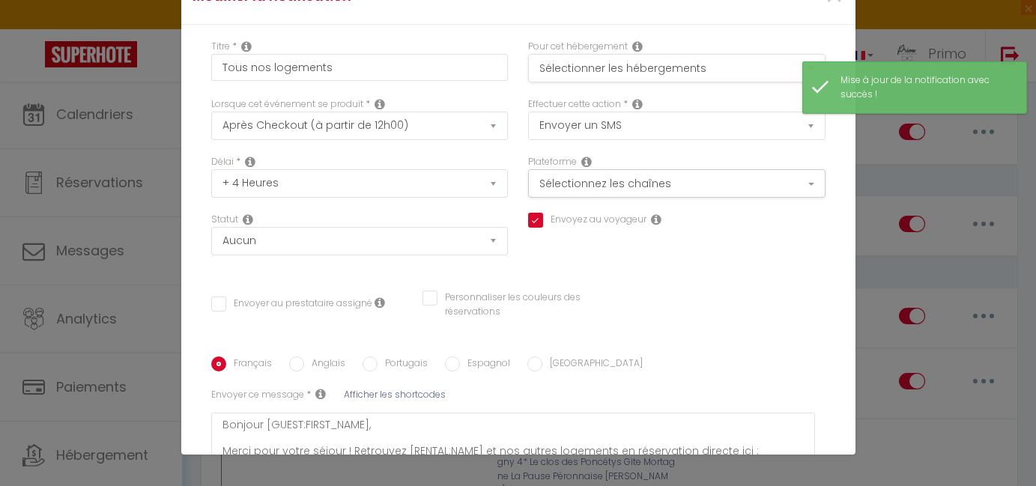
click at [679, 70] on button "Sélectionner les hébergements" at bounding box center [676, 68] width 297 height 28
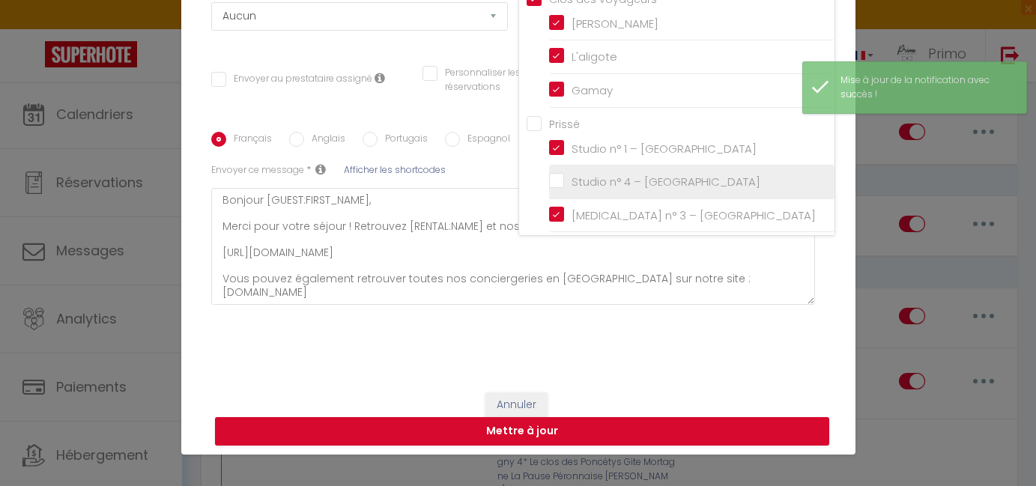
click at [651, 175] on input "Studio n° 4 – [GEOGRAPHIC_DATA]" at bounding box center [691, 182] width 285 height 15
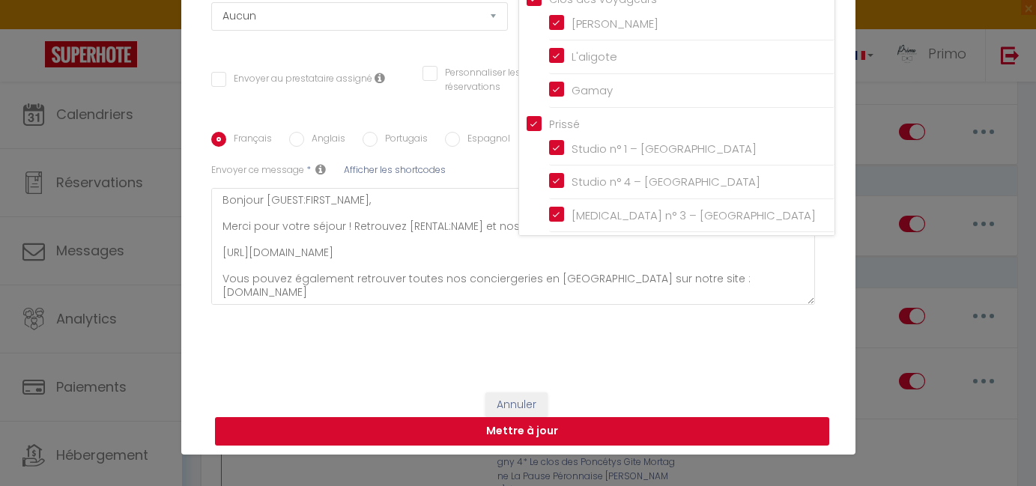
click at [614, 421] on button "Mettre à jour" at bounding box center [522, 431] width 614 height 28
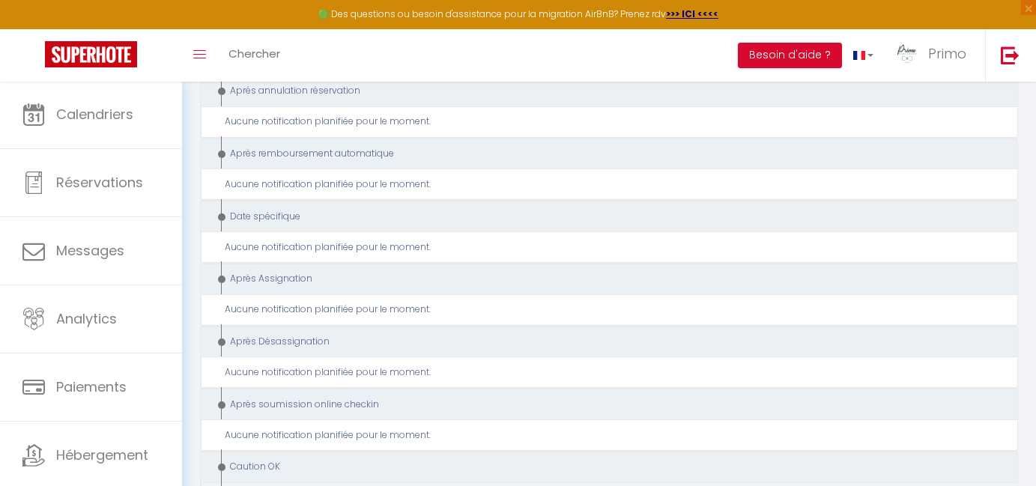
click at [937, 462] on link "Editer" at bounding box center [944, 474] width 111 height 25
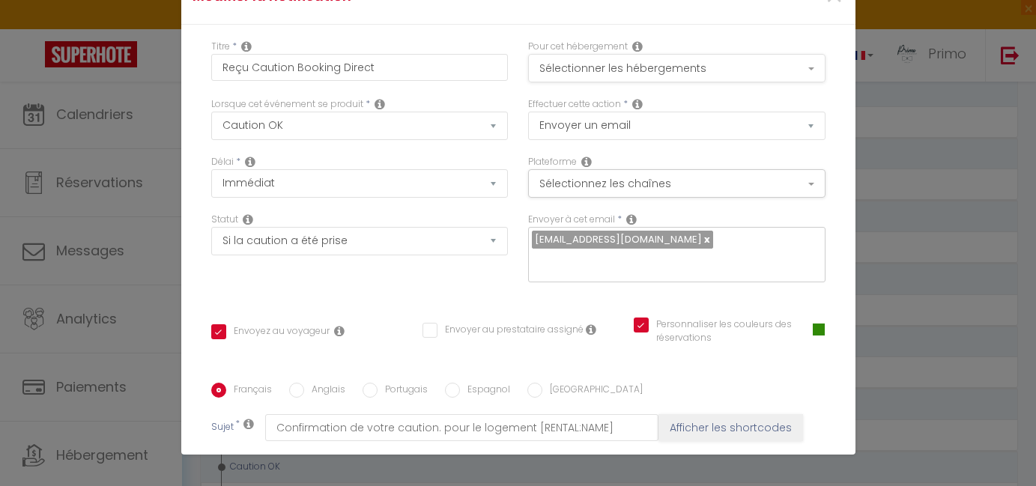
click at [644, 73] on button "Sélectionner les hébergements" at bounding box center [676, 68] width 297 height 28
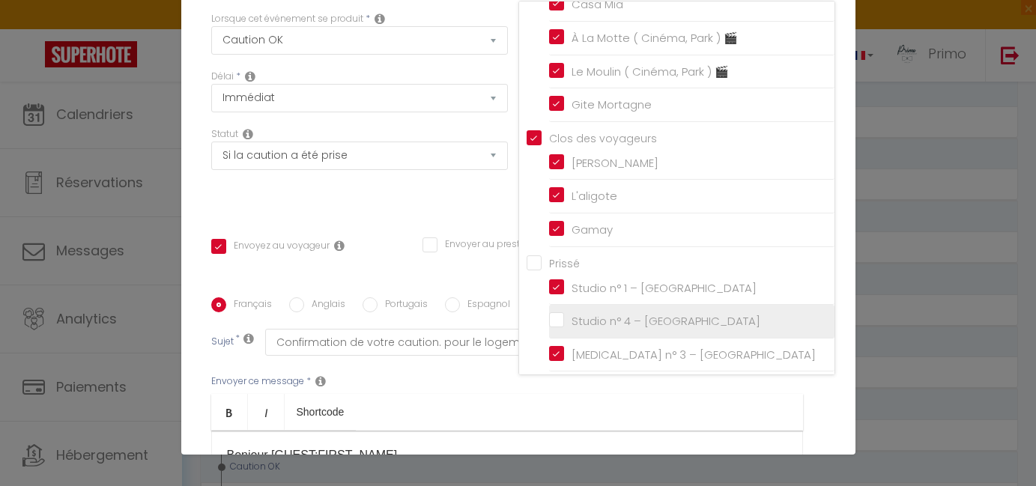
click at [663, 312] on label "Studio n° 4 – [GEOGRAPHIC_DATA]" at bounding box center [662, 321] width 196 height 18
click at [663, 314] on input "Studio n° 4 – [GEOGRAPHIC_DATA]" at bounding box center [691, 321] width 285 height 15
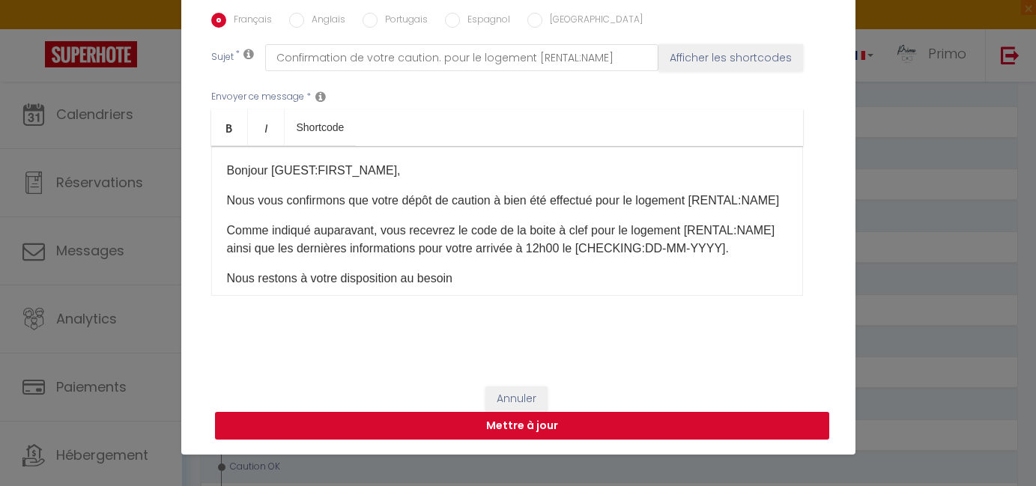
click at [643, 422] on button "Mettre à jour" at bounding box center [522, 426] width 614 height 28
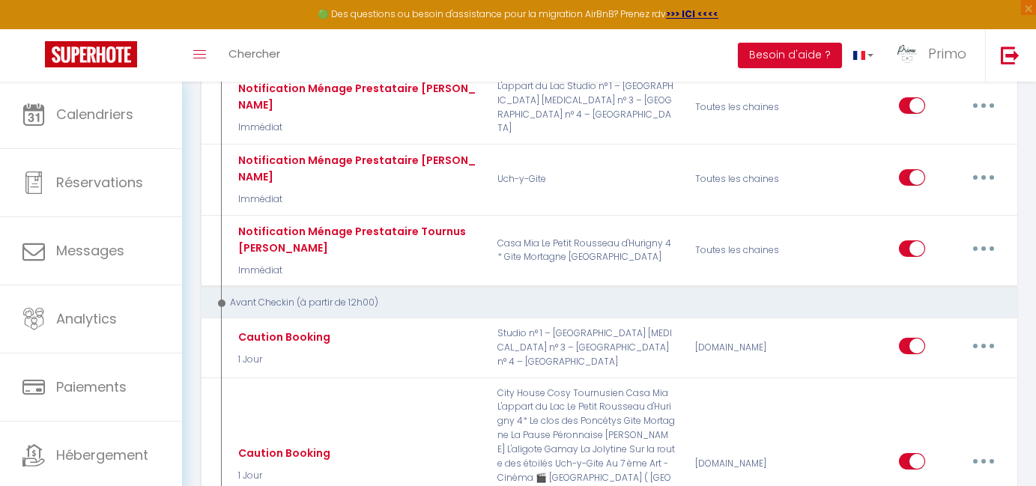
scroll to position [1192, 0]
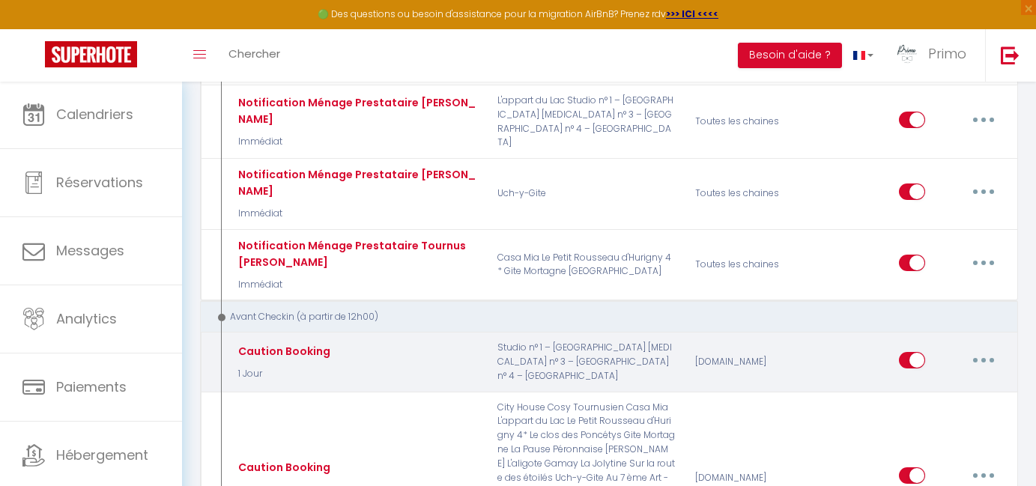
click at [972, 348] on button "button" at bounding box center [984, 360] width 42 height 24
click at [911, 381] on link "Editer" at bounding box center [944, 393] width 111 height 25
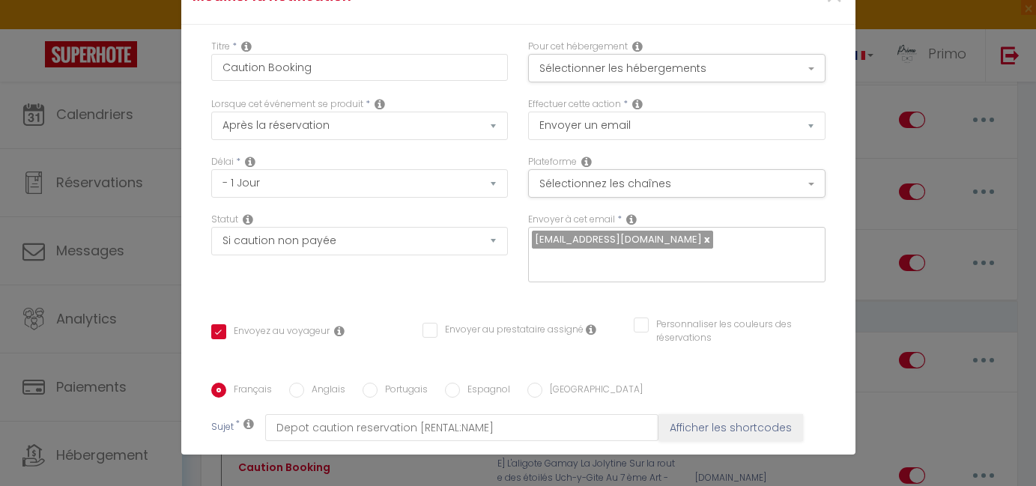
scroll to position [0, 0]
click at [363, 70] on input "Caution Booking" at bounding box center [359, 67] width 297 height 27
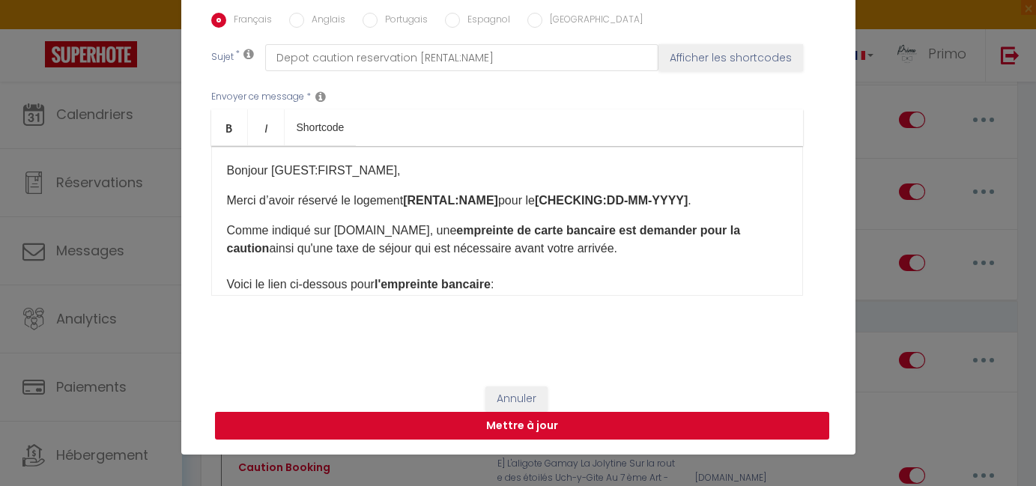
click at [665, 418] on button "Mettre à jour" at bounding box center [522, 426] width 614 height 28
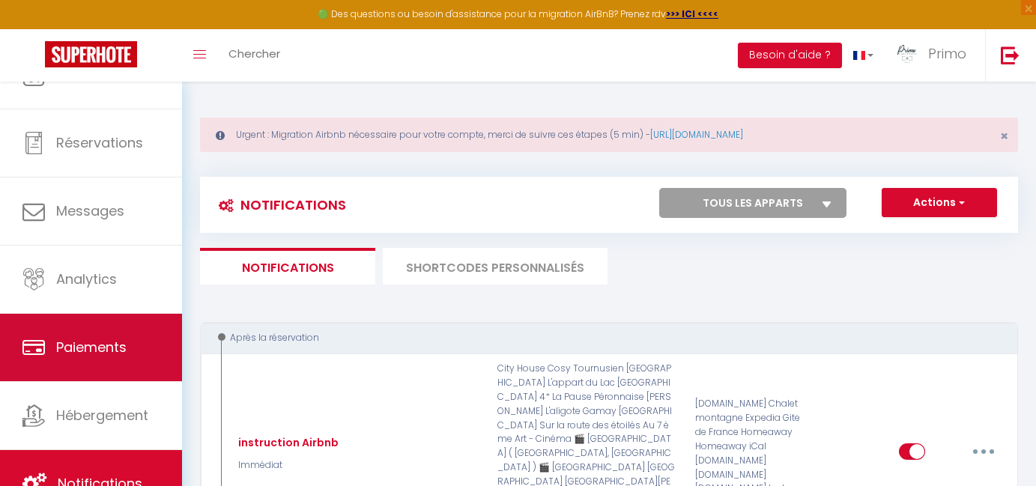
scroll to position [40, 0]
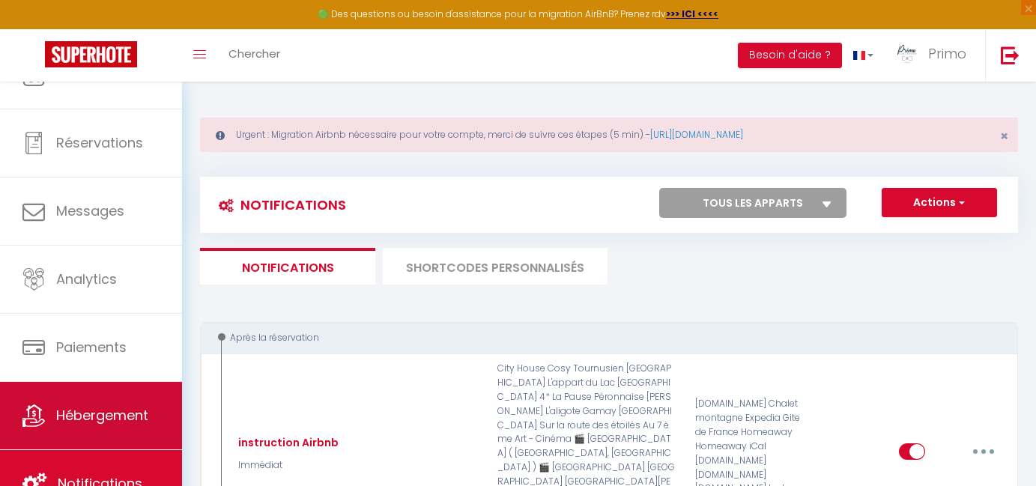
click at [88, 422] on span "Hébergement" at bounding box center [102, 415] width 92 height 19
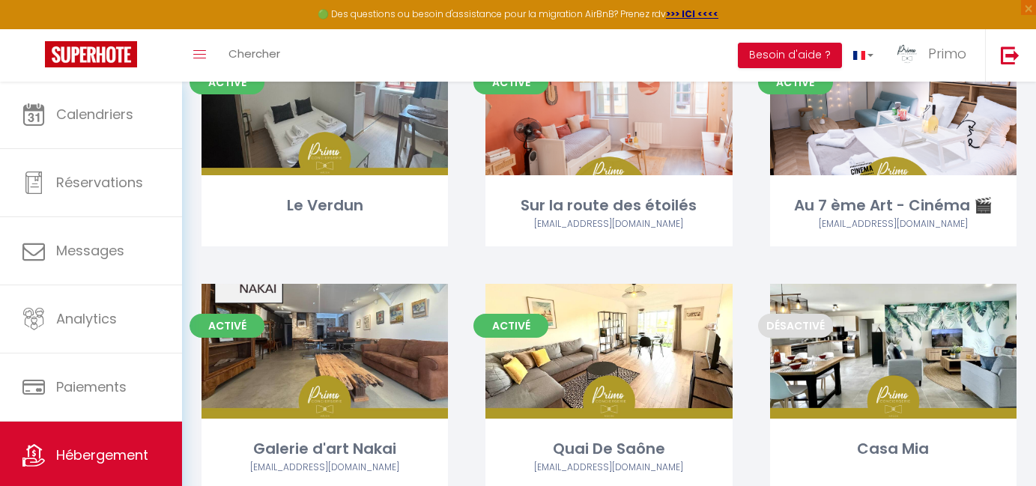
scroll to position [1477, 0]
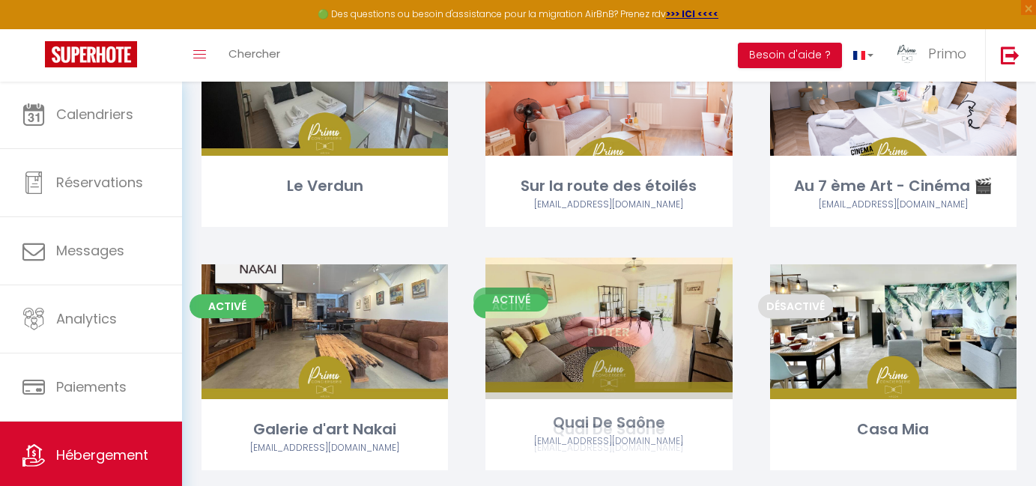
click at [623, 324] on link "Editer" at bounding box center [609, 332] width 90 height 30
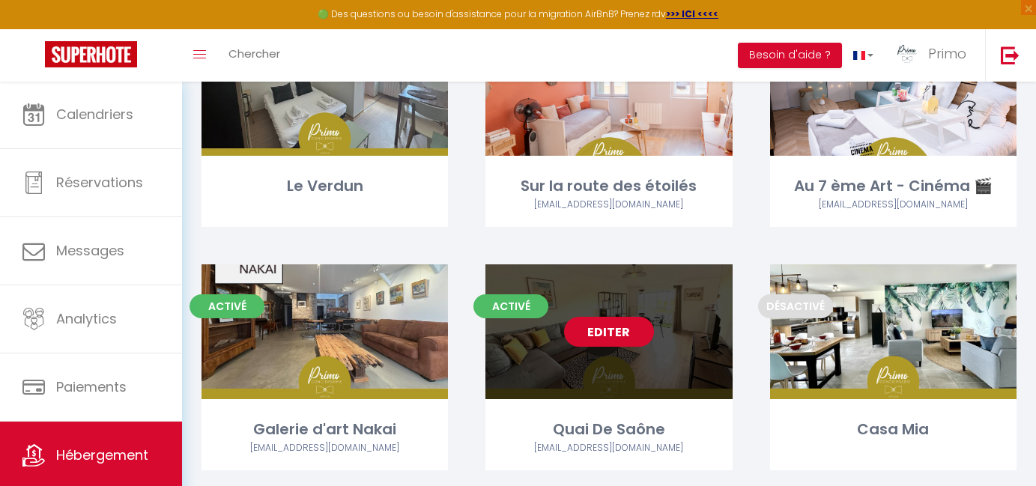
click at [623, 324] on link "Editer" at bounding box center [609, 332] width 90 height 30
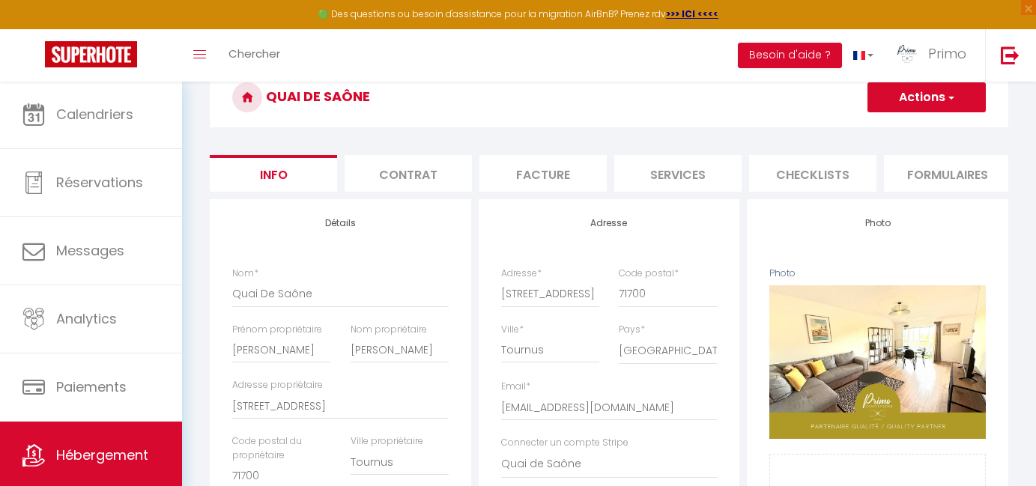
scroll to position [170, 0]
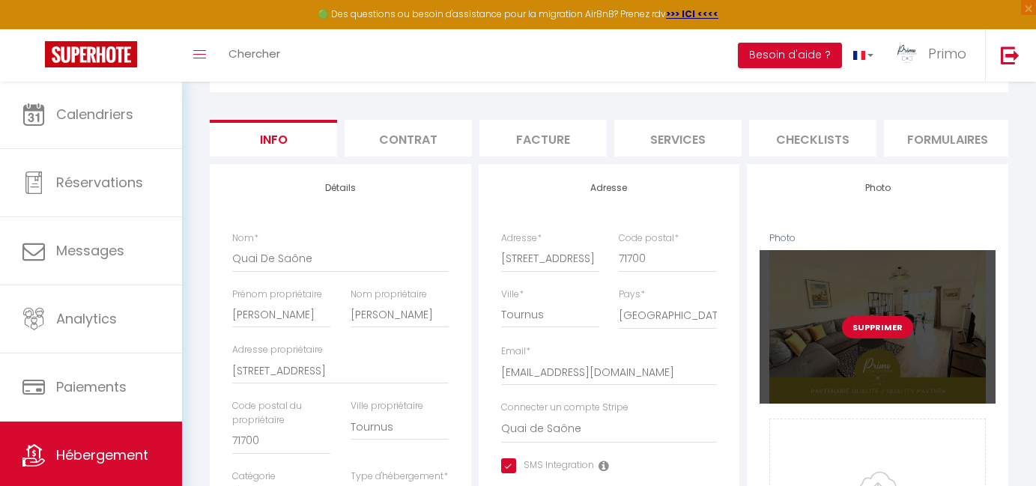
click at [873, 326] on button "Supprimer" at bounding box center [877, 327] width 71 height 22
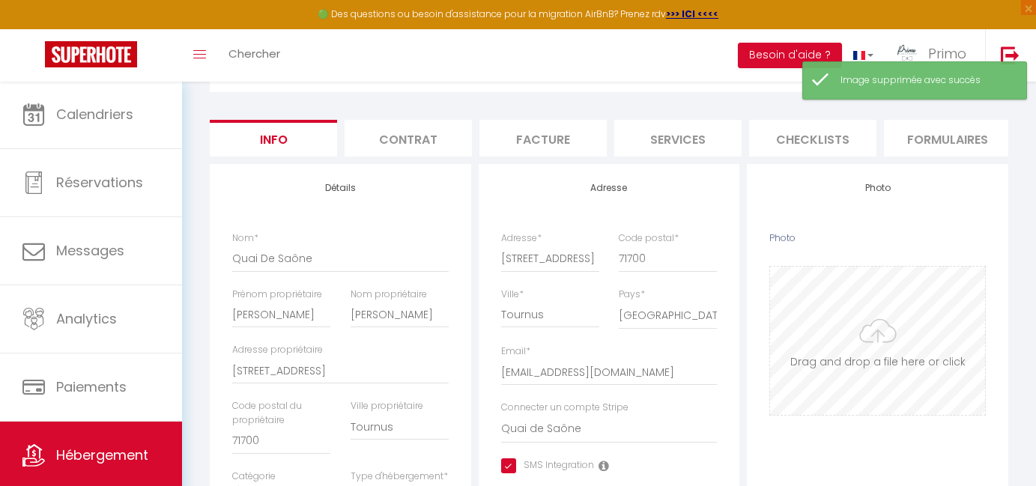
click at [871, 354] on input "Photo" at bounding box center [877, 341] width 215 height 148
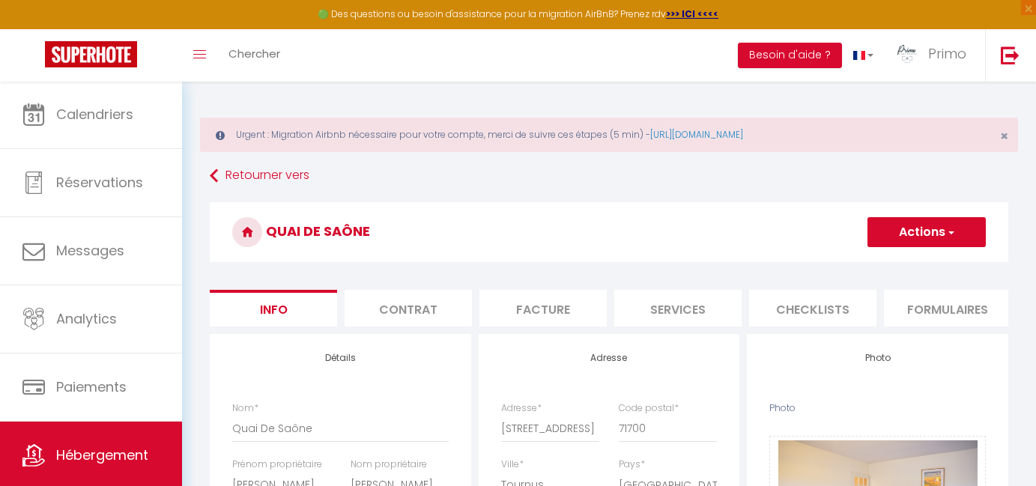
select select "4"
select select "2"
select select "1"
select select "17:00"
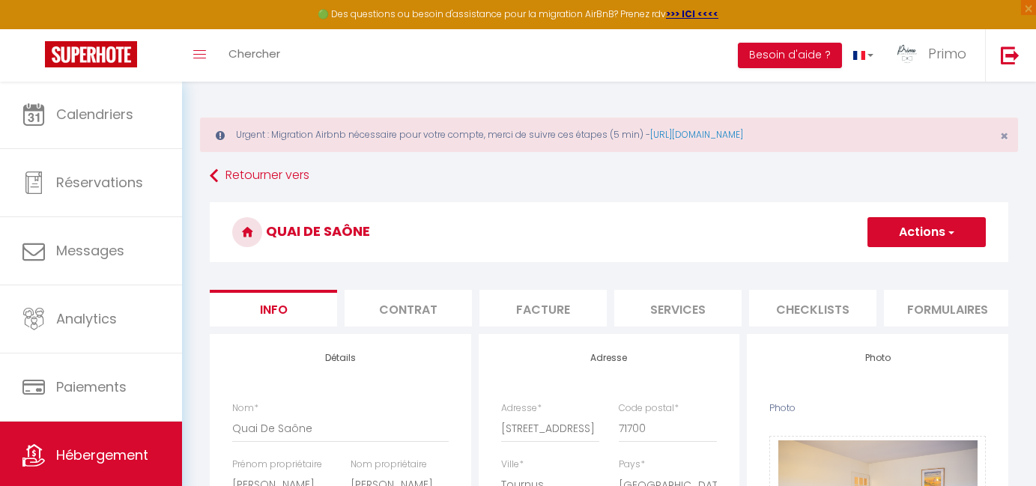
select select "10:00"
select select "30"
select select "120"
select select "11943"
select select "28"
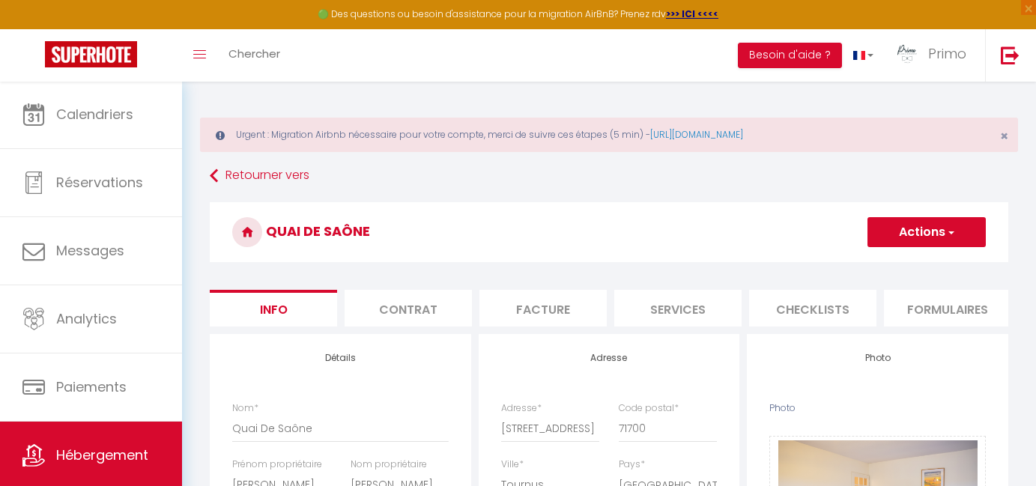
click at [955, 225] on button "Actions" at bounding box center [927, 232] width 118 height 30
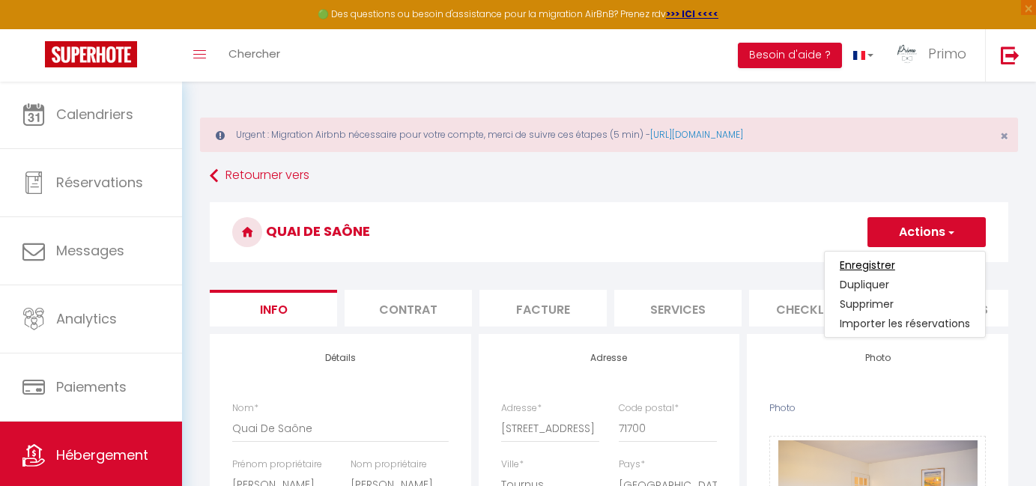
click at [879, 263] on input "Enregistrer" at bounding box center [867, 265] width 55 height 15
click at [878, 264] on input "Enregistrer" at bounding box center [867, 265] width 55 height 15
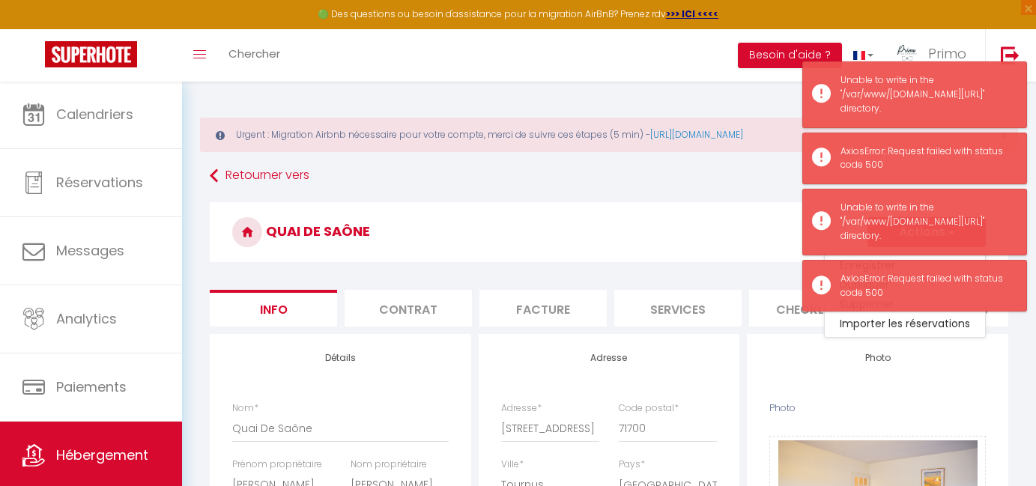
click at [732, 255] on h3 "Quai De Saône" at bounding box center [609, 232] width 799 height 60
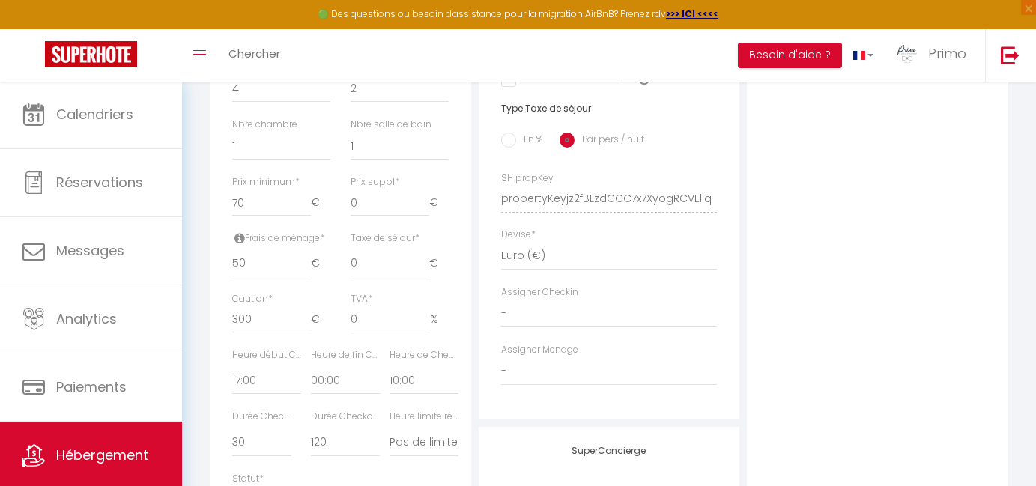
scroll to position [650, 0]
click at [391, 196] on input "0" at bounding box center [390, 203] width 79 height 27
checkbox input "true"
checkbox input "false"
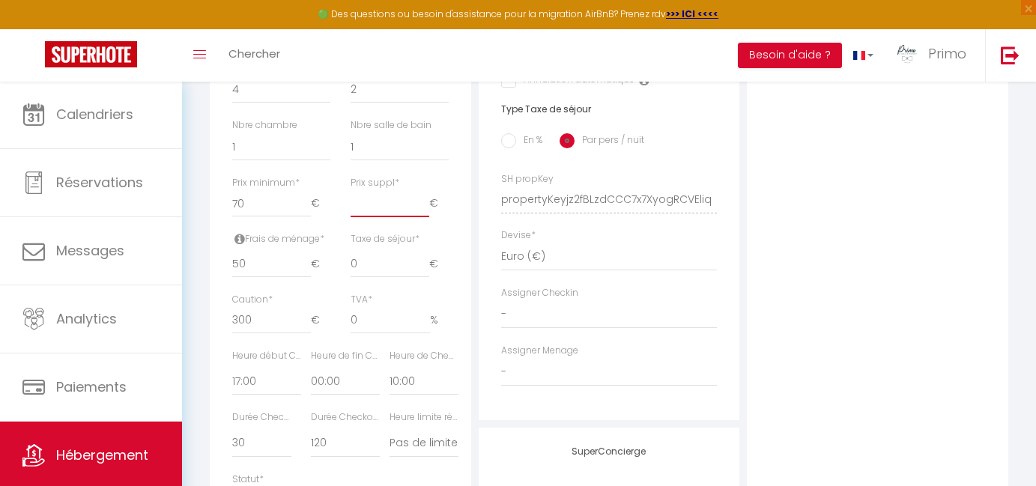
checkbox input "false"
type input "1"
checkbox input "true"
checkbox input "false"
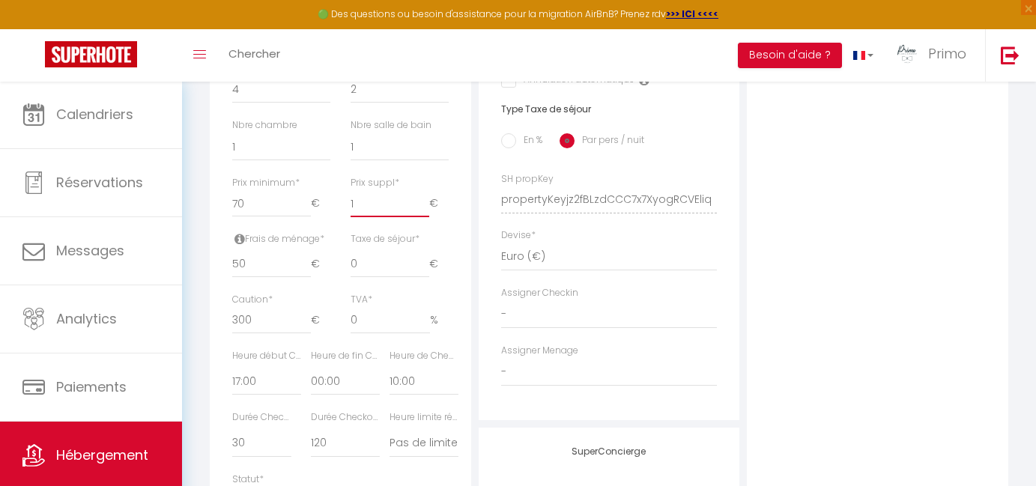
checkbox input "false"
type input "15"
checkbox input "true"
checkbox input "false"
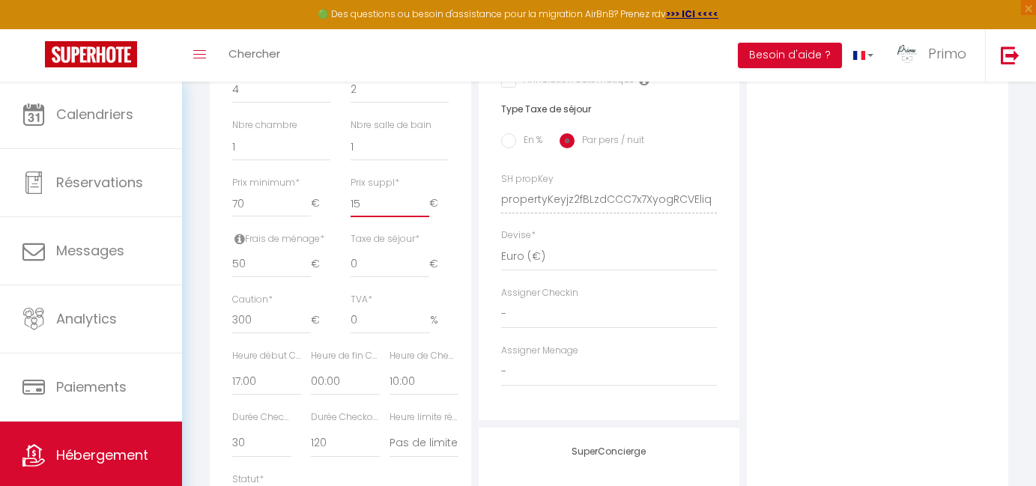
checkbox input "false"
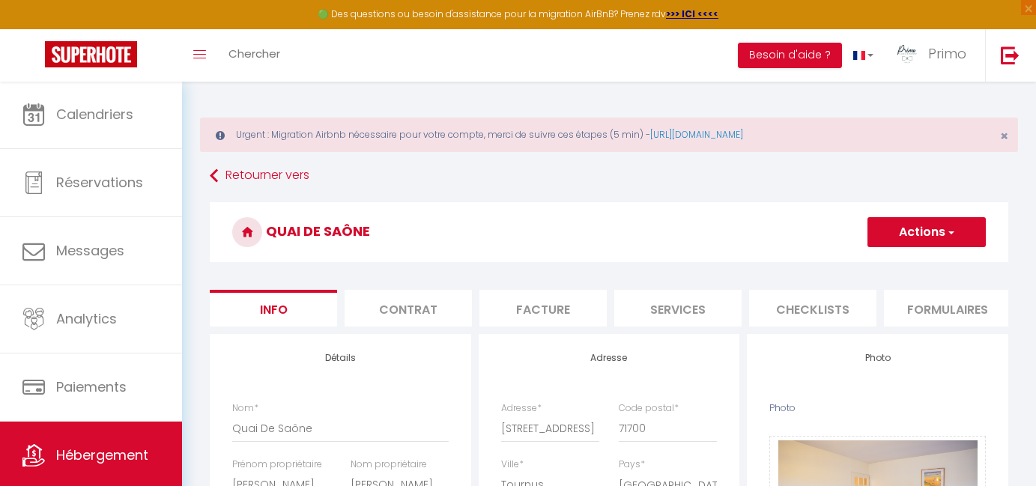
scroll to position [0, 0]
click at [904, 238] on button "Actions" at bounding box center [927, 232] width 118 height 30
type input "15"
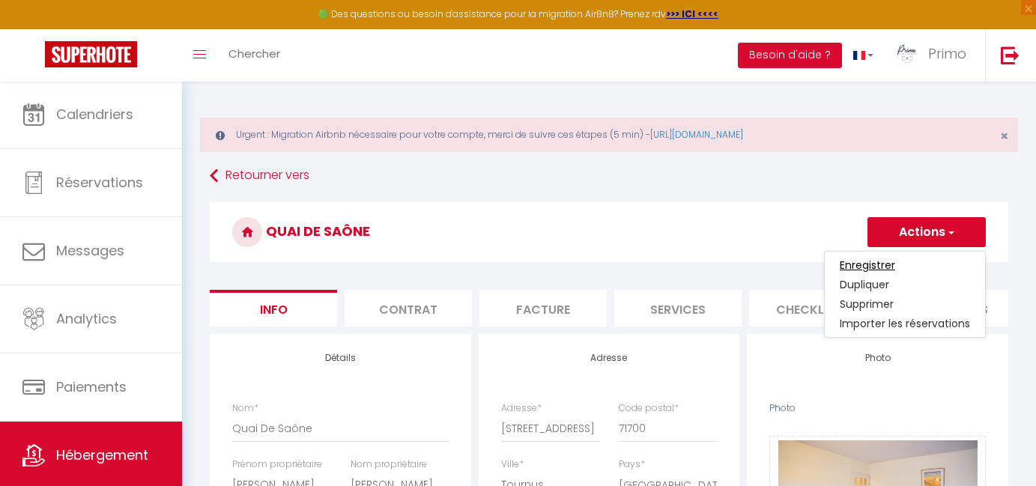
click at [877, 263] on input "Enregistrer" at bounding box center [867, 265] width 55 height 15
checkbox input "true"
checkbox input "false"
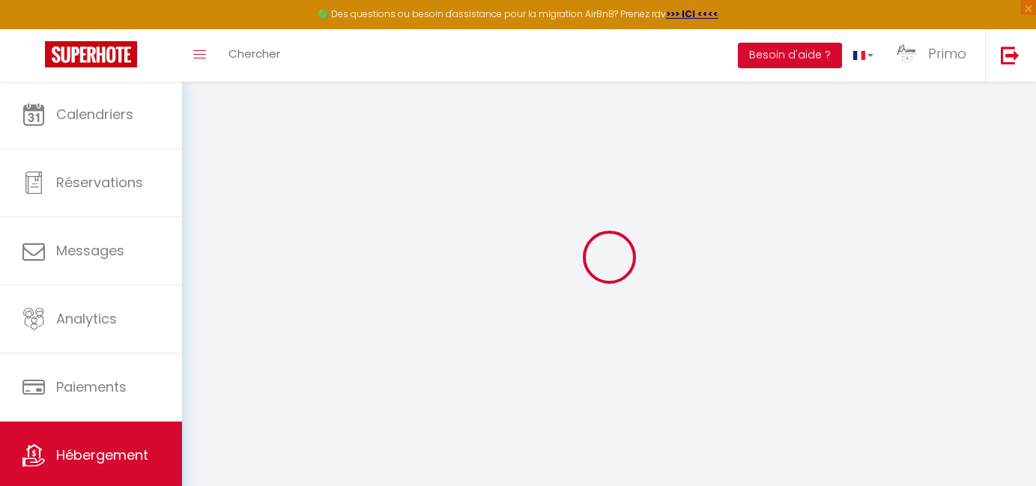
scroll to position [81, 0]
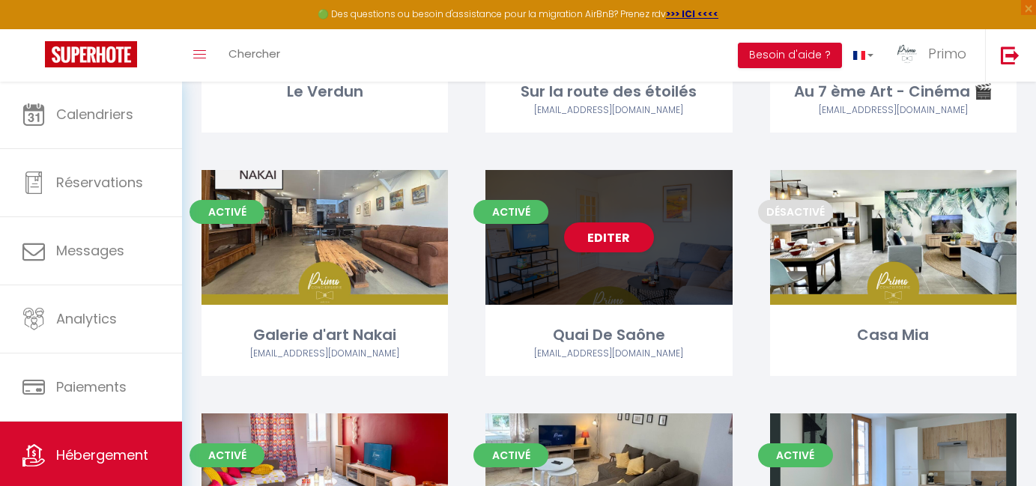
scroll to position [1576, 0]
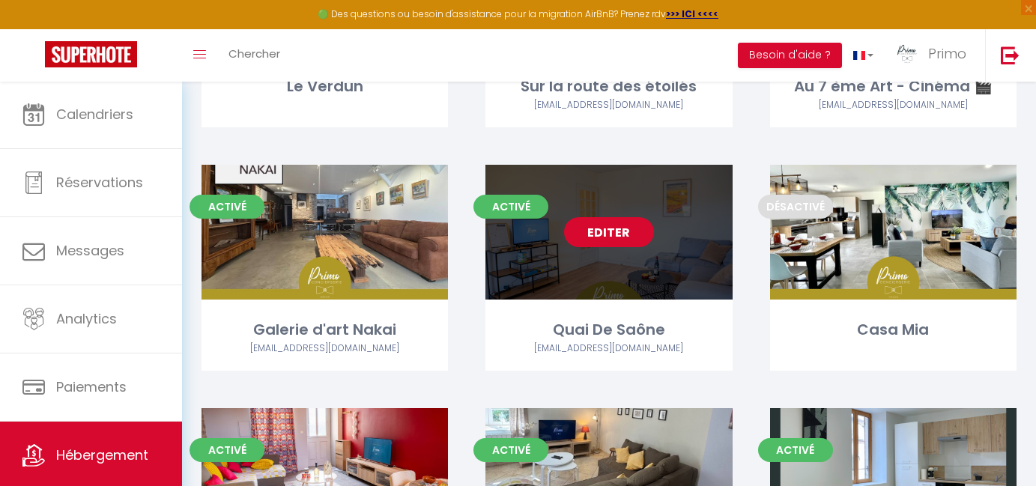
click at [596, 230] on link "Editer" at bounding box center [609, 232] width 90 height 30
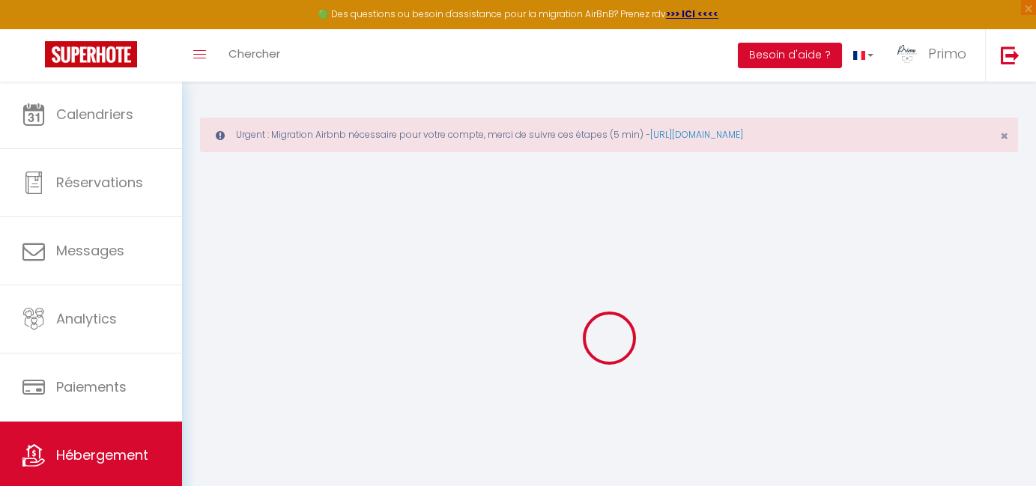
type input "Quai De Saône"
type input "[PERSON_NAME]"
type input "[STREET_ADDRESS]"
type input "71700"
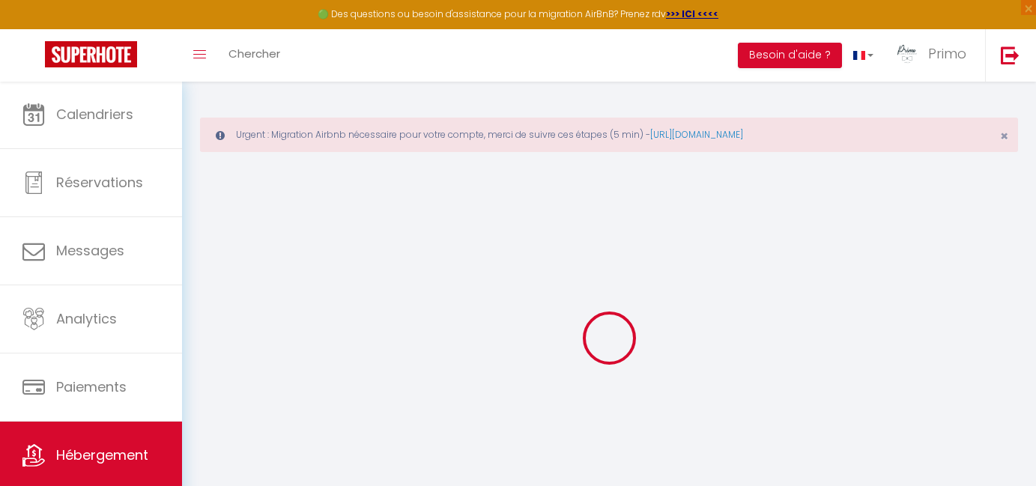
type input "Tournus"
type input "70"
type input "15"
type input "50"
type input "300"
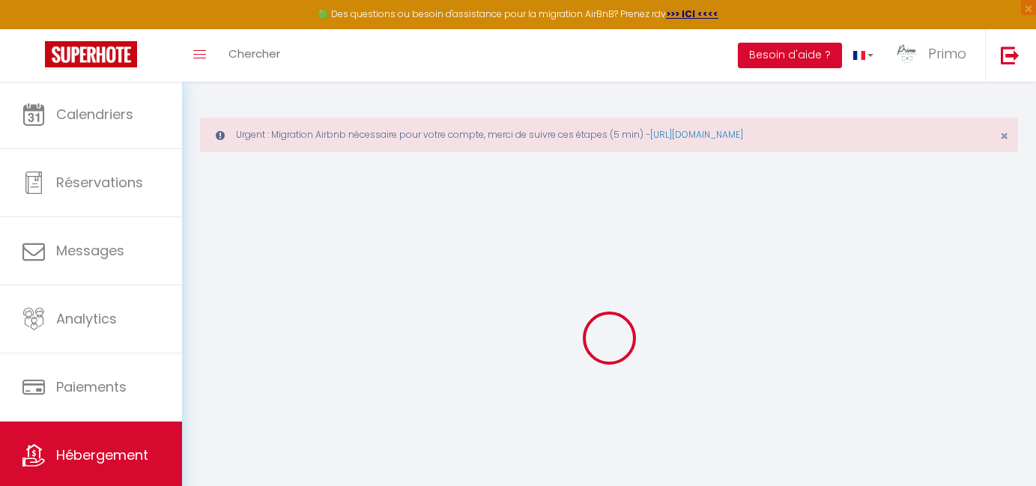
select select
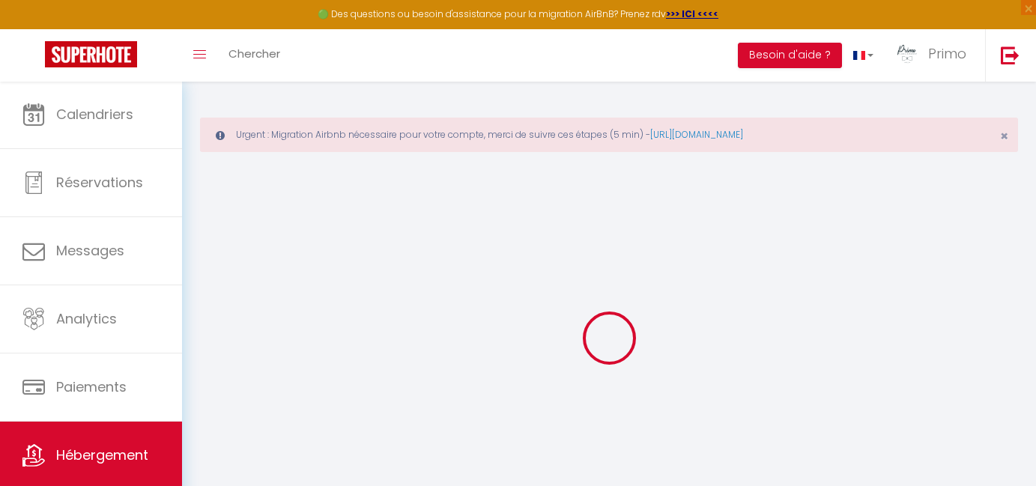
type input "[STREET_ADDRESS]"
type input "71700"
type input "Tournus"
type input "[EMAIL_ADDRESS][DOMAIN_NAME]"
select select "11943"
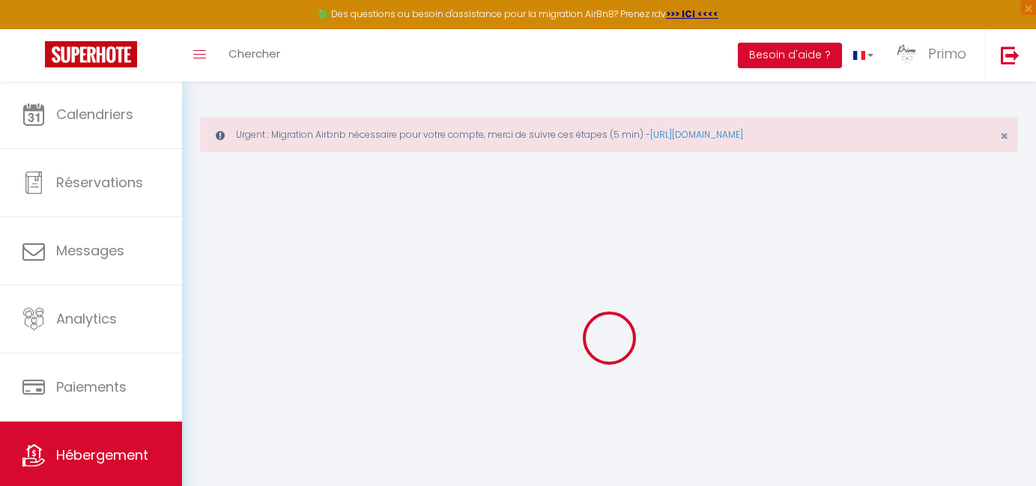
checkbox input "true"
checkbox input "false"
type input "0"
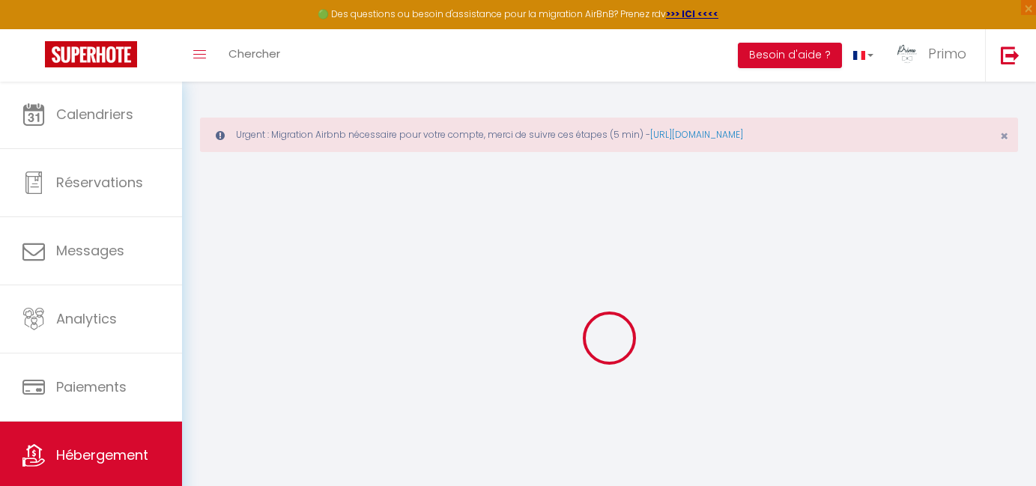
type input "0"
select select
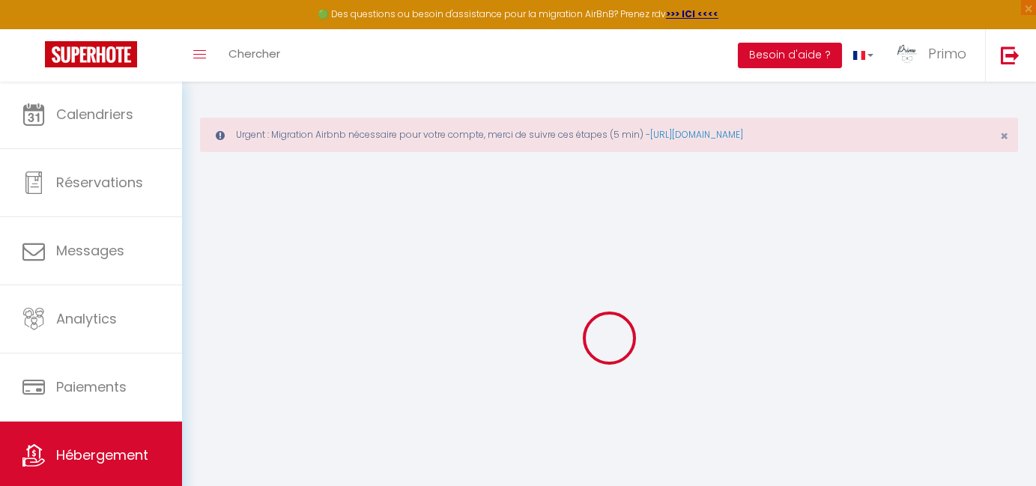
select select
checkbox input "true"
checkbox input "false"
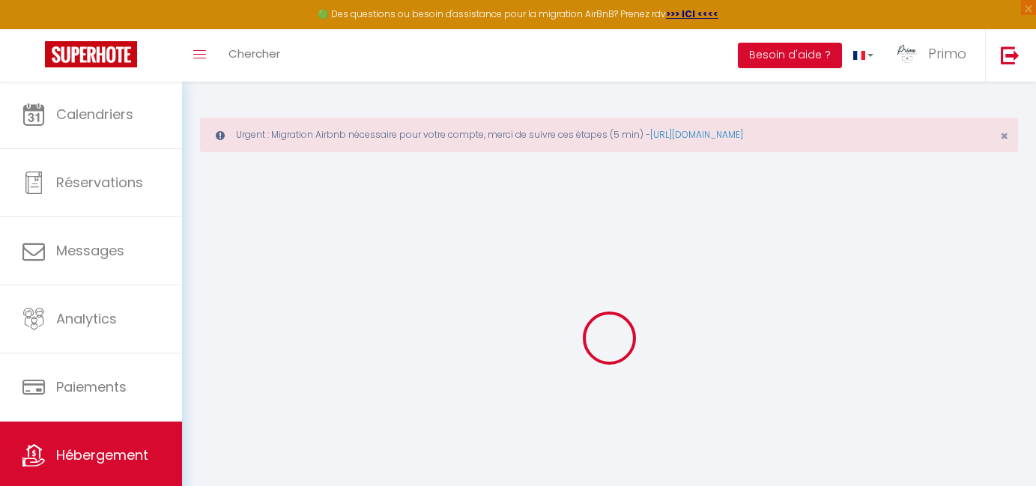
checkbox input "false"
checkbox input "true"
checkbox input "false"
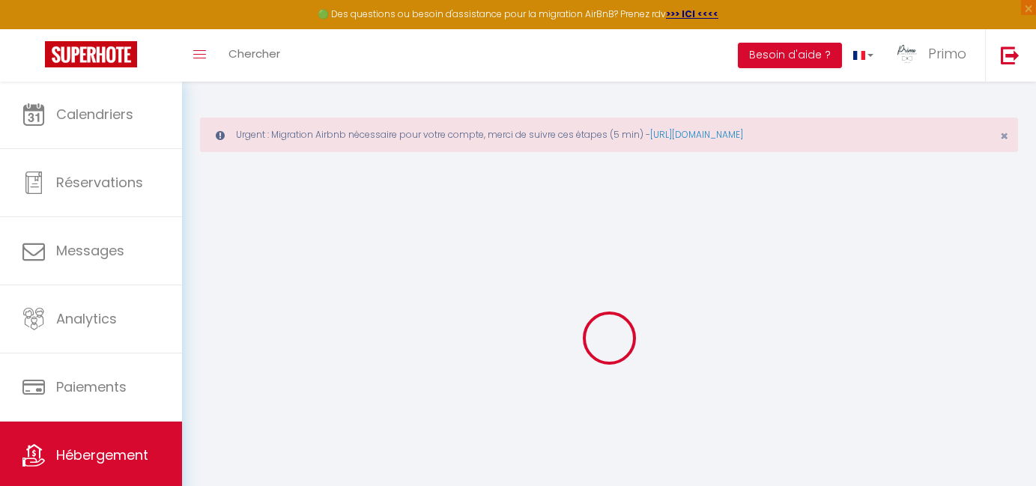
checkbox input "false"
select select "17:00"
select select "00:00"
select select "10:00"
select select "30"
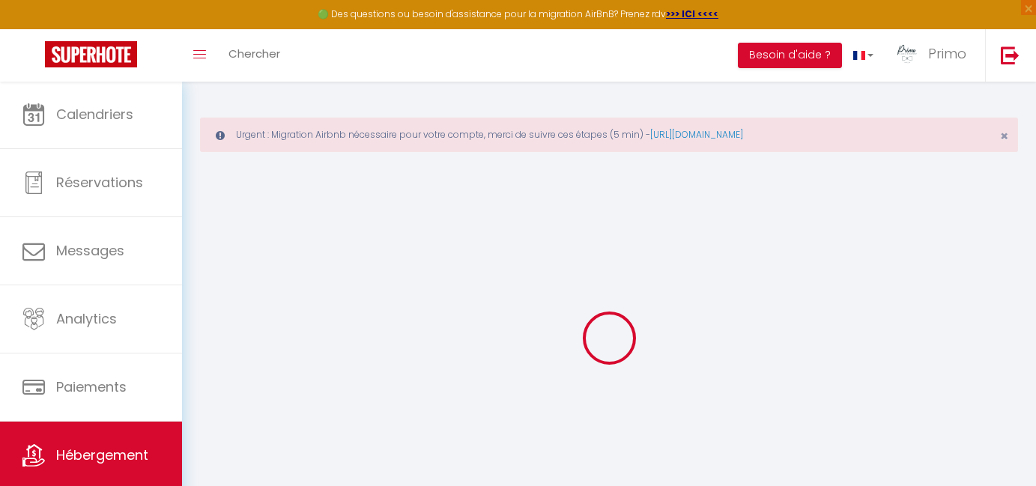
select select "120"
checkbox input "true"
checkbox input "false"
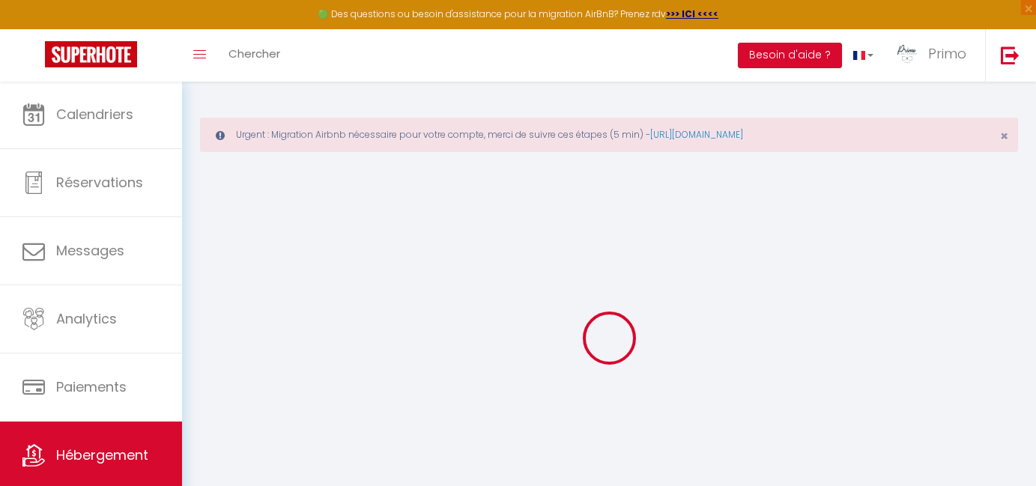
checkbox input "true"
checkbox input "false"
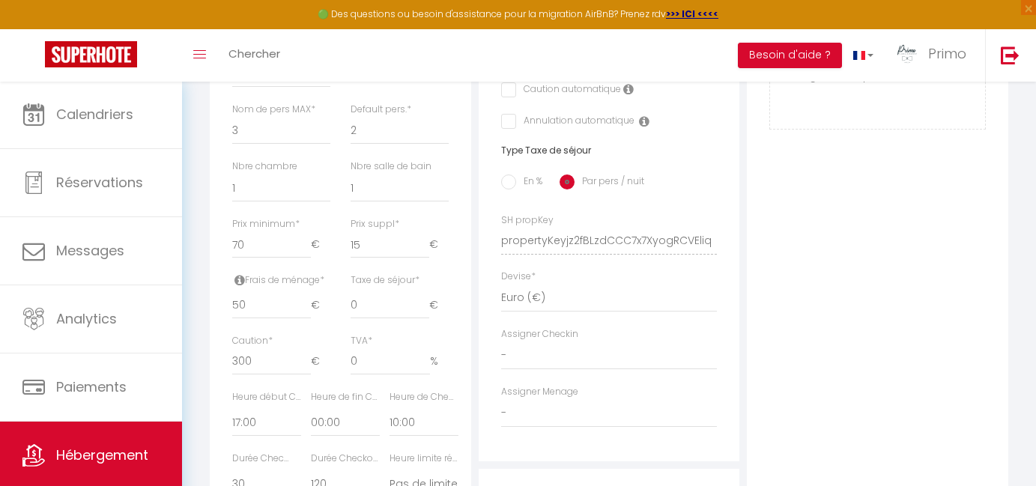
scroll to position [626, 0]
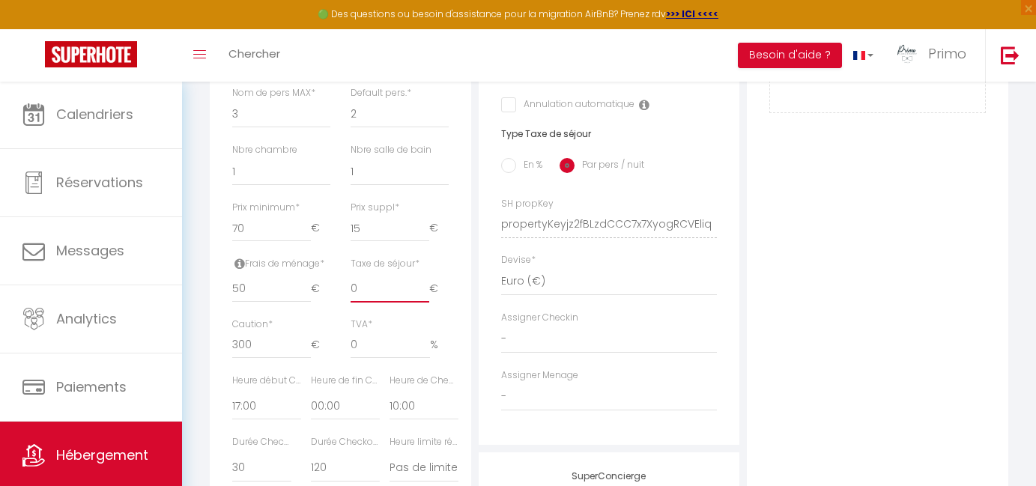
click at [393, 279] on input "0" at bounding box center [390, 289] width 79 height 27
click at [531, 163] on label "En %" at bounding box center [529, 166] width 26 height 16
click at [516, 163] on input "En %" at bounding box center [508, 165] width 15 height 15
radio input "true"
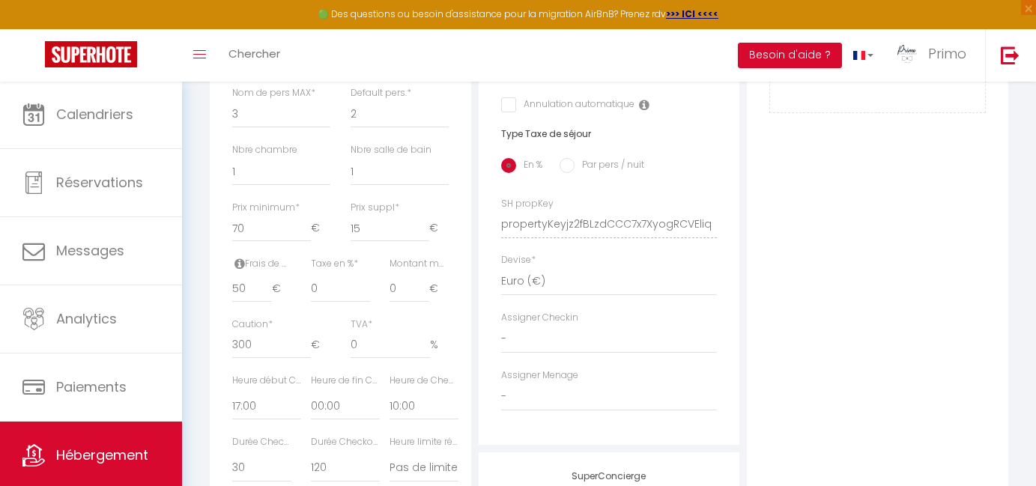
checkbox input "true"
checkbox input "false"
click at [339, 281] on input "0" at bounding box center [340, 289] width 59 height 27
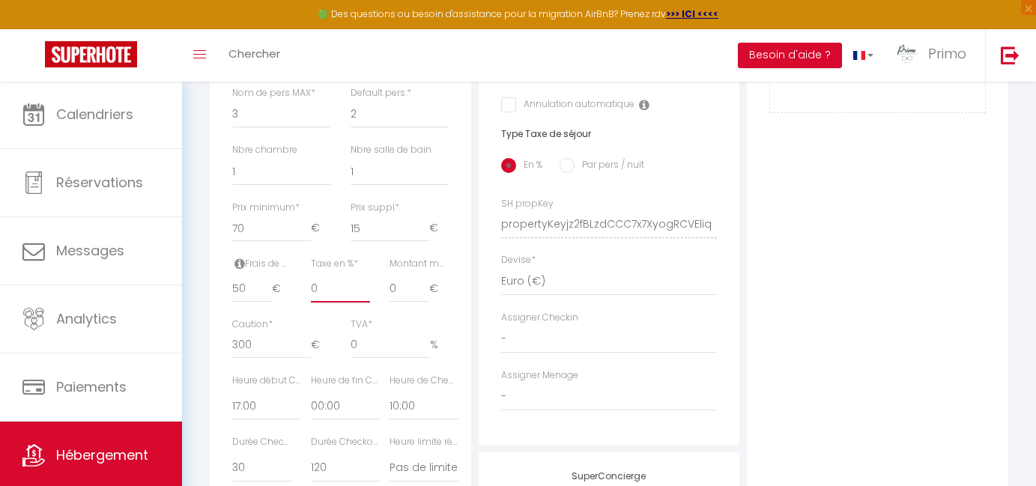
click at [312, 280] on input "0" at bounding box center [340, 289] width 59 height 27
type input "2"
checkbox input "true"
checkbox input "false"
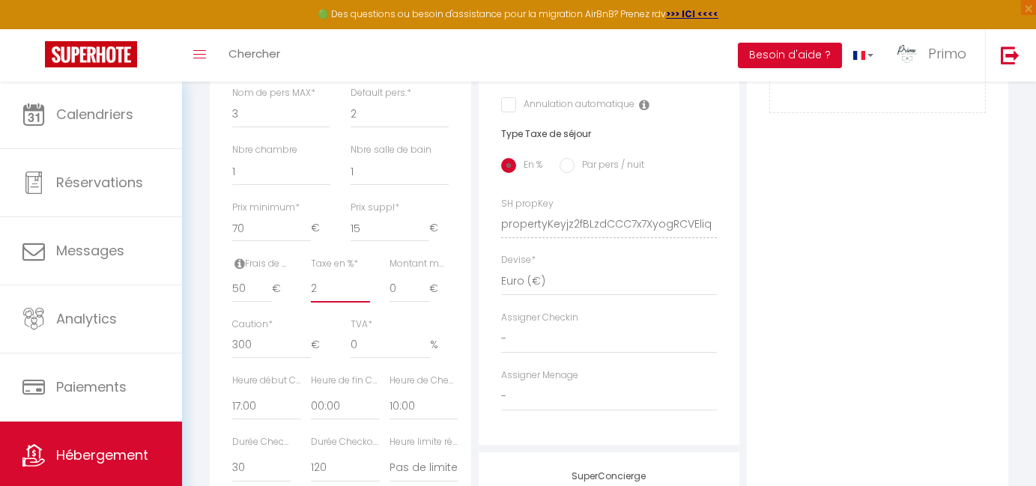
checkbox input "false"
type input "2"
click at [390, 309] on div "Montant max taxe séjour * 0 €" at bounding box center [419, 287] width 79 height 61
click at [423, 258] on label "Montant max taxe séjour *" at bounding box center [419, 264] width 59 height 14
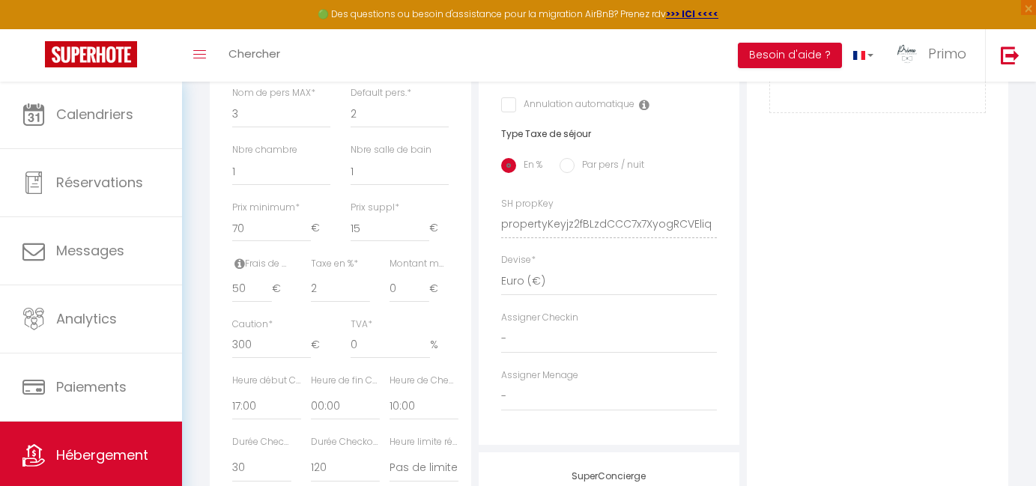
click at [423, 276] on input "0" at bounding box center [410, 289] width 40 height 27
click at [404, 332] on input "0" at bounding box center [390, 345] width 79 height 27
type input "-0.03"
checkbox input "true"
checkbox input "false"
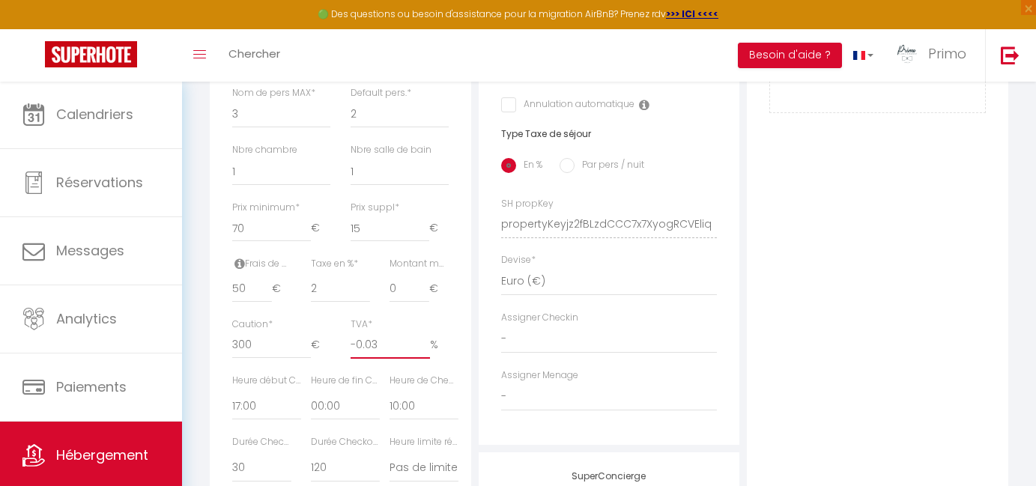
checkbox input "false"
type input "-0.15"
checkbox input "true"
checkbox input "false"
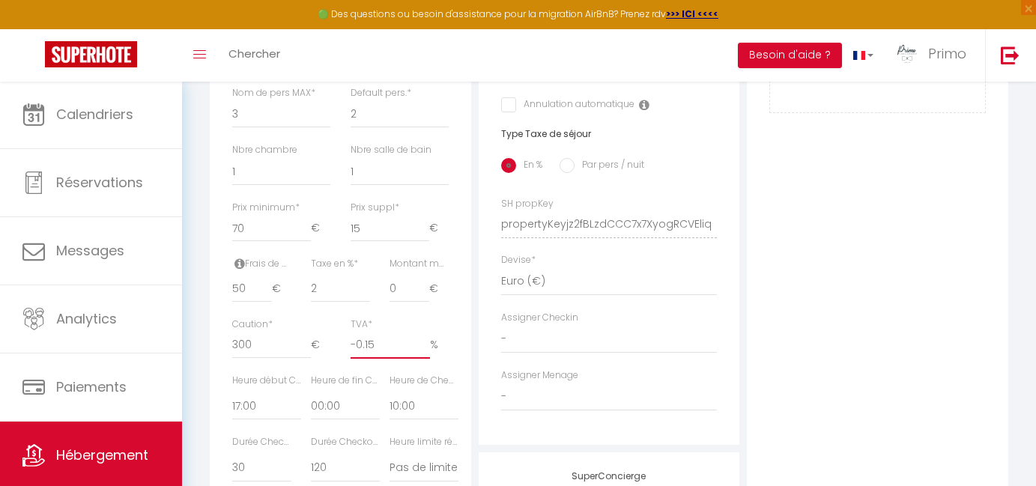
checkbox input "false"
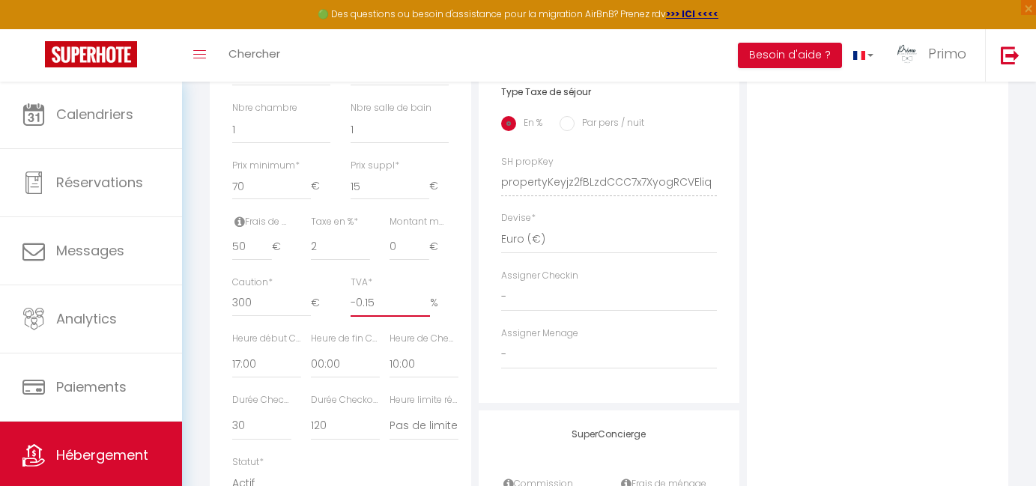
checkbox input "true"
checkbox input "false"
click at [238, 238] on input "50" at bounding box center [252, 247] width 40 height 27
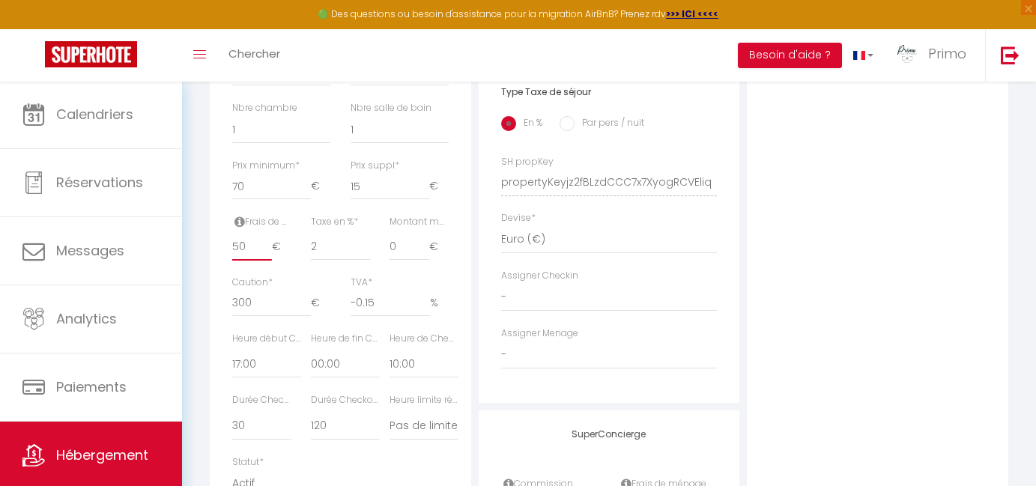
click at [238, 237] on input "50" at bounding box center [252, 247] width 40 height 27
type input "4"
checkbox input "true"
checkbox input "false"
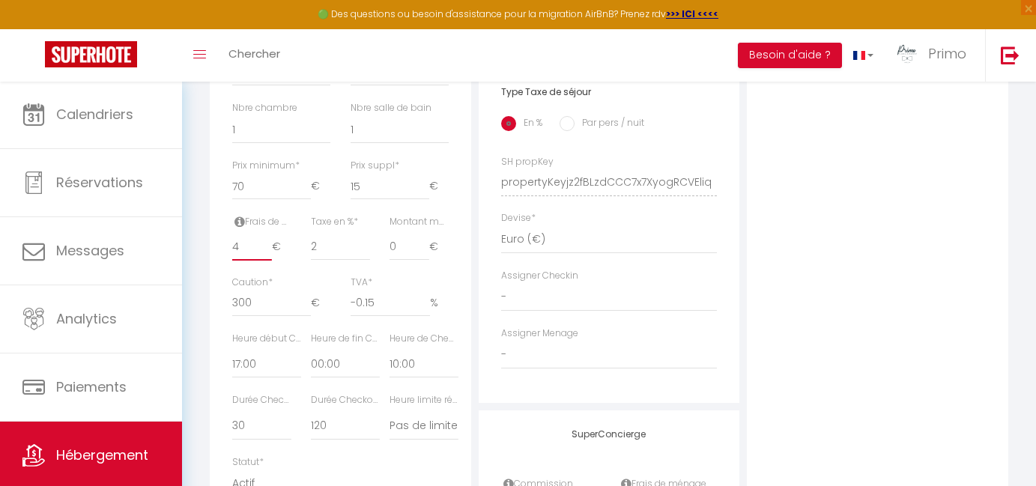
checkbox input "false"
type input "45"
checkbox input "true"
checkbox input "false"
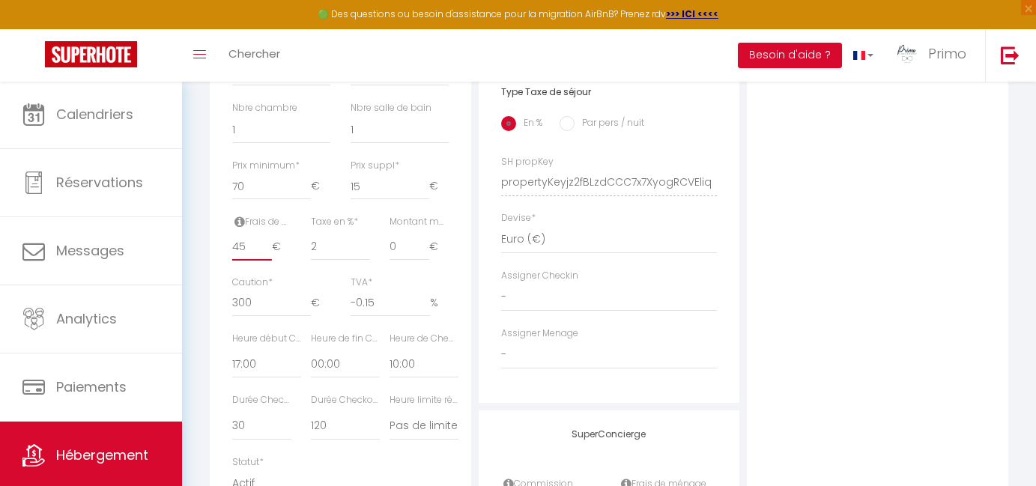
checkbox input "false"
type input "45"
click at [312, 257] on div "Taxe en % * 2" at bounding box center [340, 245] width 79 height 61
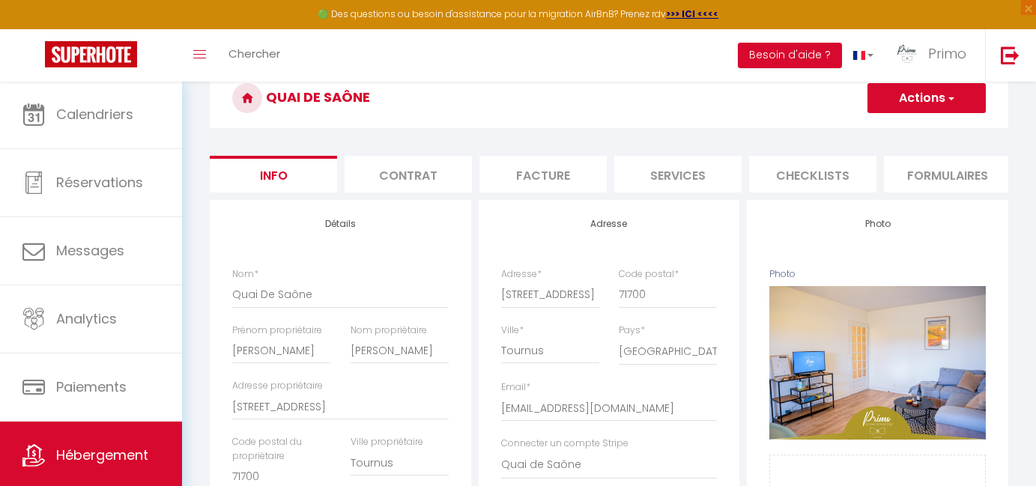
scroll to position [130, 0]
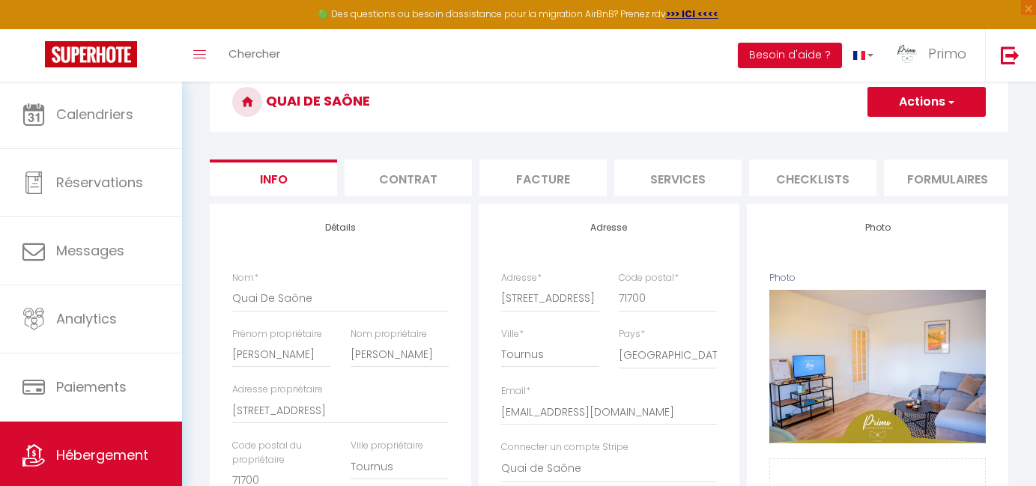
click at [919, 108] on button "Actions" at bounding box center [927, 102] width 118 height 30
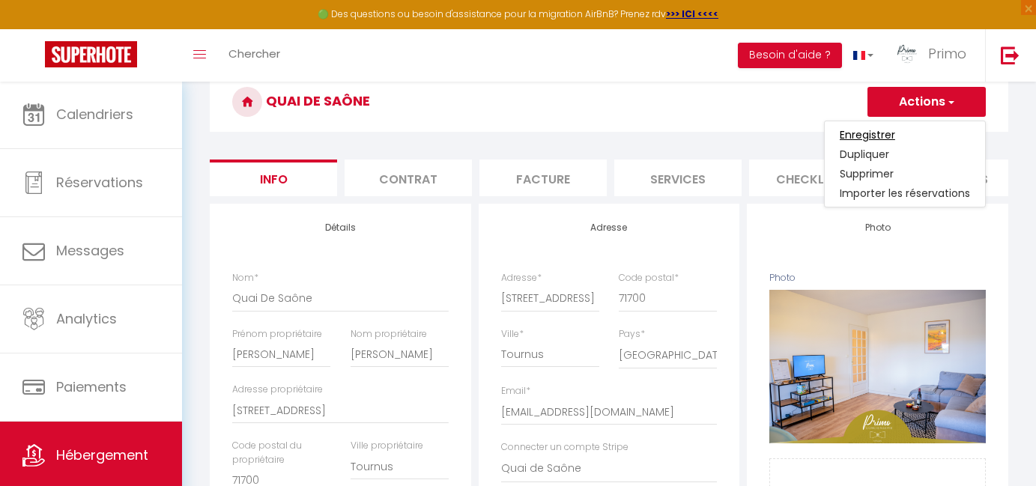
click at [866, 133] on input "Enregistrer" at bounding box center [867, 134] width 55 height 15
checkbox input "true"
checkbox input "false"
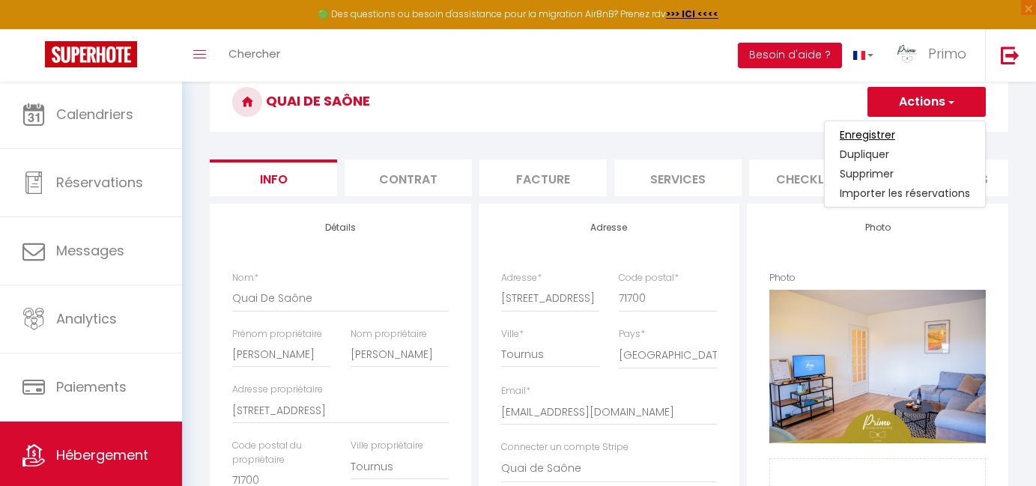
scroll to position [81, 0]
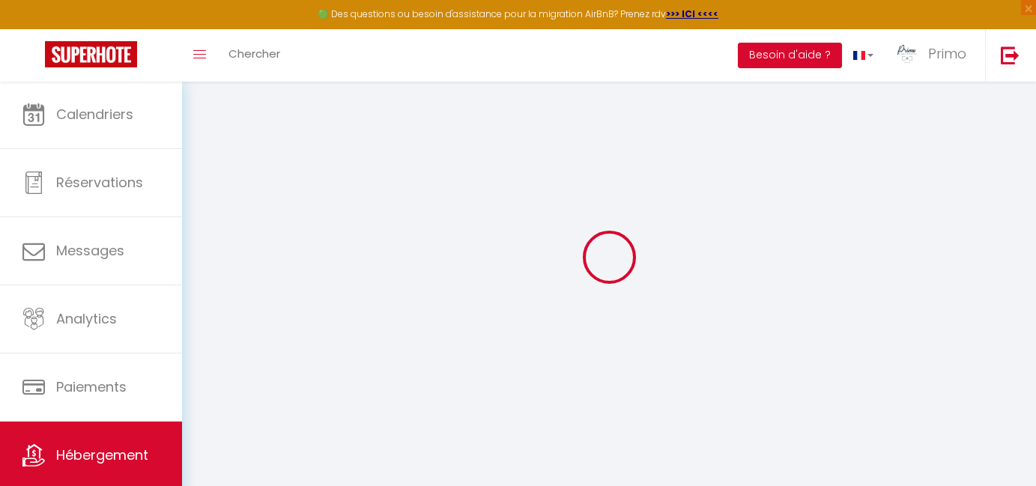
checkbox input "true"
checkbox input "false"
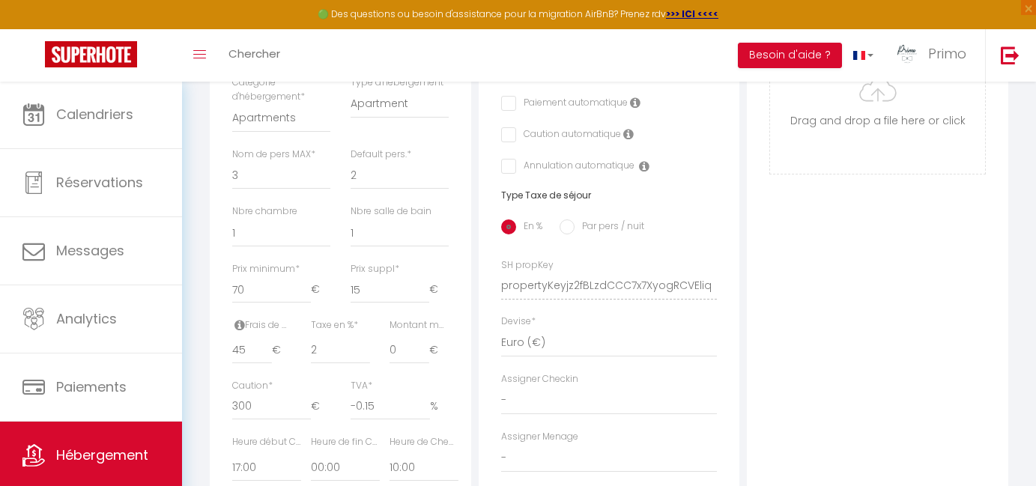
scroll to position [566, 0]
click at [417, 318] on label "Montant max taxe séjour *" at bounding box center [419, 324] width 59 height 14
click at [417, 336] on input "0" at bounding box center [410, 349] width 40 height 27
drag, startPoint x: 399, startPoint y: 342, endPoint x: 385, endPoint y: 342, distance: 13.5
click at [386, 342] on div "Montant max taxe séjour * 0 €" at bounding box center [419, 347] width 79 height 61
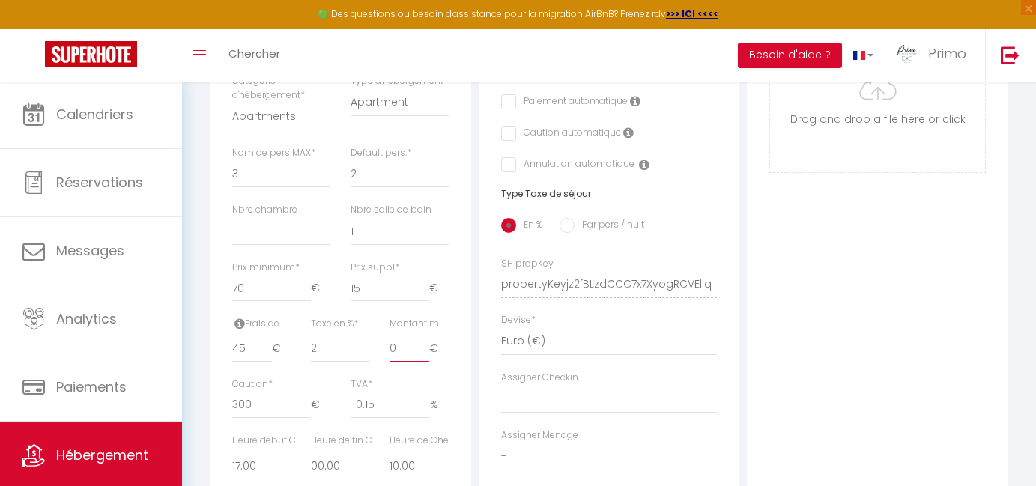
type input "1"
checkbox input "true"
checkbox input "false"
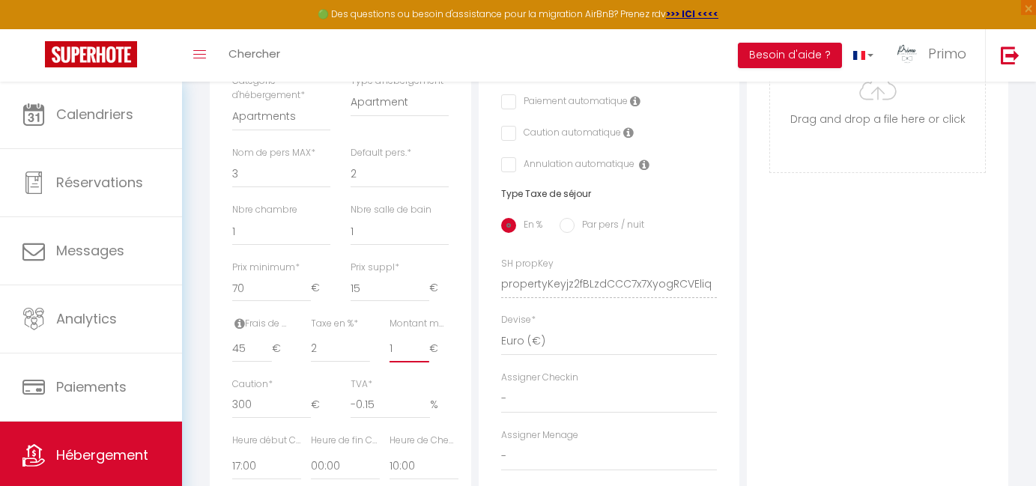
type input "1"
click at [425, 358] on div "Montant max taxe séjour * 1 €" at bounding box center [419, 347] width 79 height 61
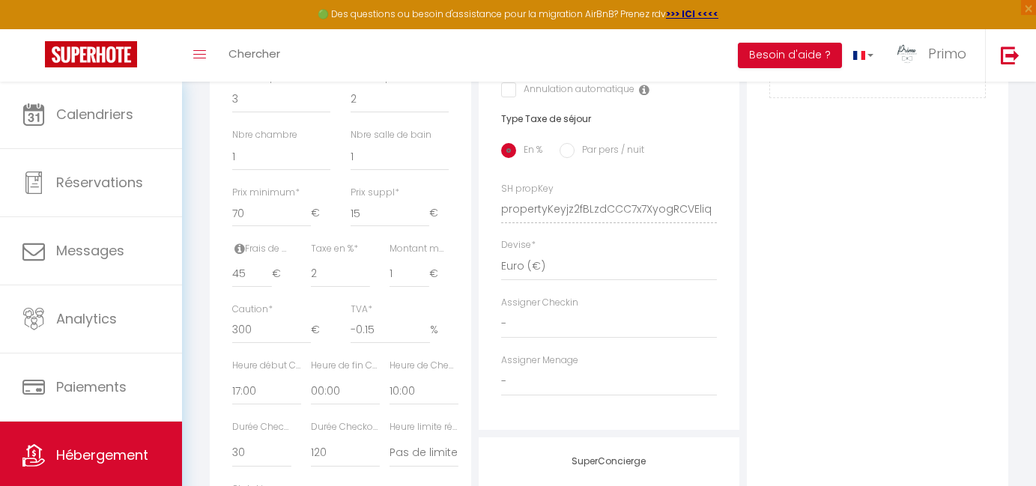
scroll to position [655, 0]
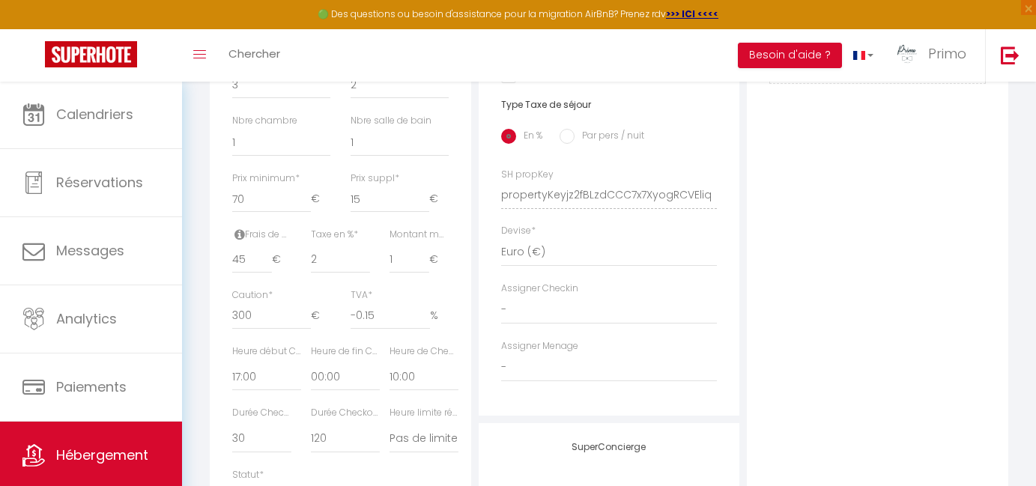
click at [417, 228] on label "Montant max taxe séjour *" at bounding box center [419, 235] width 59 height 14
click at [417, 246] on input "1" at bounding box center [410, 259] width 40 height 27
click at [570, 136] on input "Par pers / nuit" at bounding box center [567, 136] width 15 height 15
radio input "true"
checkbox input "true"
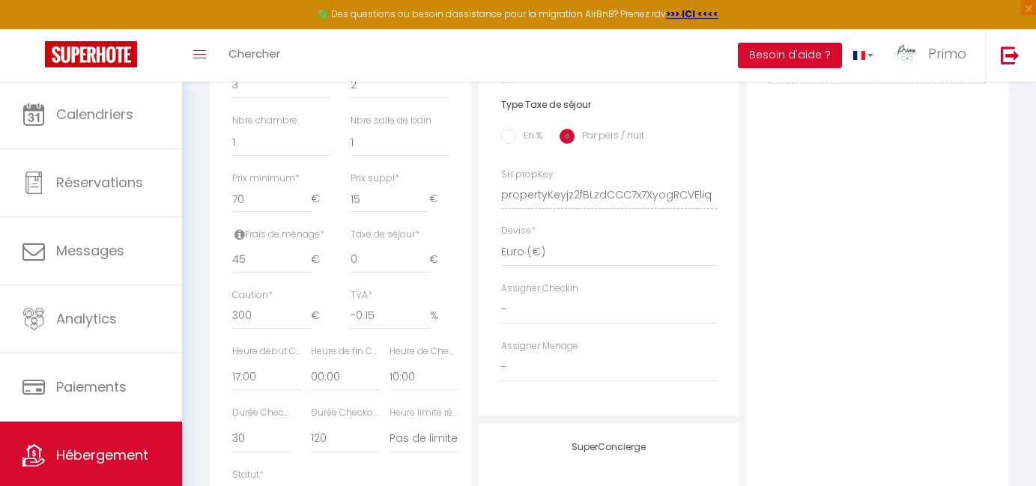
checkbox input "false"
click at [386, 257] on input "0" at bounding box center [390, 259] width 79 height 27
click at [434, 250] on span "€" at bounding box center [438, 259] width 19 height 27
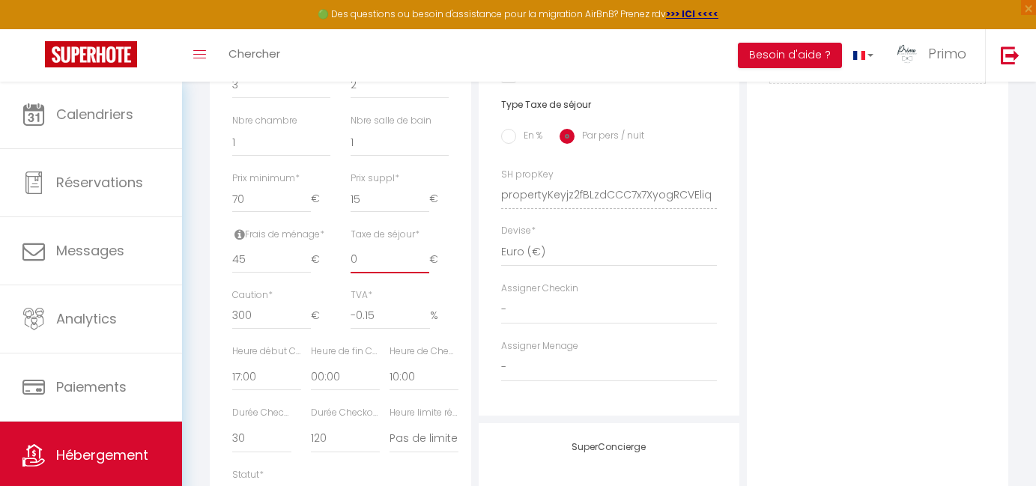
type input "-0.01"
click at [424, 255] on input "-0.01" at bounding box center [390, 259] width 79 height 27
checkbox input "true"
checkbox input "false"
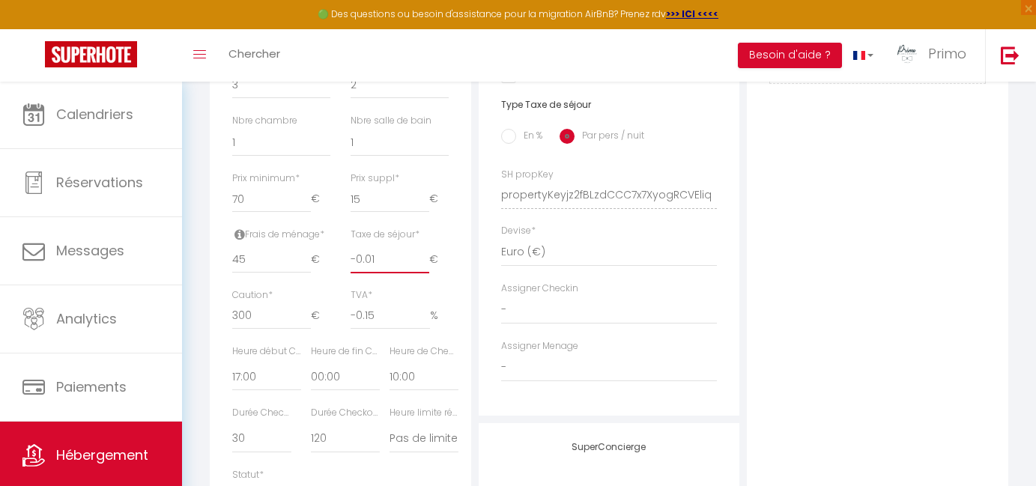
checkbox input "false"
click at [417, 246] on input "-0.01" at bounding box center [390, 259] width 79 height 27
type input "0"
checkbox input "true"
checkbox input "false"
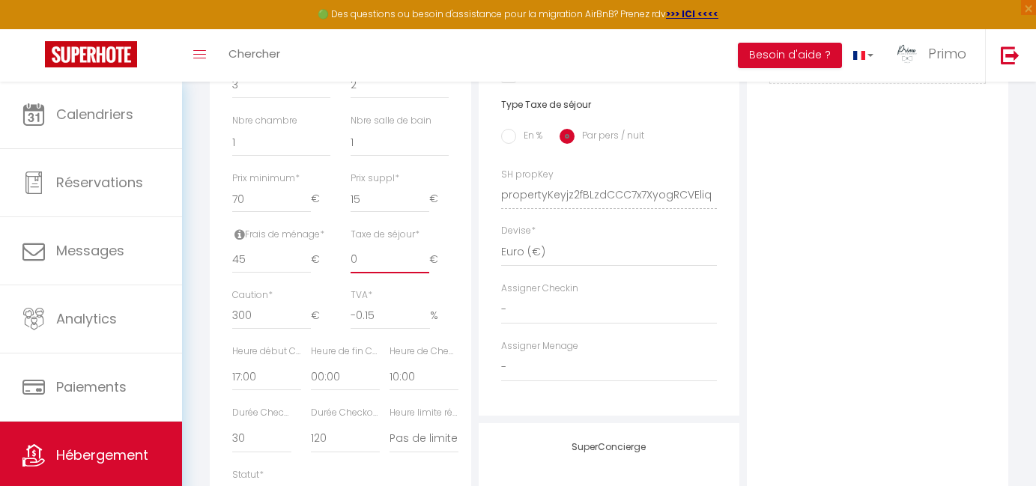
checkbox input "false"
click at [404, 246] on input "0" at bounding box center [390, 259] width 79 height 27
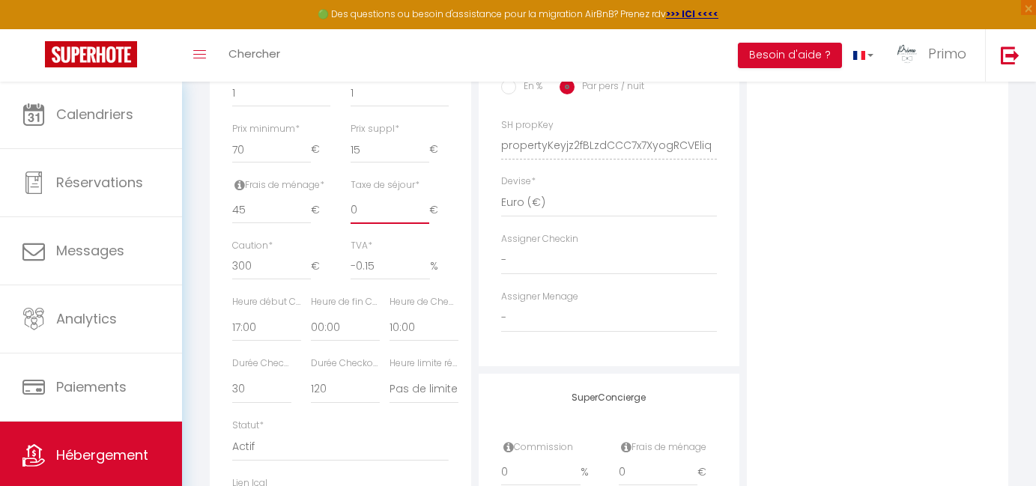
scroll to position [708, 0]
drag, startPoint x: 384, startPoint y: 255, endPoint x: 313, endPoint y: 245, distance: 71.9
click at [315, 248] on div "Caution * 300 € TVA * -0.15 %" at bounding box center [341, 263] width 236 height 56
type input "0"
checkbox input "true"
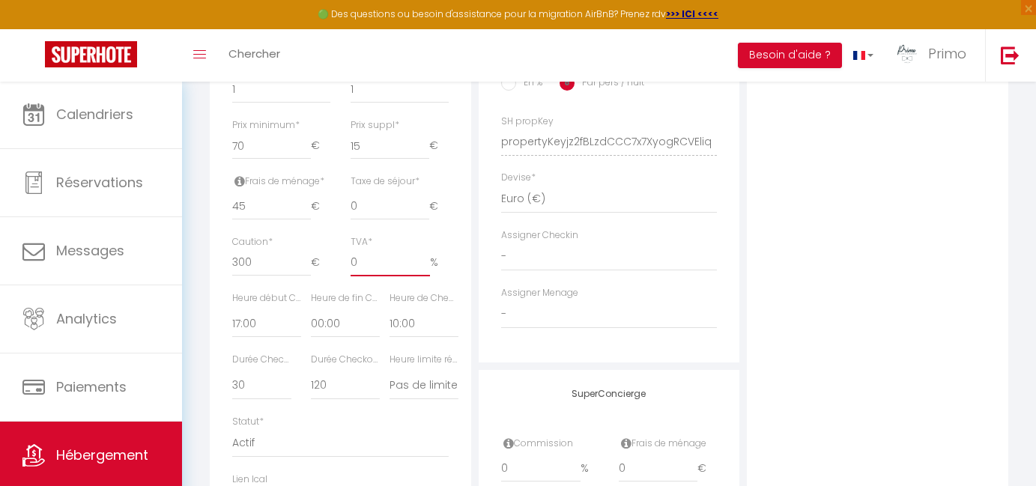
checkbox input "false"
type input "0"
click at [440, 291] on label "Heure de Checkout *" at bounding box center [424, 298] width 69 height 14
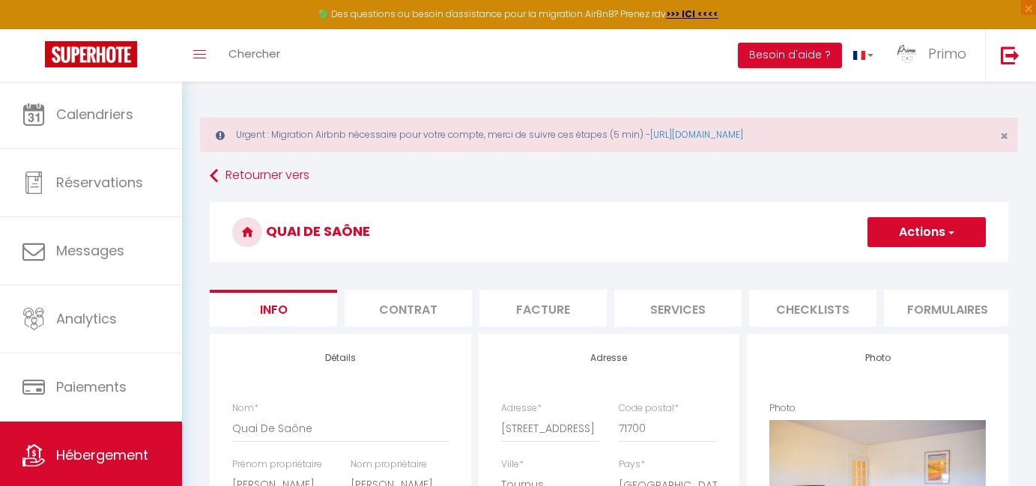
scroll to position [0, 0]
click at [937, 231] on button "Actions" at bounding box center [927, 232] width 118 height 30
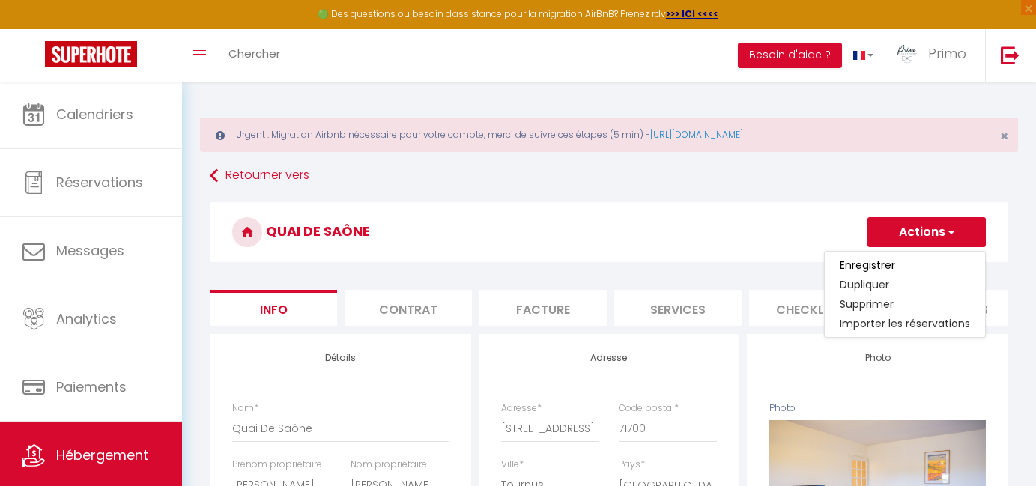
click at [874, 262] on input "Enregistrer" at bounding box center [867, 265] width 55 height 15
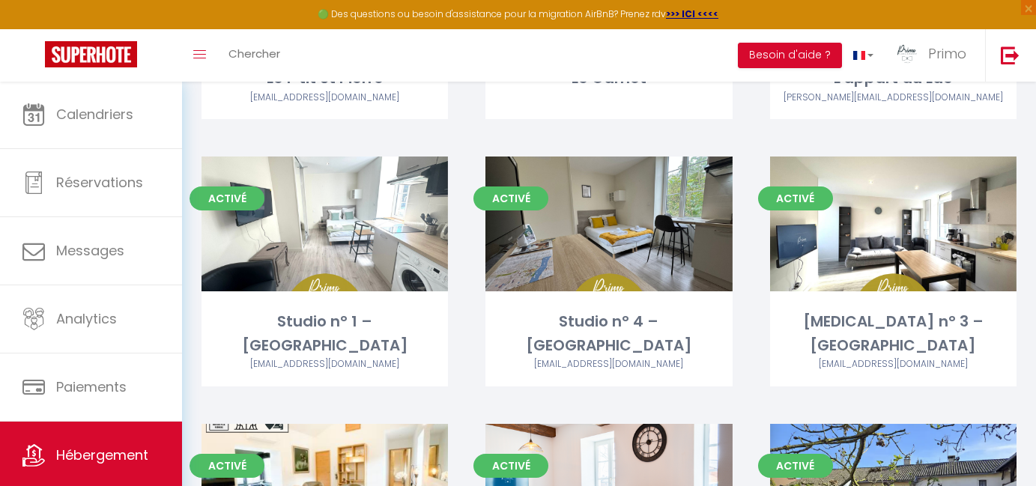
scroll to position [589, 0]
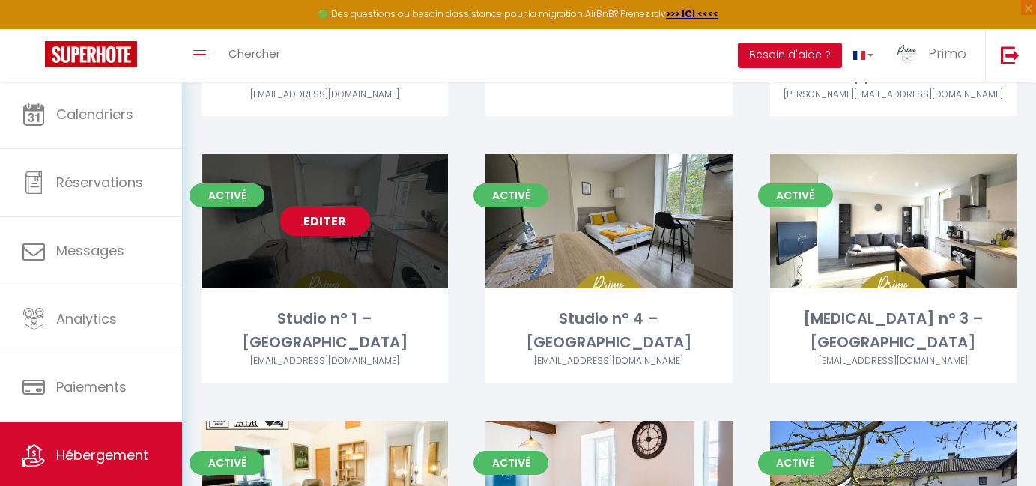
click at [320, 215] on link "Editer" at bounding box center [325, 221] width 90 height 30
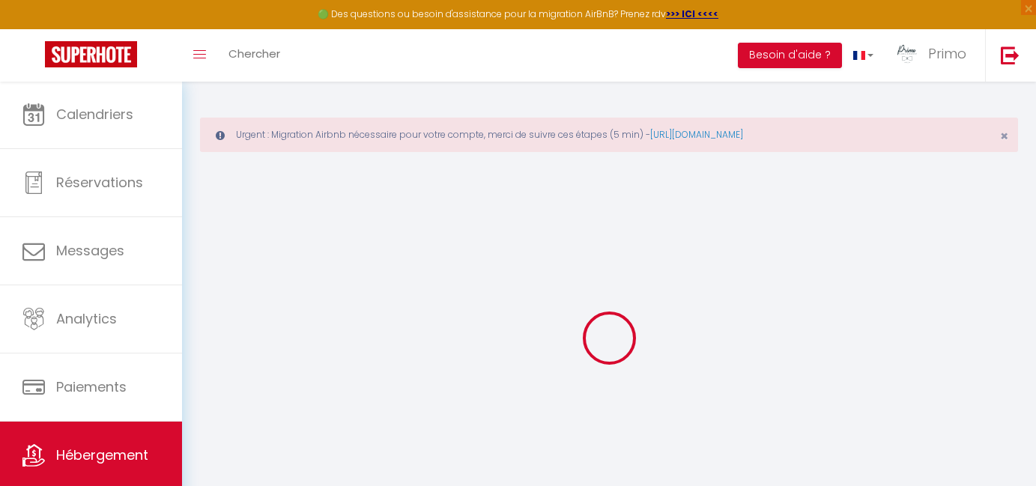
select select
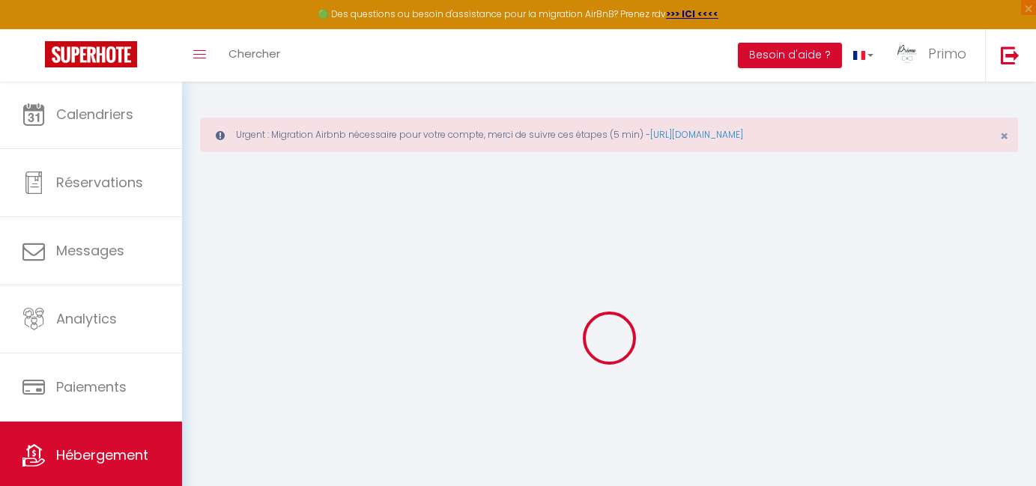
select select
checkbox input "false"
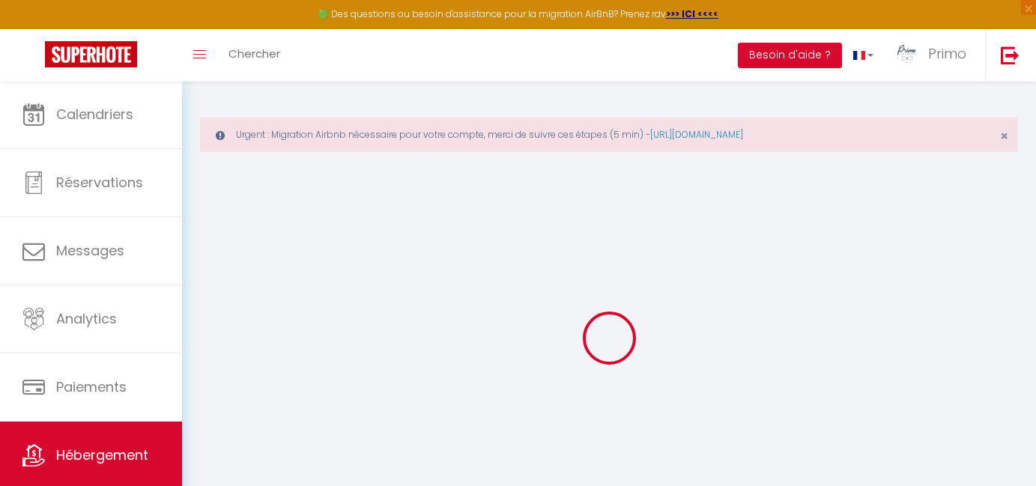
select select
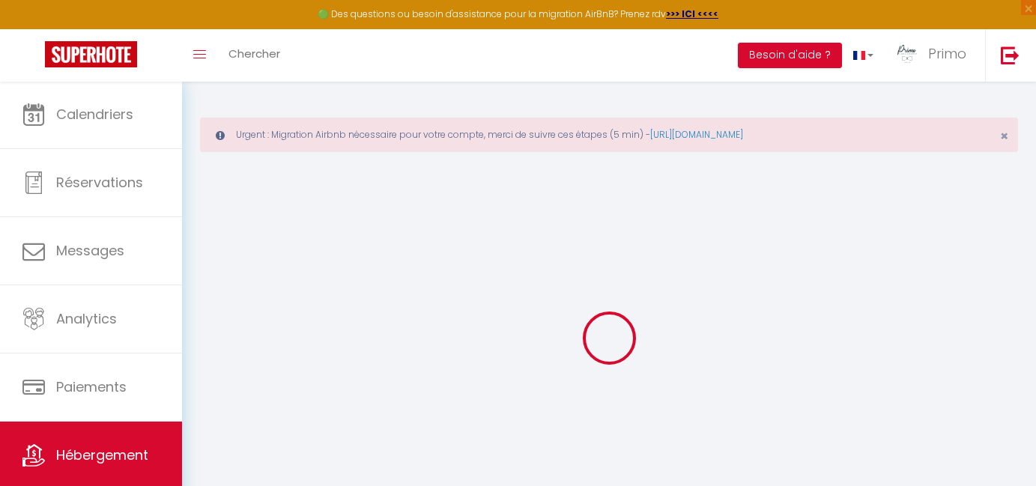
select select
checkbox input "false"
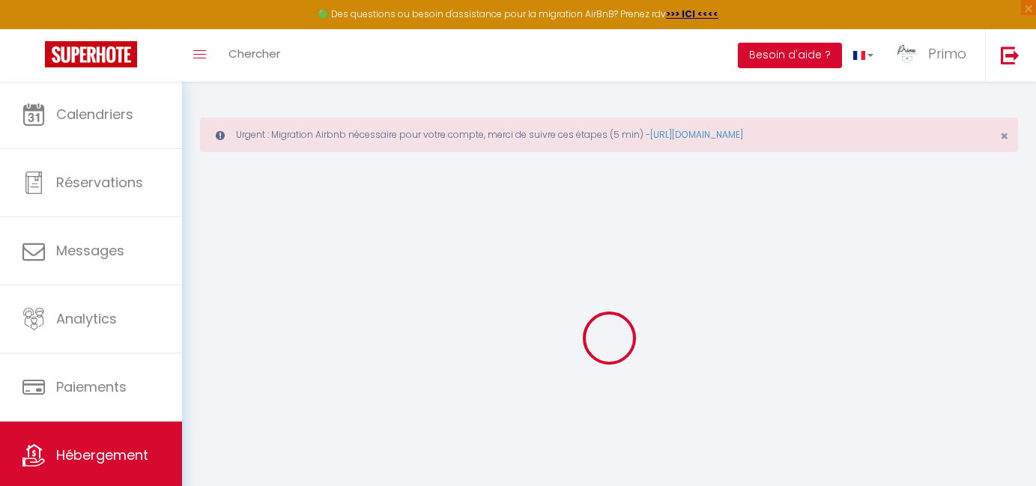
checkbox input "false"
select select
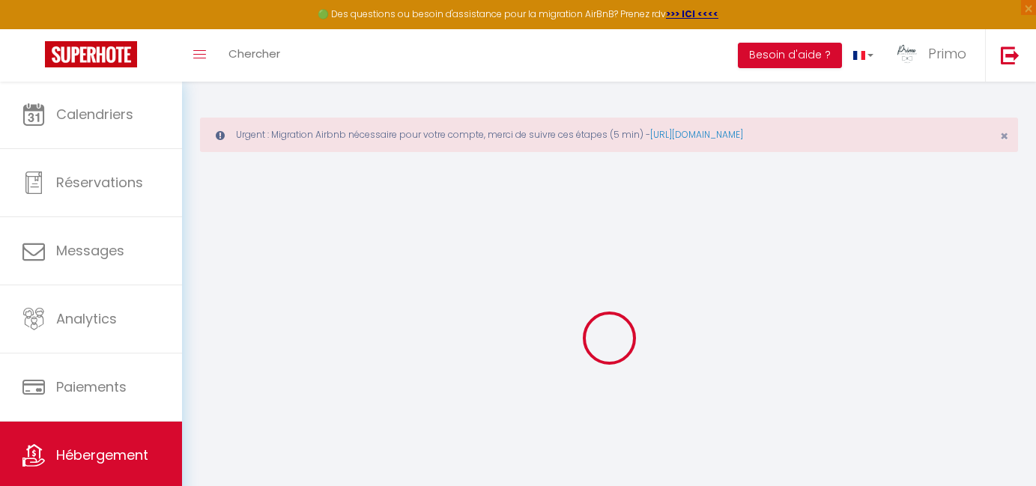
select select
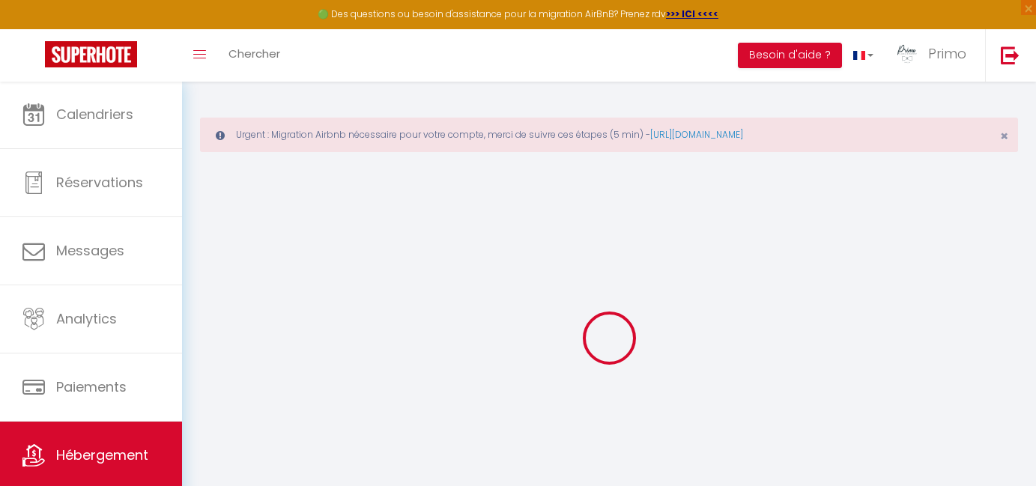
checkbox input "false"
select select
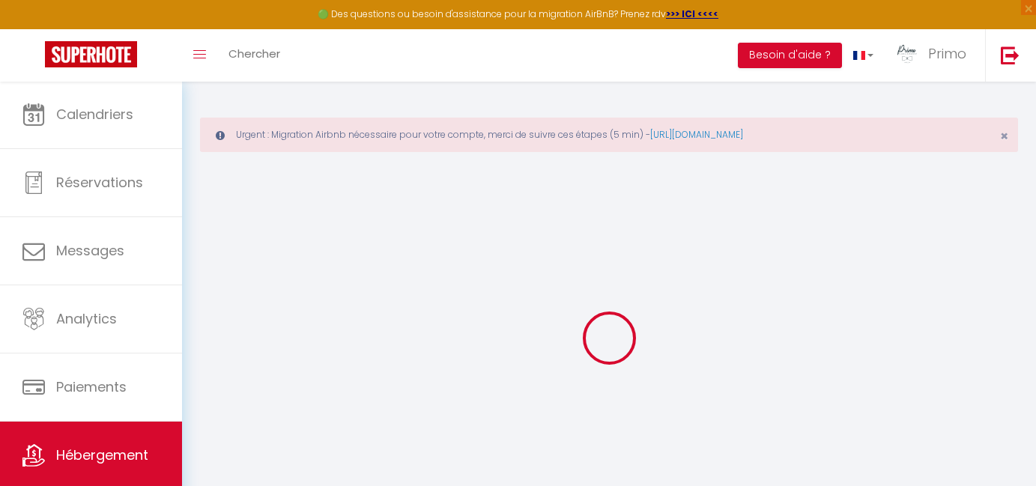
select select
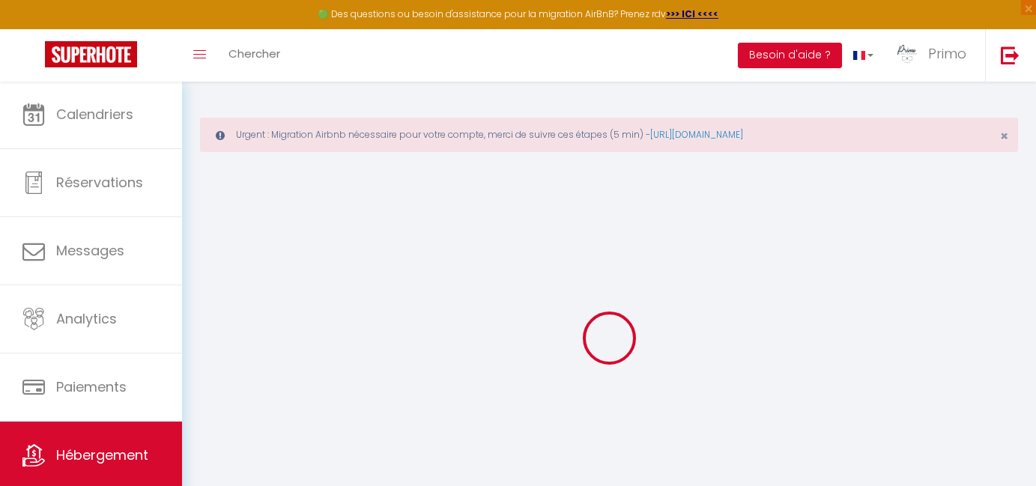
select select
checkbox input "false"
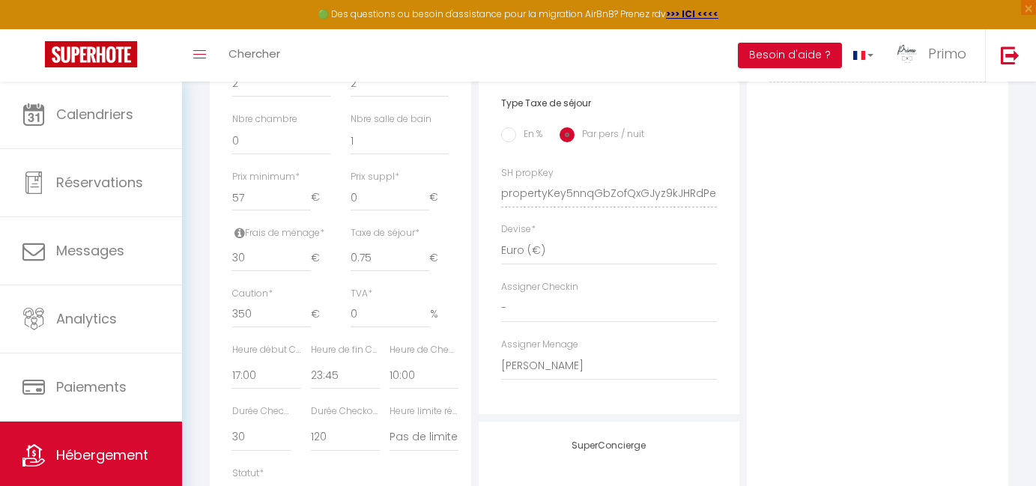
scroll to position [674, 0]
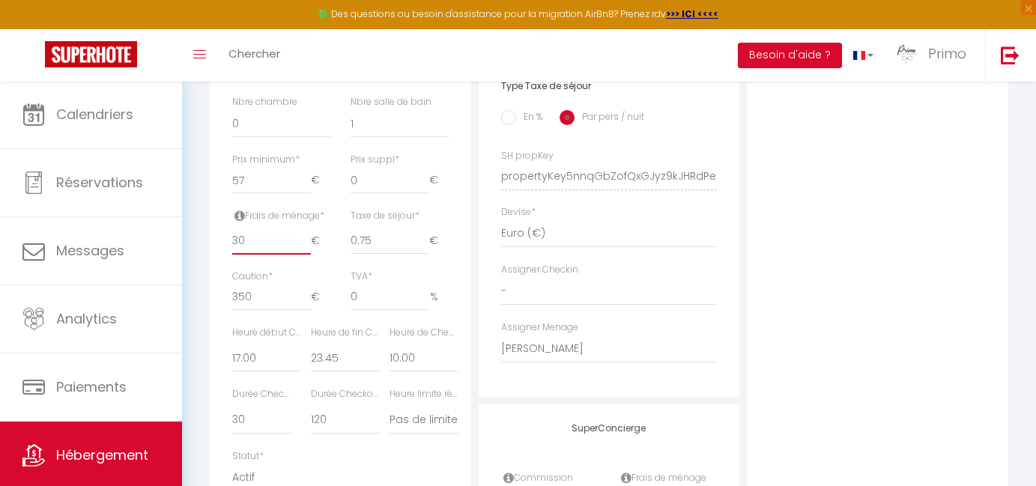
click at [270, 234] on input "30" at bounding box center [271, 241] width 79 height 27
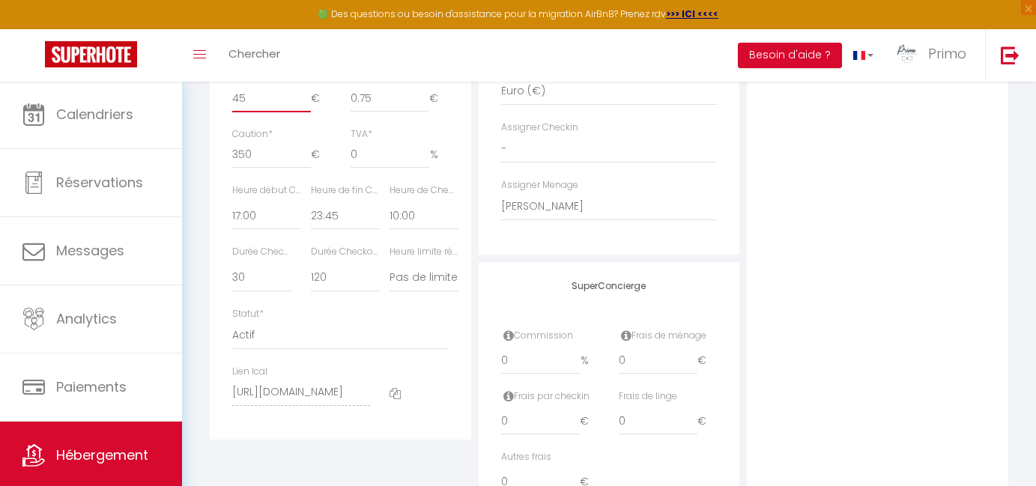
scroll to position [821, 0]
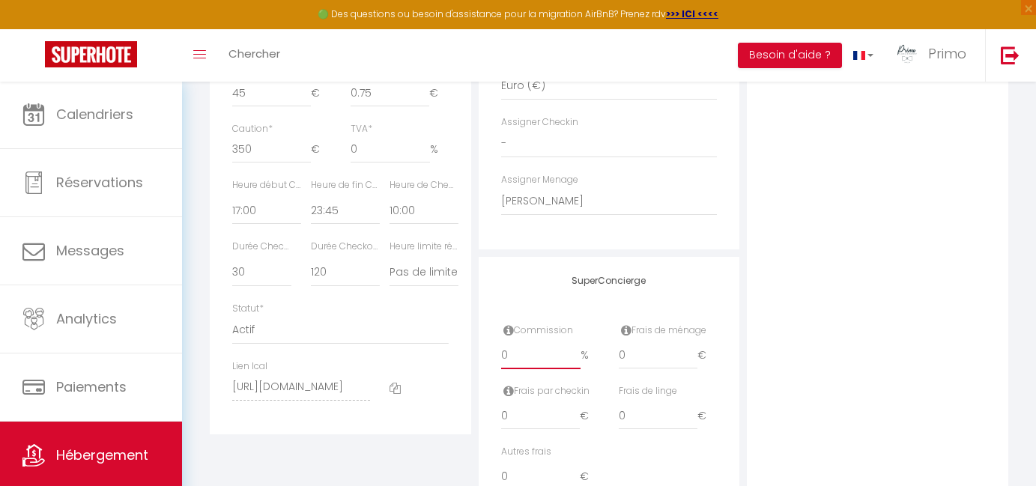
click at [535, 349] on input "0" at bounding box center [540, 355] width 79 height 27
click at [636, 350] on input "0" at bounding box center [658, 355] width 79 height 27
click at [634, 407] on input "0" at bounding box center [658, 416] width 79 height 27
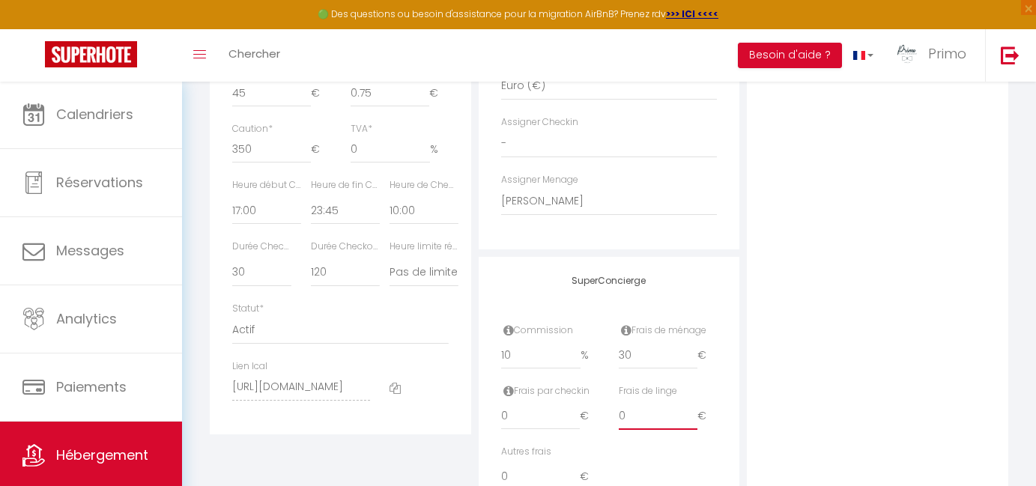
click at [634, 407] on input "0" at bounding box center [658, 416] width 79 height 27
click at [650, 460] on div "Autres frais 0 €" at bounding box center [609, 475] width 236 height 61
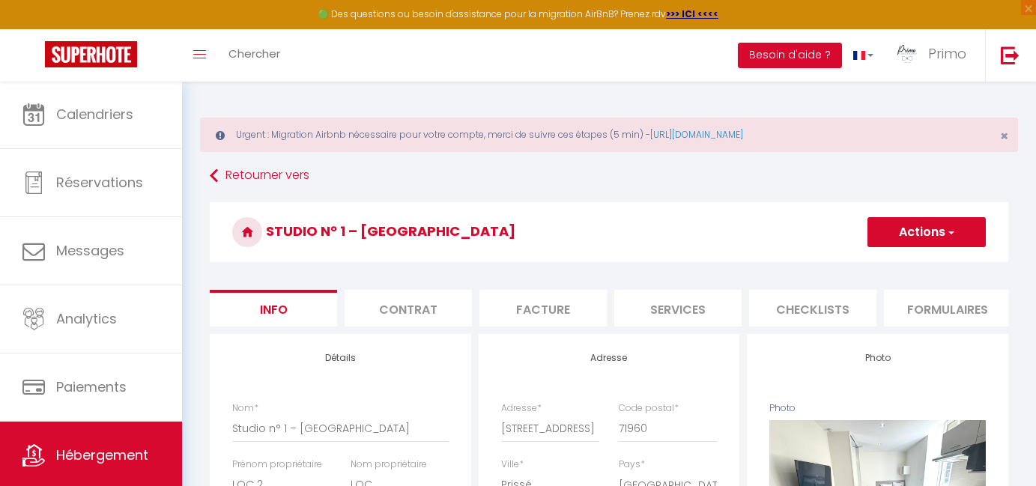
scroll to position [-1, 0]
click at [919, 226] on button "Actions" at bounding box center [927, 232] width 118 height 30
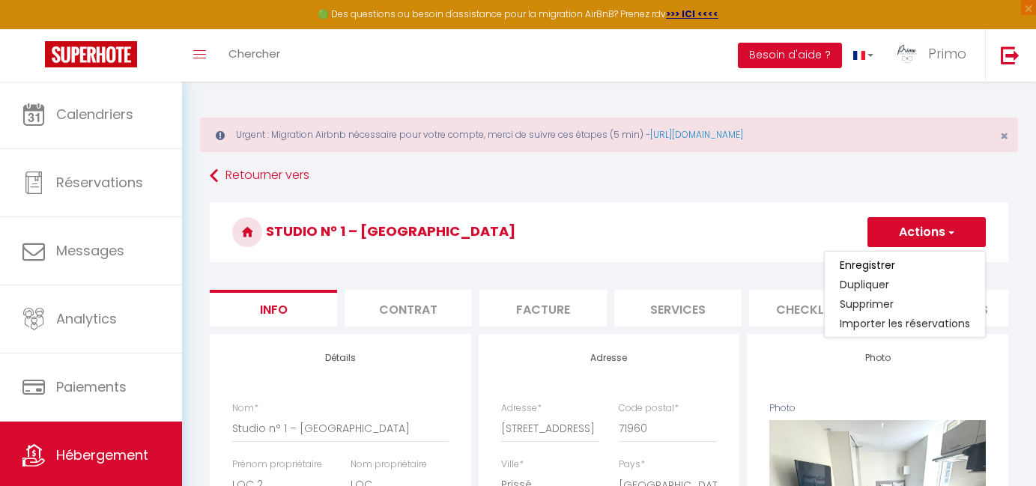
click at [880, 257] on link "Enregistrer" at bounding box center [905, 264] width 160 height 19
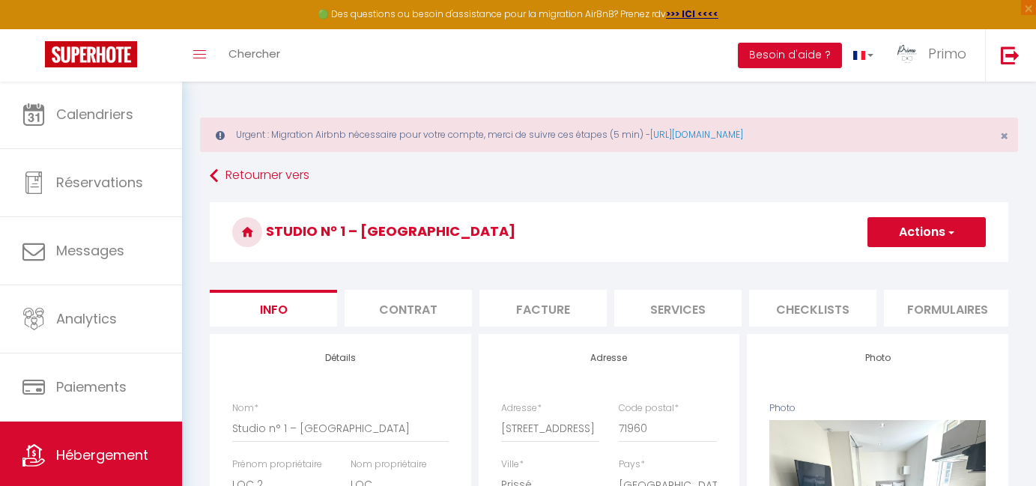
click at [889, 235] on button "Actions" at bounding box center [927, 232] width 118 height 30
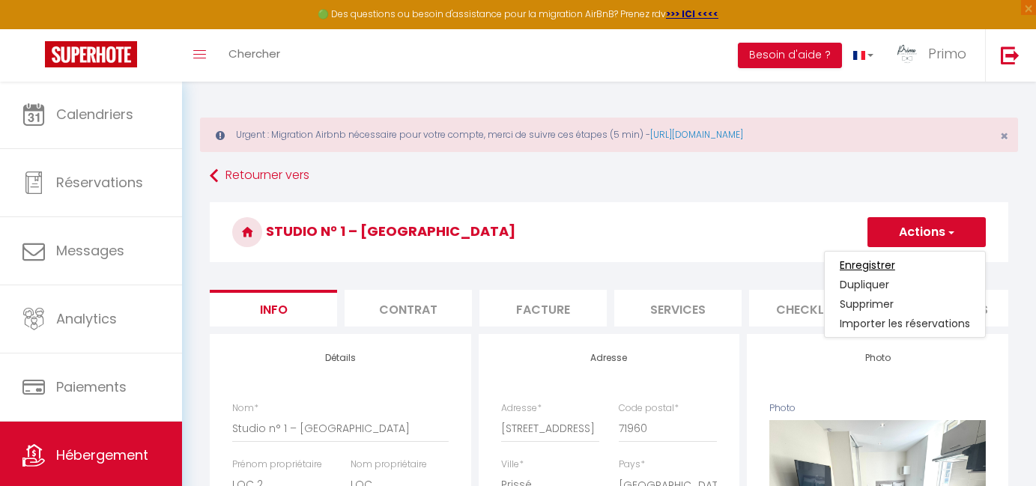
click at [874, 269] on input "Enregistrer" at bounding box center [867, 265] width 55 height 15
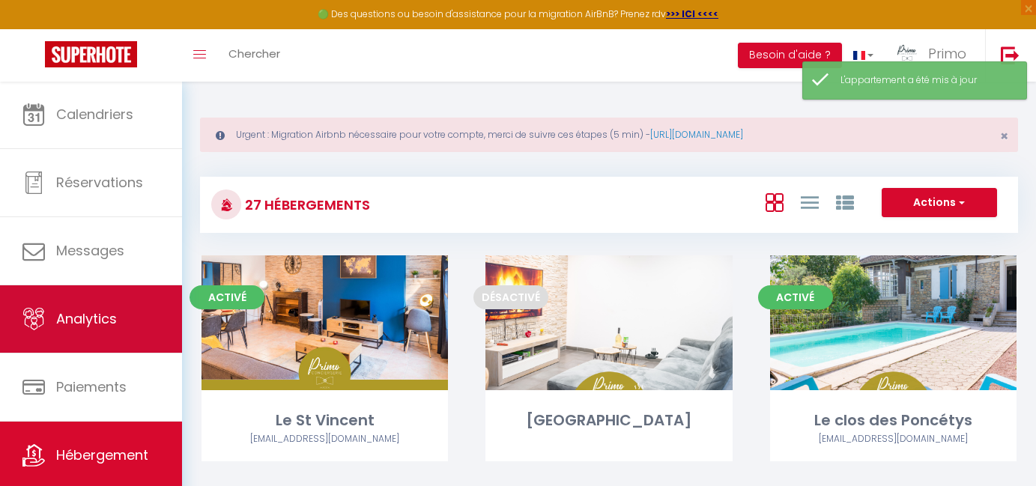
click at [127, 319] on link "Analytics" at bounding box center [91, 318] width 182 height 67
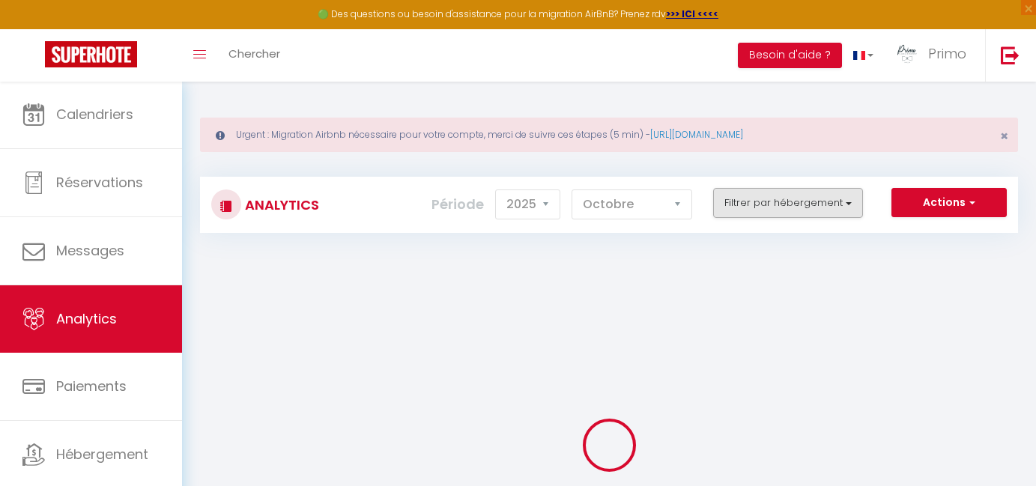
click at [786, 214] on button "Filtrer par hébergement" at bounding box center [788, 203] width 150 height 30
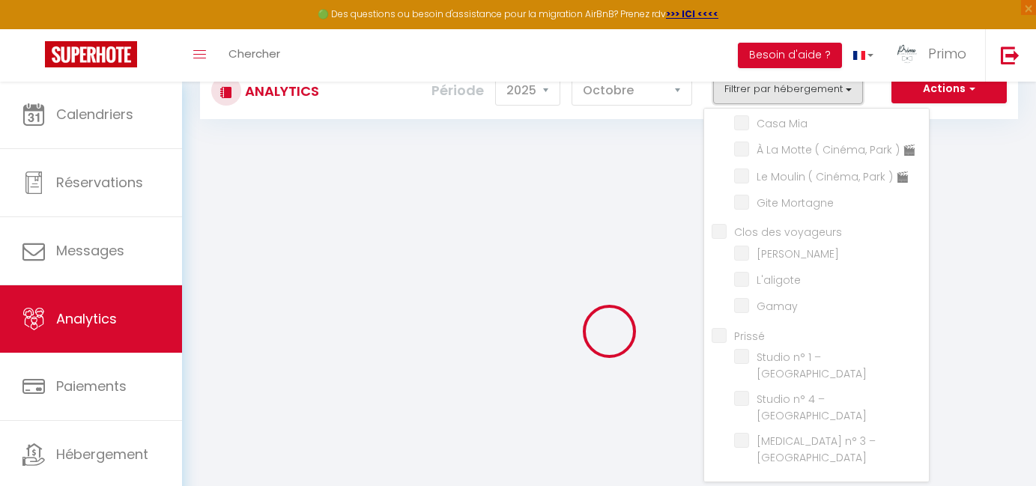
scroll to position [158, 0]
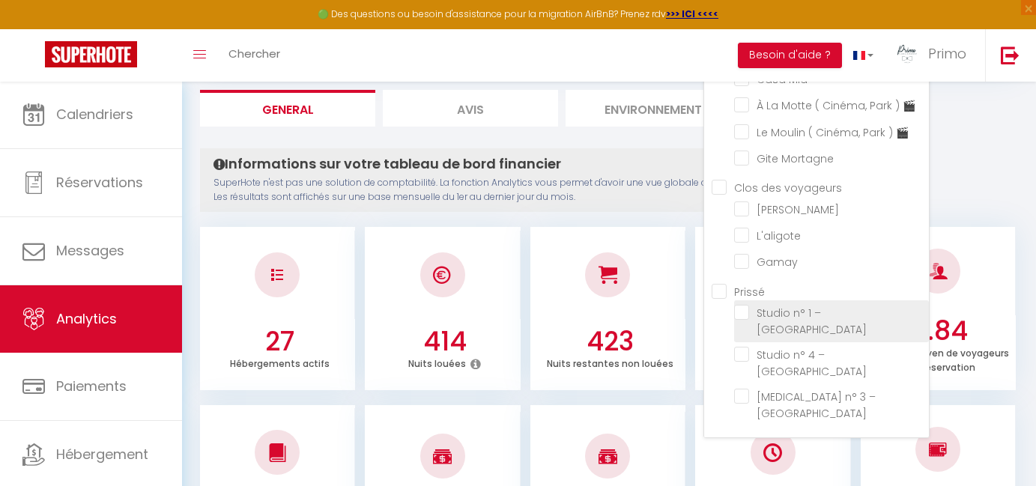
click at [748, 315] on Roches "checkbox" at bounding box center [831, 312] width 195 height 15
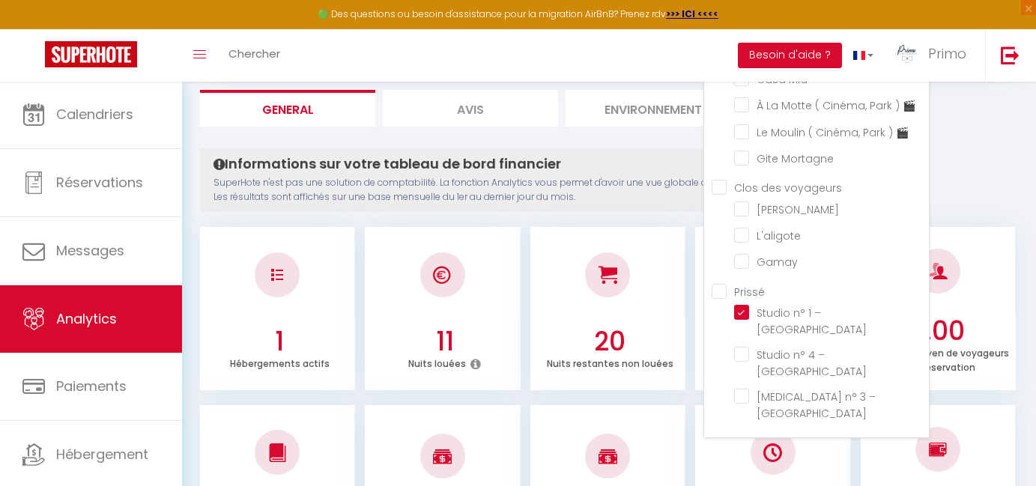
click at [648, 199] on p "SuperHote n'est pas une solution de comptabilité. La fonction Analytics vous pe…" at bounding box center [563, 190] width 699 height 28
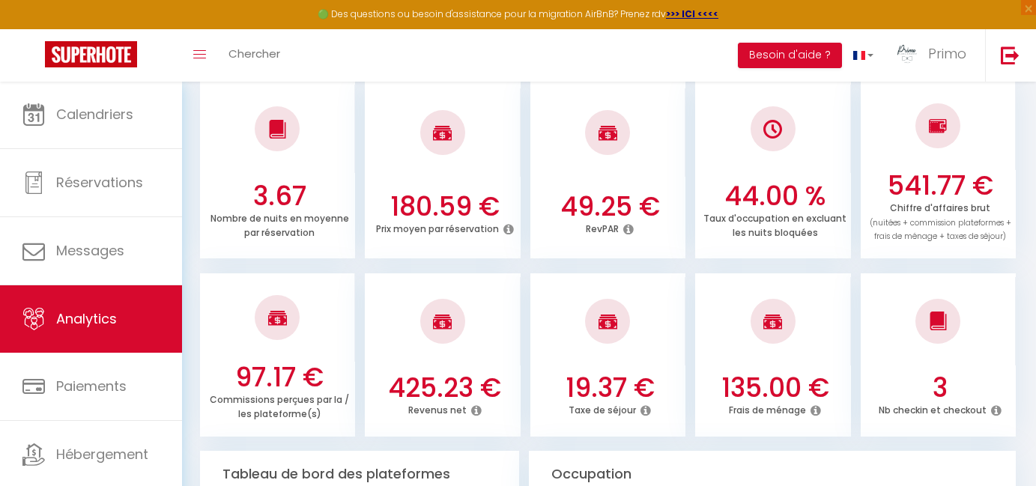
scroll to position [493, 0]
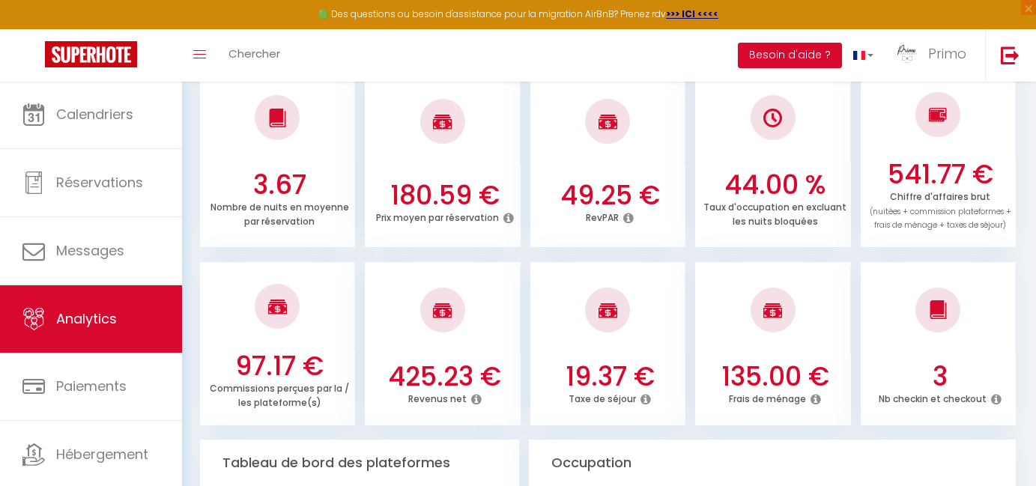
click at [632, 212] on icon at bounding box center [628, 218] width 10 height 12
click at [629, 212] on icon at bounding box center [628, 218] width 10 height 12
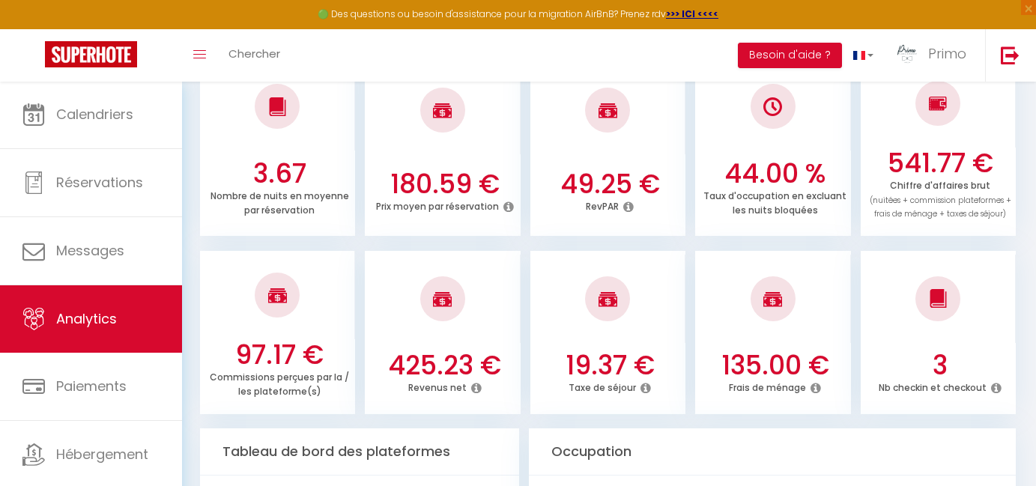
scroll to position [508, 0]
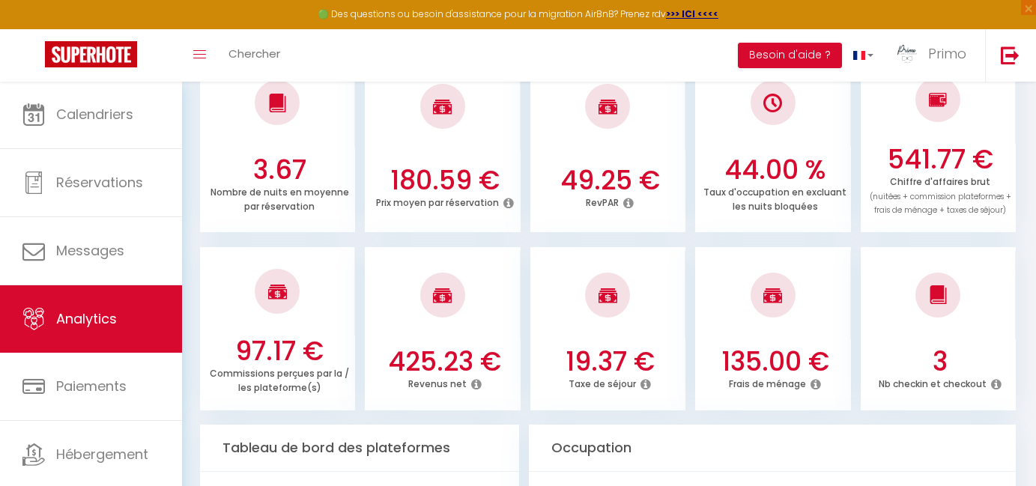
click at [641, 378] on icon at bounding box center [646, 384] width 10 height 12
click at [642, 378] on icon at bounding box center [646, 384] width 10 height 12
click at [645, 378] on icon at bounding box center [646, 384] width 10 height 12
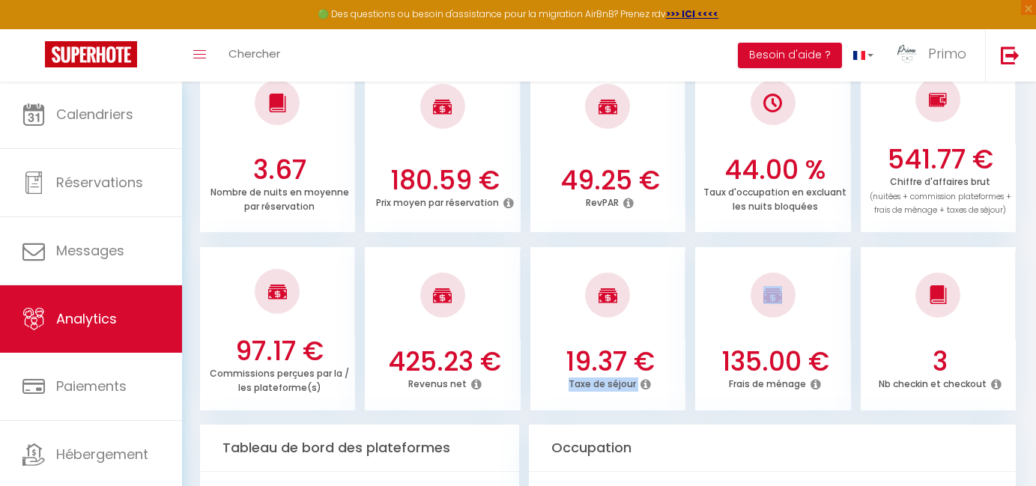
click at [645, 378] on icon at bounding box center [646, 384] width 10 height 12
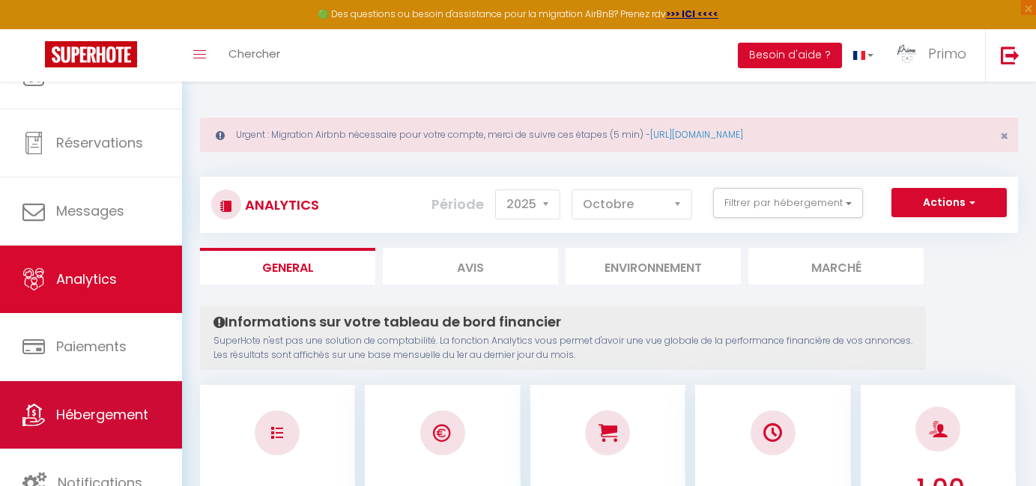
scroll to position [40, 0]
click at [94, 416] on span "Hébergement" at bounding box center [102, 414] width 92 height 19
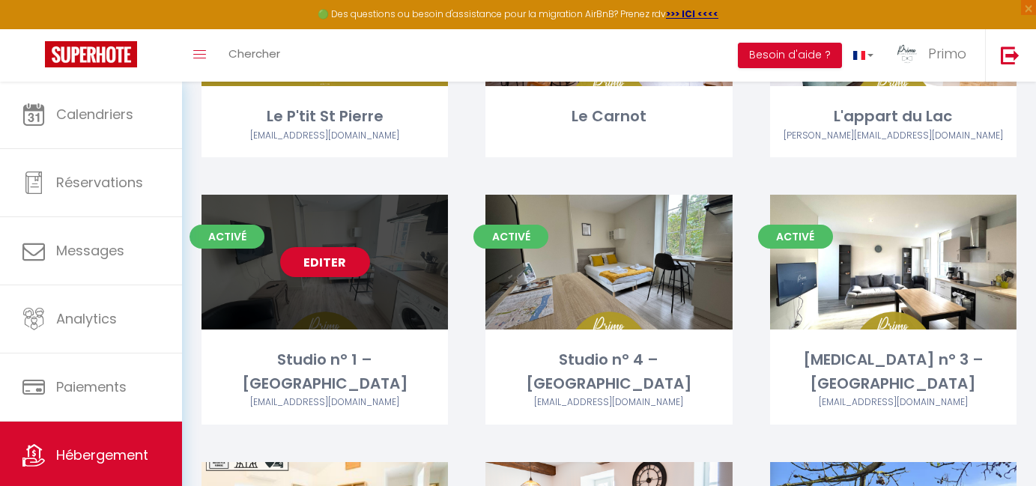
scroll to position [549, 0]
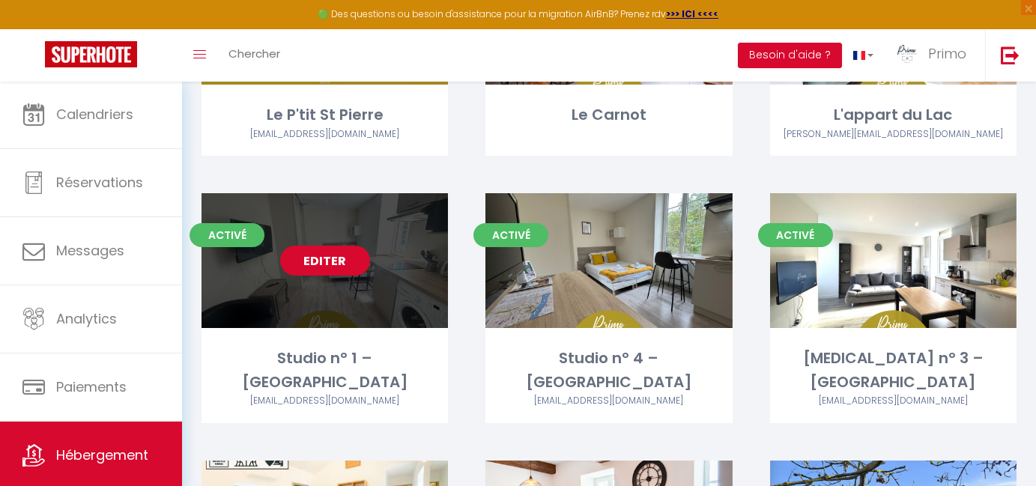
click at [345, 268] on link "Editer" at bounding box center [325, 261] width 90 height 30
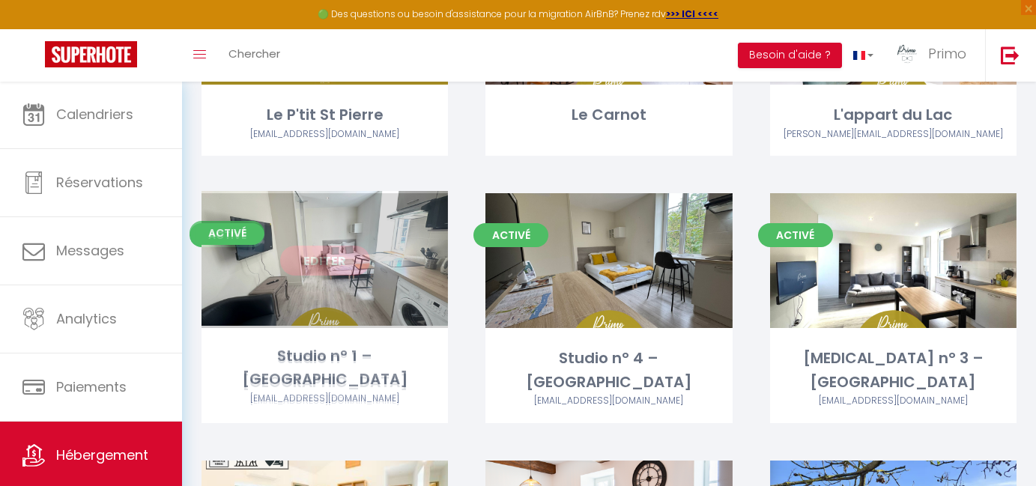
click at [331, 256] on link "Editer" at bounding box center [325, 261] width 90 height 30
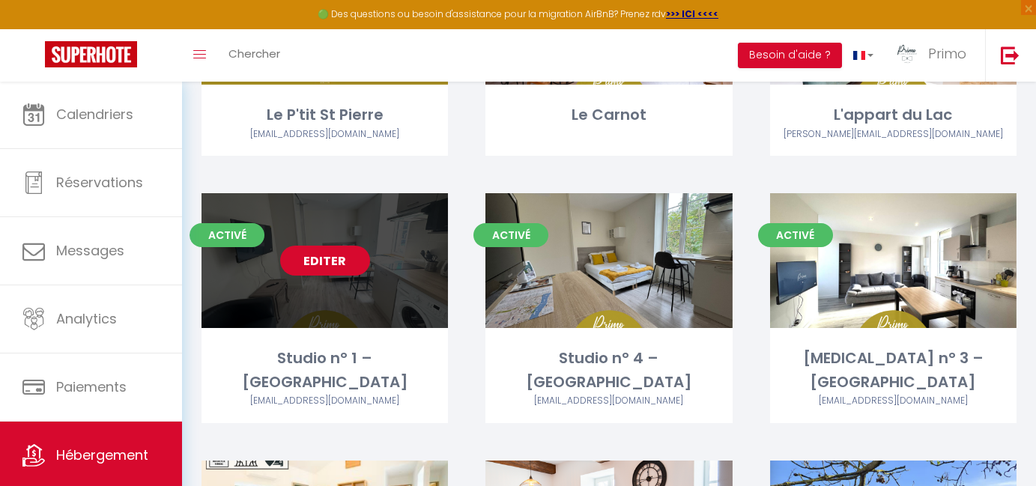
click at [343, 258] on link "Editer" at bounding box center [325, 261] width 90 height 30
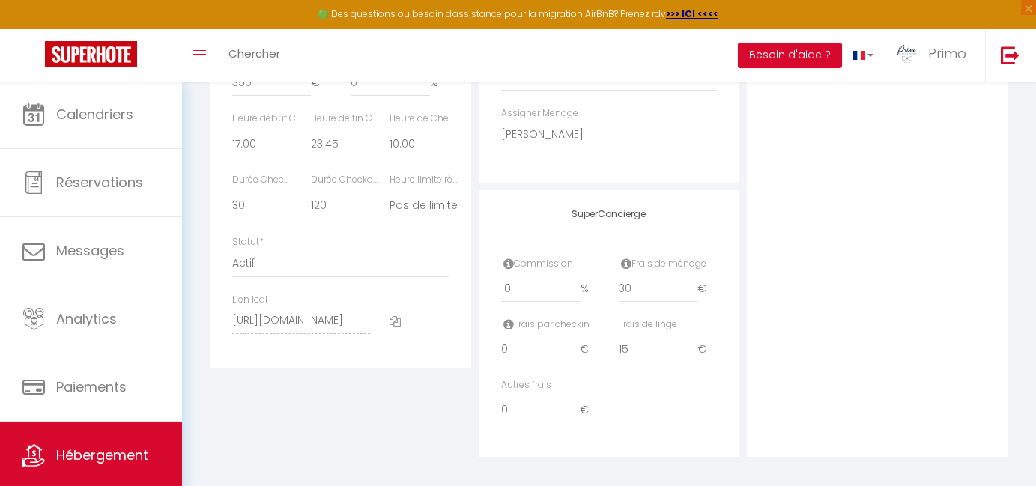
scroll to position [887, 0]
click at [624, 285] on input "30" at bounding box center [658, 289] width 79 height 27
click at [697, 405] on div "Autres frais 0 €" at bounding box center [609, 409] width 236 height 61
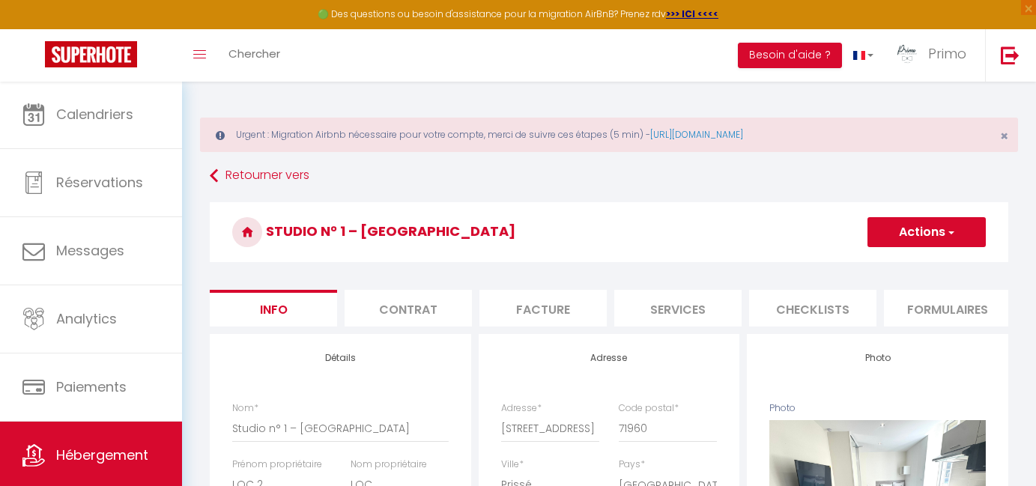
scroll to position [0, 0]
click at [909, 237] on button "Actions" at bounding box center [927, 232] width 118 height 30
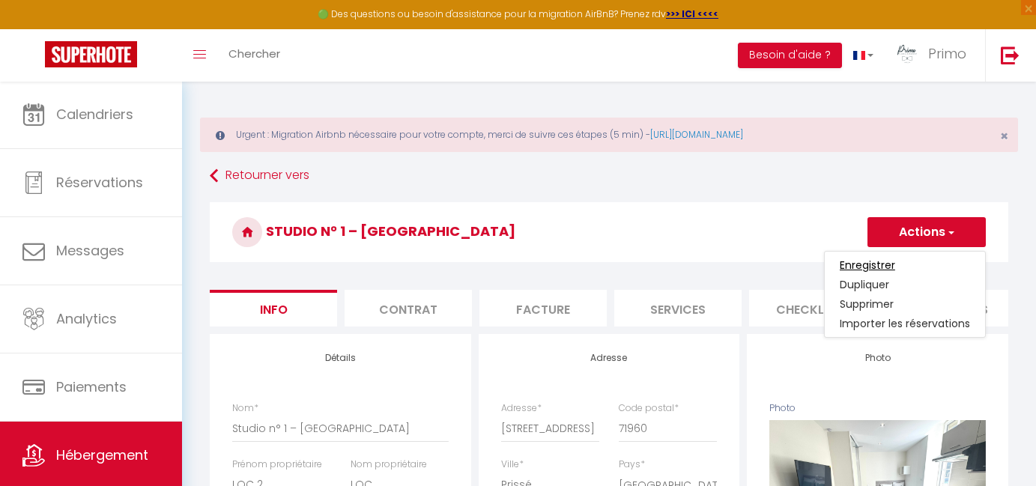
click at [875, 264] on input "Enregistrer" at bounding box center [867, 265] width 55 height 15
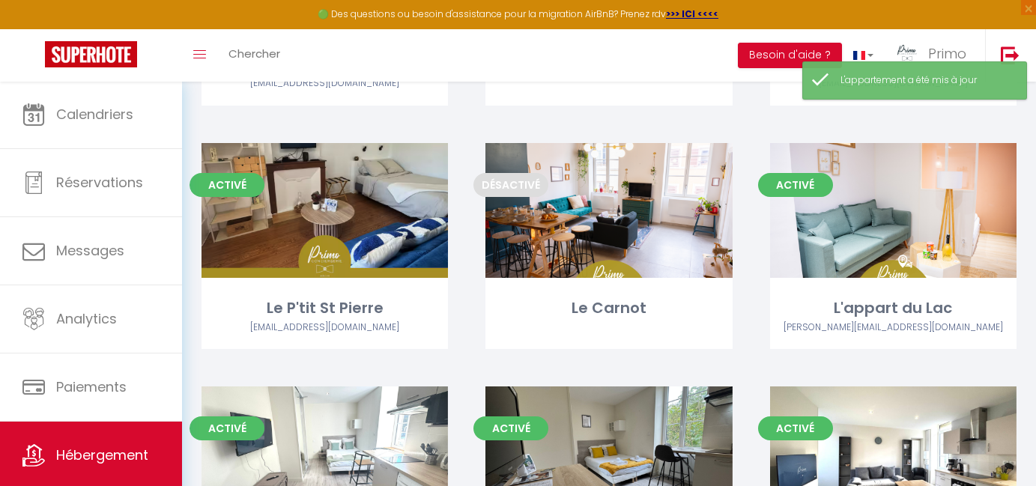
scroll to position [514, 0]
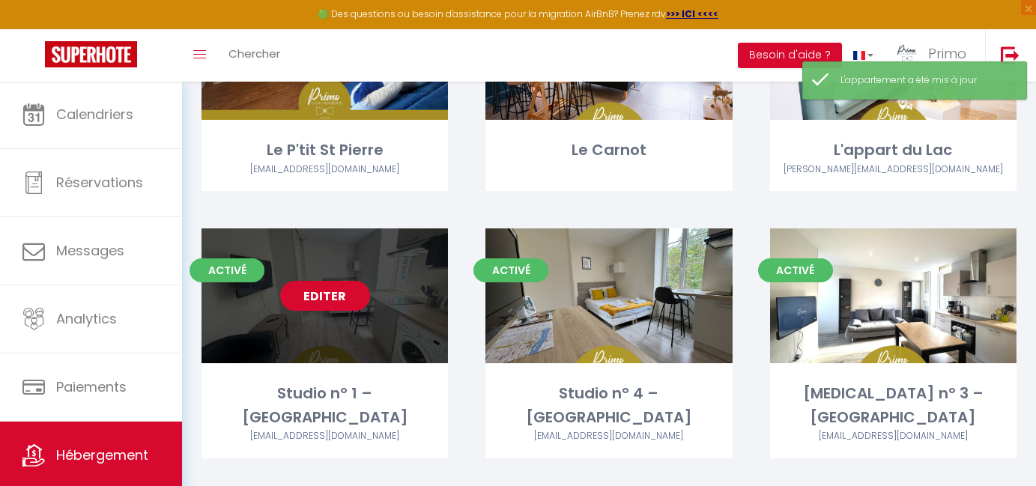
click at [315, 287] on link "Editer" at bounding box center [325, 296] width 90 height 30
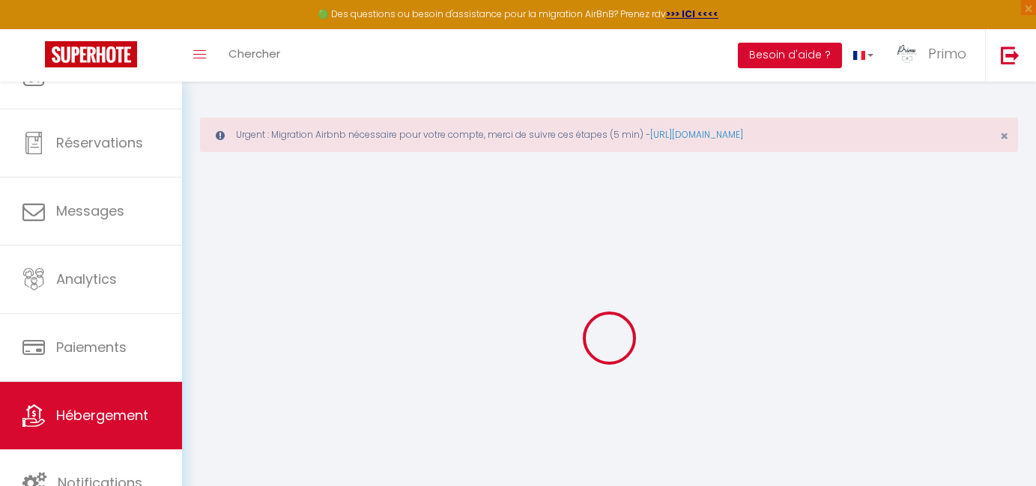
scroll to position [40, 0]
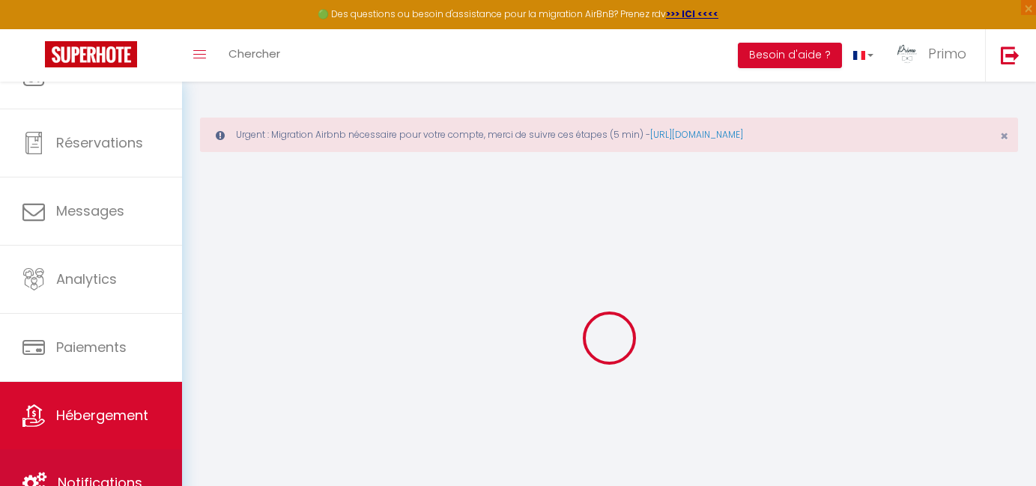
click at [72, 455] on link "Notifications" at bounding box center [91, 483] width 182 height 67
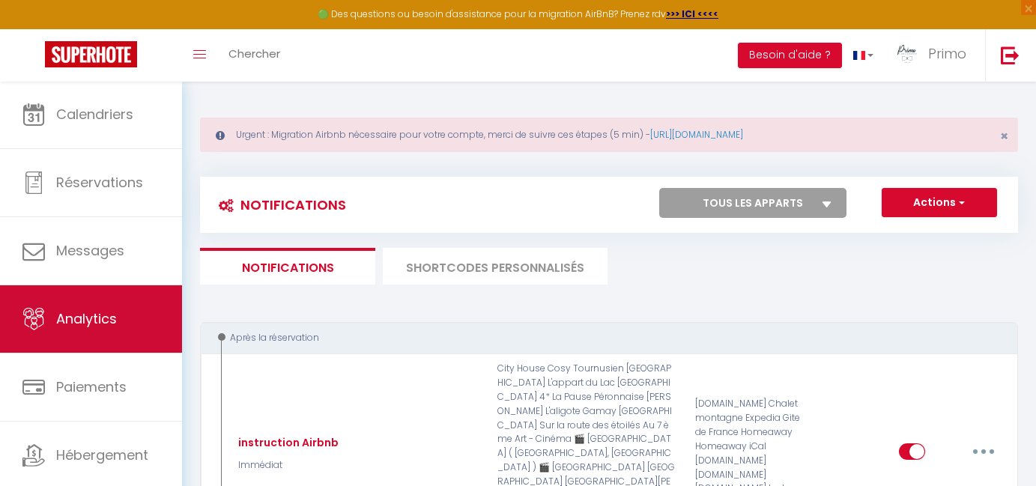
click at [83, 309] on span "Analytics" at bounding box center [86, 318] width 61 height 19
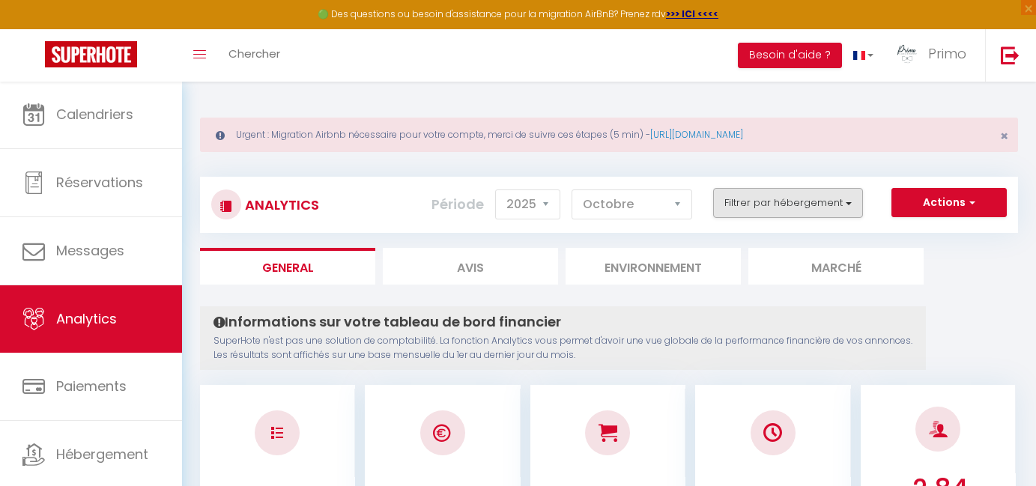
click at [778, 195] on button "Filtrer par hébergement" at bounding box center [788, 203] width 150 height 30
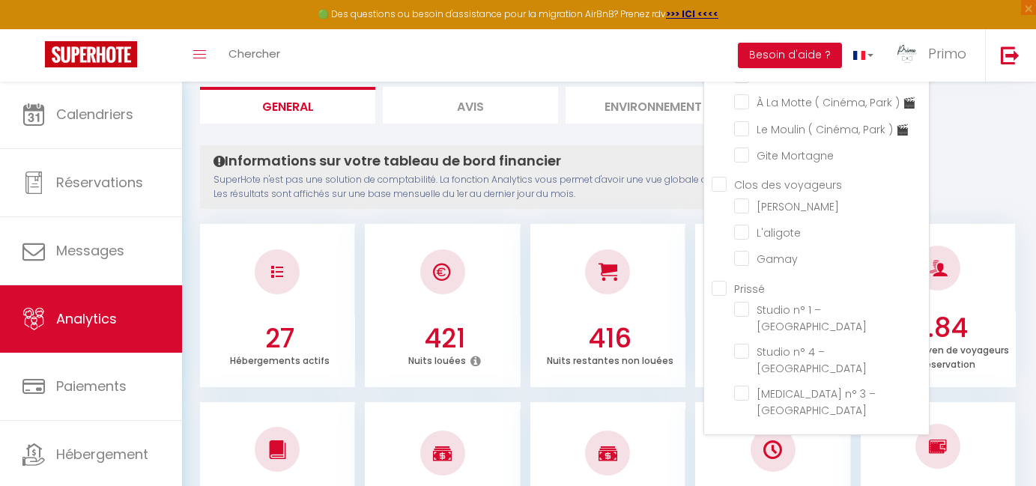
scroll to position [181, 0]
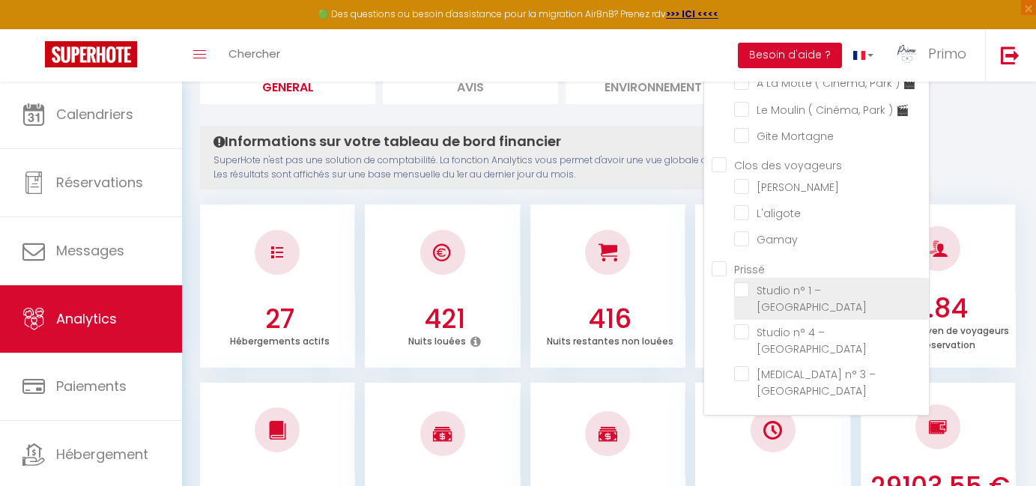
click at [769, 295] on Roches "checkbox" at bounding box center [831, 289] width 195 height 15
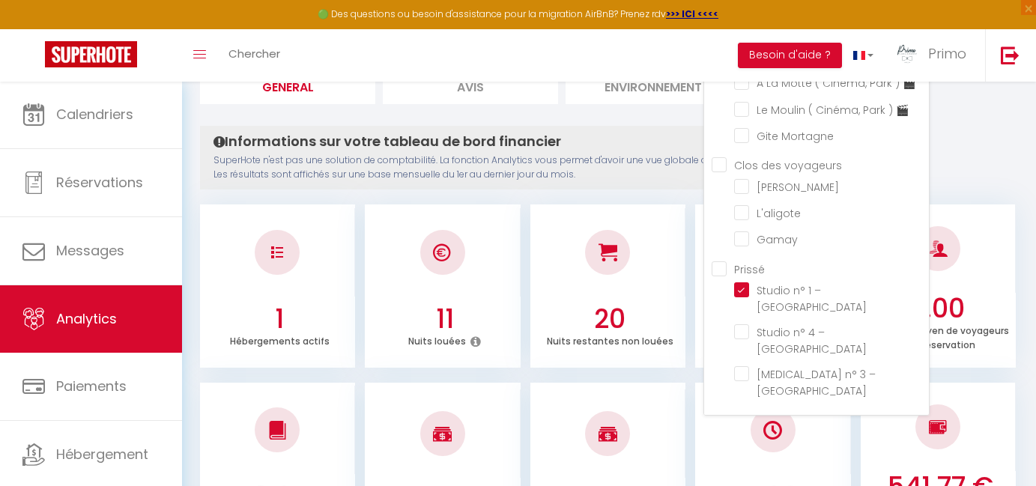
click at [633, 182] on div "Informations sur votre tableau de bord financier SuperHote n'est pas une soluti…" at bounding box center [563, 158] width 726 height 64
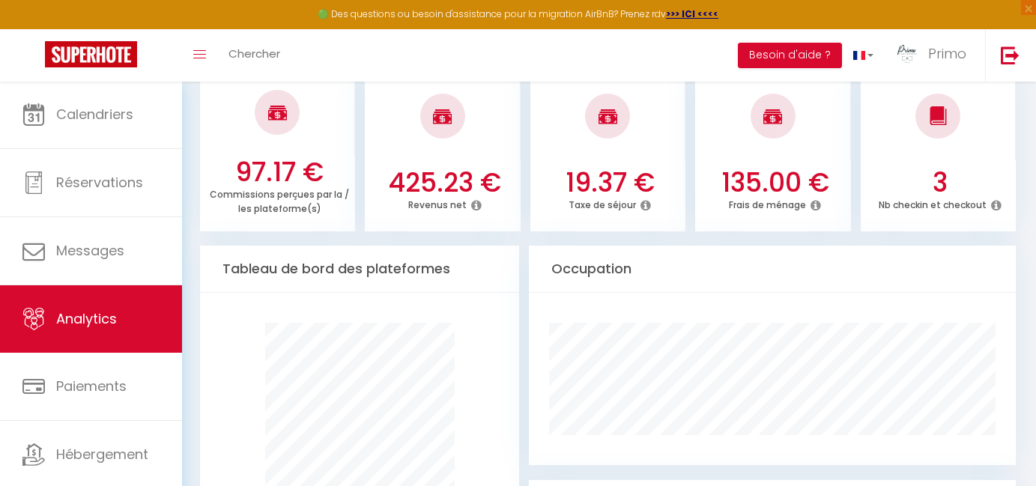
scroll to position [664, 0]
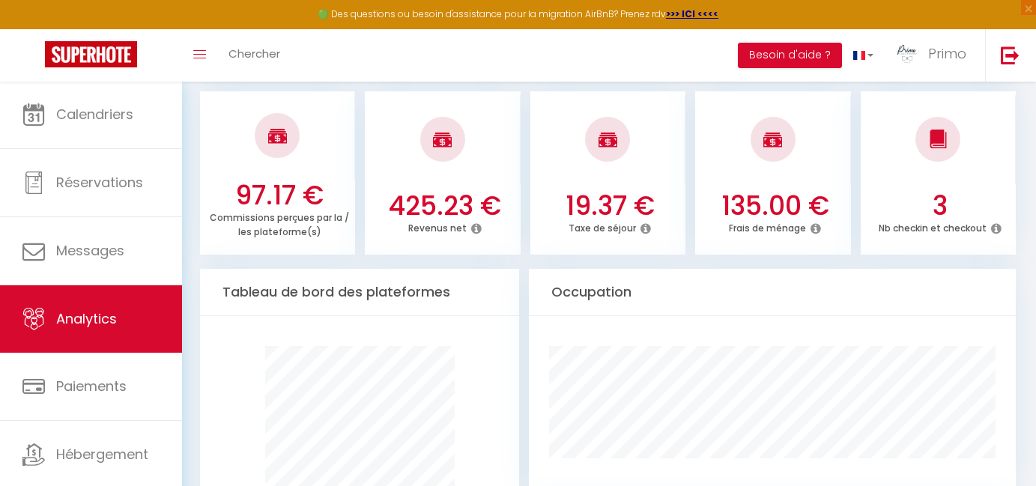
click at [814, 224] on icon at bounding box center [816, 229] width 10 height 12
click at [739, 199] on h3 "135.00 €" at bounding box center [775, 205] width 144 height 31
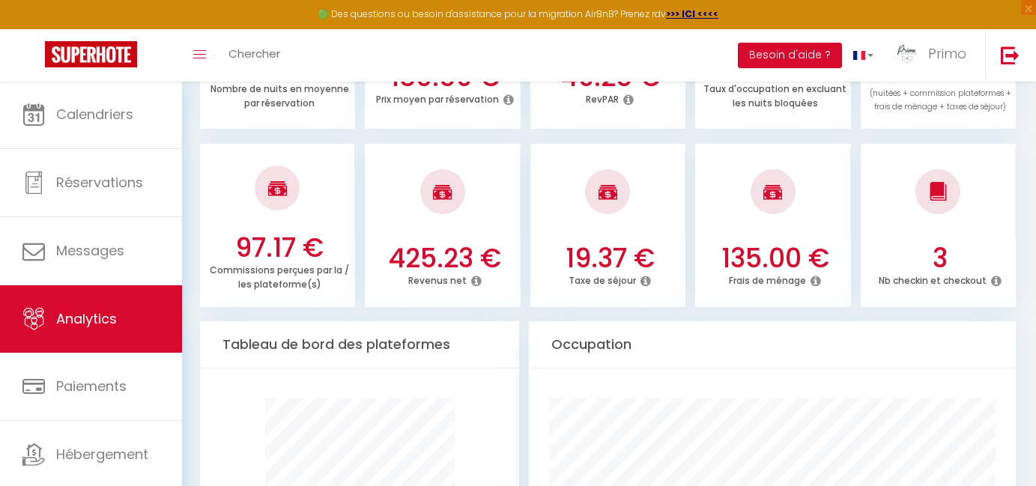
scroll to position [604, 0]
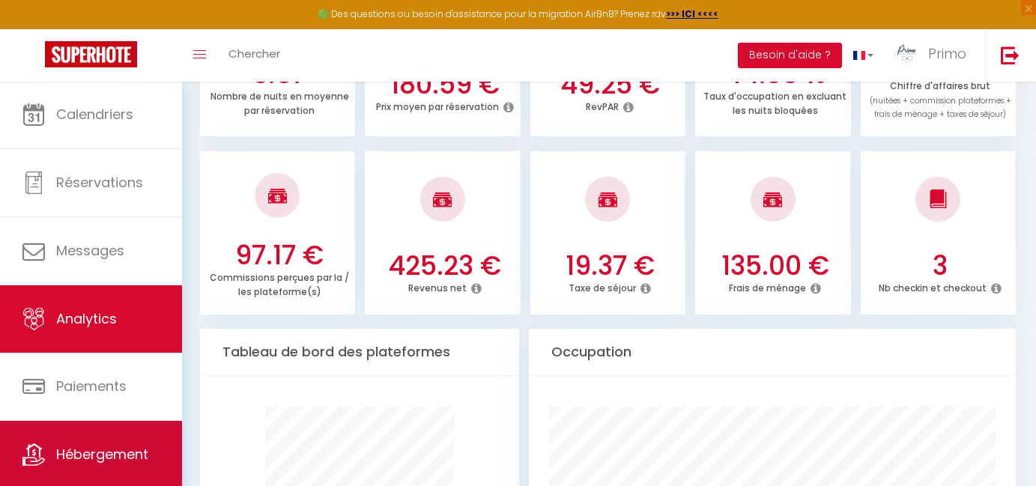
click at [115, 439] on link "Hébergement" at bounding box center [91, 454] width 182 height 67
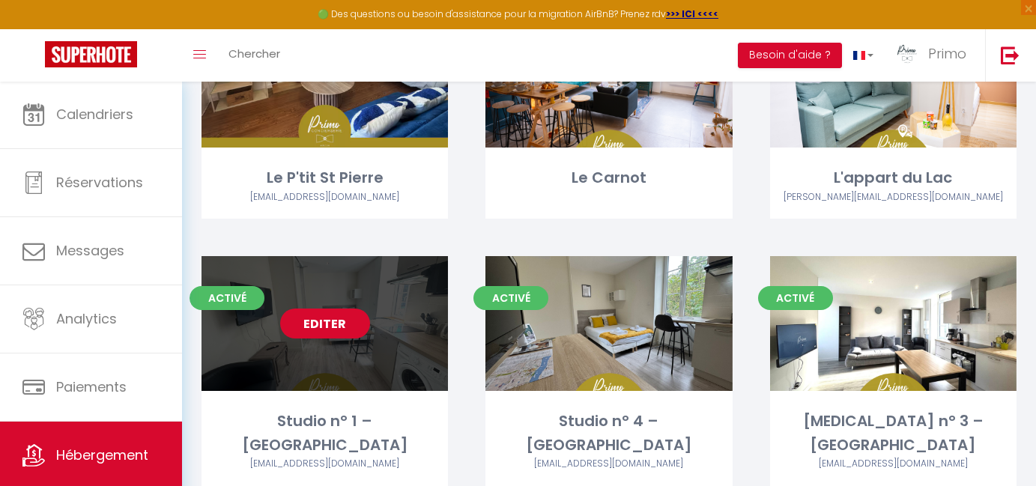
scroll to position [488, 0]
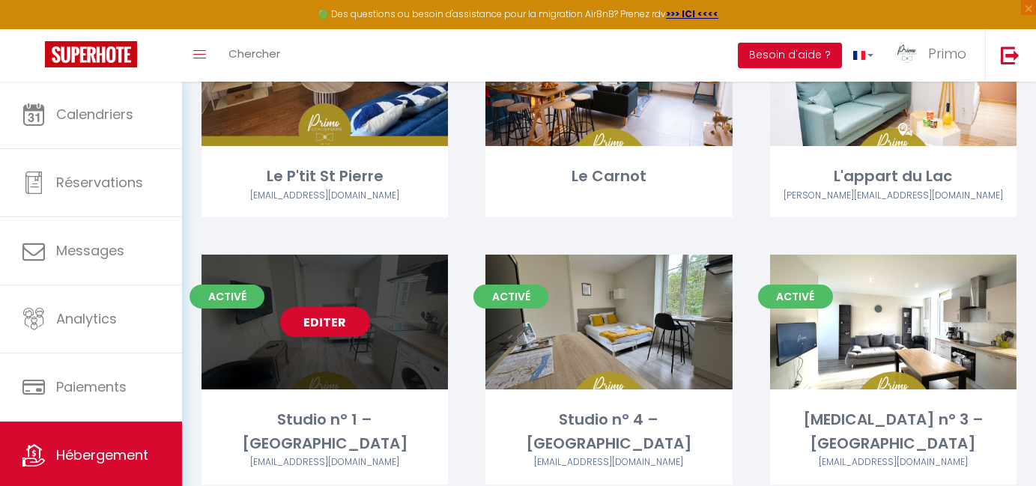
click at [336, 319] on link "Editer" at bounding box center [325, 322] width 90 height 30
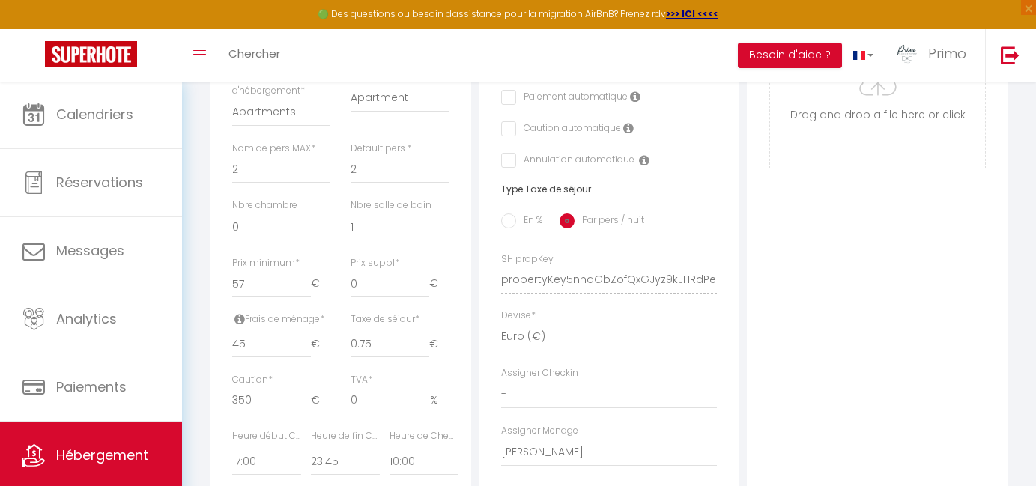
scroll to position [617, 0]
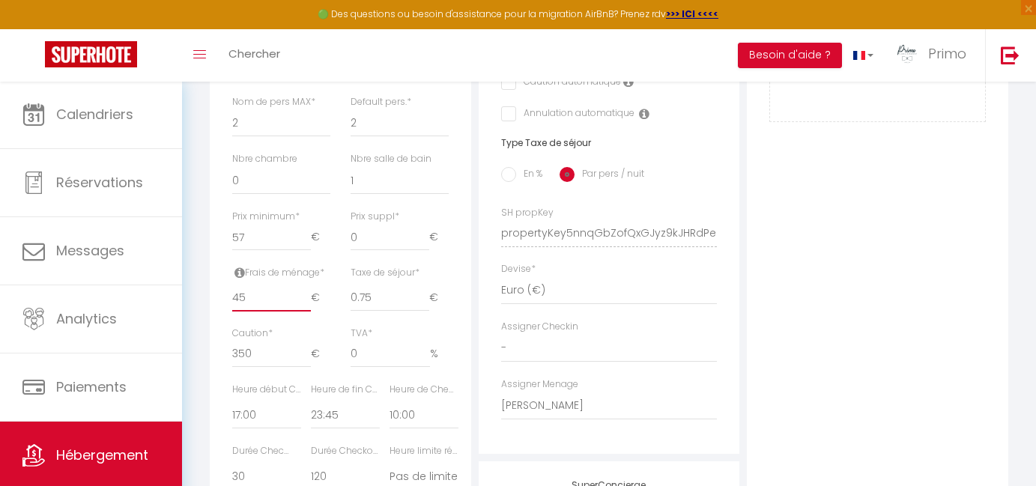
click at [243, 292] on input "45" at bounding box center [271, 298] width 79 height 27
click at [302, 314] on div "Frais de ménage * 30 €" at bounding box center [282, 296] width 118 height 61
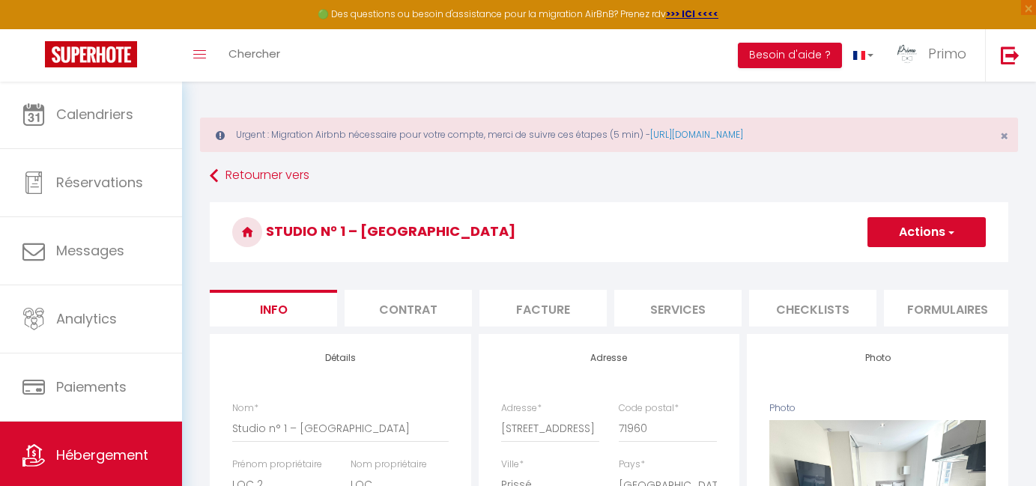
scroll to position [0, 0]
click at [912, 237] on button "Actions" at bounding box center [927, 232] width 118 height 30
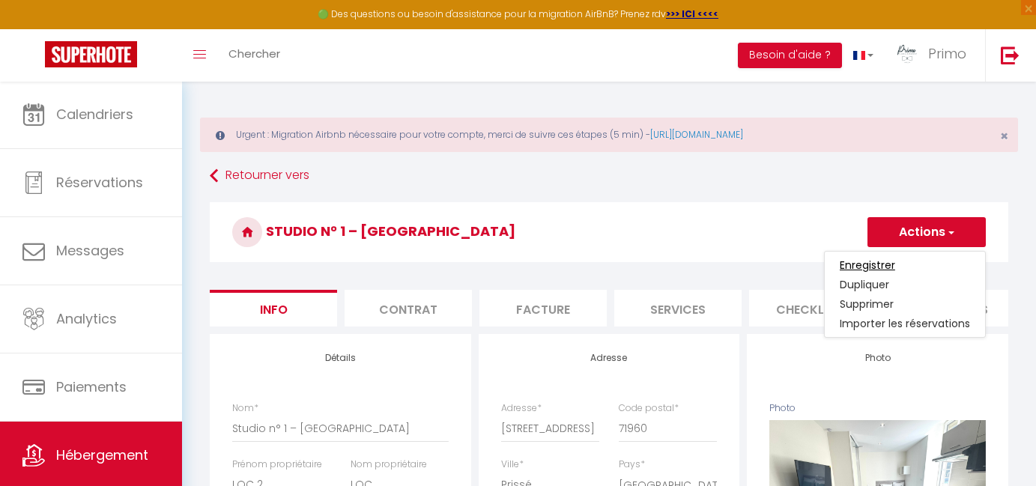
click at [856, 264] on input "Enregistrer" at bounding box center [867, 265] width 55 height 15
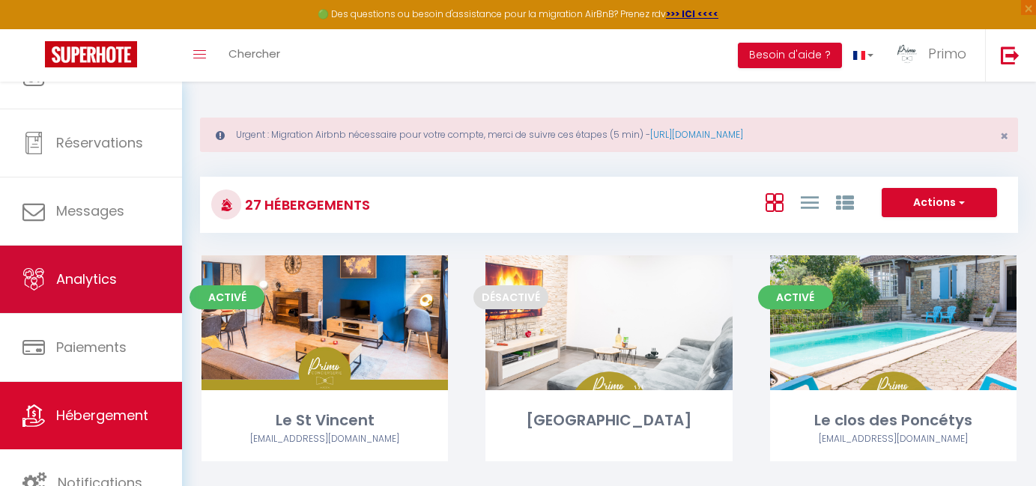
scroll to position [40, 0]
click at [106, 288] on span "Analytics" at bounding box center [86, 279] width 61 height 19
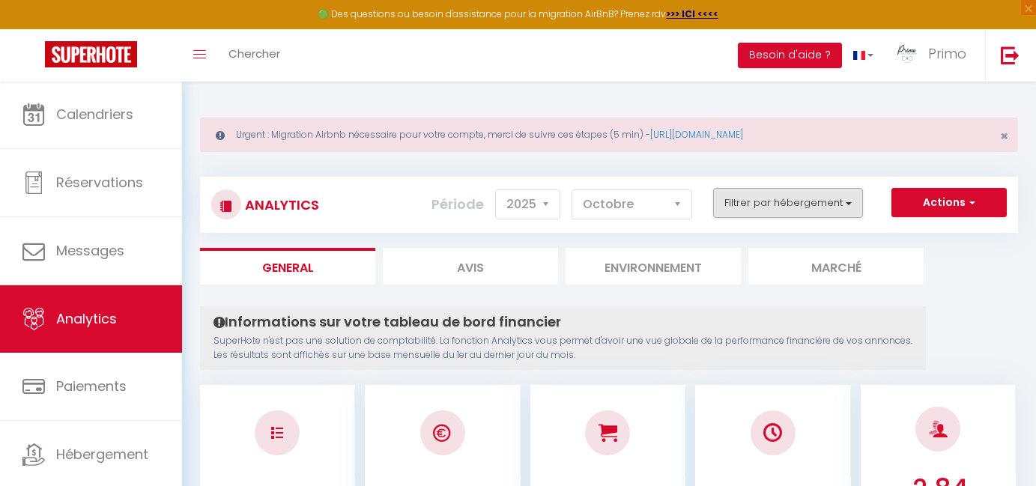
click at [787, 202] on button "Filtrer par hébergement" at bounding box center [788, 203] width 150 height 30
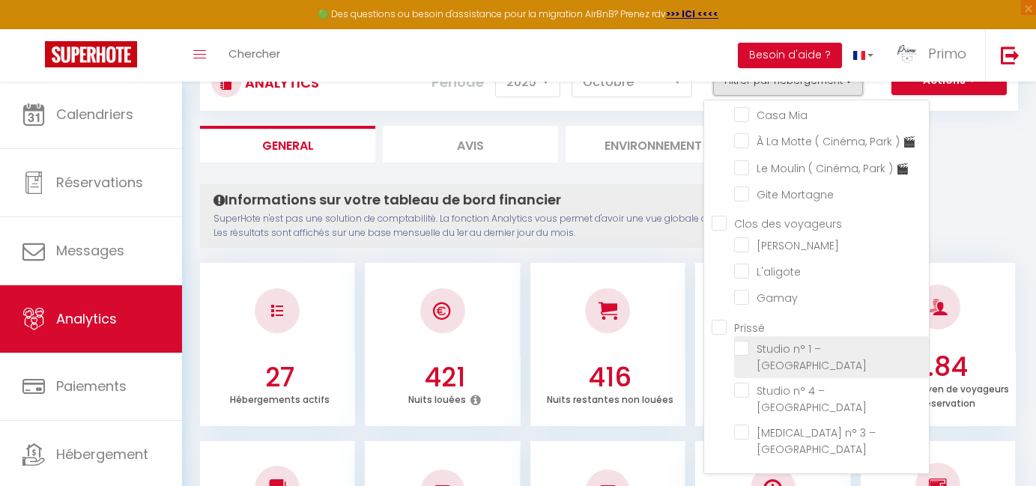
scroll to position [125, 0]
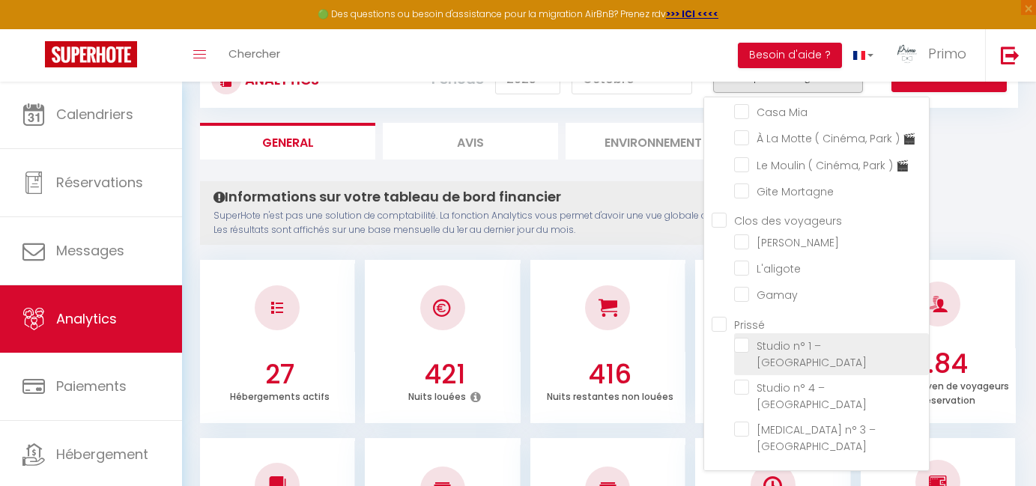
click at [775, 343] on Roches "checkbox" at bounding box center [831, 345] width 195 height 15
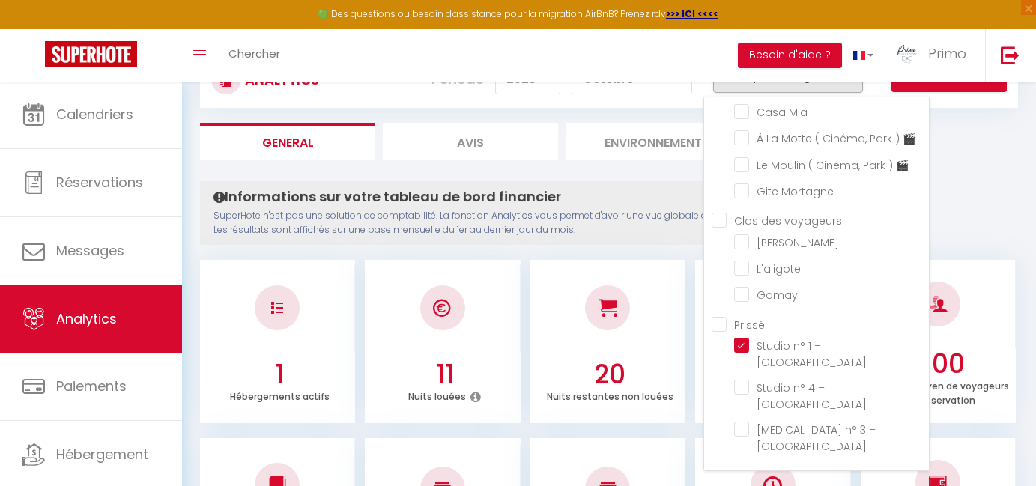
click at [614, 231] on p "SuperHote n'est pas une solution de comptabilité. La fonction Analytics vous pe…" at bounding box center [563, 223] width 699 height 28
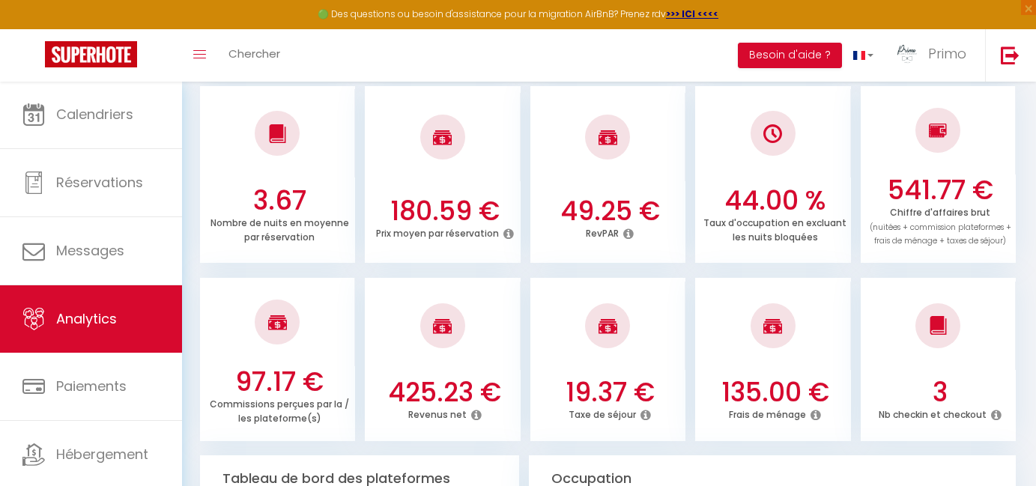
scroll to position [500, 0]
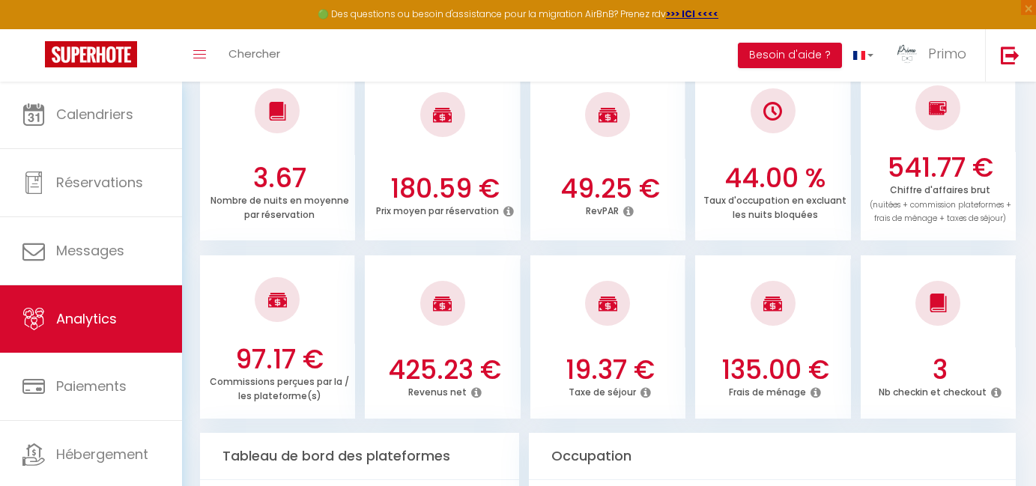
click at [811, 387] on icon at bounding box center [816, 393] width 10 height 12
click at [813, 387] on icon at bounding box center [816, 393] width 10 height 12
click at [760, 321] on div at bounding box center [772, 303] width 155 height 88
click at [765, 373] on h3 "135.00 €" at bounding box center [775, 369] width 144 height 31
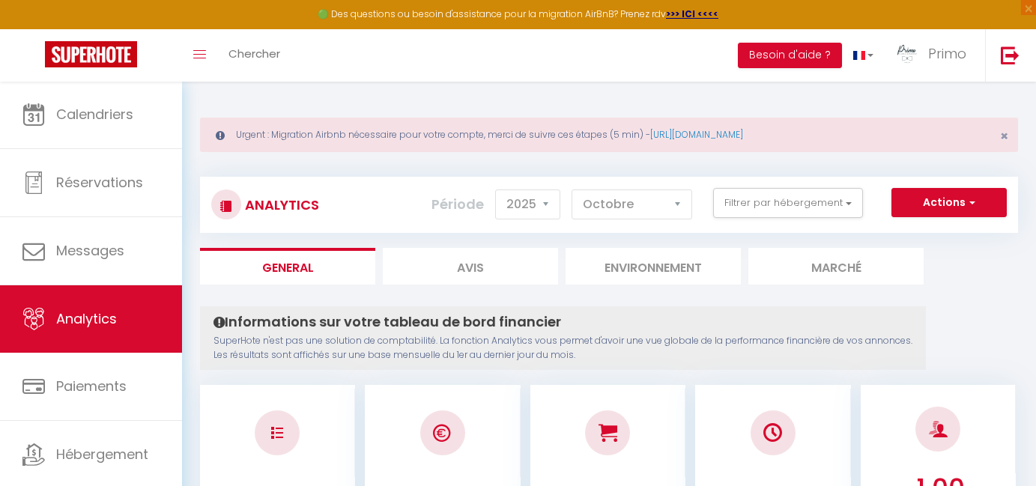
scroll to position [0, 0]
click at [65, 321] on span "Analytics" at bounding box center [86, 318] width 61 height 19
click at [969, 208] on span "button" at bounding box center [970, 202] width 9 height 15
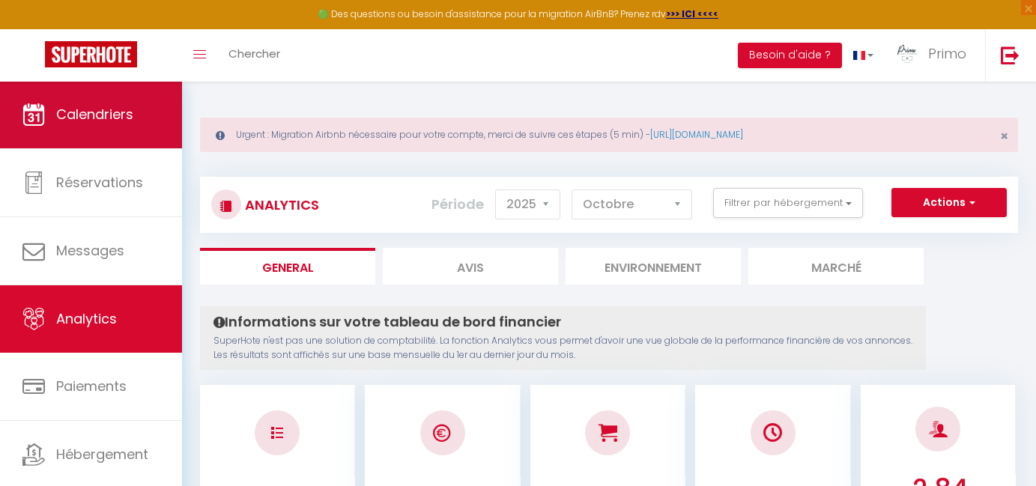
click at [129, 99] on link "Calendriers" at bounding box center [91, 114] width 182 height 67
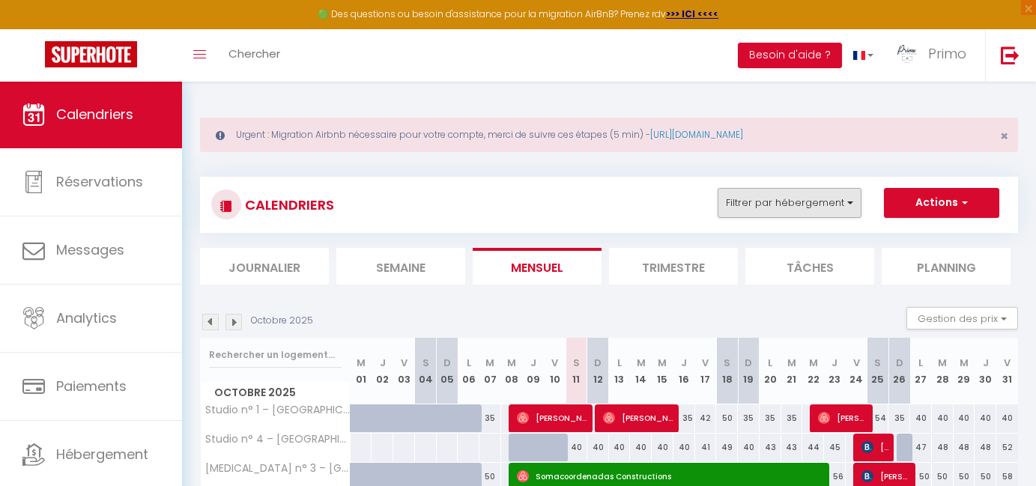
click at [825, 212] on button "Filtrer par hébergement" at bounding box center [790, 203] width 144 height 30
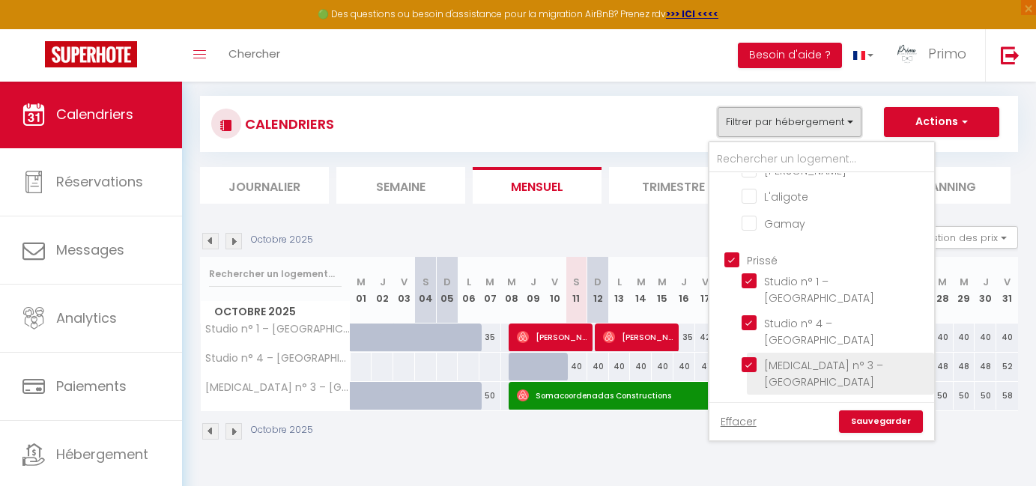
scroll to position [675, 0]
click at [871, 427] on link "Sauvegarder" at bounding box center [881, 422] width 84 height 22
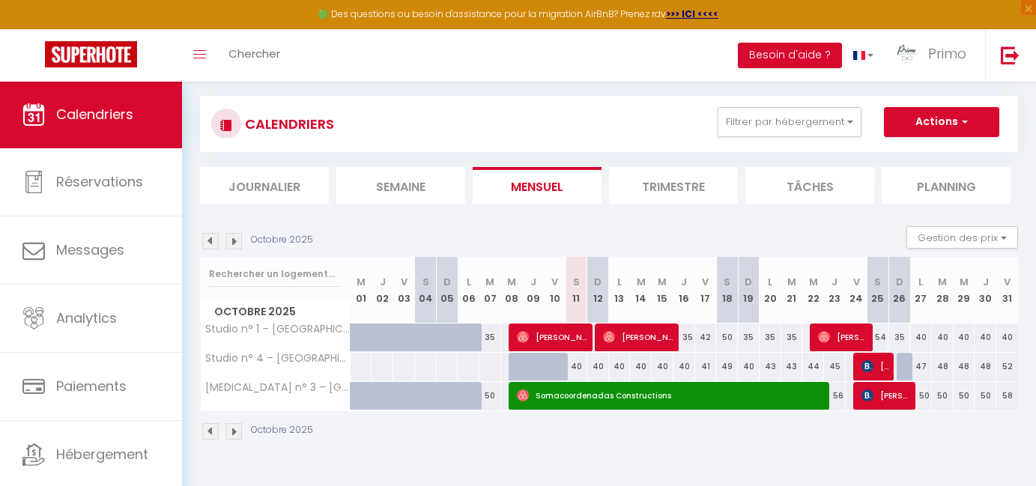
click at [874, 393] on span "[PERSON_NAME]" at bounding box center [887, 395] width 51 height 28
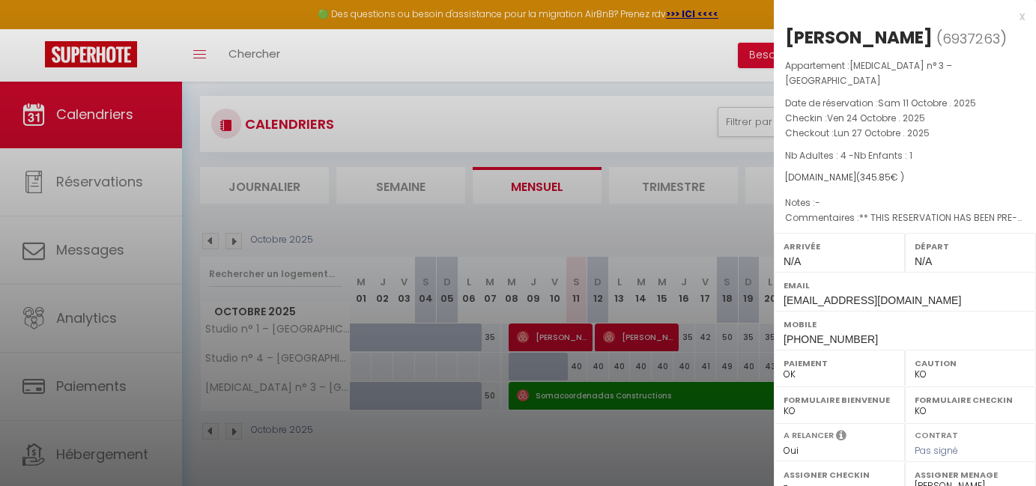
click at [715, 432] on div at bounding box center [518, 243] width 1036 height 486
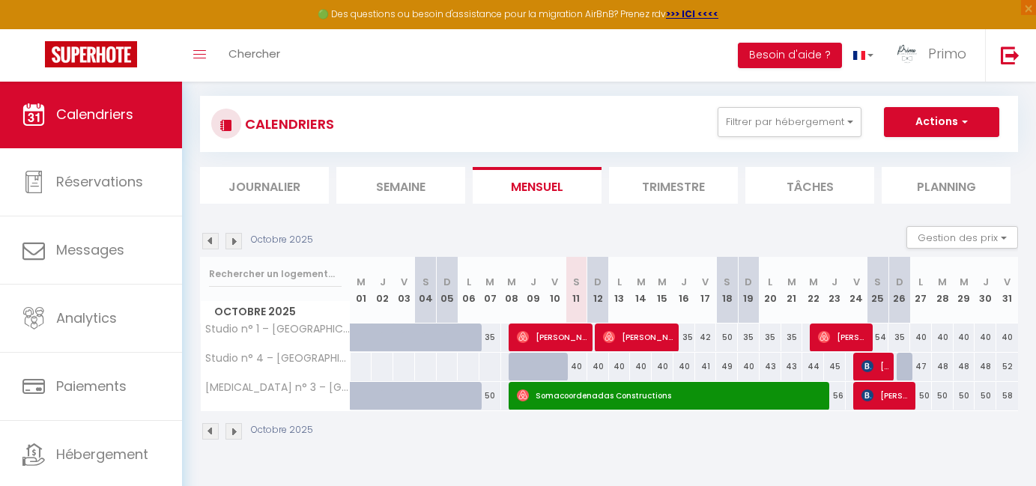
click at [879, 393] on span "[PERSON_NAME]" at bounding box center [887, 395] width 51 height 28
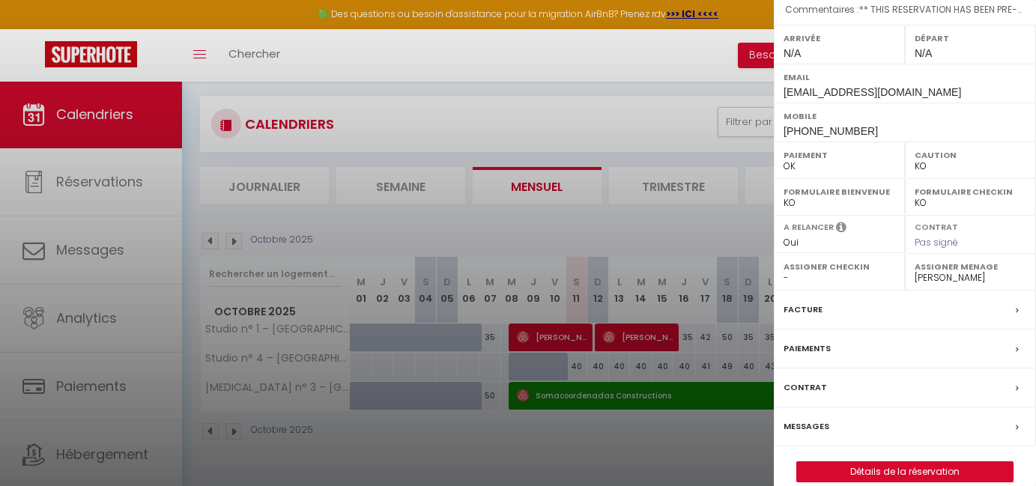
scroll to position [208, 0]
click at [801, 420] on label "Messages" at bounding box center [807, 428] width 46 height 16
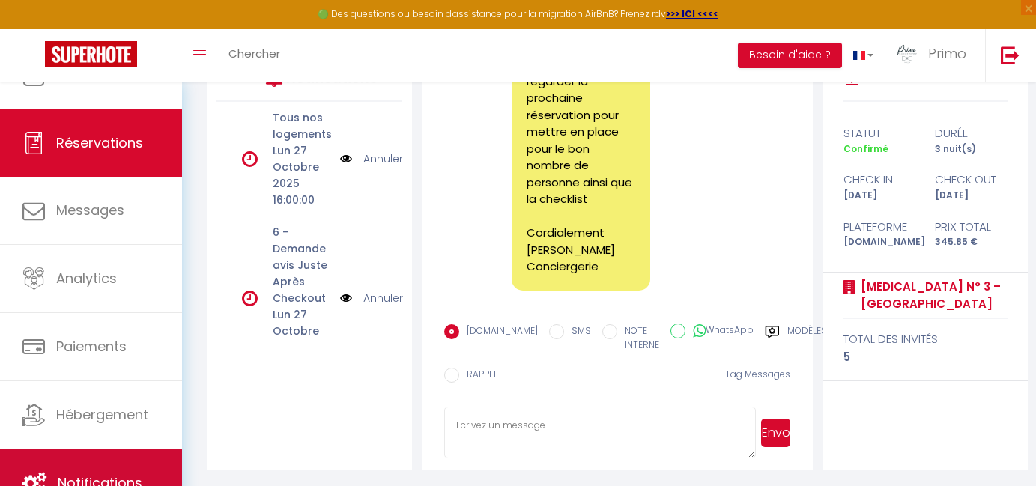
scroll to position [40, 0]
click at [88, 460] on link "Notifications" at bounding box center [91, 483] width 182 height 67
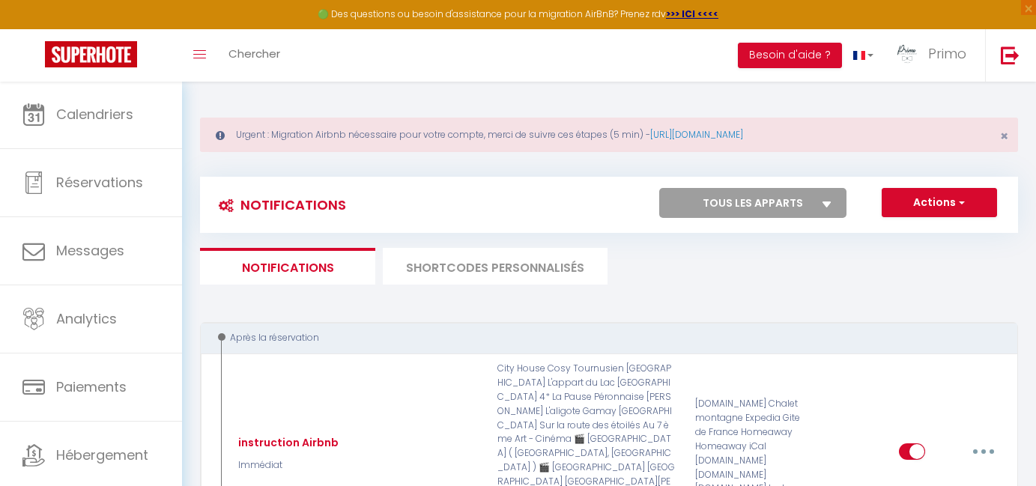
click at [461, 265] on li "SHORTCODES PERSONNALISÉS" at bounding box center [495, 266] width 225 height 37
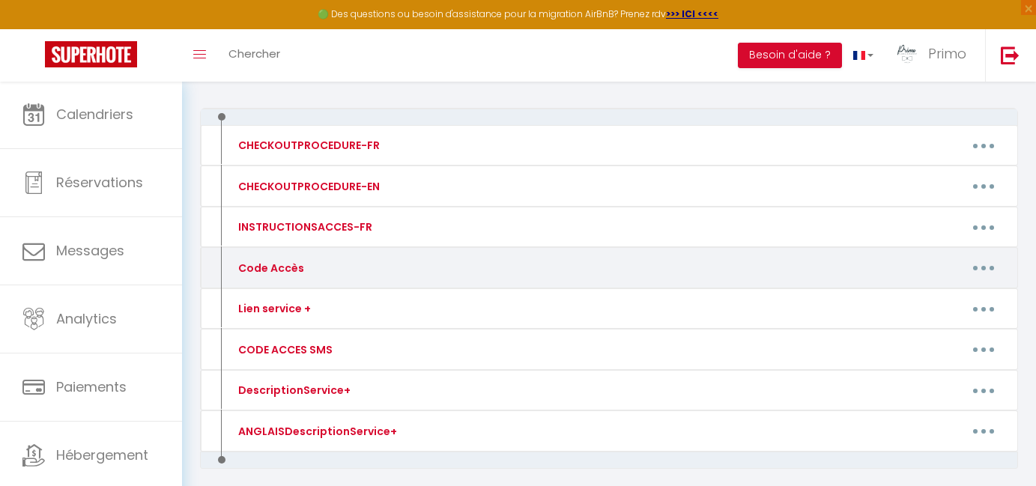
scroll to position [214, 0]
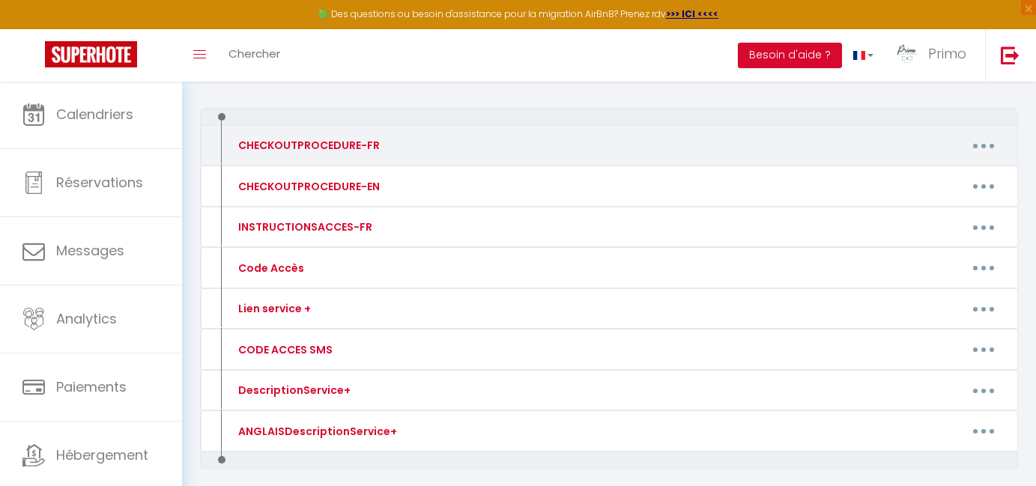
click at [990, 151] on button "button" at bounding box center [984, 145] width 42 height 24
click at [933, 180] on link "Editer" at bounding box center [944, 179] width 111 height 25
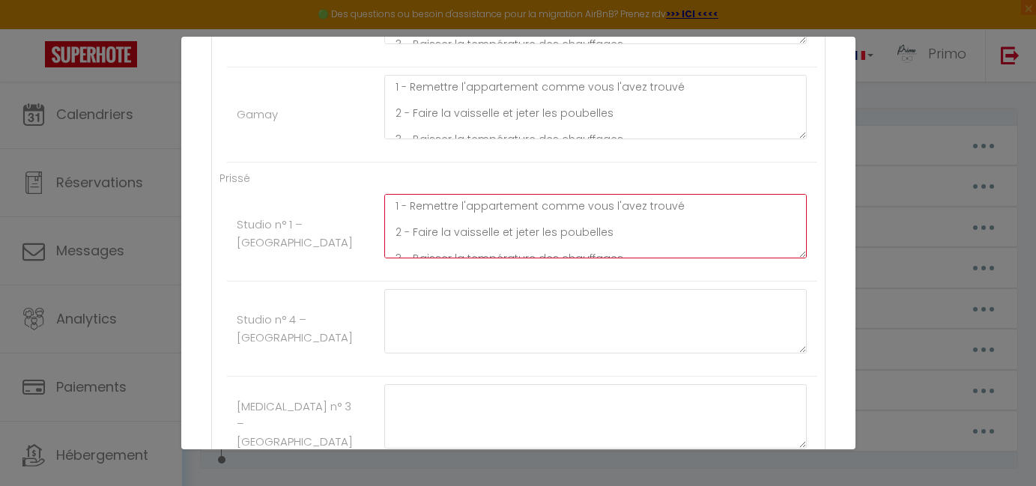
scroll to position [76, 0]
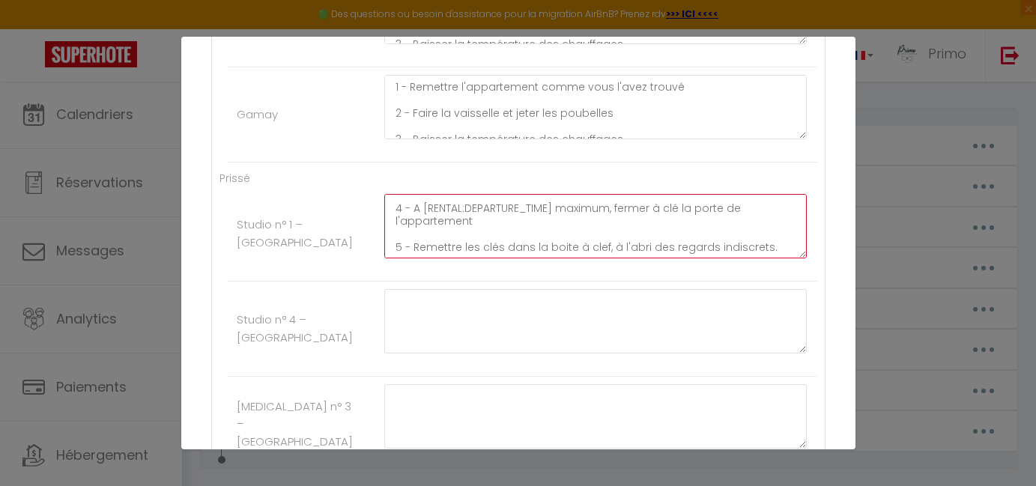
drag, startPoint x: 389, startPoint y: 164, endPoint x: 566, endPoint y: 283, distance: 213.2
click at [566, 283] on ul "Prissé Studio n° 1 – Hotel Entre les 2 Roches 1 - Remettre l'appartement comme …" at bounding box center [519, 321] width 598 height 302
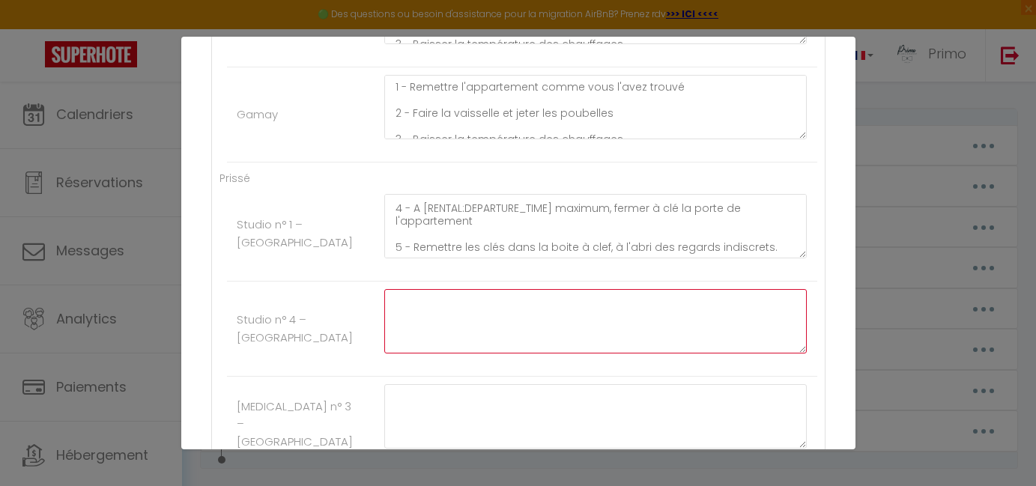
click at [458, 289] on textarea at bounding box center [595, 321] width 423 height 64
paste textarea "1 - Remettre l'appartement comme vous l'avez trouvé 2 - Faire la vaisselle et j…"
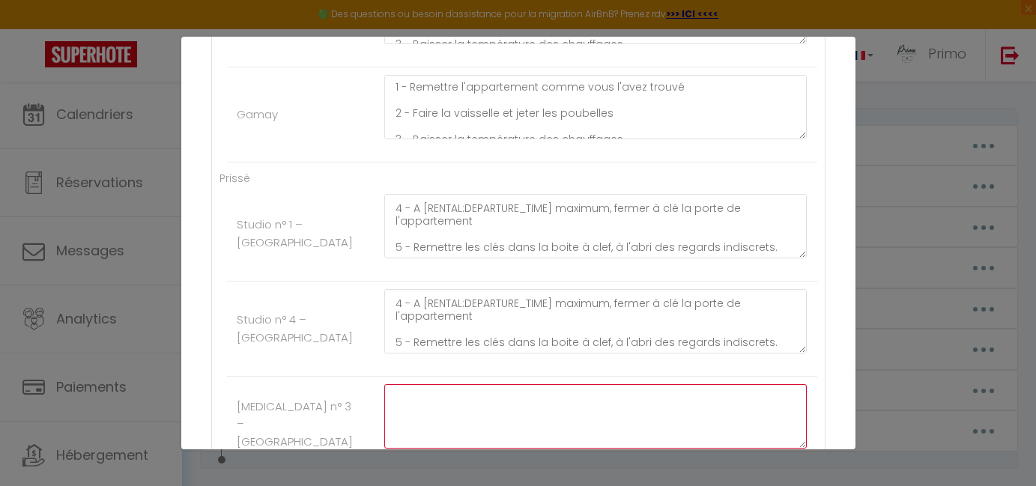
click at [456, 384] on textarea at bounding box center [595, 416] width 423 height 64
paste textarea "1 - Remettre l'appartement comme vous l'avez trouvé 2 - Faire la vaisselle et j…"
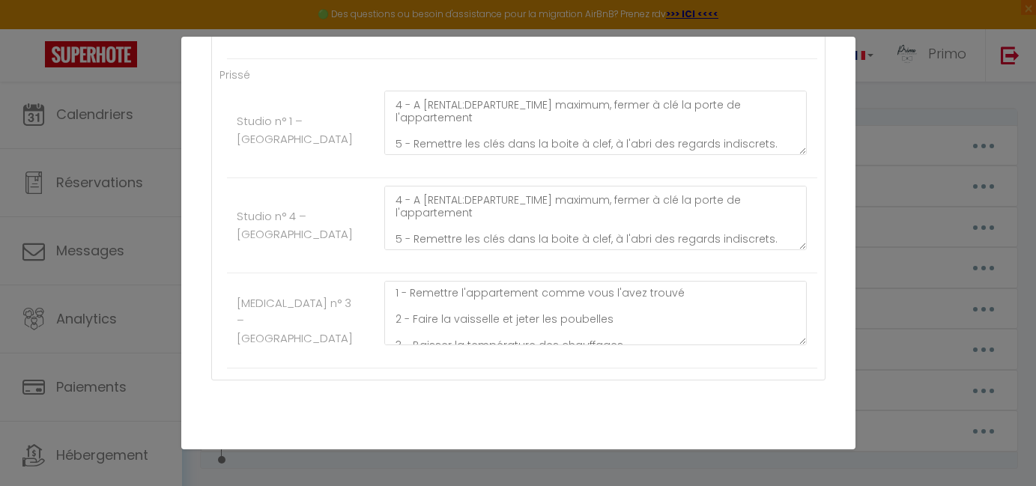
scroll to position [2639, 0]
click at [534, 453] on button "Mettre à jour" at bounding box center [551, 465] width 90 height 25
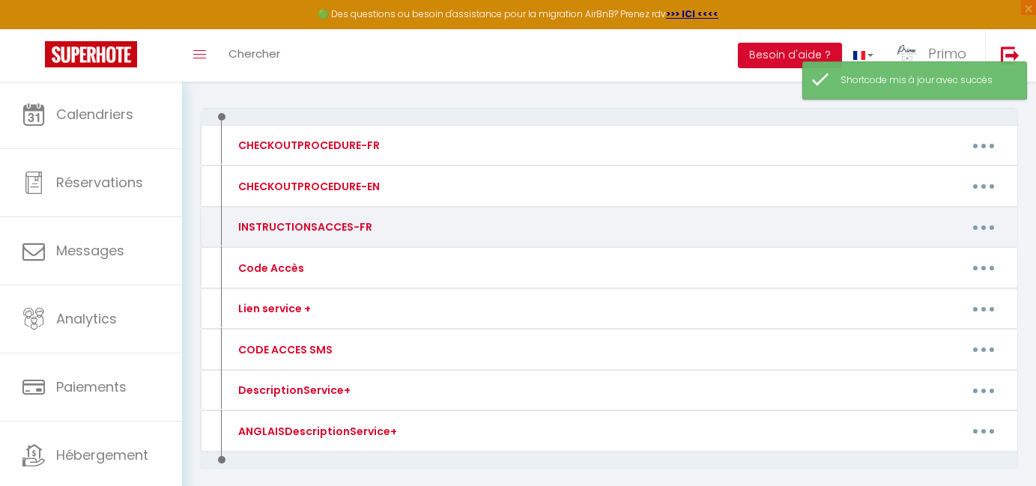
click at [987, 229] on button "button" at bounding box center [984, 227] width 42 height 24
click at [920, 249] on link "Editer" at bounding box center [944, 261] width 111 height 25
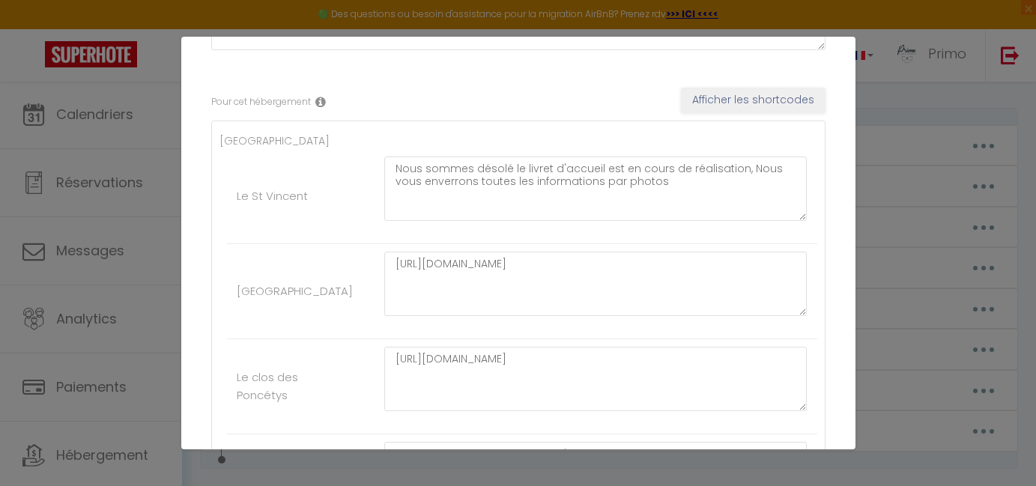
scroll to position [214, 0]
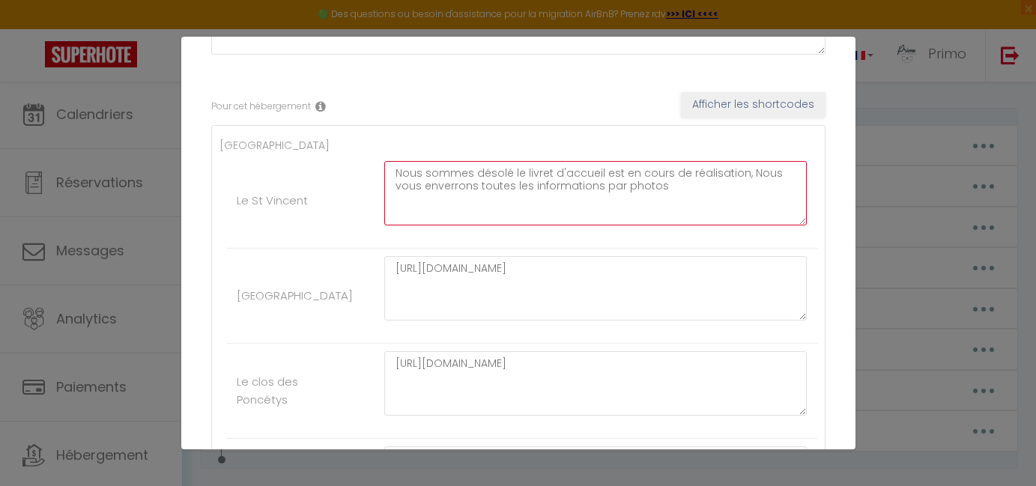
drag, startPoint x: 648, startPoint y: 183, endPoint x: 381, endPoint y: 148, distance: 269.8
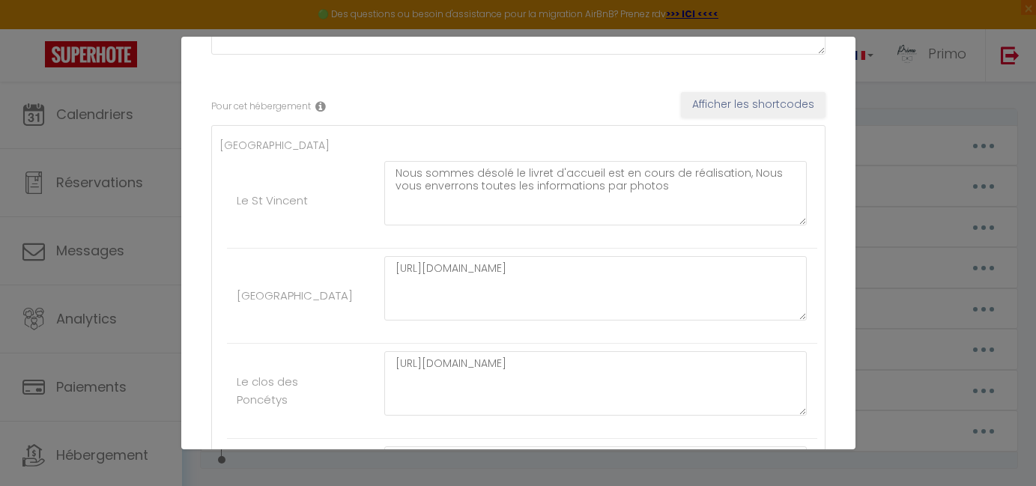
click at [344, 232] on li "Le St Vincent Nous sommes désolé le livret d'accueil est en cours de réalisatio…" at bounding box center [522, 201] width 590 height 95
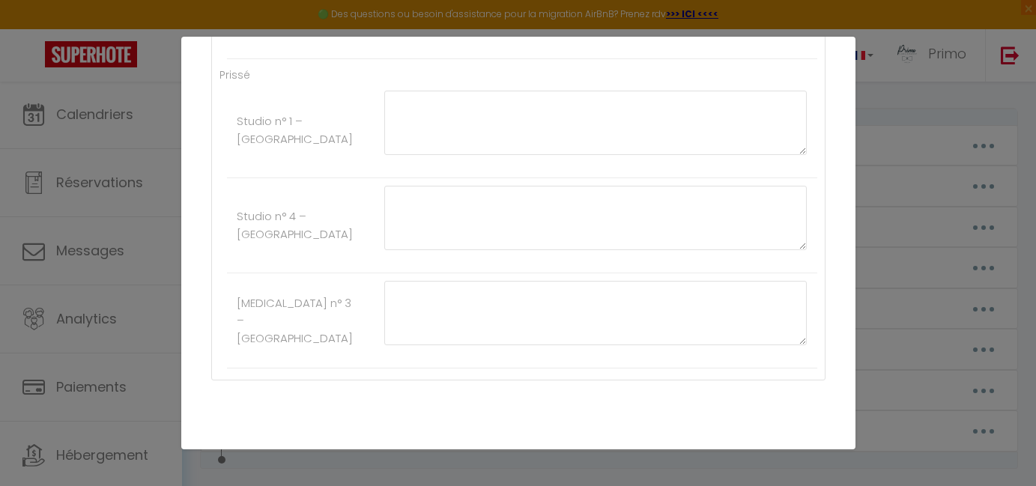
scroll to position [2639, 0]
click at [469, 438] on div "Annuler Mettre à jour" at bounding box center [518, 465] width 674 height 55
click at [472, 453] on button "Annuler" at bounding box center [469, 465] width 62 height 25
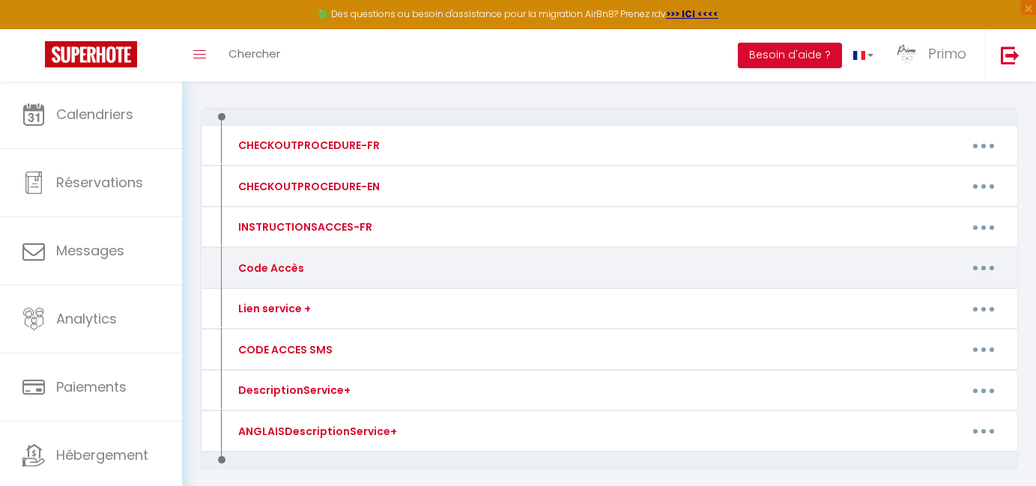
click at [987, 259] on button "button" at bounding box center [984, 268] width 42 height 24
click at [901, 303] on link "Editer" at bounding box center [944, 301] width 111 height 25
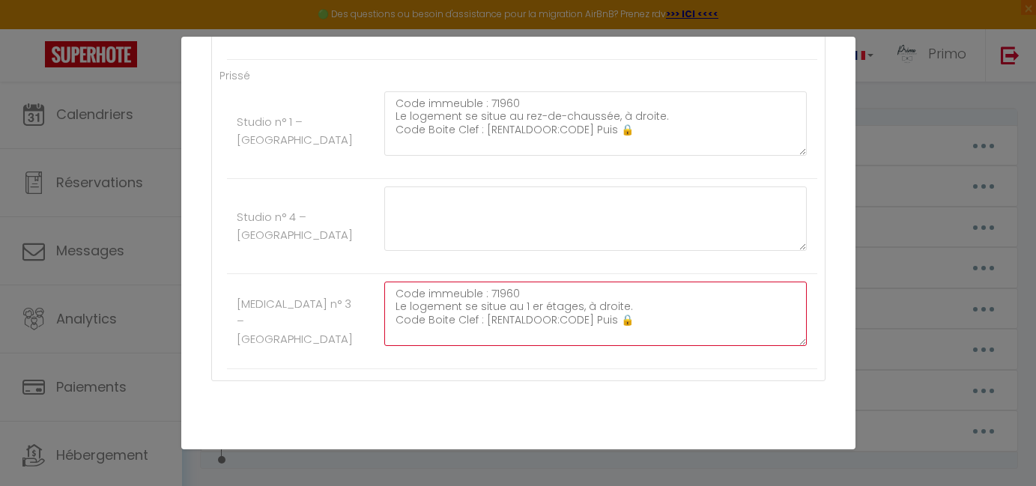
drag, startPoint x: 393, startPoint y: 250, endPoint x: 607, endPoint y: 288, distance: 217.5
click at [606, 287] on textarea "Code immeuble : 71960 Le logement se situe au 1 er étages, à droite. Code Boite…" at bounding box center [595, 314] width 423 height 64
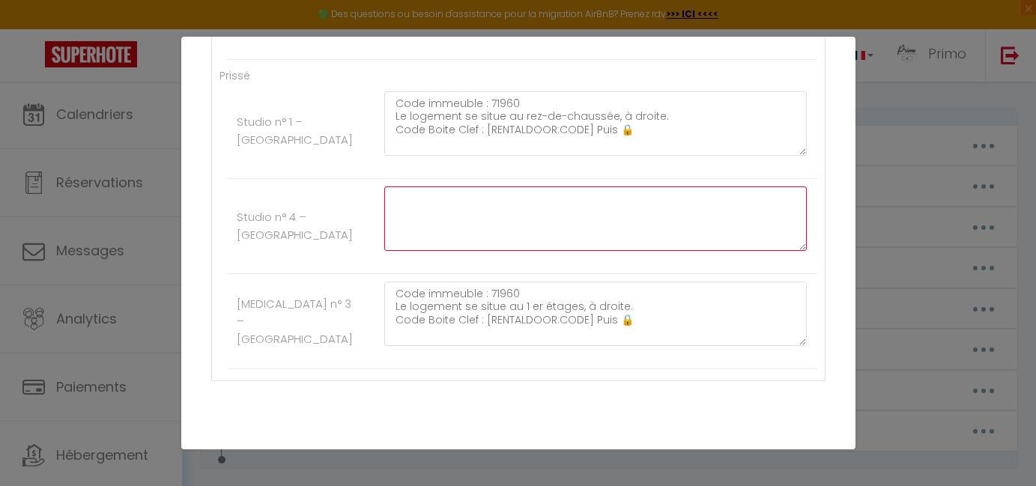
click at [458, 187] on textarea at bounding box center [595, 219] width 423 height 64
paste textarea "Code immeuble : 71960 Le logement se situe au 1 er étages, à droite. Code Boite…"
click at [605, 187] on textarea "Code immeuble : 71960 Le logement se situe au 1 er étages, à droite. Code Boite…" at bounding box center [595, 219] width 423 height 64
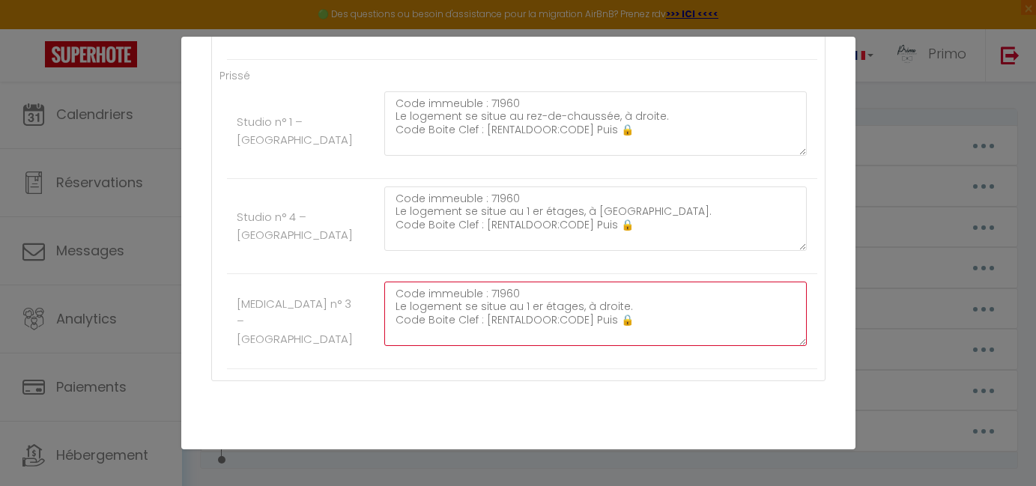
click at [597, 282] on textarea "Code immeuble : 71960 Le logement se situe au 1 er étages, à droite. Code Boite…" at bounding box center [595, 314] width 423 height 64
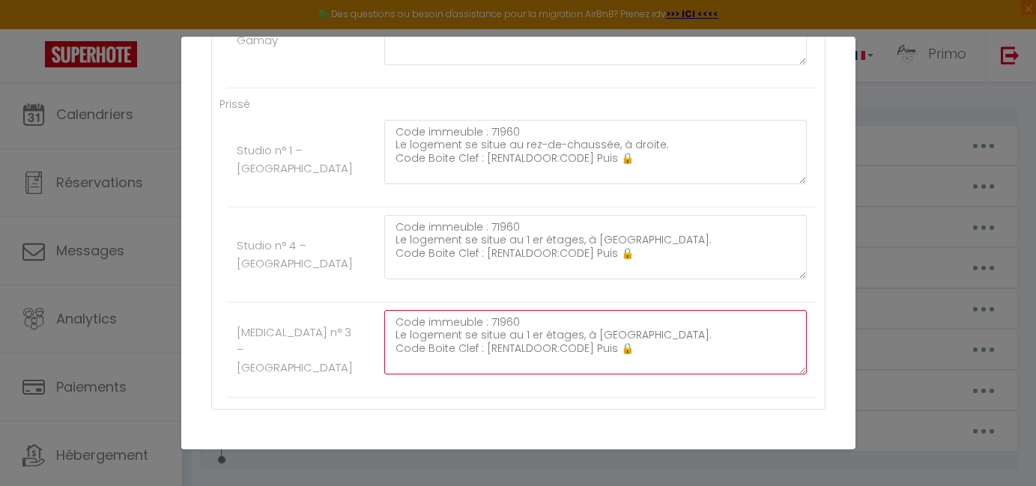
scroll to position [2598, 0]
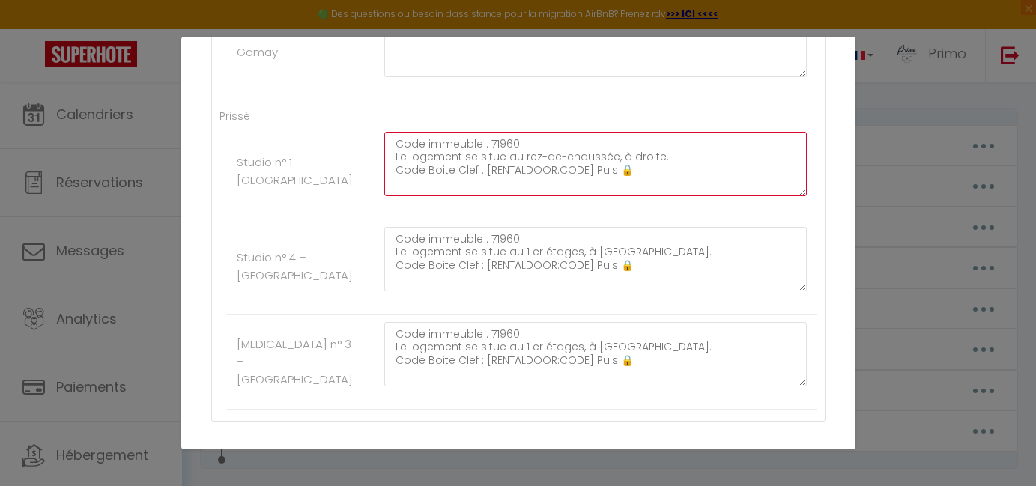
click at [632, 132] on textarea "Code immeuble : 71960 Le logement se situe au rez-de-chaussée, à droite. Code B…" at bounding box center [595, 164] width 423 height 64
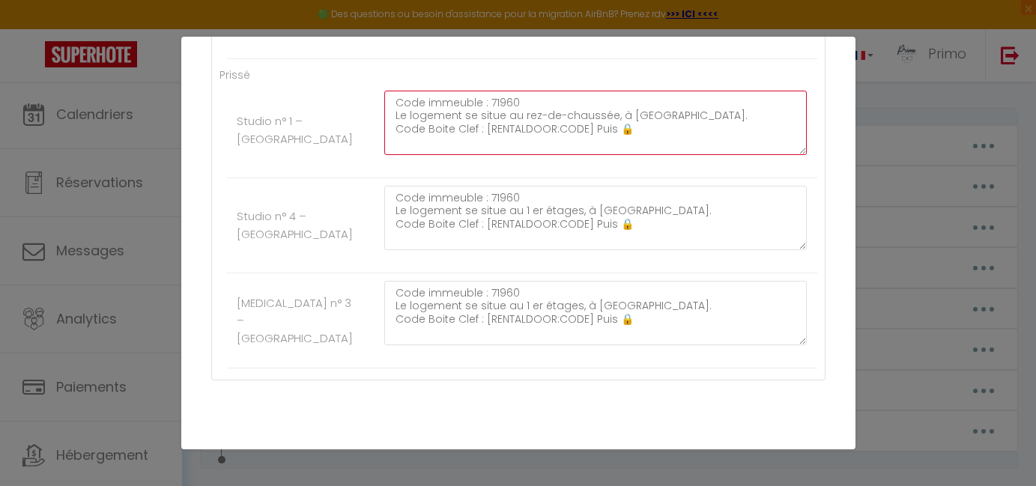
scroll to position [2639, 0]
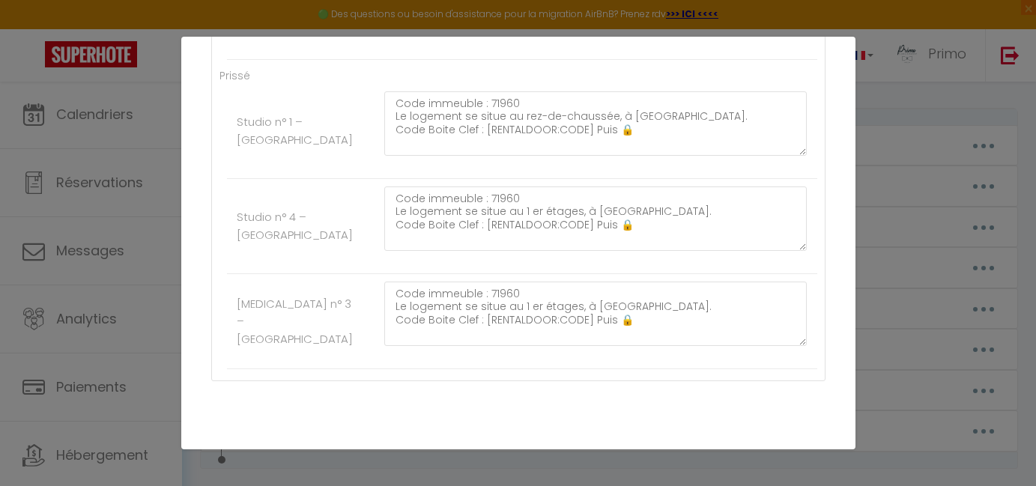
click at [540, 453] on button "Mettre à jour" at bounding box center [551, 465] width 90 height 25
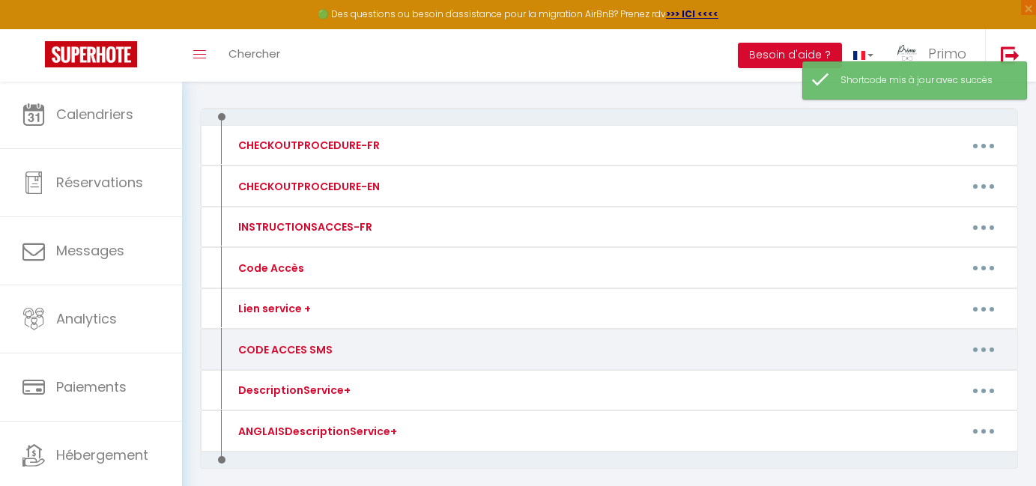
click at [981, 338] on button "button" at bounding box center [984, 350] width 42 height 24
click at [903, 378] on link "Editer" at bounding box center [944, 383] width 111 height 25
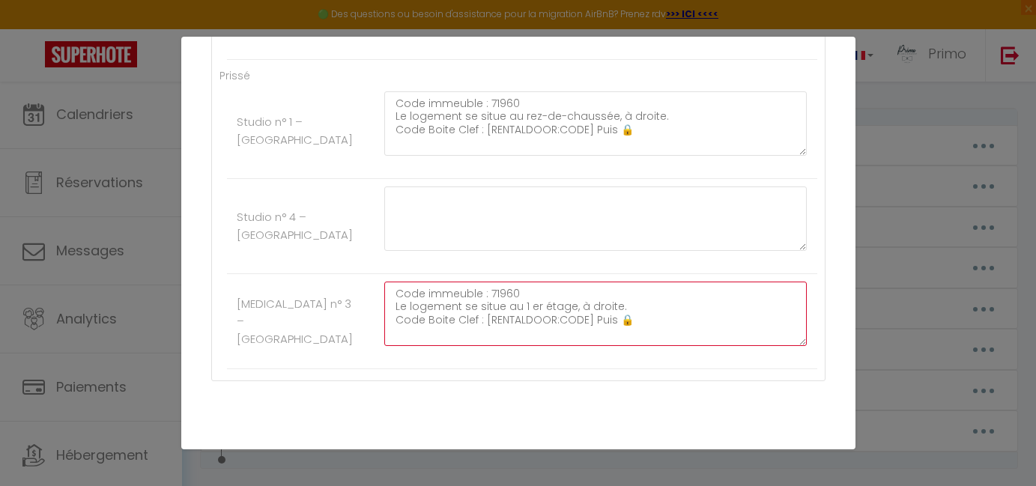
drag, startPoint x: 395, startPoint y: 254, endPoint x: 578, endPoint y: 300, distance: 188.6
click at [578, 300] on textarea "Code immeuble : 71960 Le logement se situe au 1 er étage, à droite. Code Boite …" at bounding box center [595, 314] width 423 height 64
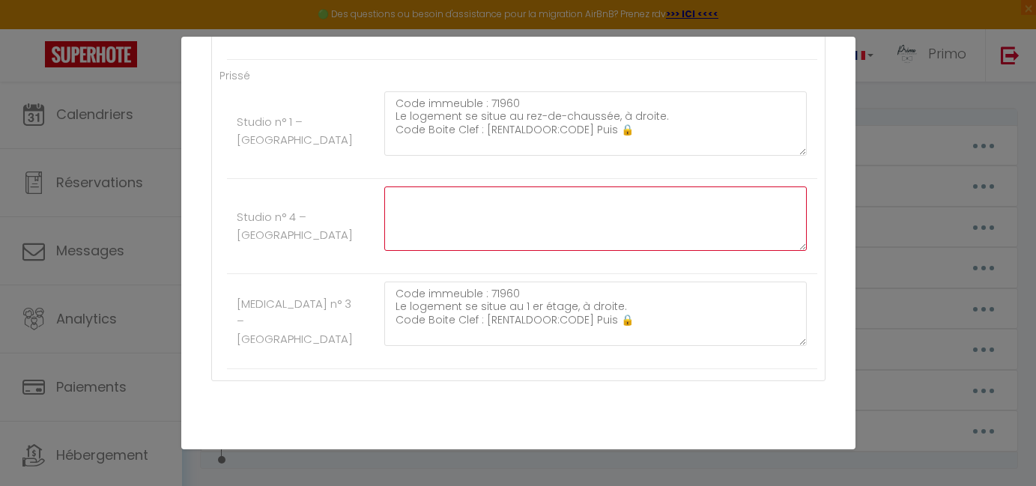
click at [527, 187] on textarea at bounding box center [595, 219] width 423 height 64
paste textarea "Code immeuble : 71960 Le logement se situe au 1 er étage, à droite. Code Boite …"
click at [589, 187] on textarea "Code immeuble : 71960 Le logement se situe au 1 er étage, à droite. Code Boite …" at bounding box center [595, 219] width 423 height 64
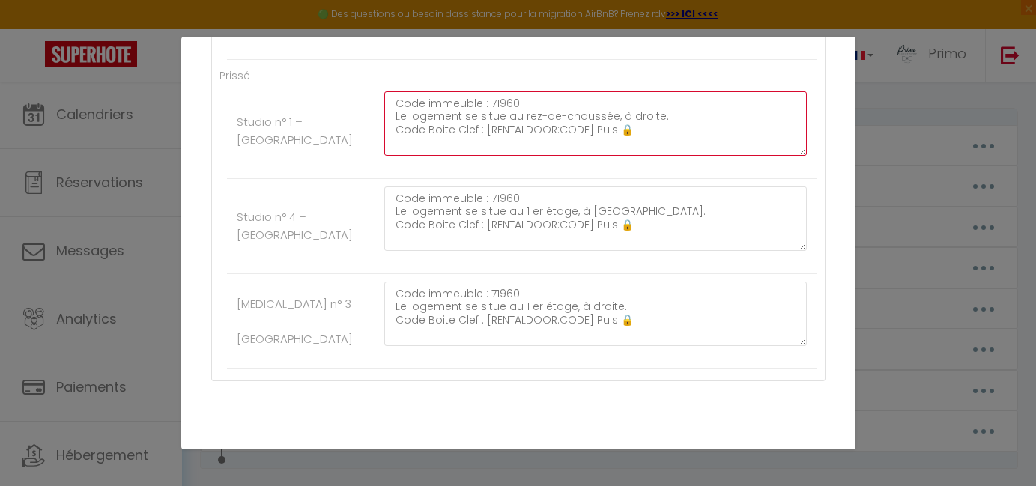
click at [632, 91] on textarea "Code immeuble : 71960 Le logement se situe au rez-de-chaussée, à droite. Code B…" at bounding box center [595, 123] width 423 height 64
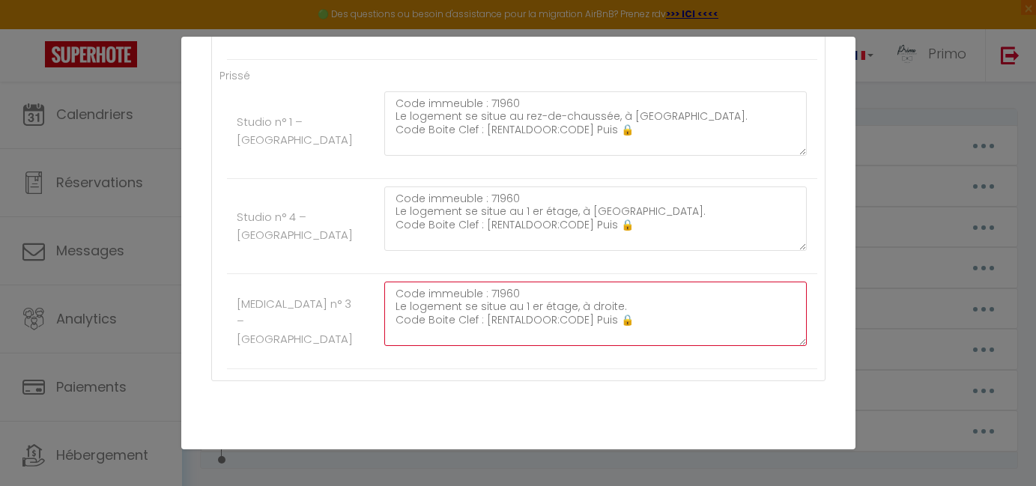
click at [592, 282] on textarea "Code immeuble : 71960 Le logement se situe au 1 er étage, à droite. Code Boite …" at bounding box center [595, 314] width 423 height 64
click at [570, 453] on button "Mettre à jour" at bounding box center [551, 465] width 90 height 25
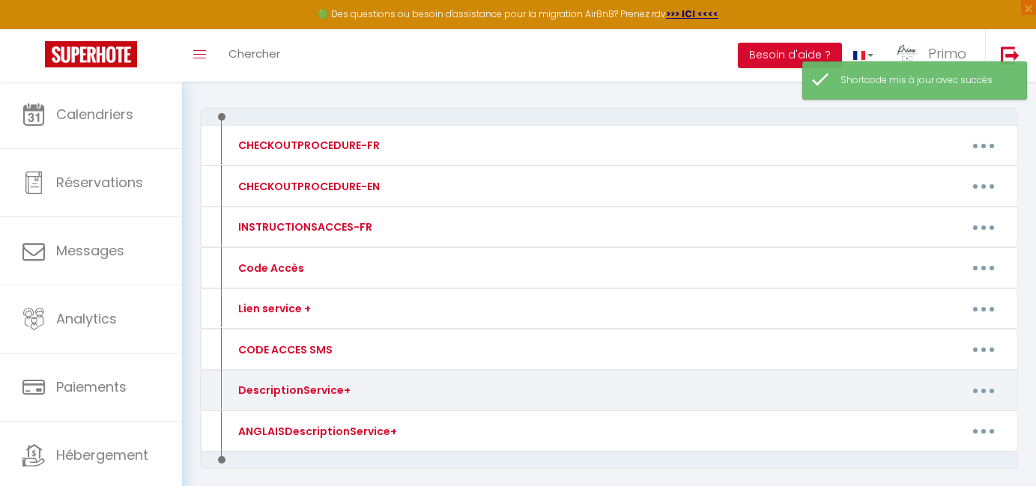
scroll to position [250, 0]
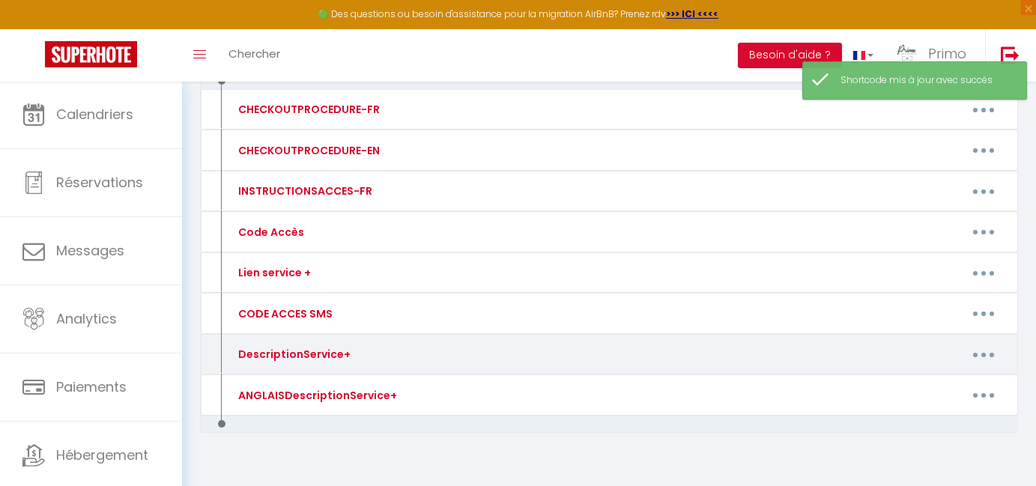
click at [984, 342] on button "button" at bounding box center [984, 354] width 42 height 24
click at [920, 387] on link "Editer" at bounding box center [944, 388] width 111 height 25
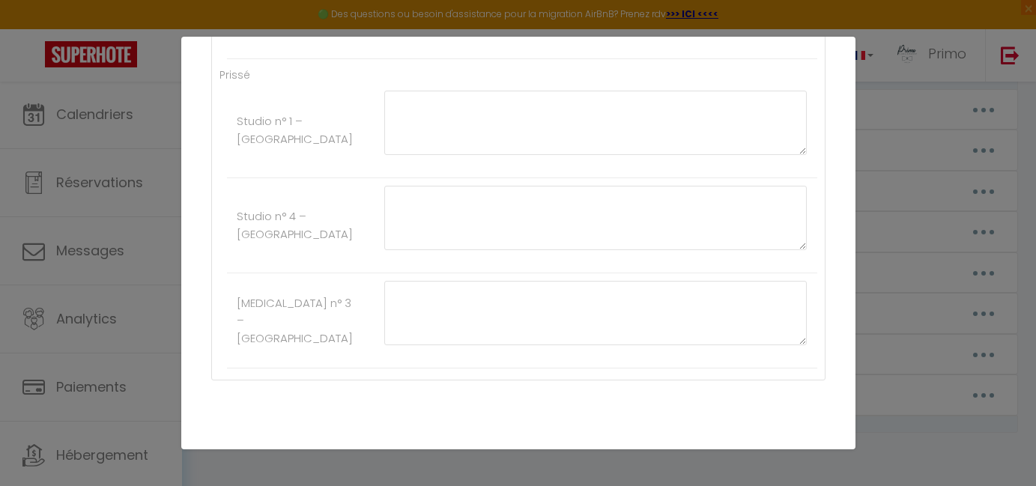
scroll to position [2639, 0]
click at [459, 453] on button "Annuler" at bounding box center [469, 465] width 62 height 25
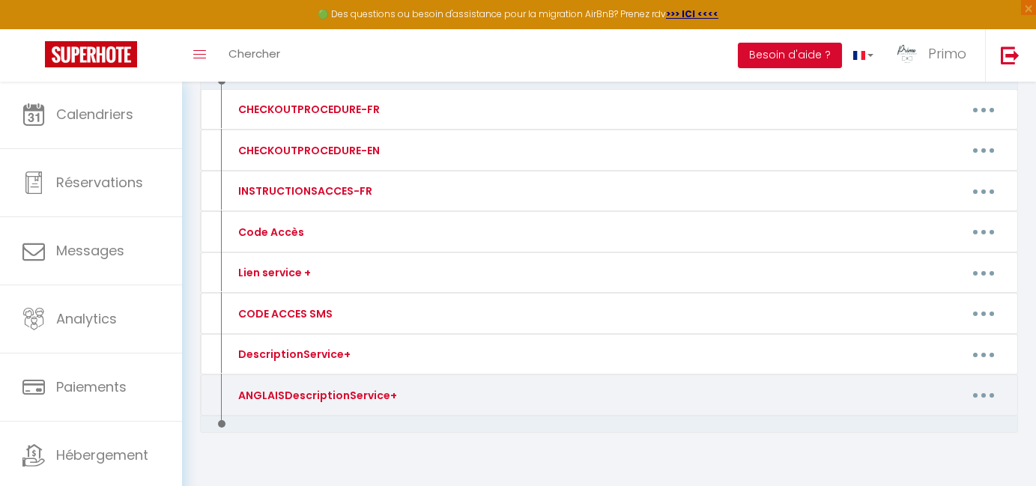
click at [972, 391] on button "button" at bounding box center [984, 396] width 42 height 24
click at [918, 426] on link "Editer" at bounding box center [944, 429] width 111 height 25
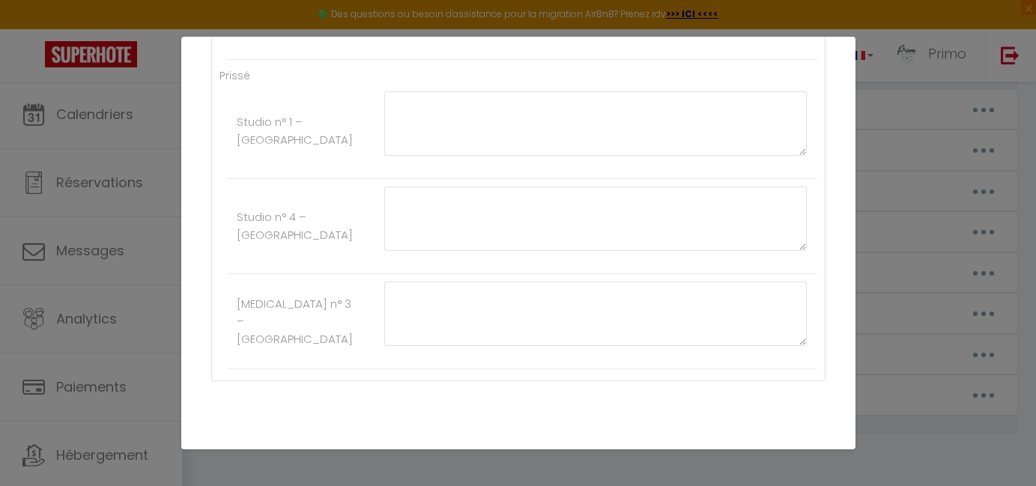
click at [474, 453] on button "Annuler" at bounding box center [469, 465] width 62 height 25
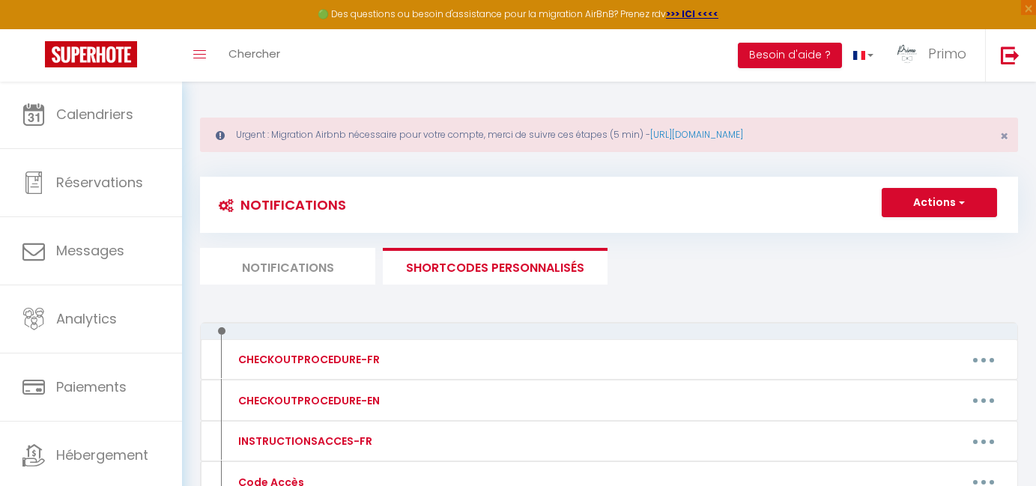
scroll to position [0, 0]
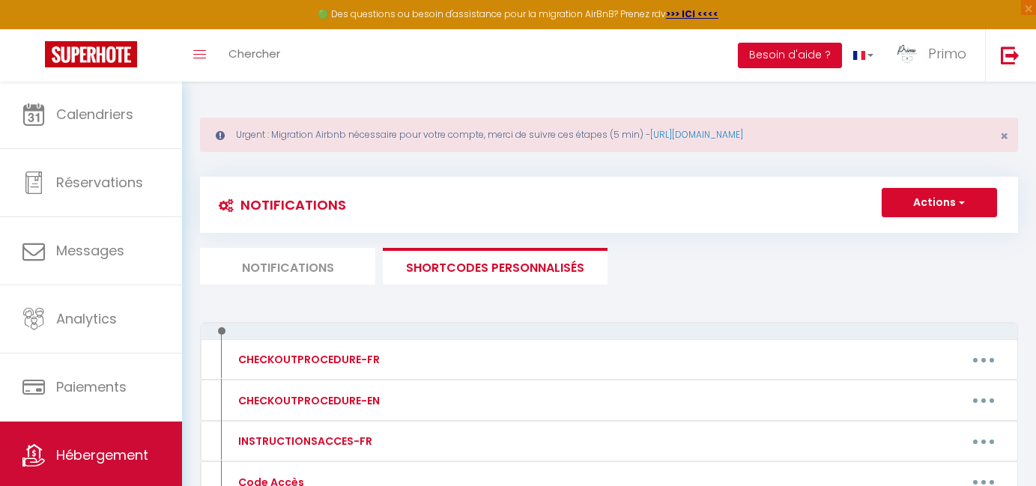
click at [96, 444] on link "Hébergement" at bounding box center [91, 455] width 182 height 67
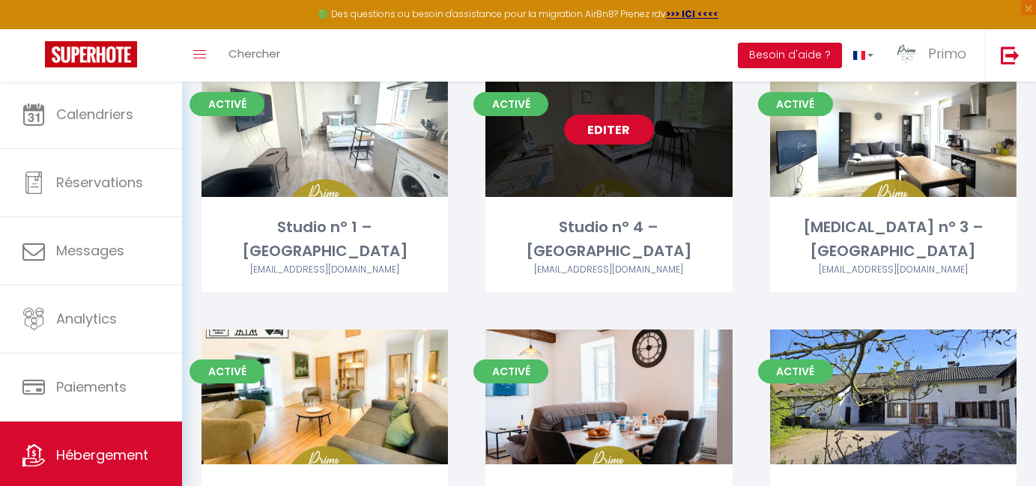
scroll to position [621, 0]
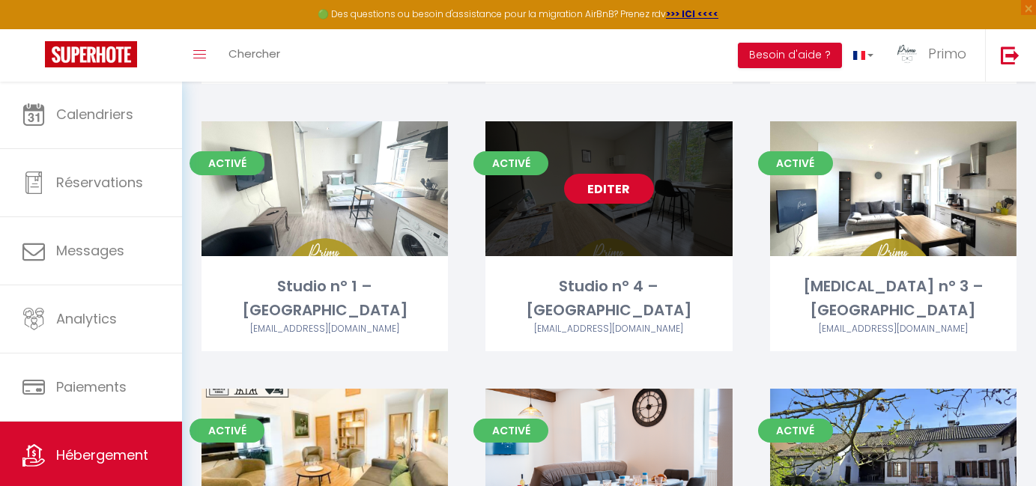
click at [590, 195] on link "Editer" at bounding box center [609, 189] width 90 height 30
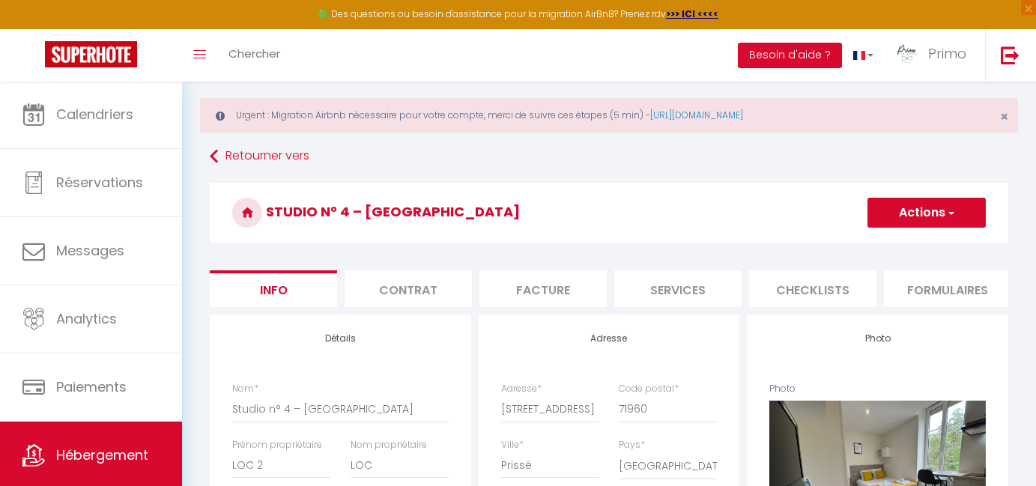
scroll to position [19, 0]
click at [676, 285] on li "Services" at bounding box center [677, 288] width 127 height 37
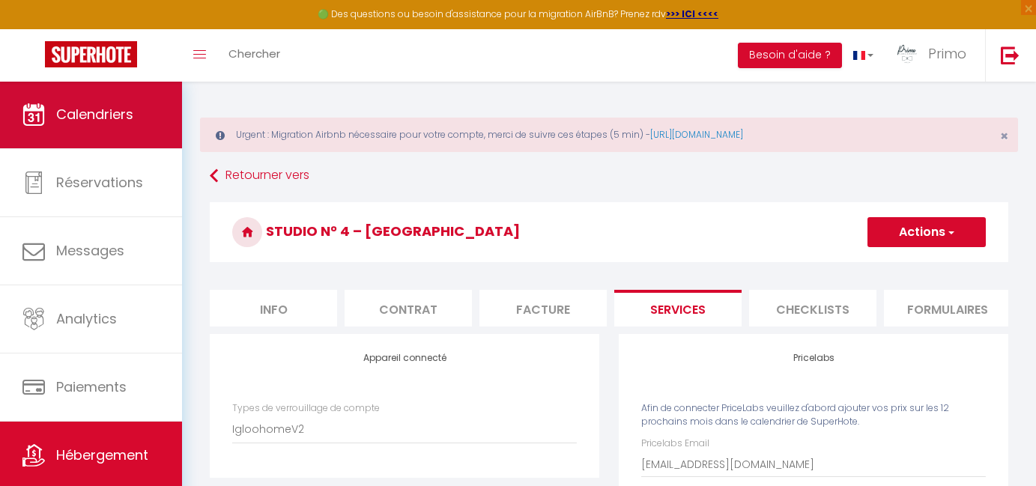
click at [140, 132] on link "Calendriers" at bounding box center [91, 114] width 182 height 67
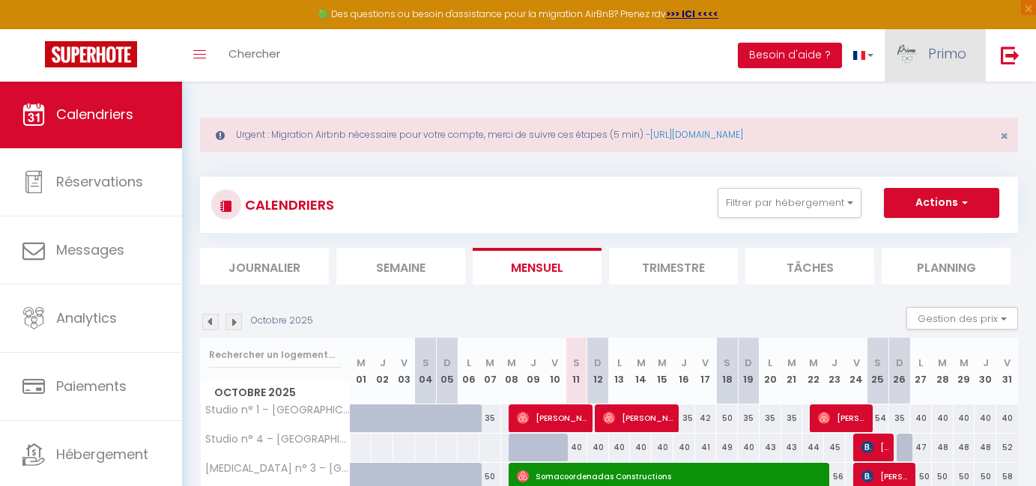
click at [936, 64] on link "Primo" at bounding box center [935, 55] width 100 height 52
click at [898, 131] on link "Équipe" at bounding box center [925, 130] width 111 height 25
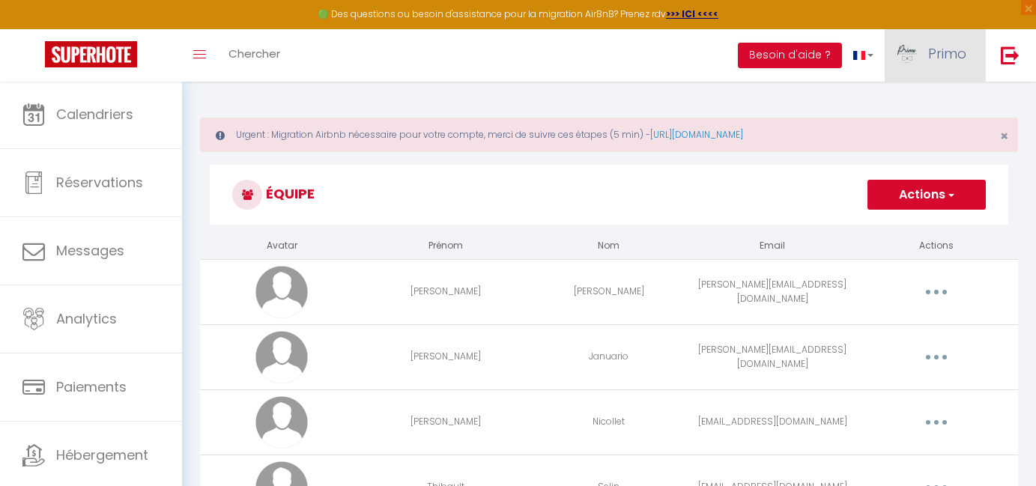
click at [920, 64] on link "Primo" at bounding box center [935, 55] width 100 height 52
click at [914, 102] on link "Paramètres" at bounding box center [925, 103] width 111 height 25
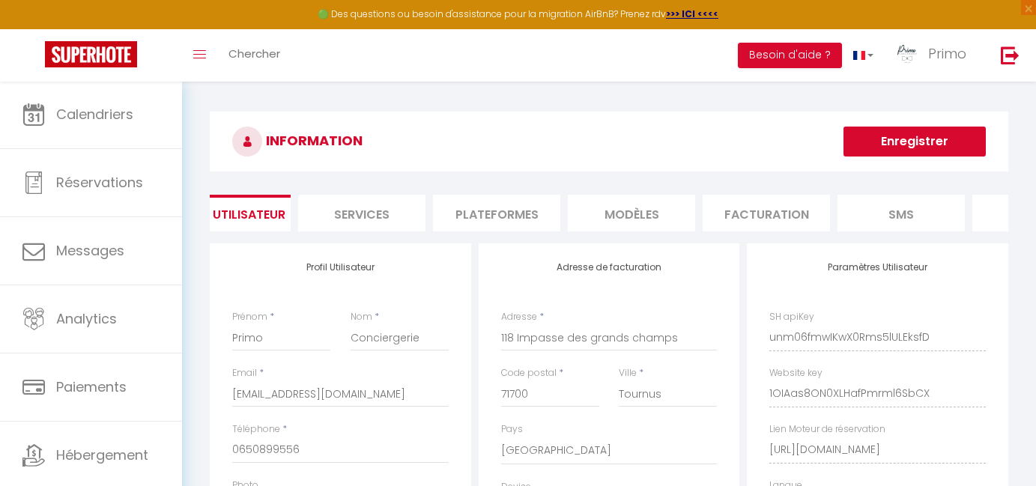
scroll to position [0, 40]
click at [377, 202] on li "Services" at bounding box center [368, 213] width 127 height 37
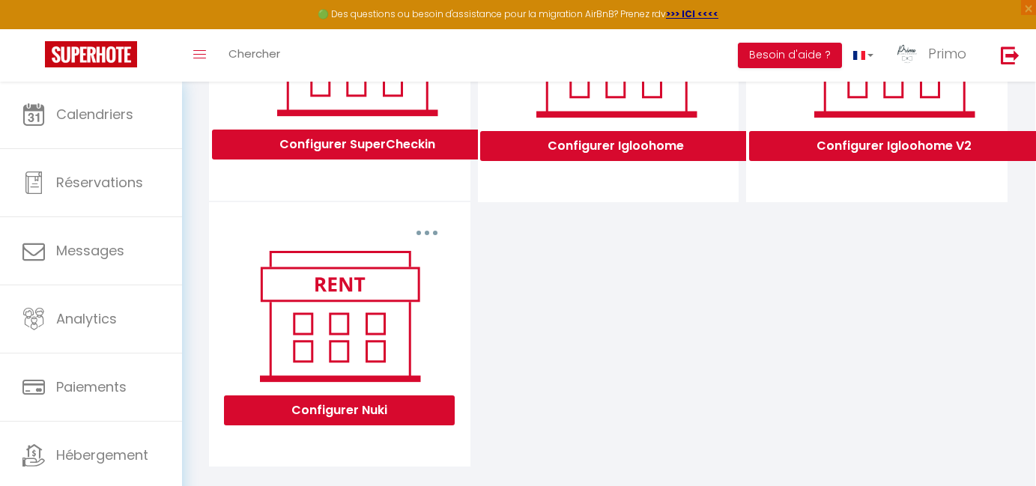
scroll to position [520, 1]
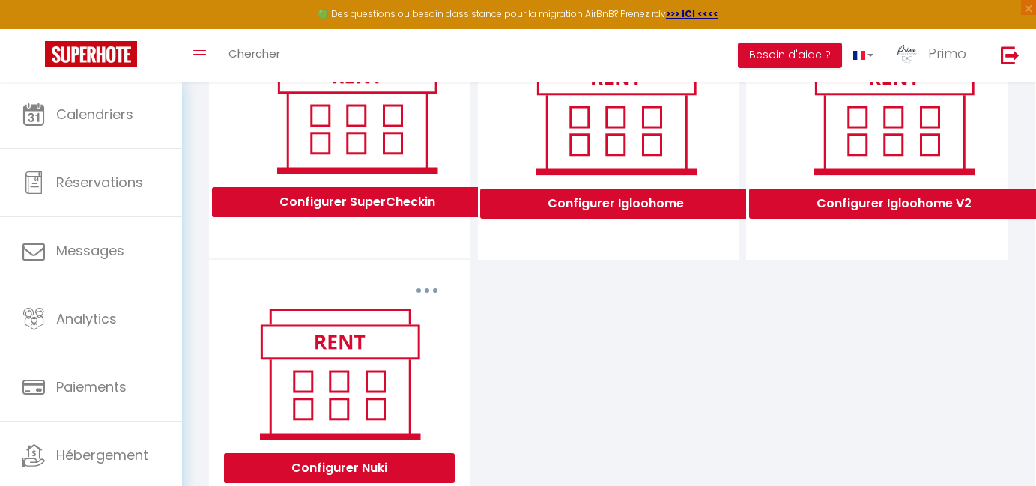
click at [854, 199] on button "Configurer Igloohome V2" at bounding box center [894, 204] width 290 height 30
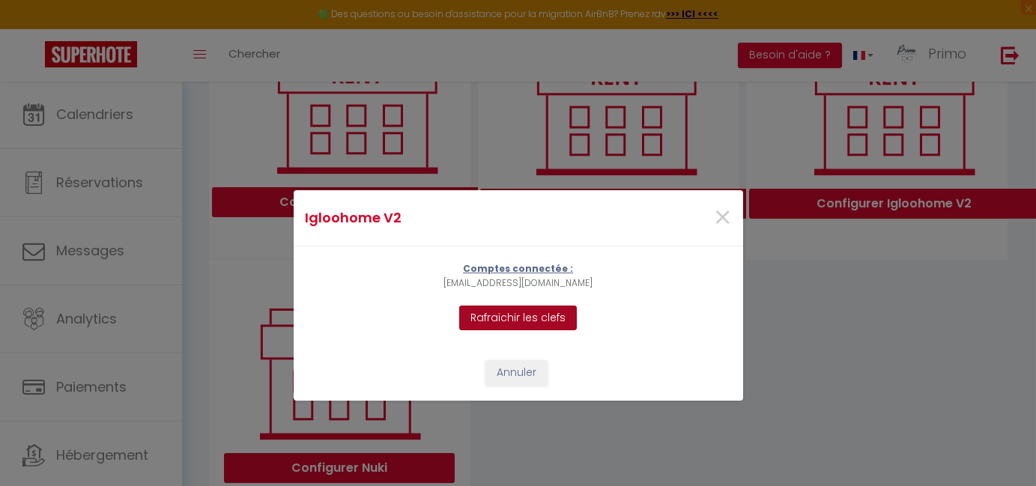
click at [560, 327] on button "Rafraichir les clefs" at bounding box center [518, 318] width 118 height 25
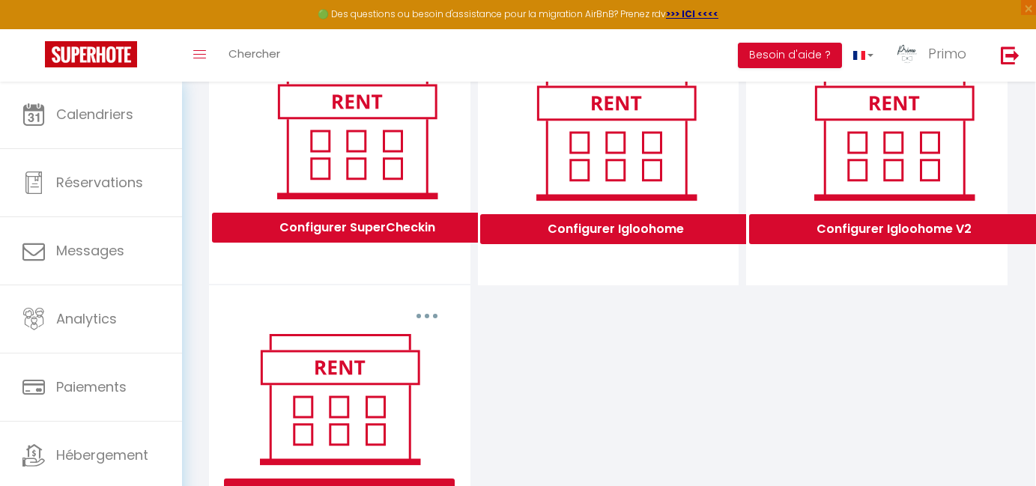
scroll to position [495, 1]
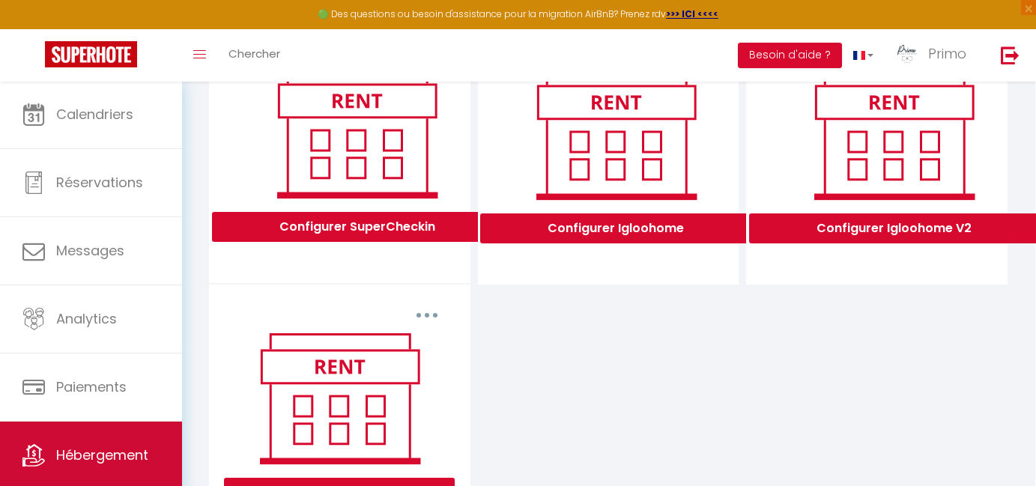
click at [122, 458] on span "Hébergement" at bounding box center [102, 455] width 92 height 19
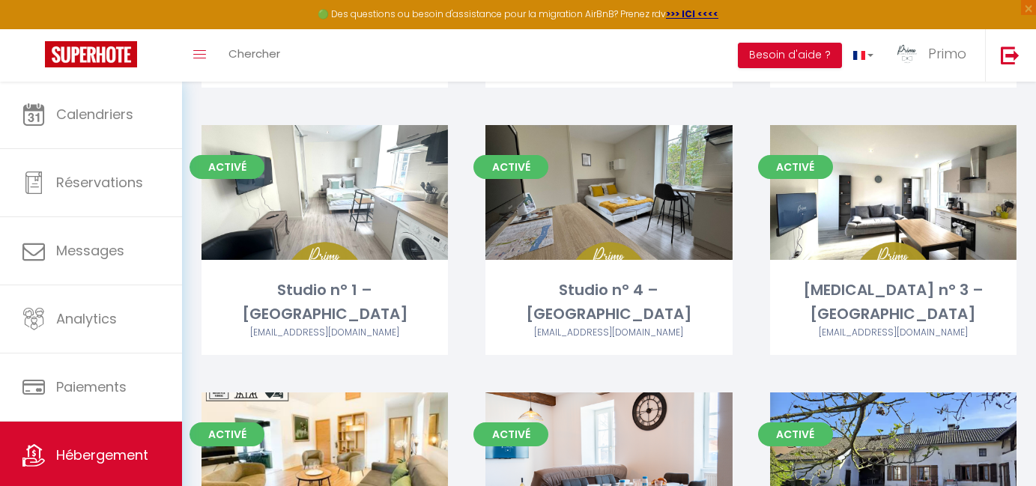
scroll to position [638, 0]
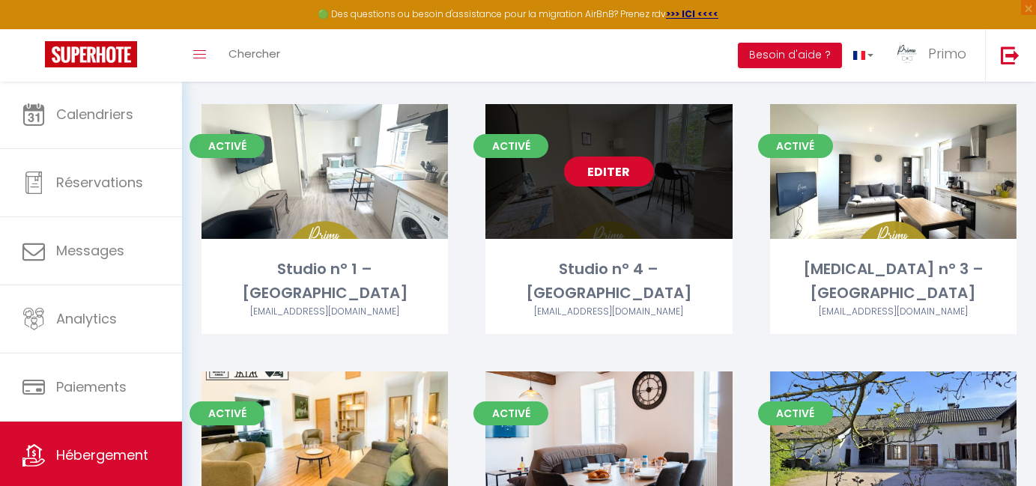
click at [587, 175] on link "Editer" at bounding box center [609, 172] width 90 height 30
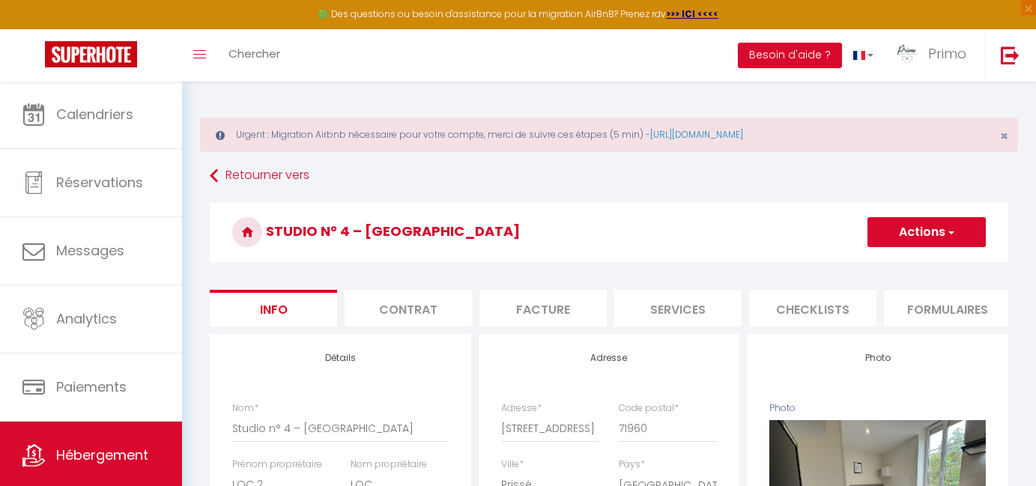
click at [694, 300] on li "Services" at bounding box center [677, 308] width 127 height 37
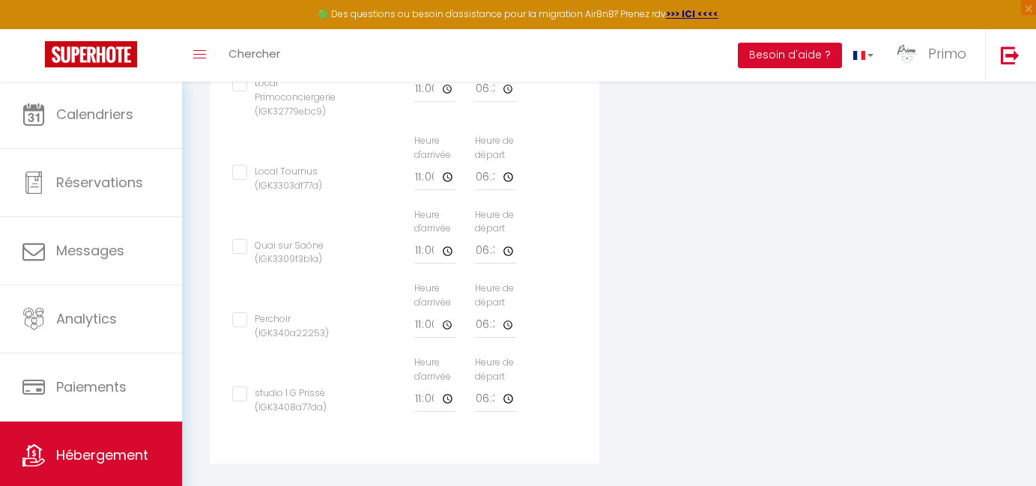
scroll to position [899, 0]
click at [252, 387] on input "studio 1 G Prissé (IGK3408a77da)" at bounding box center [283, 394] width 102 height 15
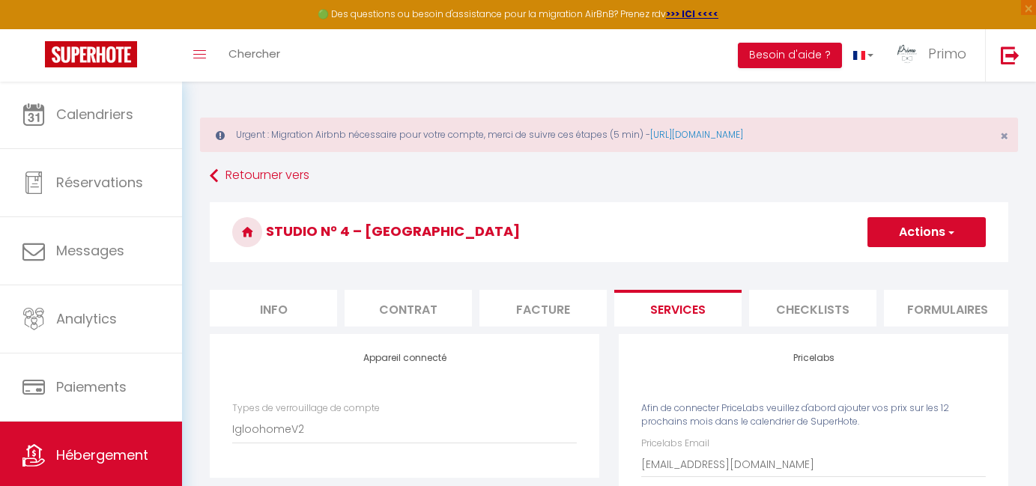
scroll to position [0, 0]
click at [954, 230] on span "button" at bounding box center [950, 232] width 10 height 15
click at [906, 263] on link "Enregistrer" at bounding box center [926, 264] width 118 height 19
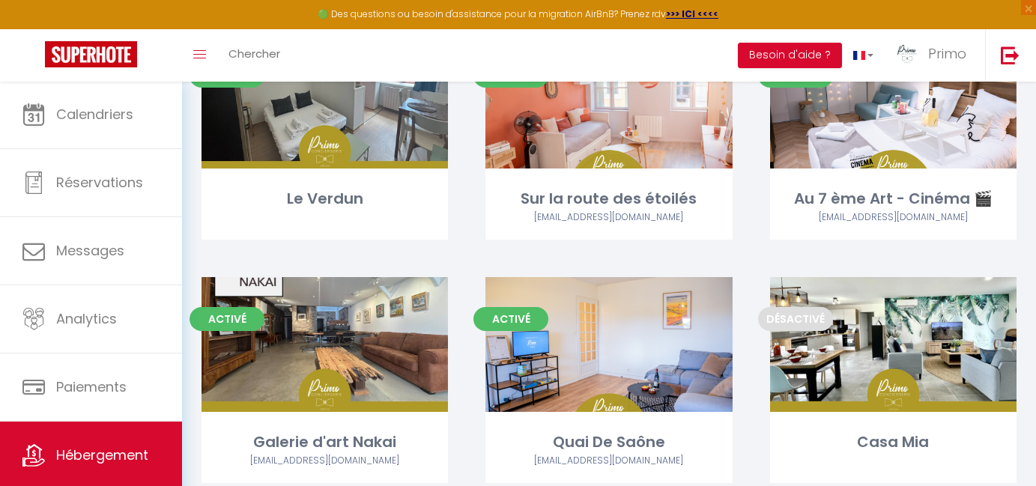
scroll to position [1467, 0]
